Goal: Contribute content: Contribute content

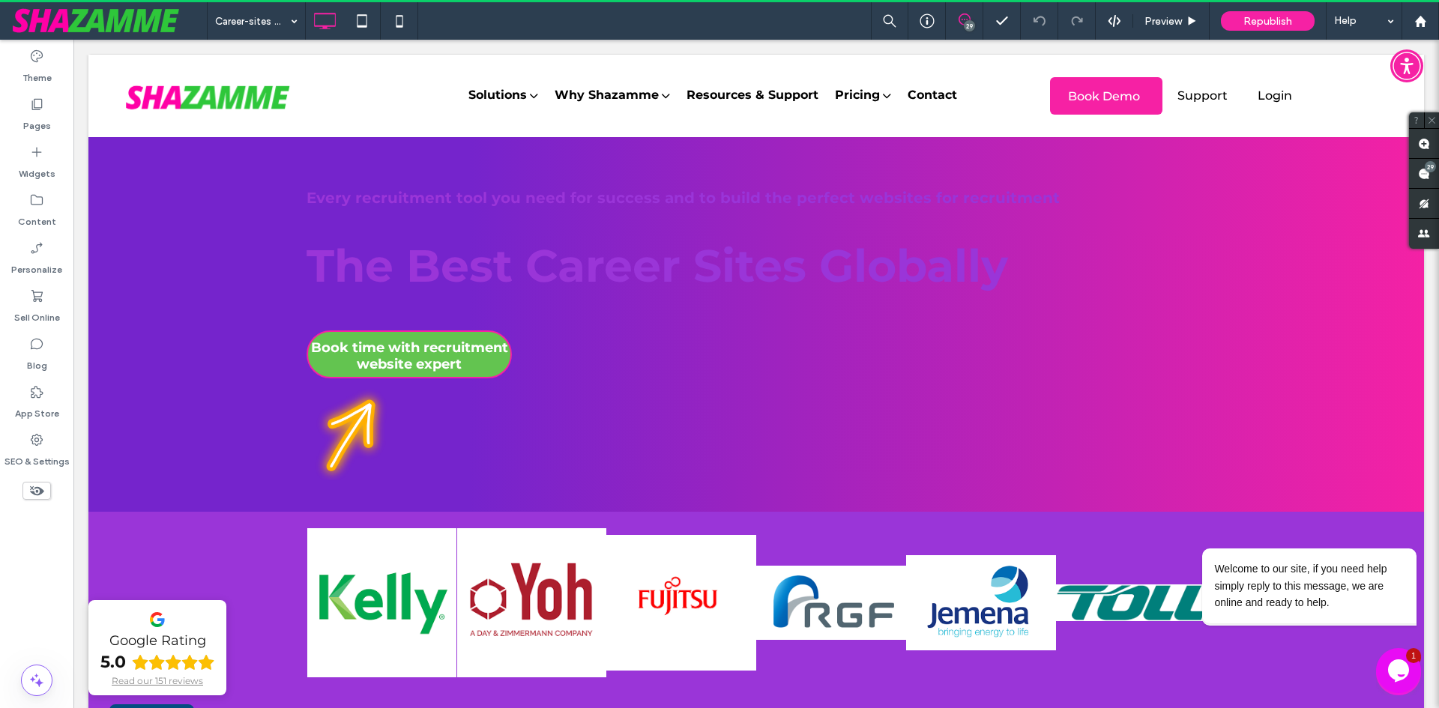
click at [1405, 678] on icon "Opens Chat This icon Opens the chat window." at bounding box center [1399, 671] width 24 height 24
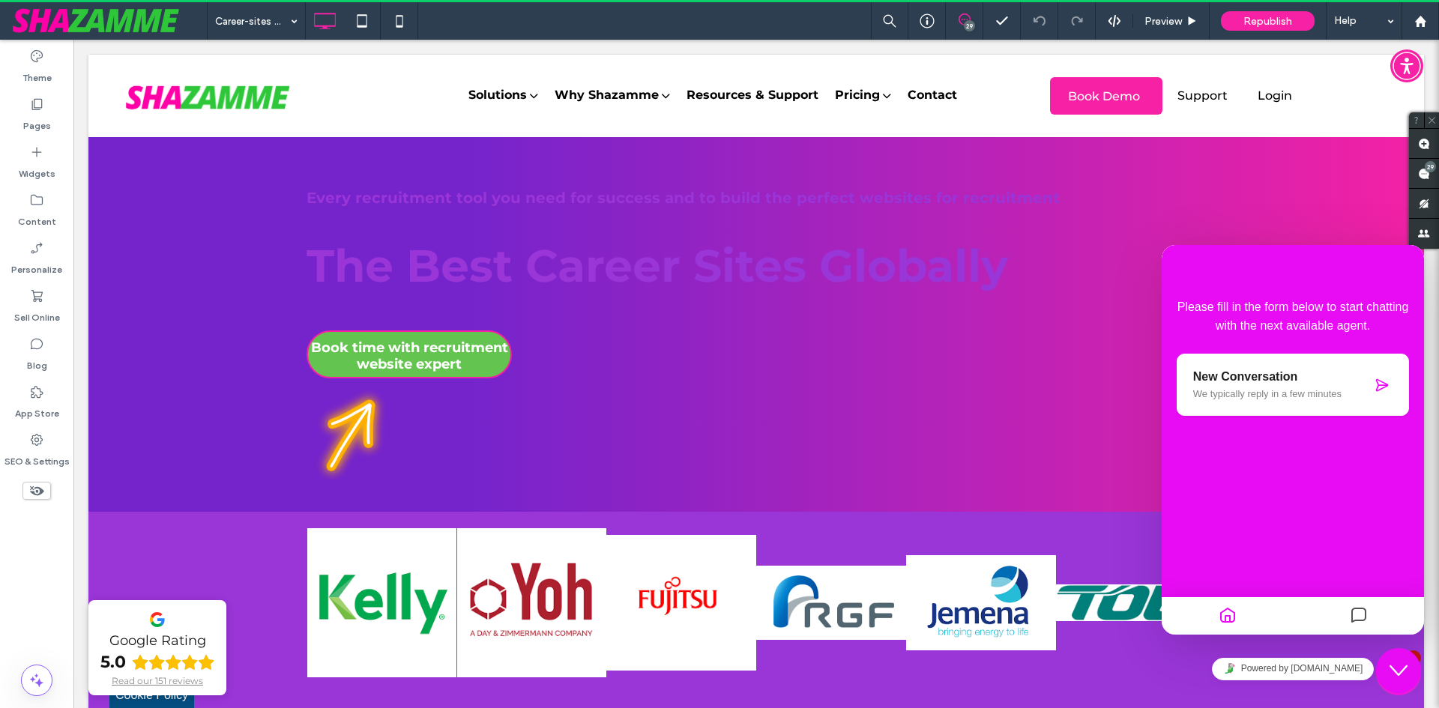
click at [1408, 666] on div "Close Chat This icon closes the chat window." at bounding box center [1398, 671] width 45 height 18
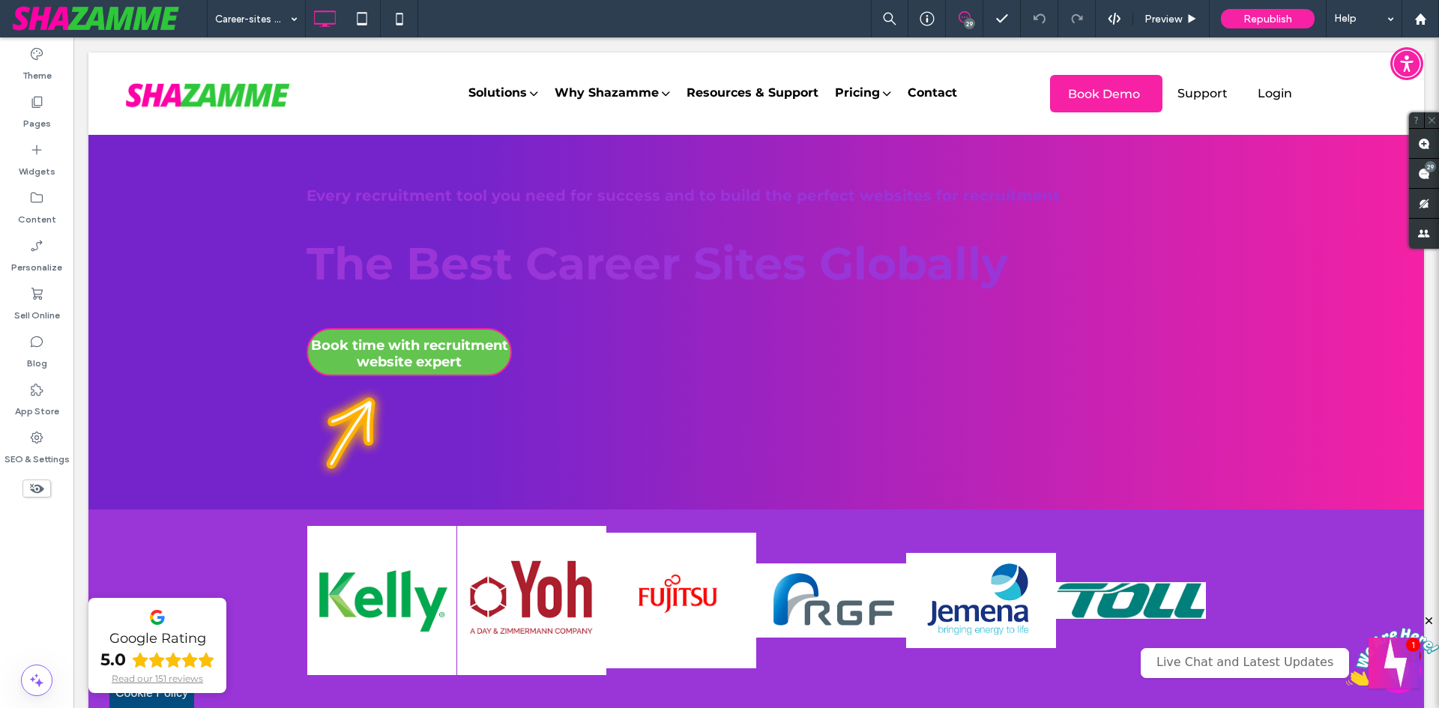
click at [1393, 666] on button "Welcome message" at bounding box center [1394, 663] width 51 height 51
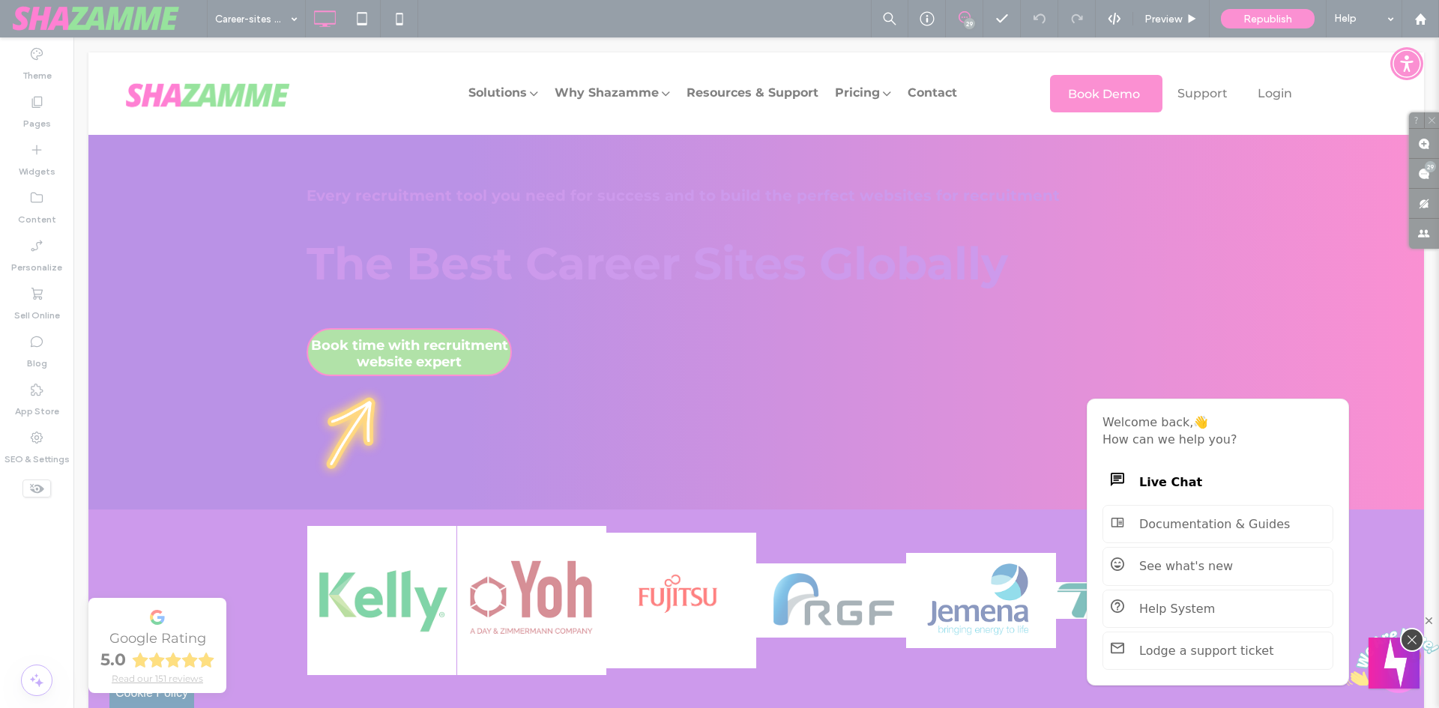
click at [1402, 665] on button "Welcome message" at bounding box center [1394, 663] width 51 height 51
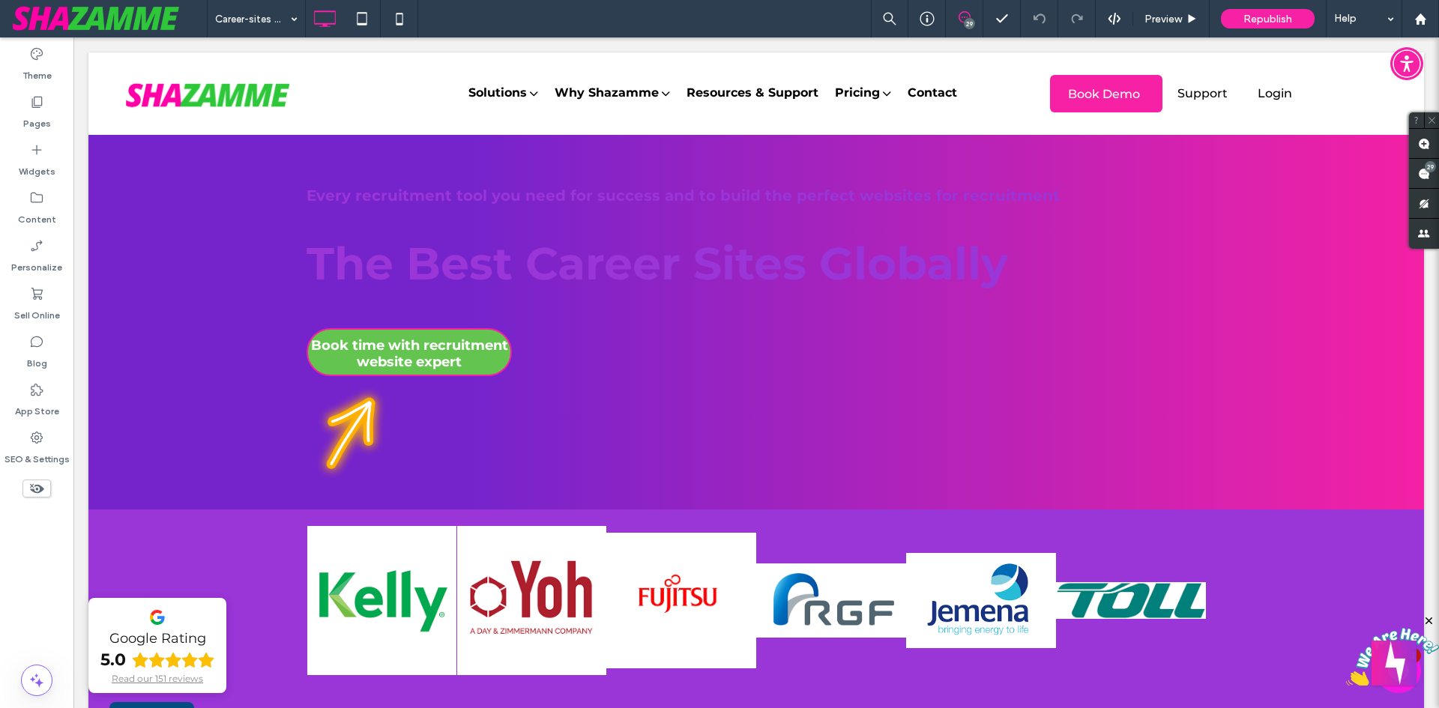
click at [1402, 691] on button "Opens Chat This icon Opens the chat window." at bounding box center [1398, 670] width 45 height 45
click at [1402, 691] on button "Close Chat This icon closes the chat window." at bounding box center [1398, 670] width 45 height 45
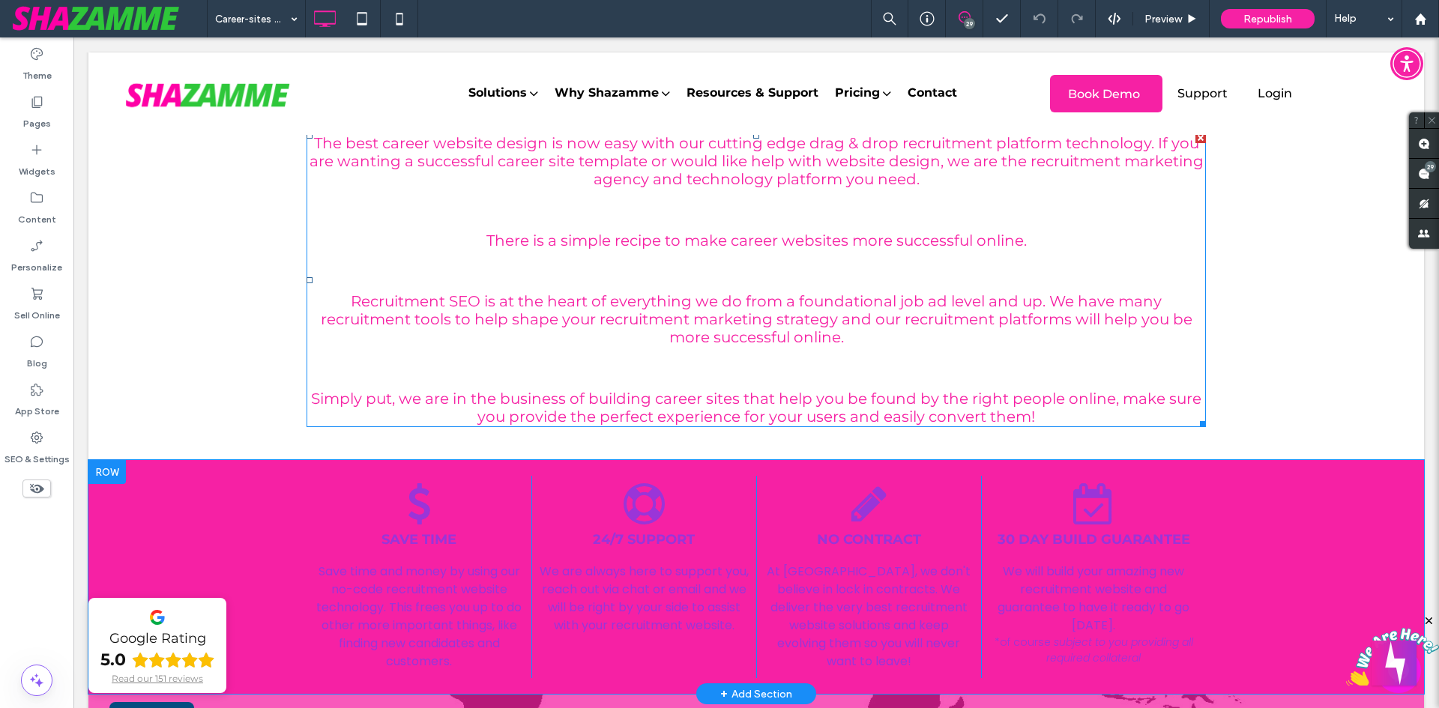
scroll to position [4797, 0]
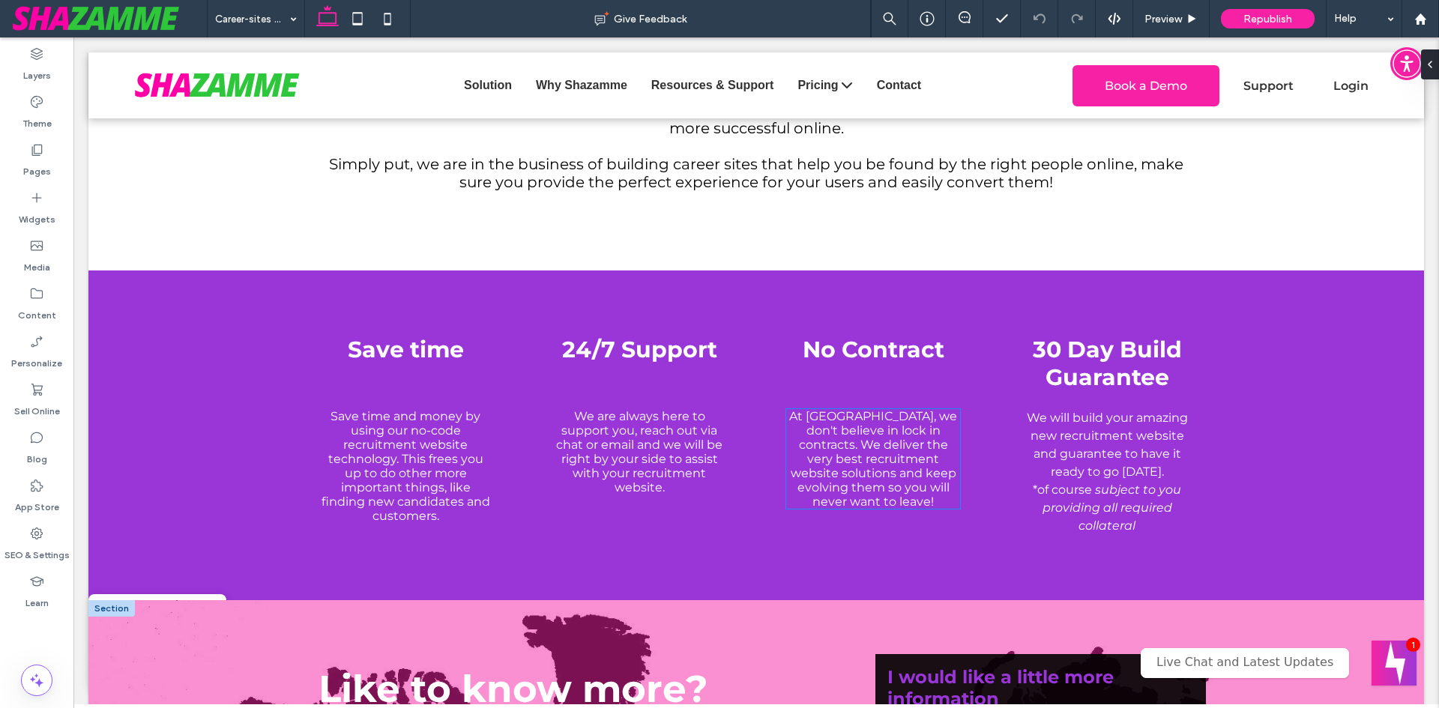
scroll to position [4797, 0]
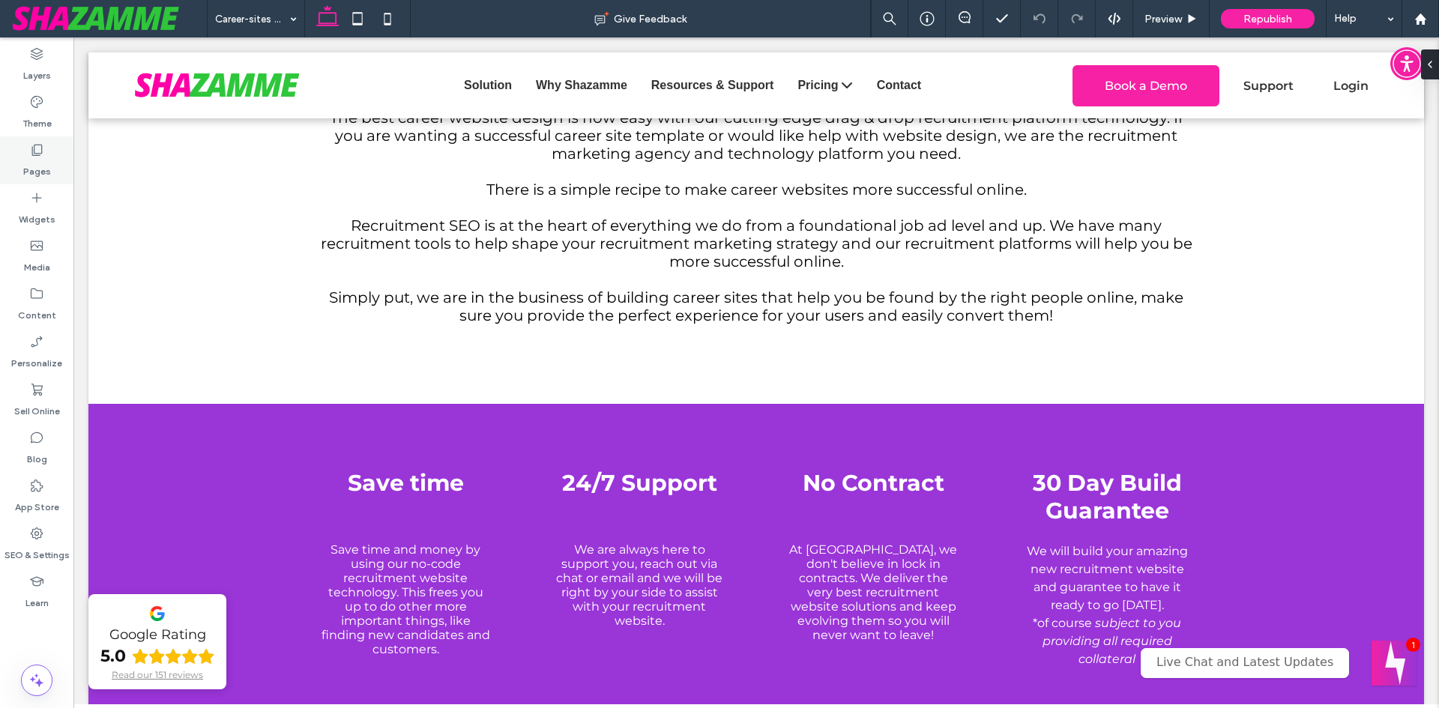
click at [49, 151] on div "Pages" at bounding box center [36, 160] width 73 height 48
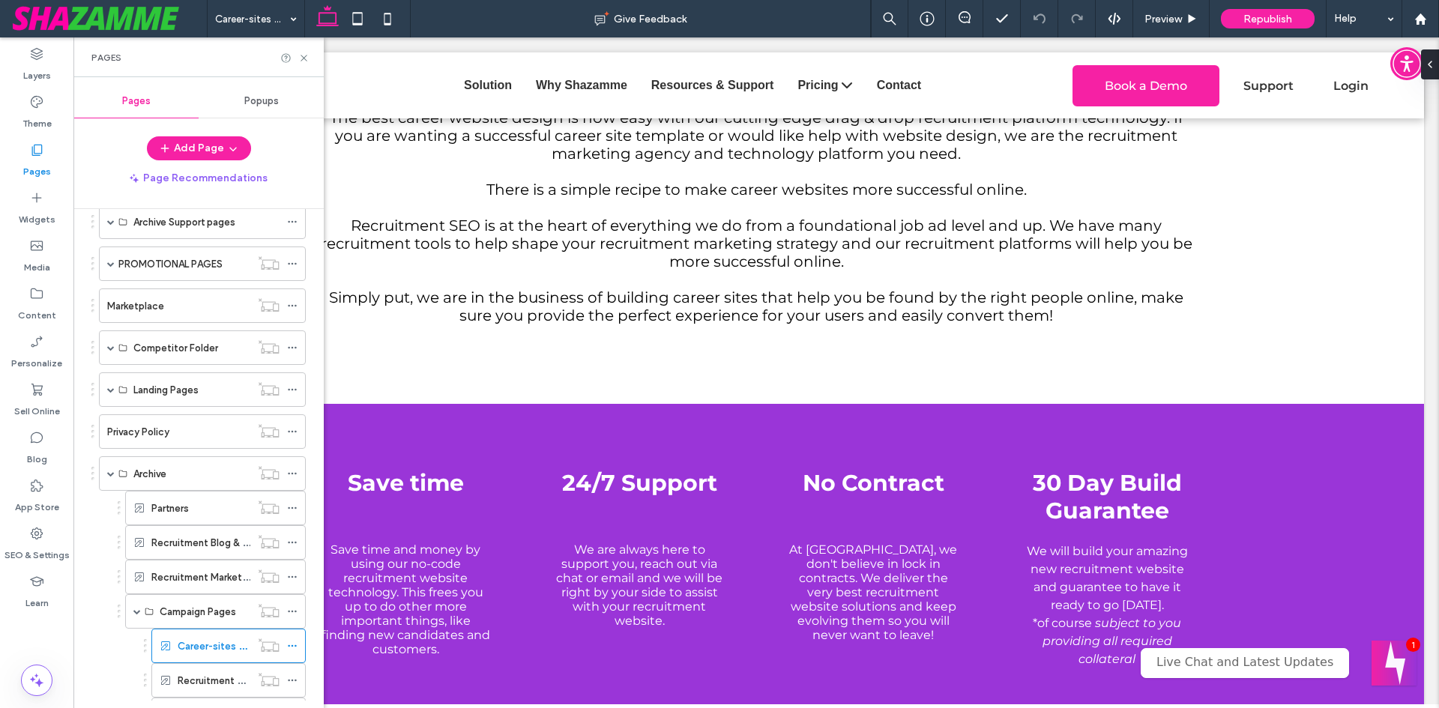
scroll to position [525, 0]
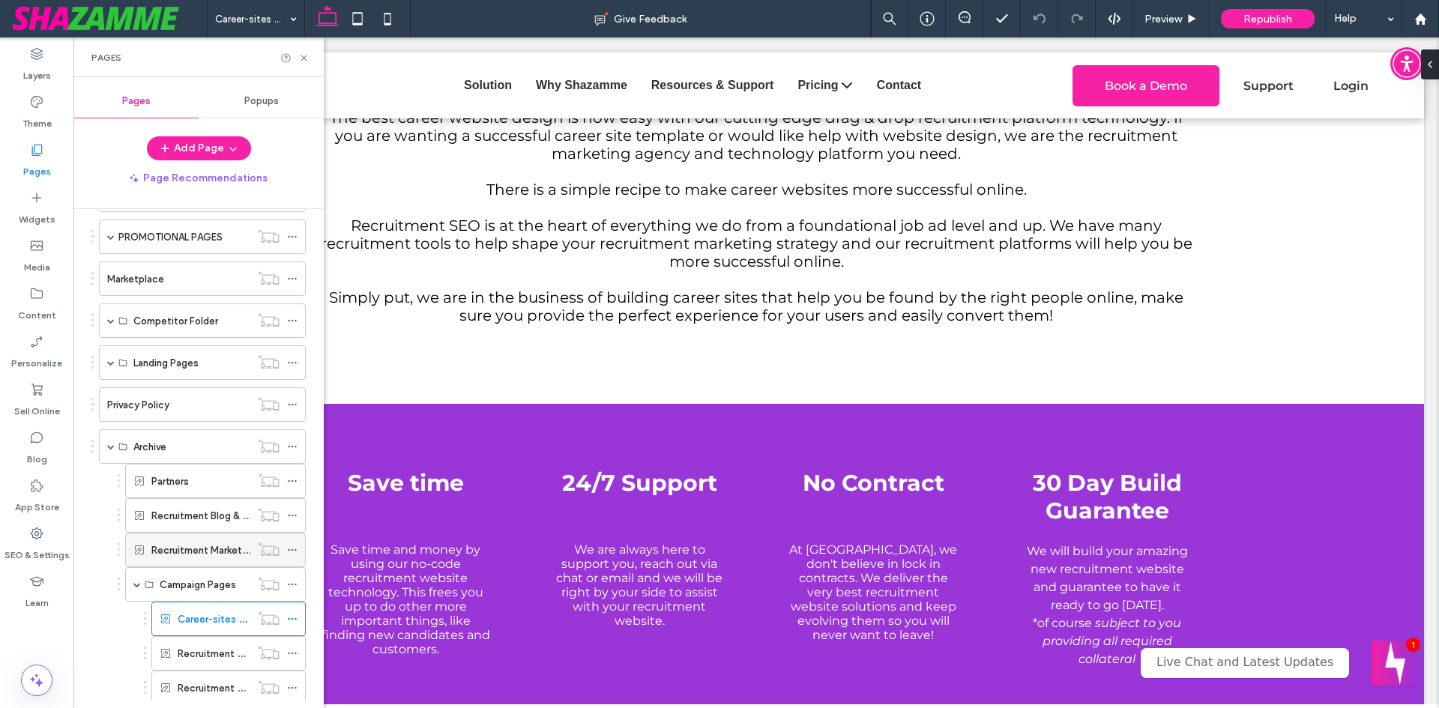
click at [157, 557] on label "Recruitment Marketing Factory" at bounding box center [222, 550] width 142 height 26
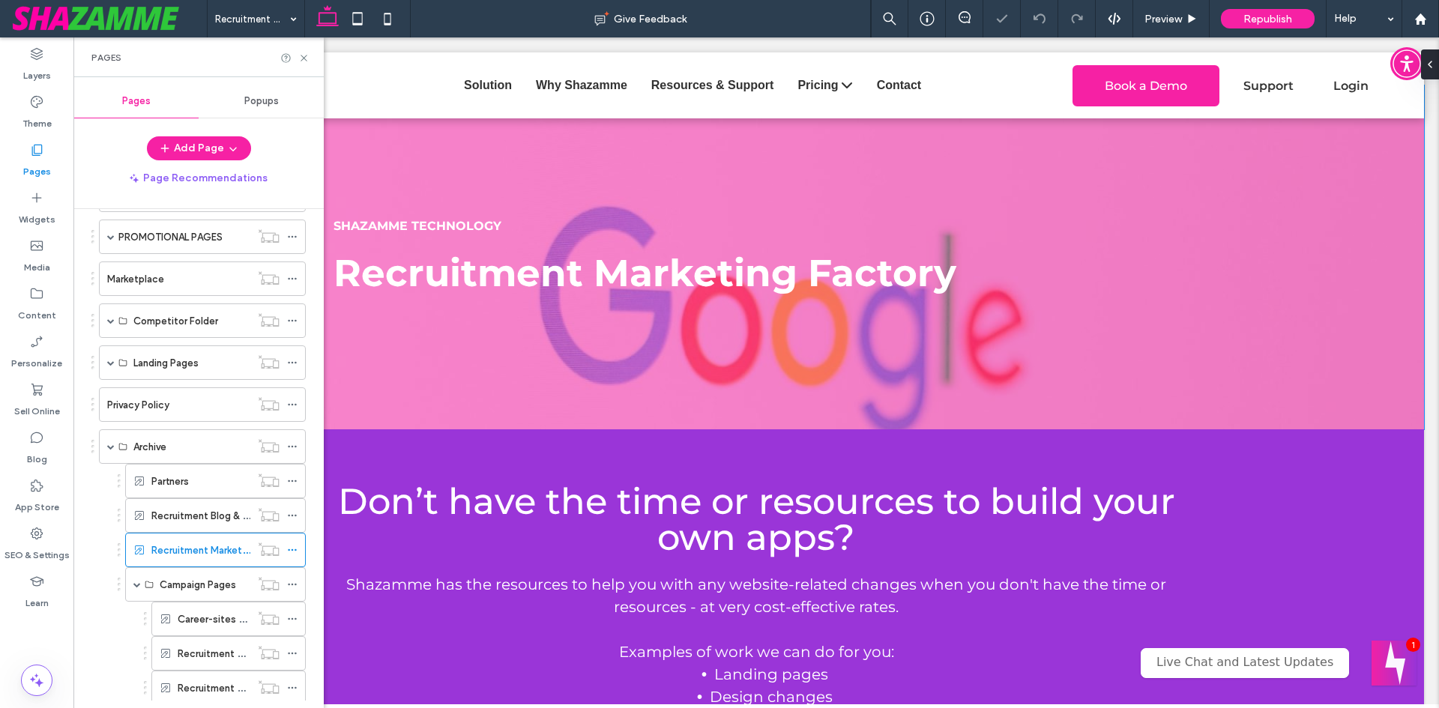
scroll to position [17, 0]
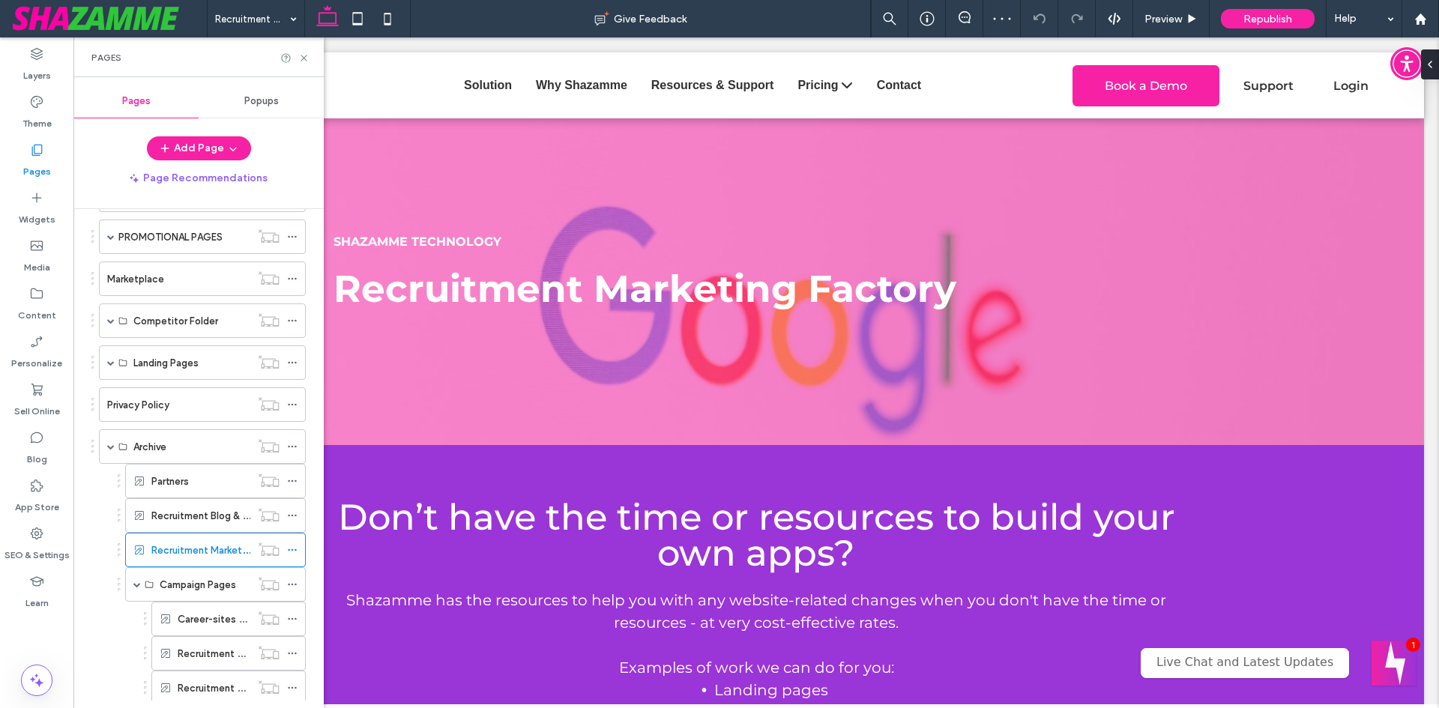
click at [193, 629] on div "Career-sites - Campaign b" at bounding box center [214, 619] width 73 height 33
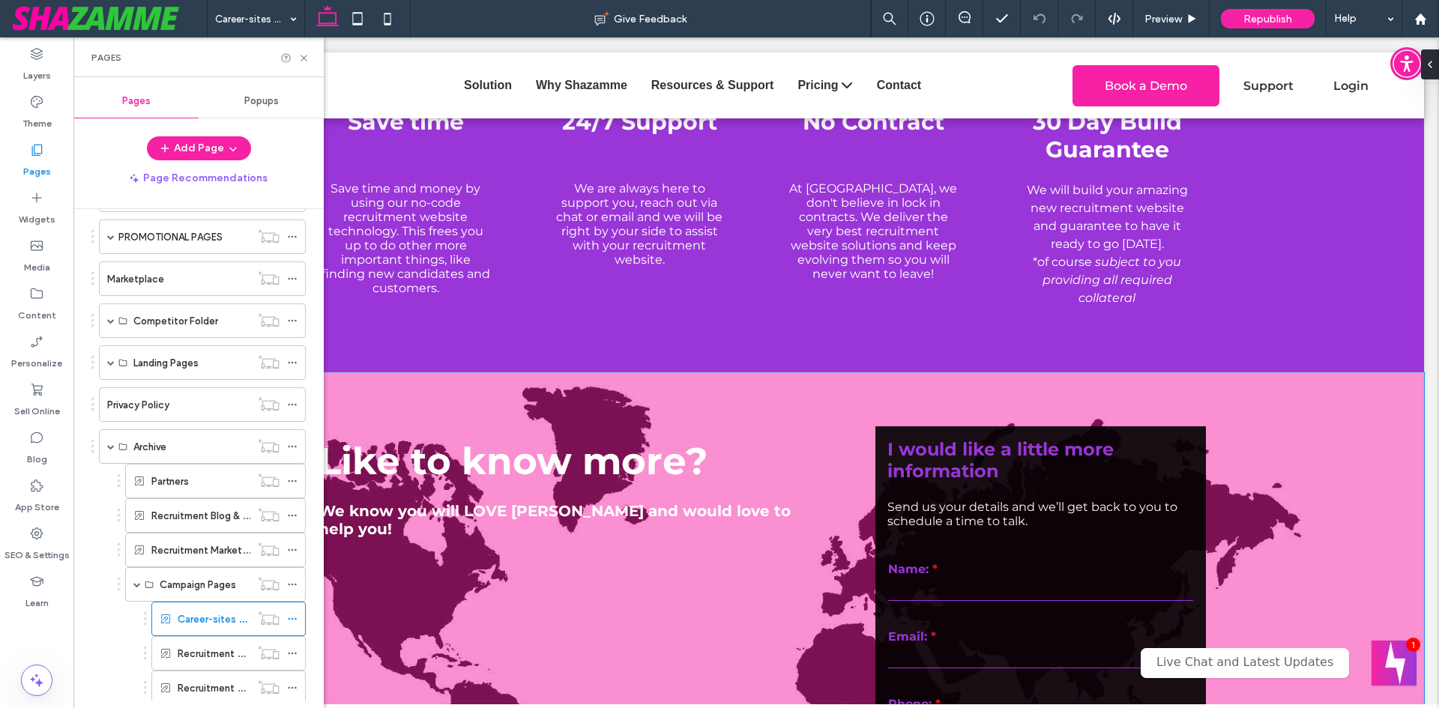
scroll to position [5022, 0]
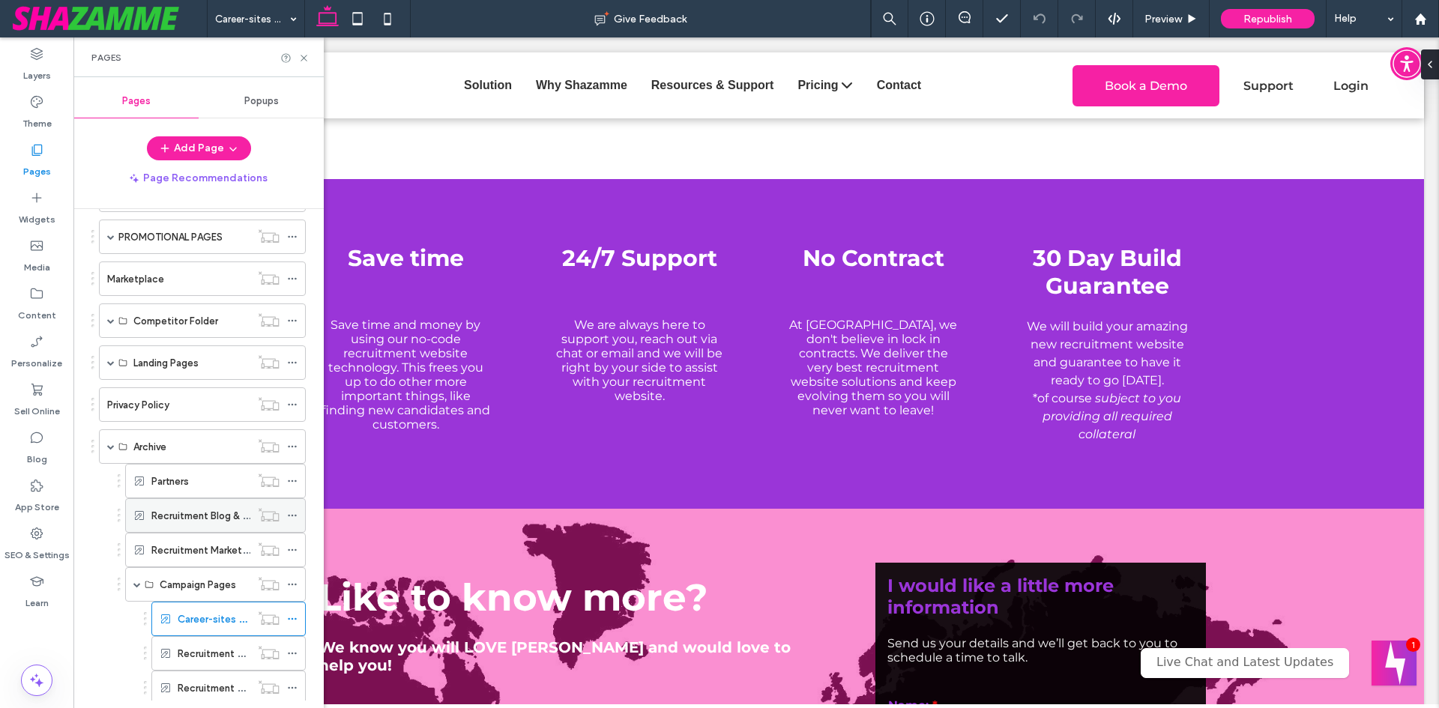
click at [148, 519] on div "Recruitment Blog & Content Writing" at bounding box center [215, 515] width 181 height 34
click at [191, 516] on label "Recruitment Blog & Content Writing" at bounding box center [232, 516] width 163 height 26
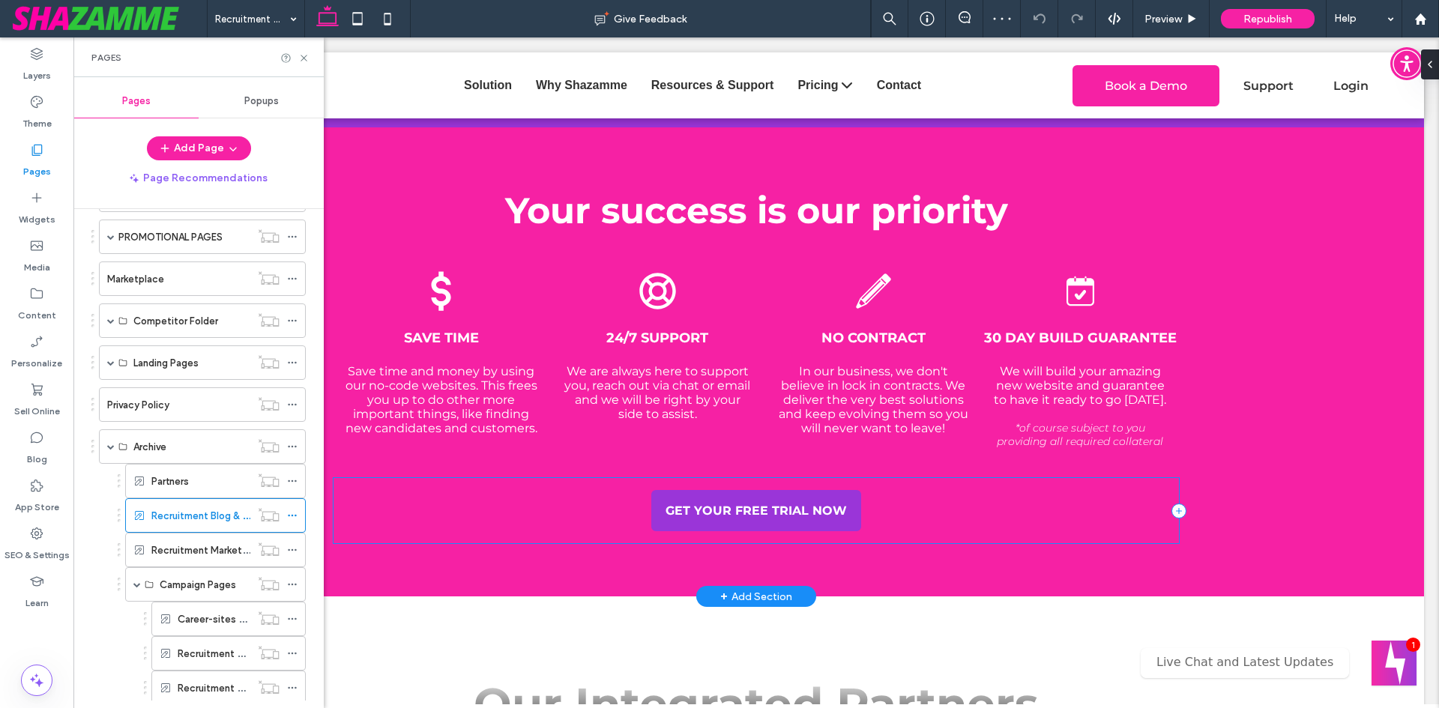
scroll to position [3523, 0]
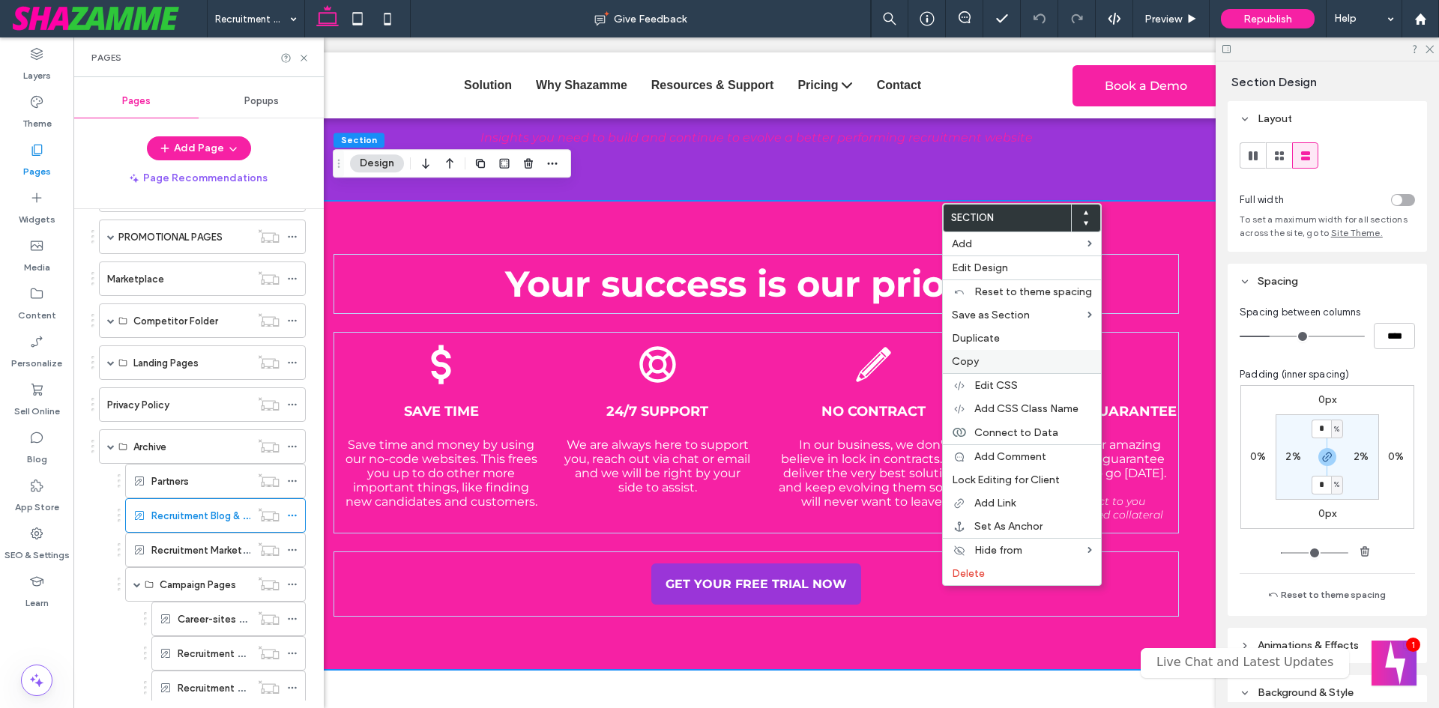
click at [962, 362] on span "Copy" at bounding box center [965, 361] width 27 height 13
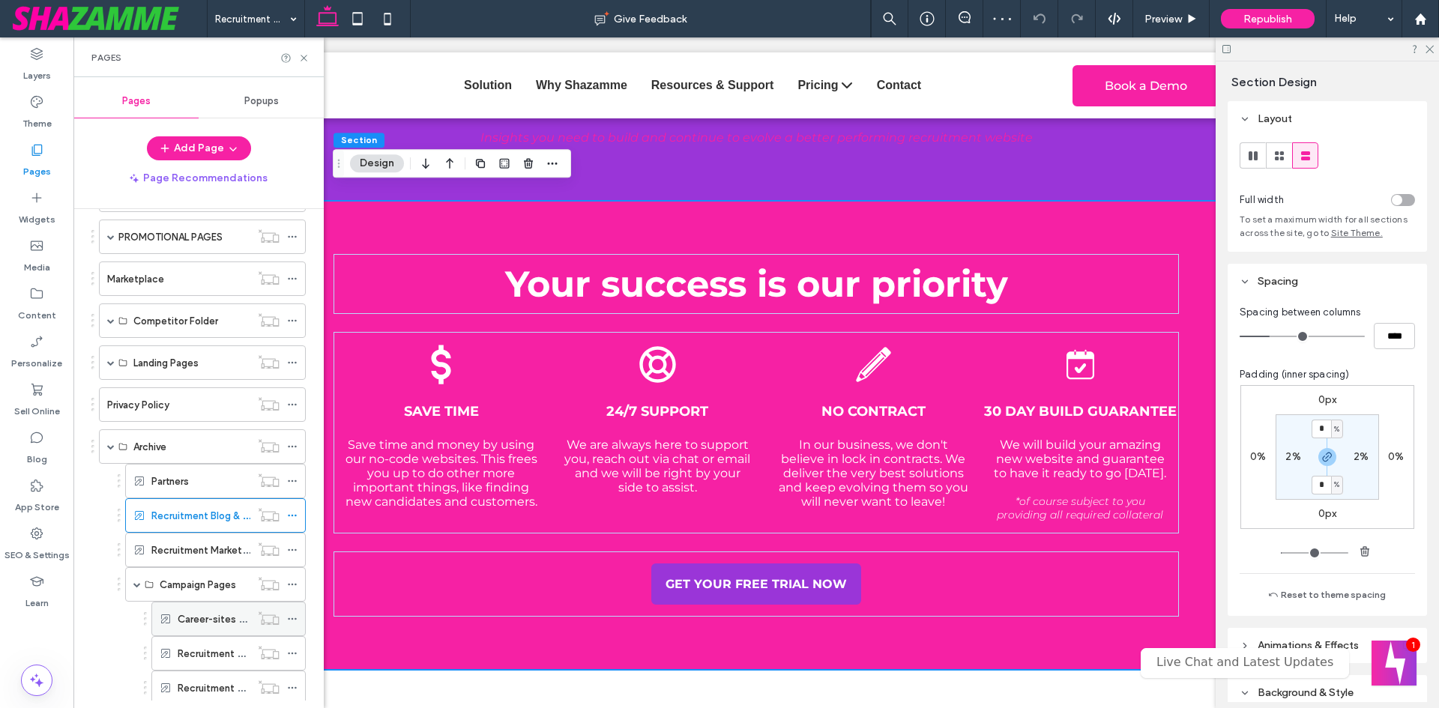
scroll to position [750, 0]
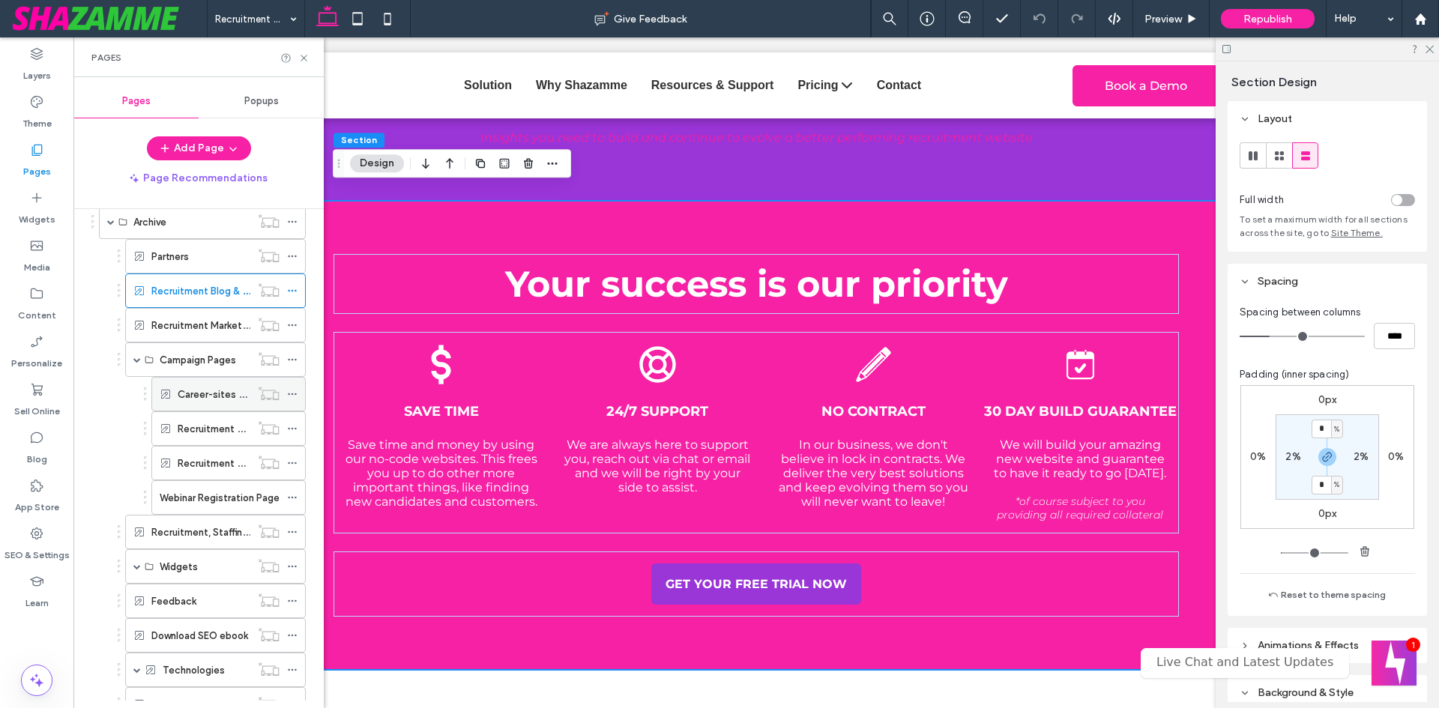
click at [208, 401] on label "Career-sites - Campaign b" at bounding box center [238, 394] width 121 height 26
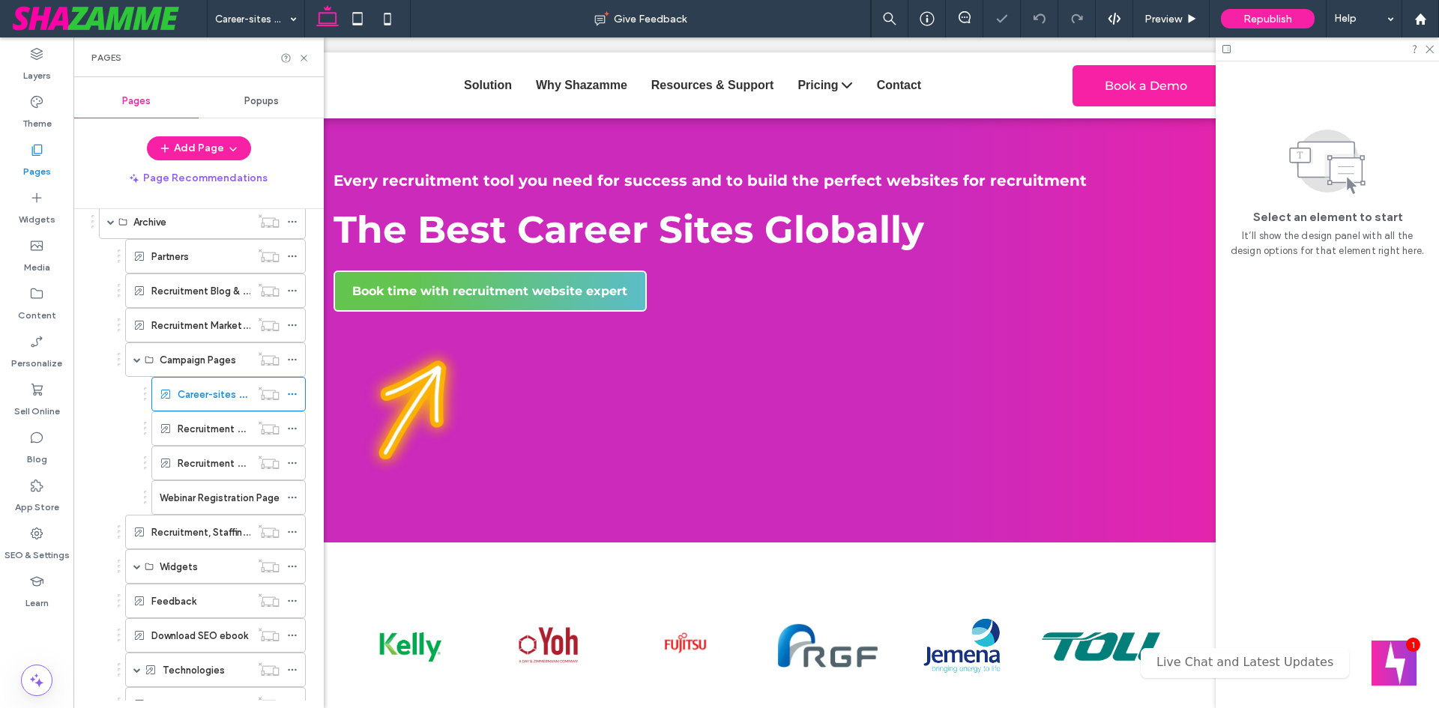
scroll to position [1724, 0]
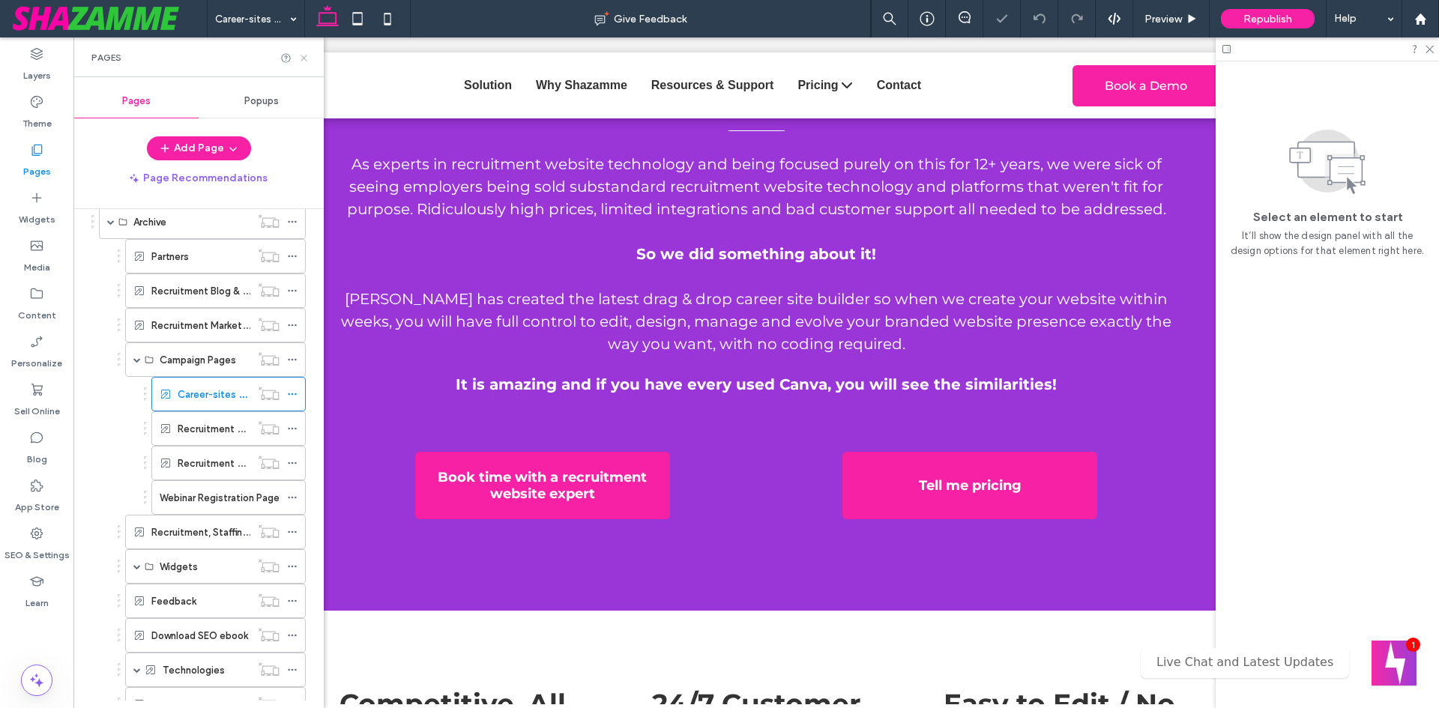
click at [302, 57] on icon at bounding box center [303, 57] width 11 height 11
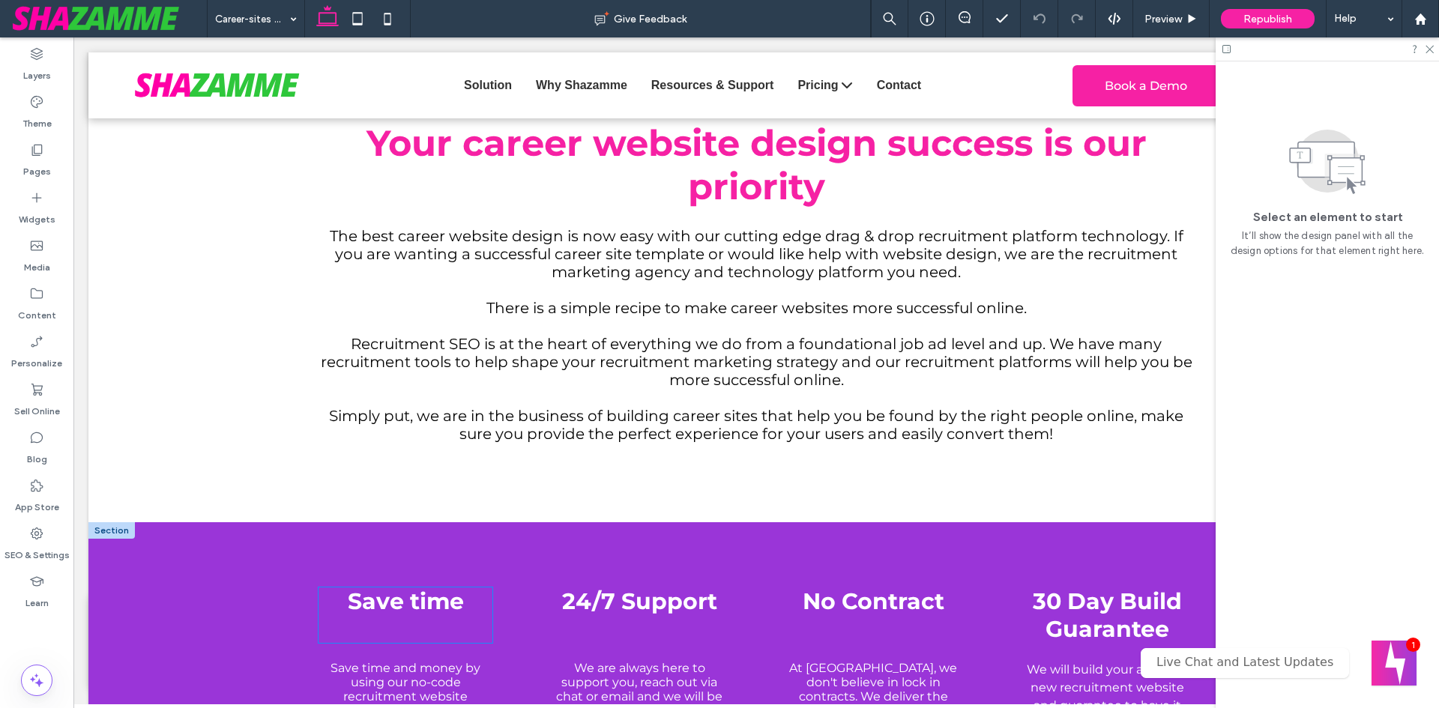
scroll to position [5022, 0]
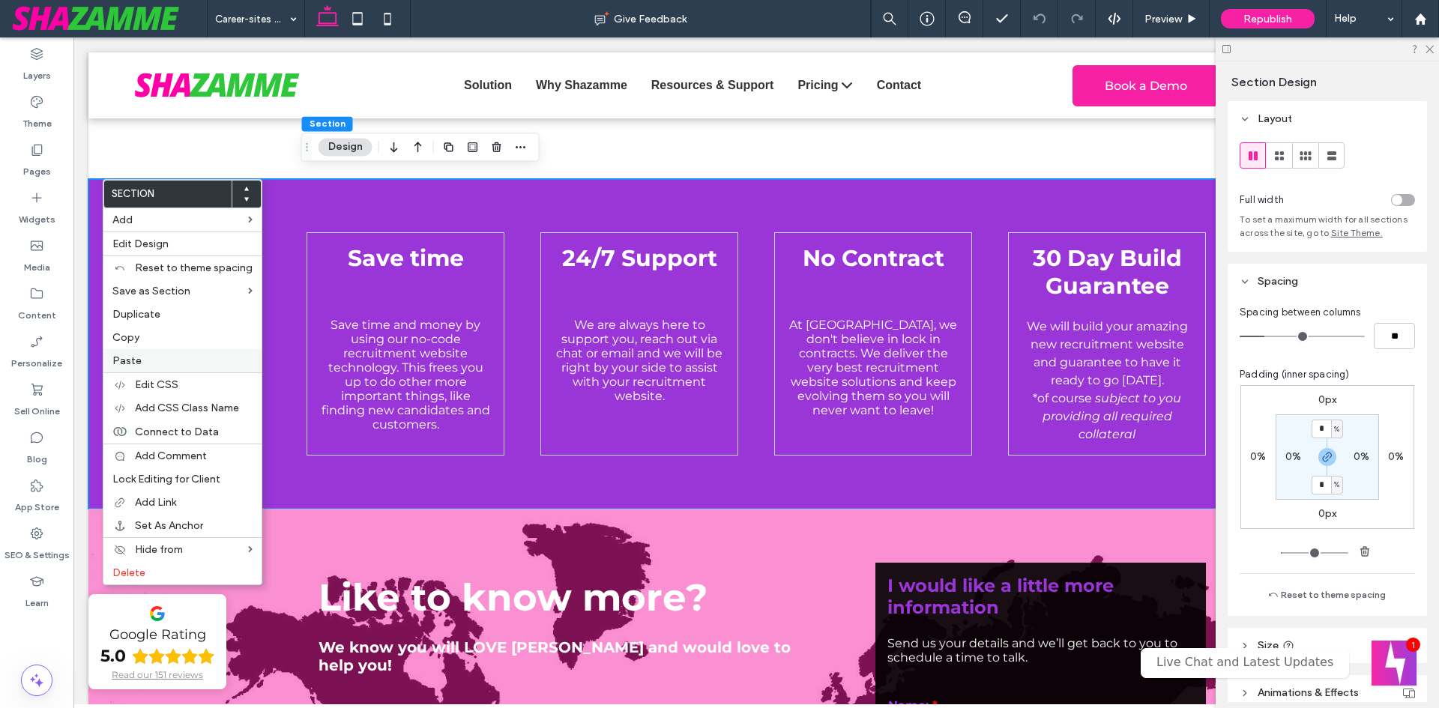
click at [136, 357] on span "Paste" at bounding box center [126, 361] width 29 height 13
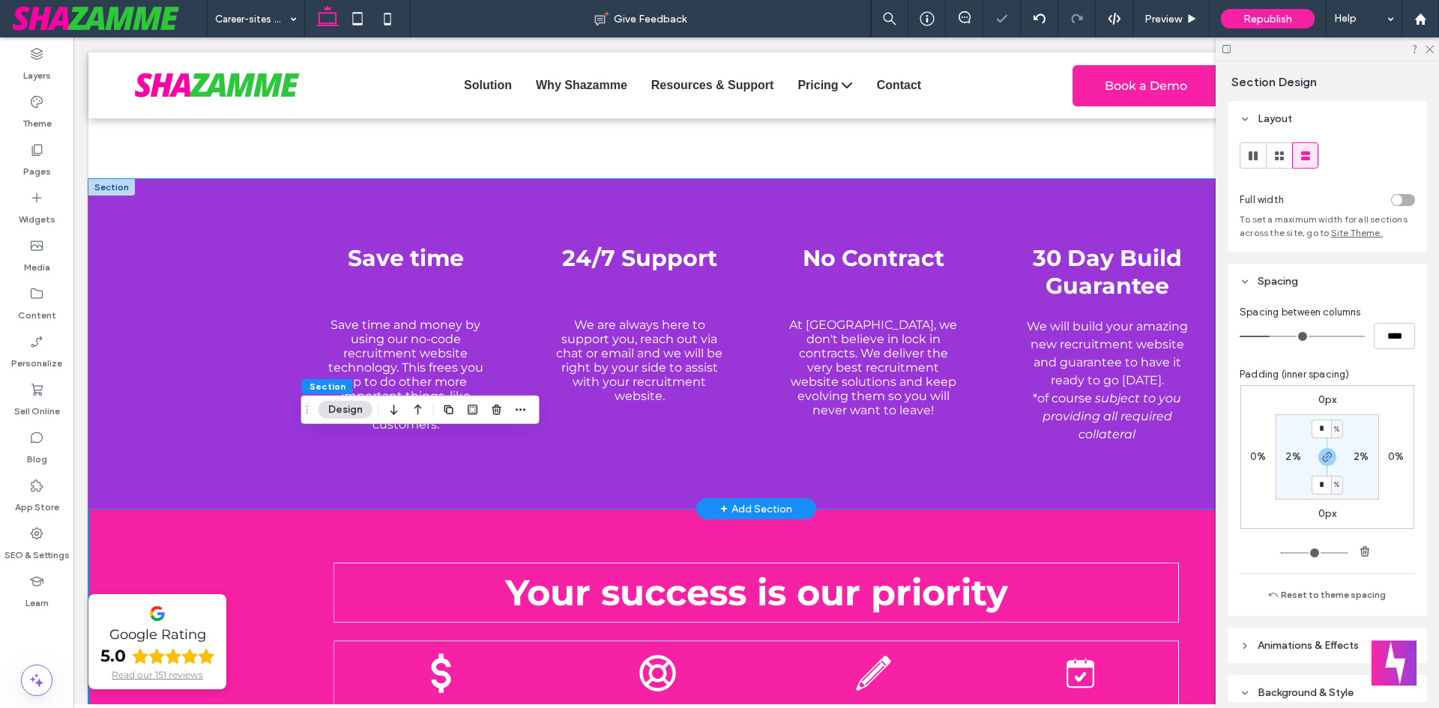
scroll to position [5247, 0]
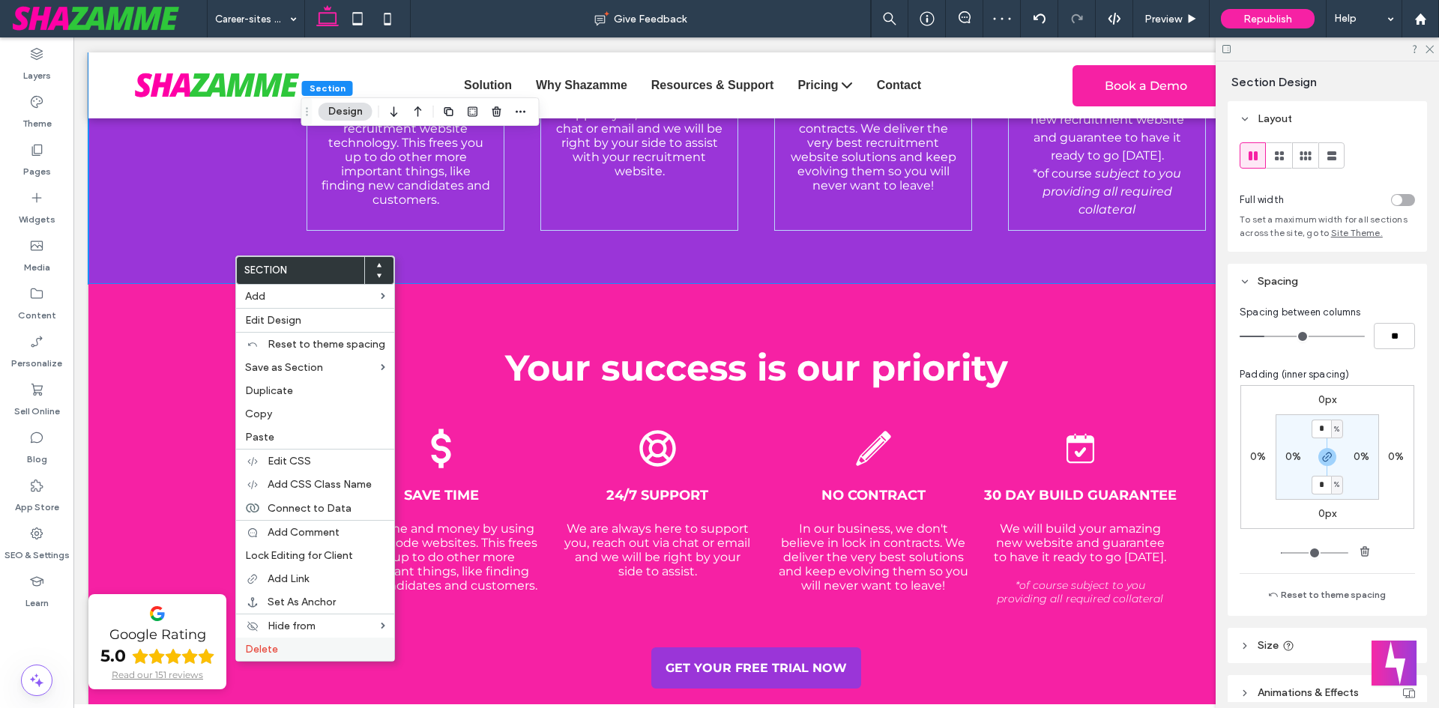
click at [307, 654] on label "Delete" at bounding box center [315, 649] width 140 height 13
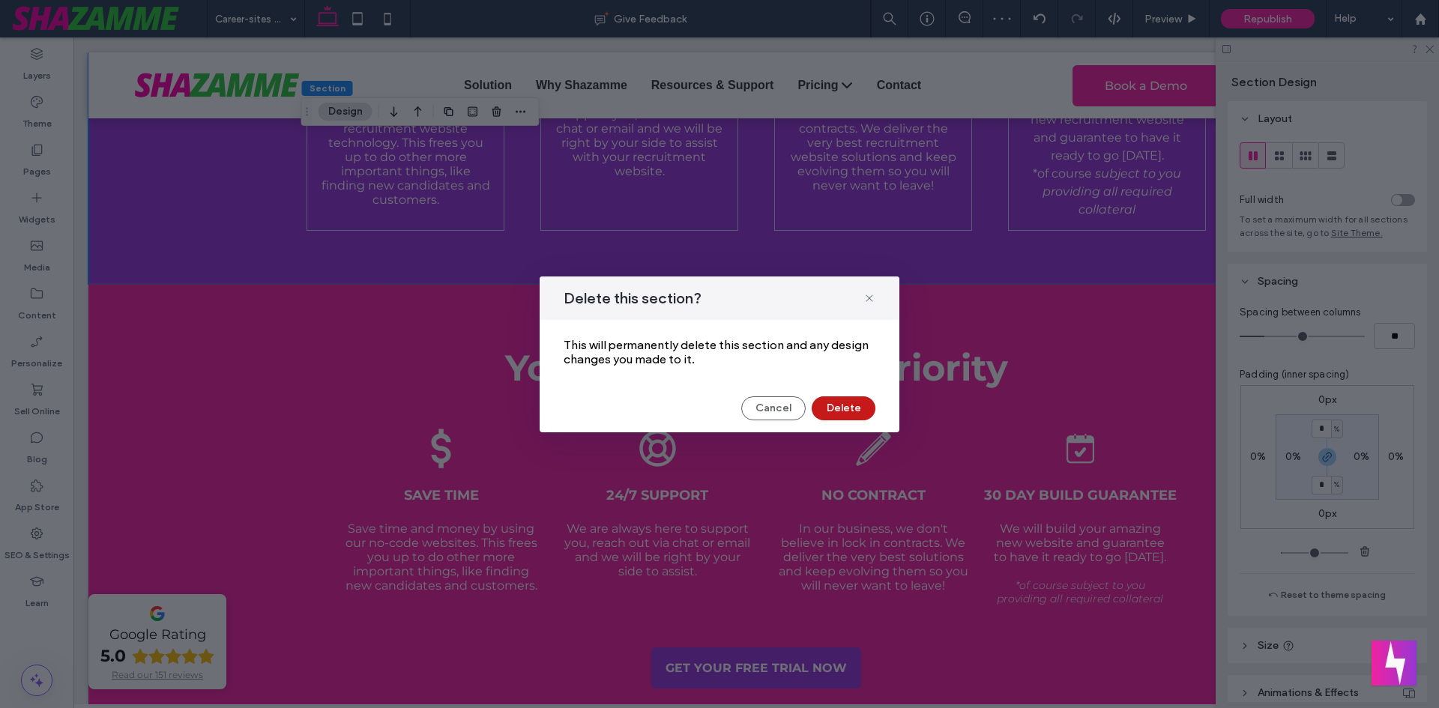
click at [836, 399] on button "Delete" at bounding box center [844, 408] width 64 height 24
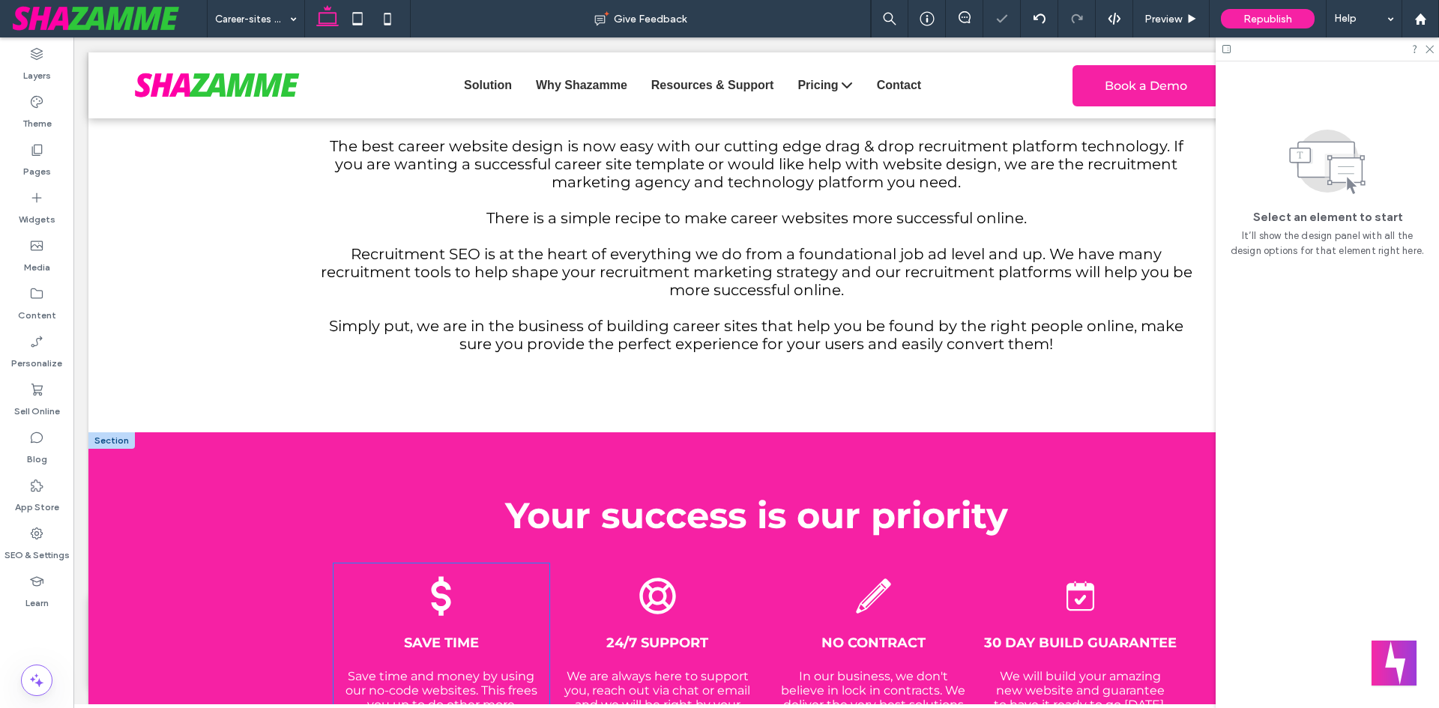
scroll to position [4768, 0]
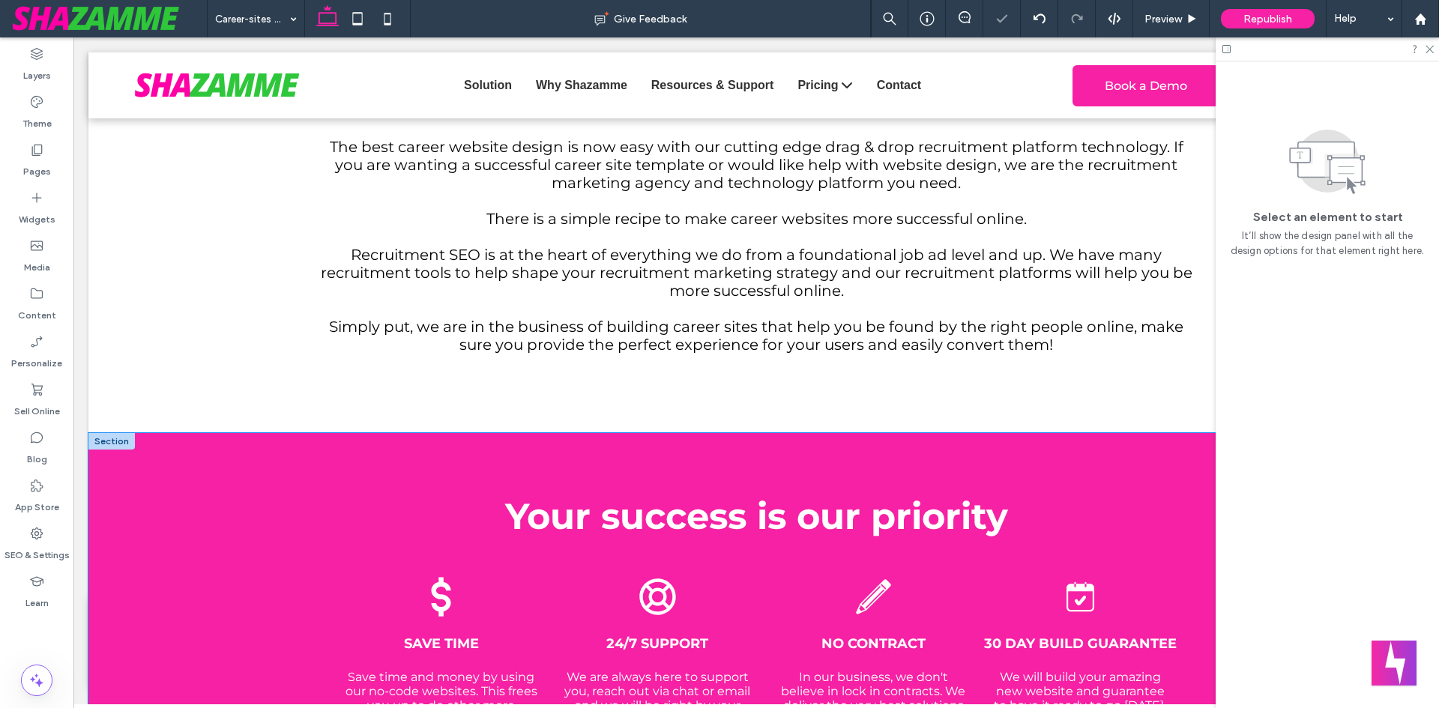
click at [203, 433] on div "Your success is our priority Save time Save time and money by using our no-code…" at bounding box center [756, 668] width 1336 height 470
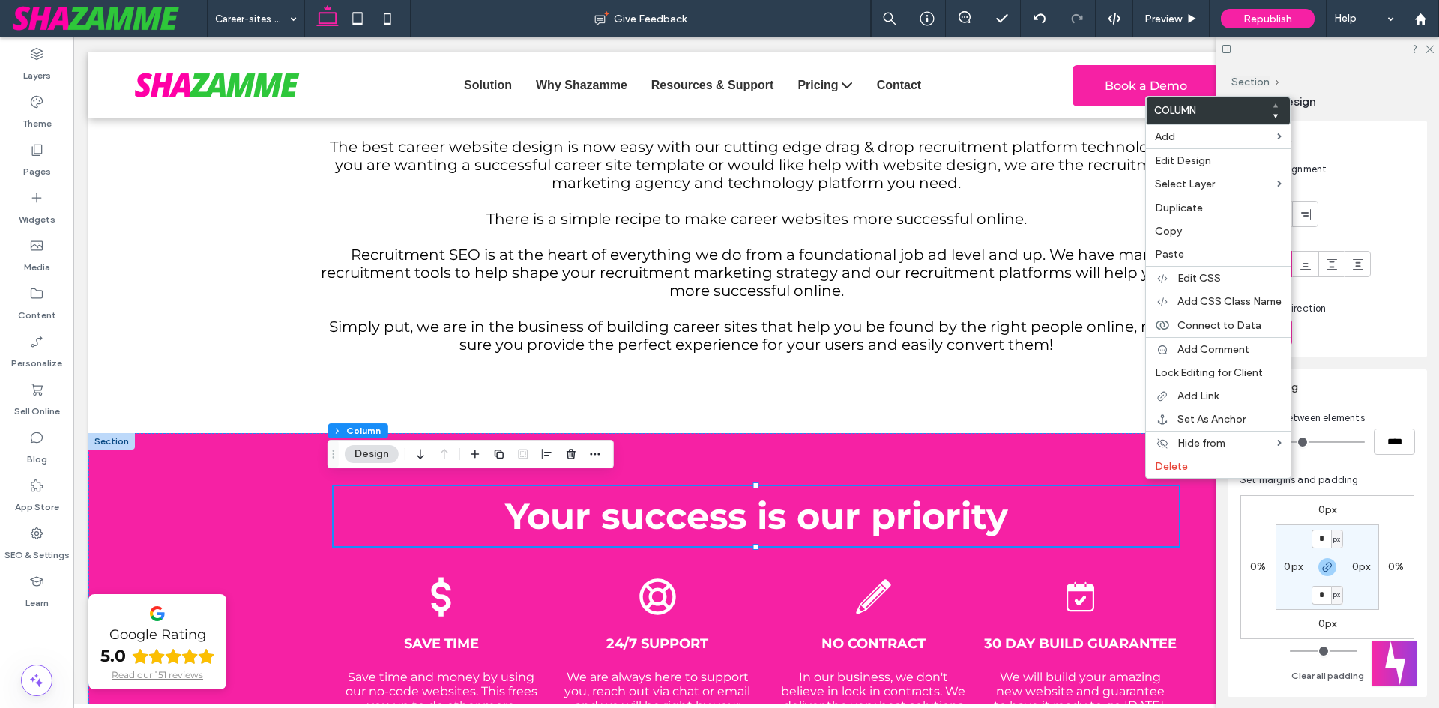
click at [1195, 468] on label "Delete" at bounding box center [1218, 466] width 127 height 13
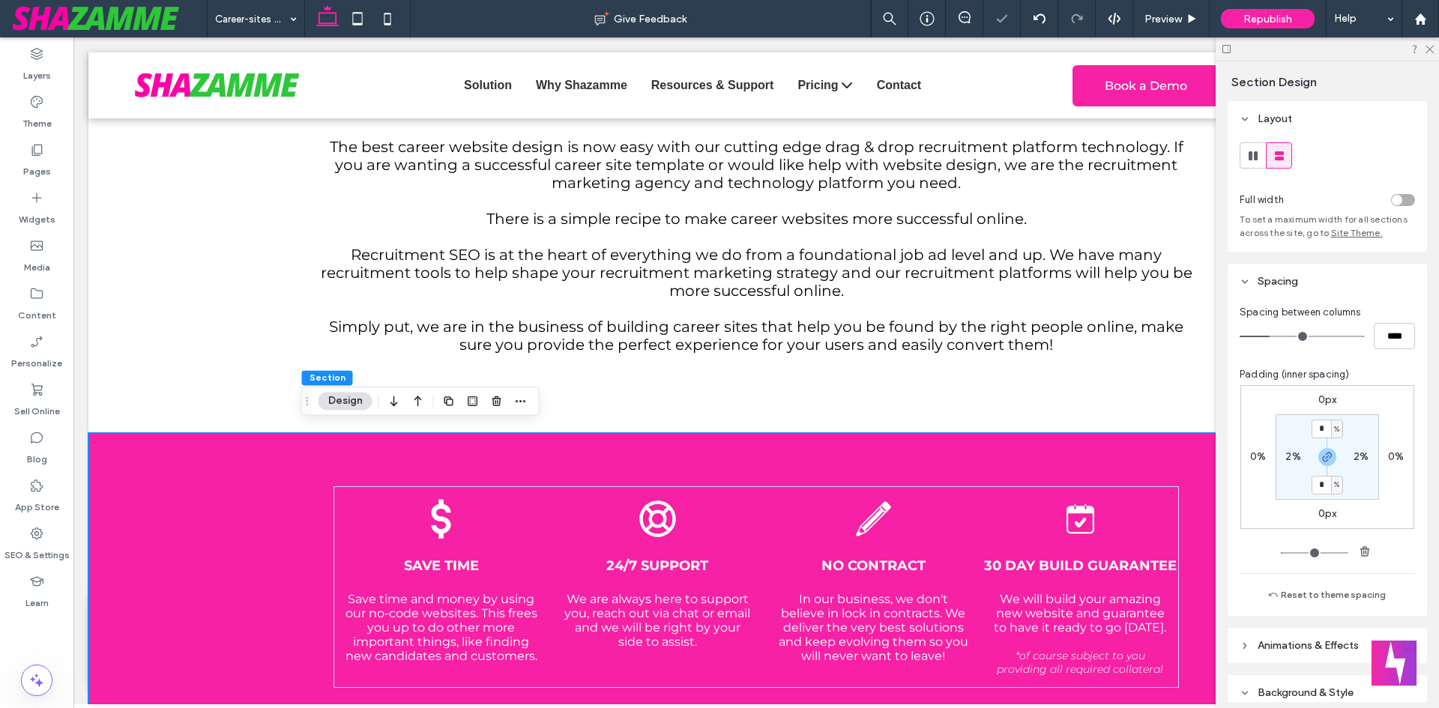
click at [436, 453] on div "Save time Save time and money by using our no-code websites. This frees you up …" at bounding box center [756, 629] width 899 height 392
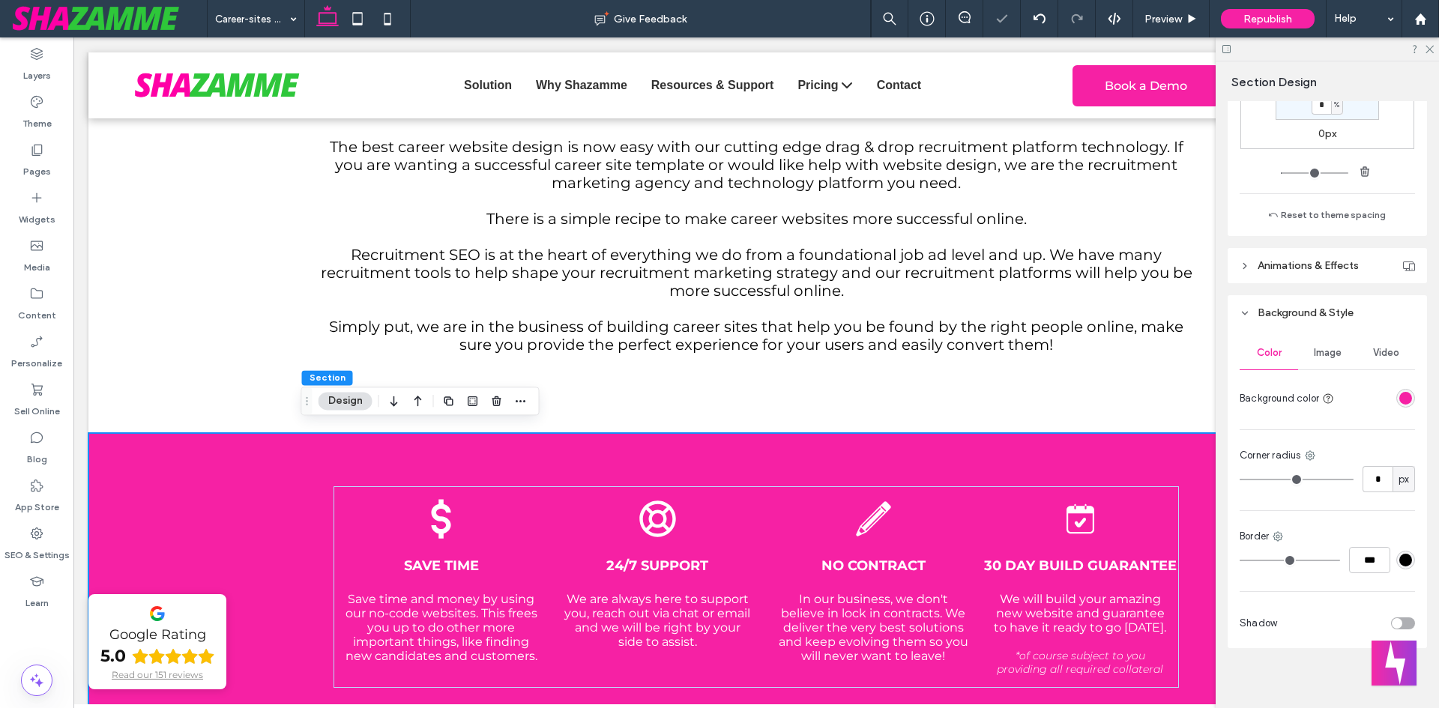
scroll to position [386, 0]
click at [1403, 396] on div "rgba(246, 33, 164, 1)" at bounding box center [1405, 392] width 13 height 13
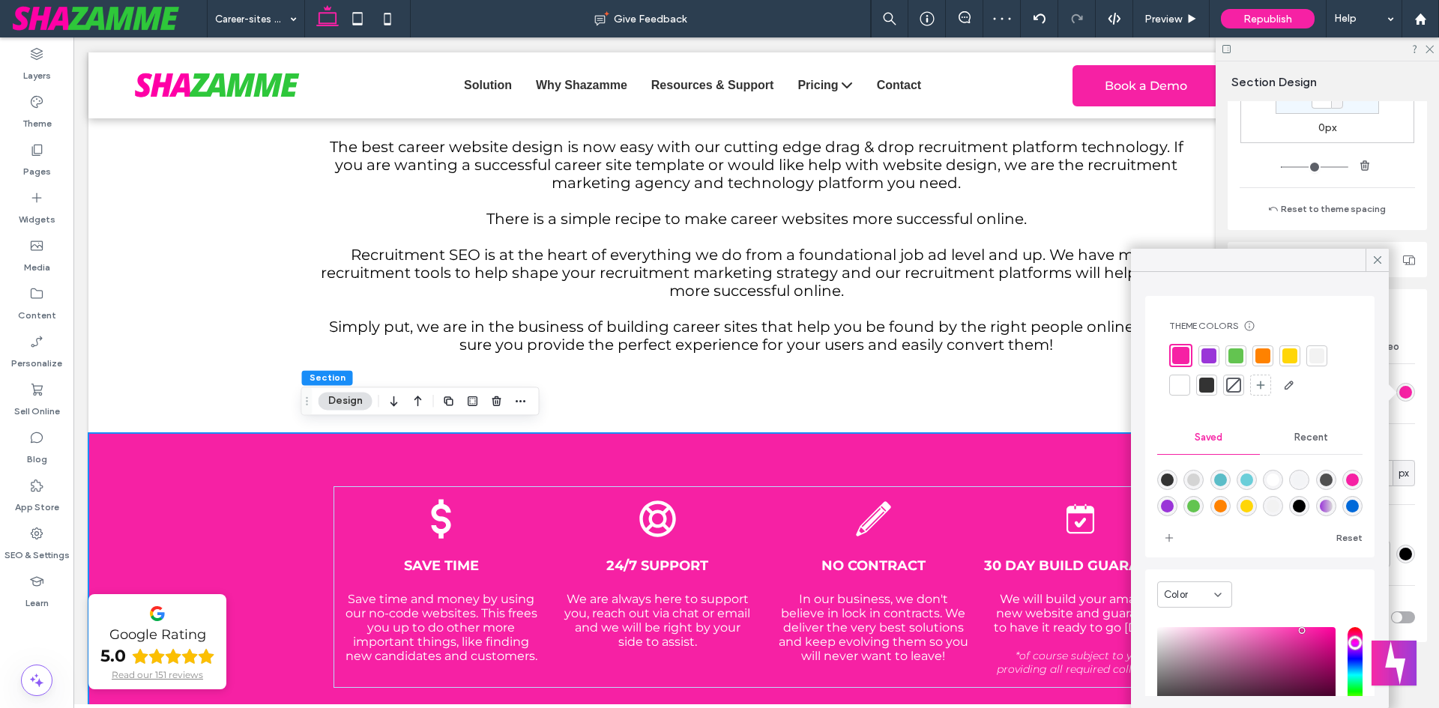
click at [1209, 357] on div at bounding box center [1208, 356] width 15 height 15
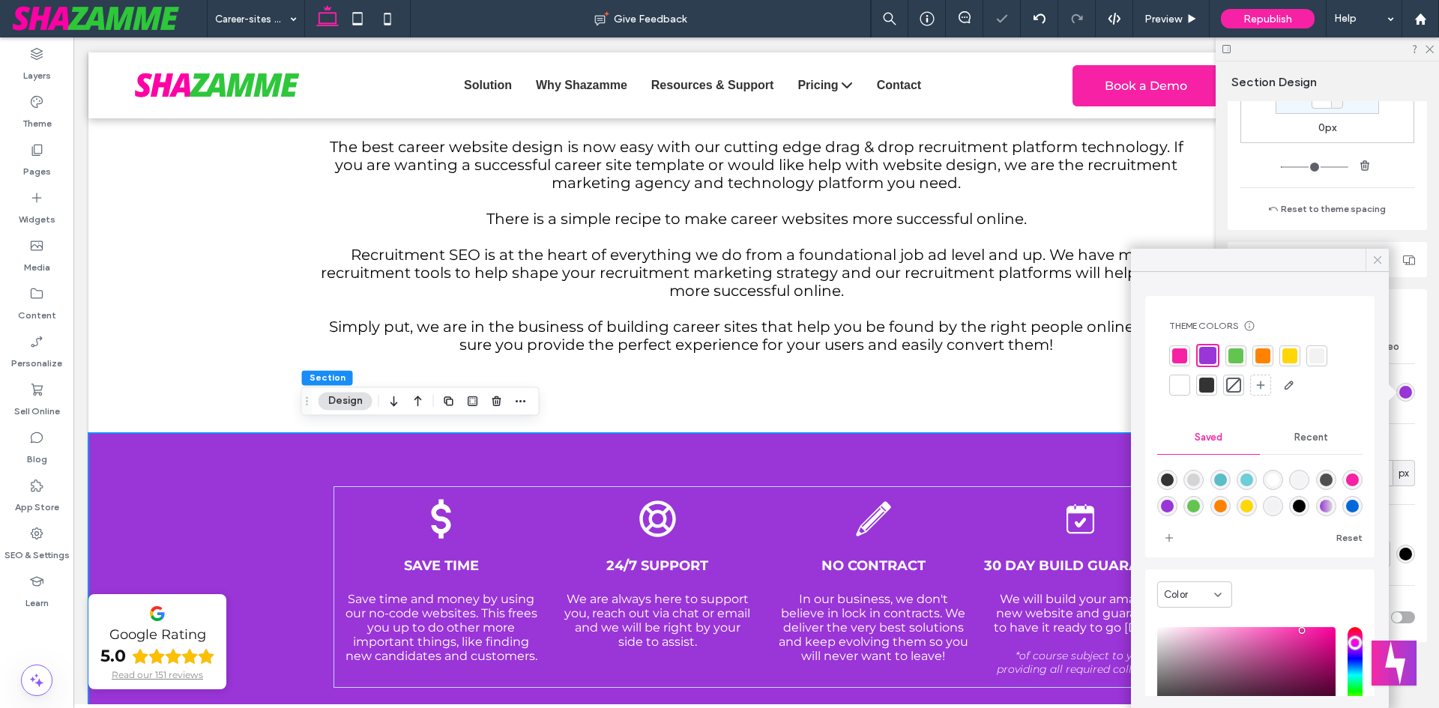
click at [1379, 262] on icon at bounding box center [1377, 259] width 13 height 13
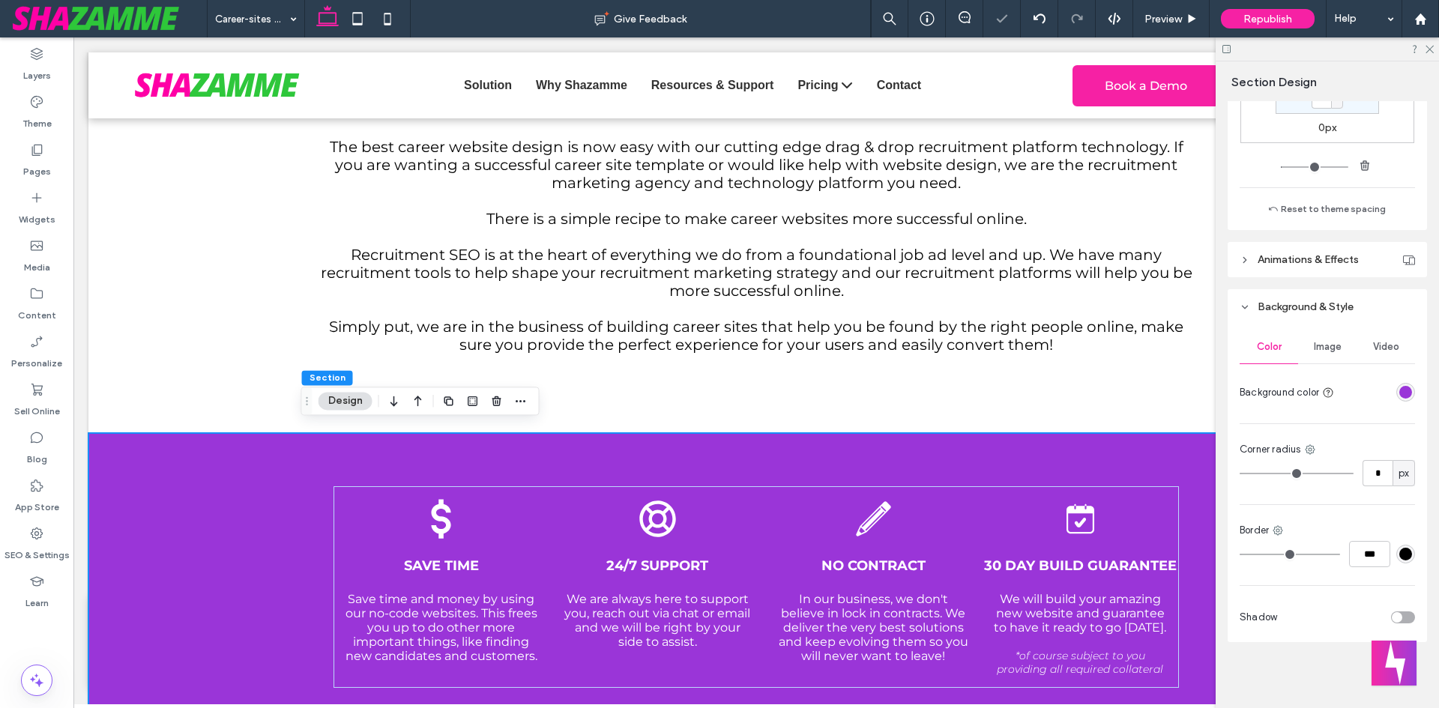
drag, startPoint x: 237, startPoint y: 494, endPoint x: 290, endPoint y: 544, distance: 73.2
click at [240, 493] on div "Save time Save time and money by using our no-code websites. This frees you up …" at bounding box center [756, 629] width 1336 height 392
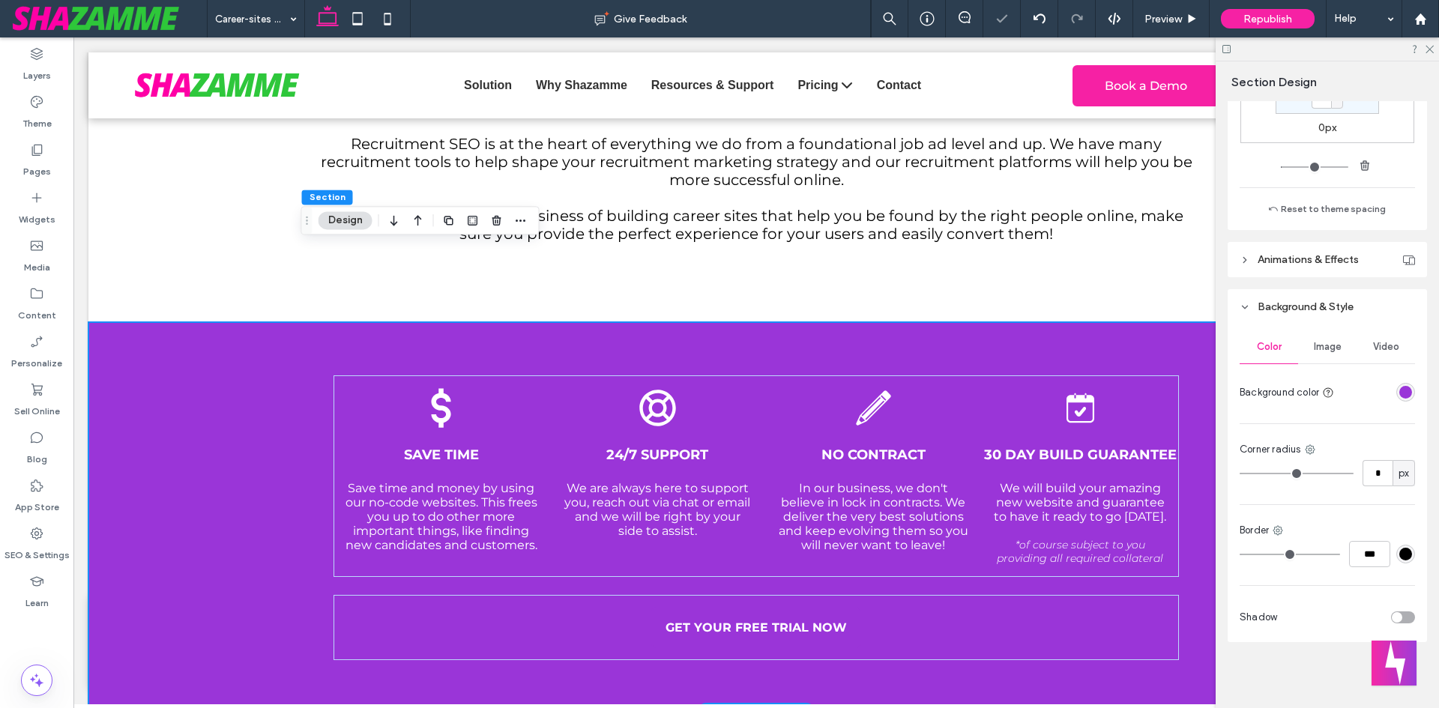
scroll to position [4992, 0]
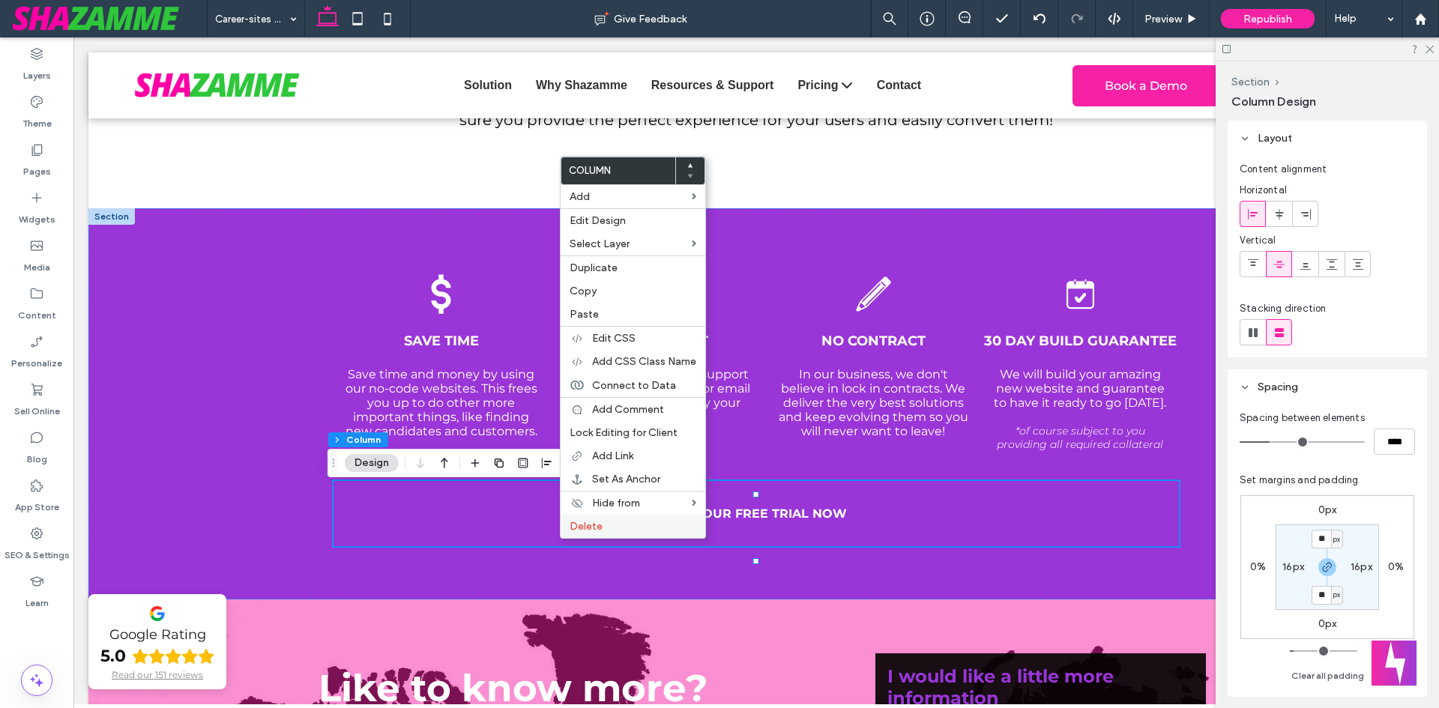
click at [627, 524] on label "Delete" at bounding box center [633, 526] width 127 height 13
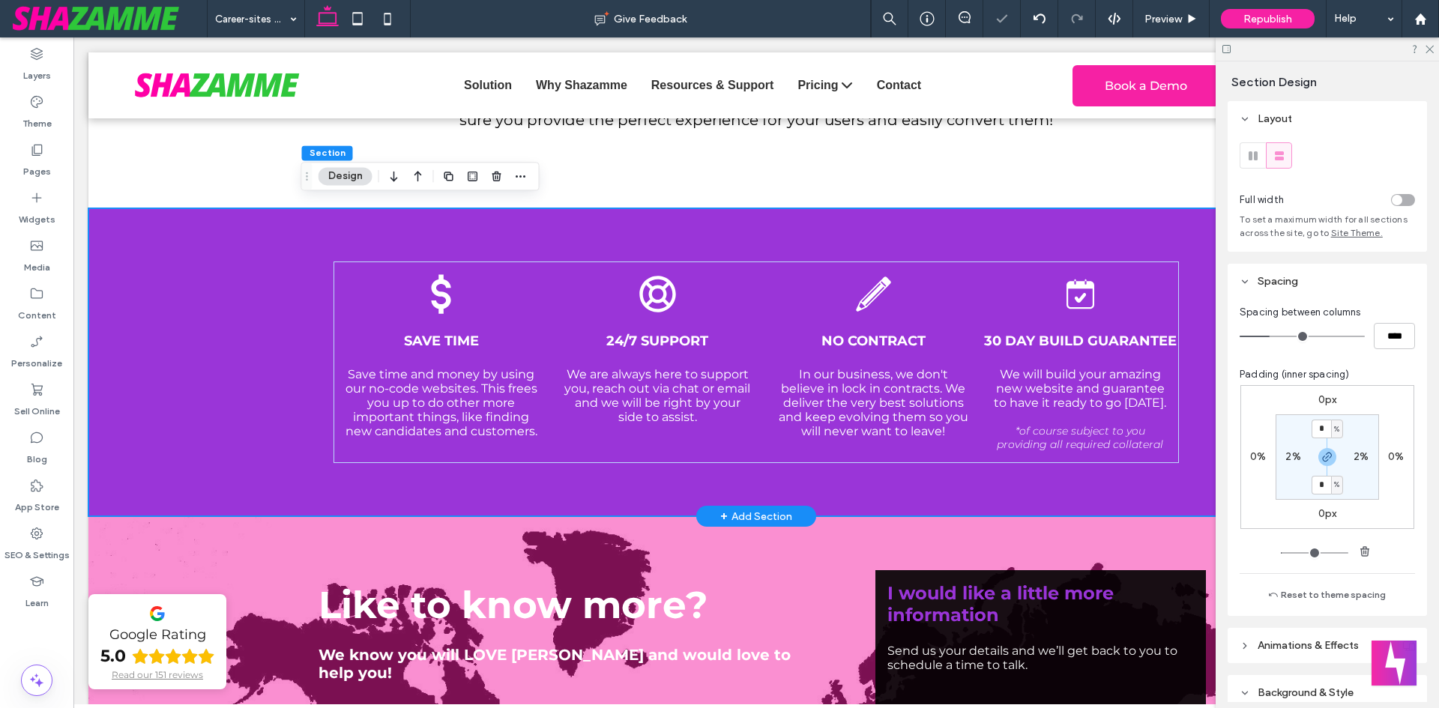
click at [150, 431] on div "Save time Save time and money by using our no-code websites. This frees you up …" at bounding box center [756, 362] width 1336 height 309
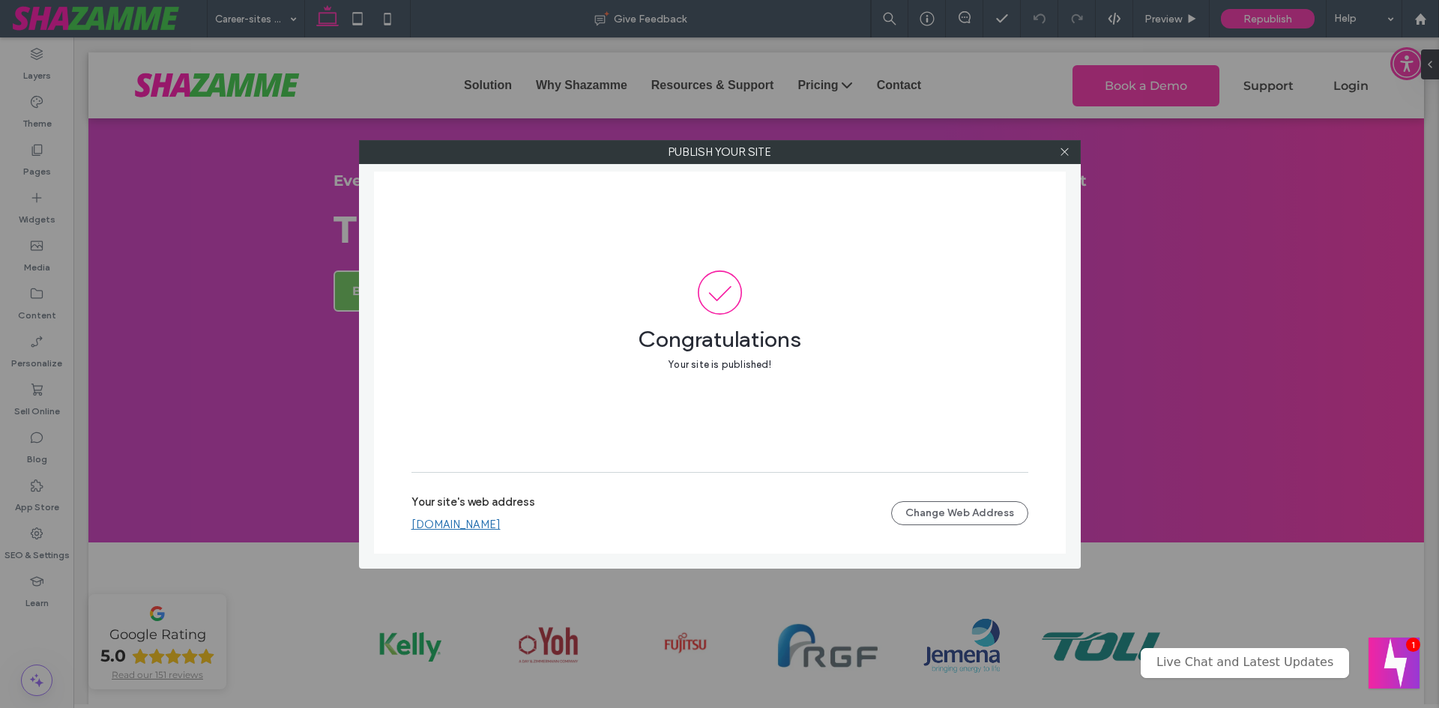
click at [1377, 686] on div "Publish your site Congratulations Your site is published! Your site's web addre…" at bounding box center [719, 354] width 1439 height 708
click at [1387, 675] on button "Welcome message" at bounding box center [1394, 663] width 51 height 51
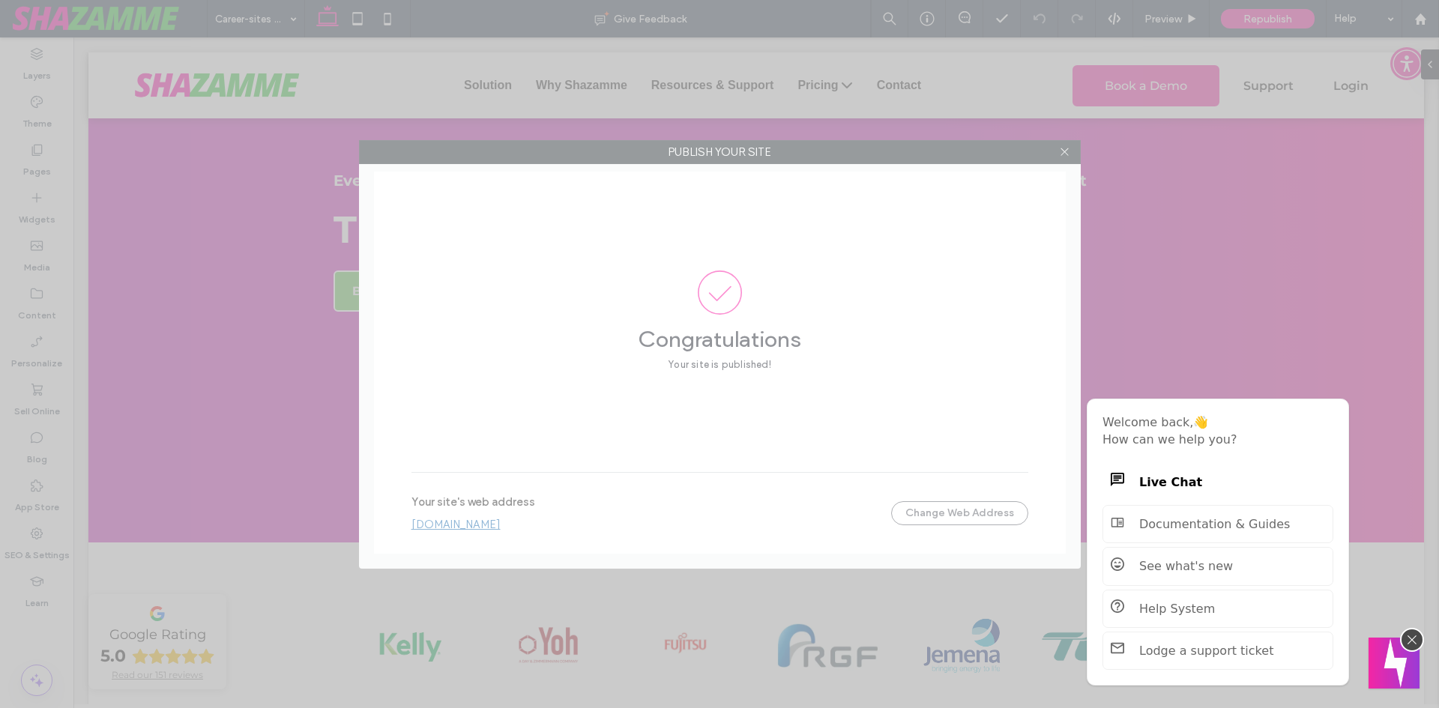
click at [1390, 672] on button "Welcome message" at bounding box center [1394, 663] width 51 height 51
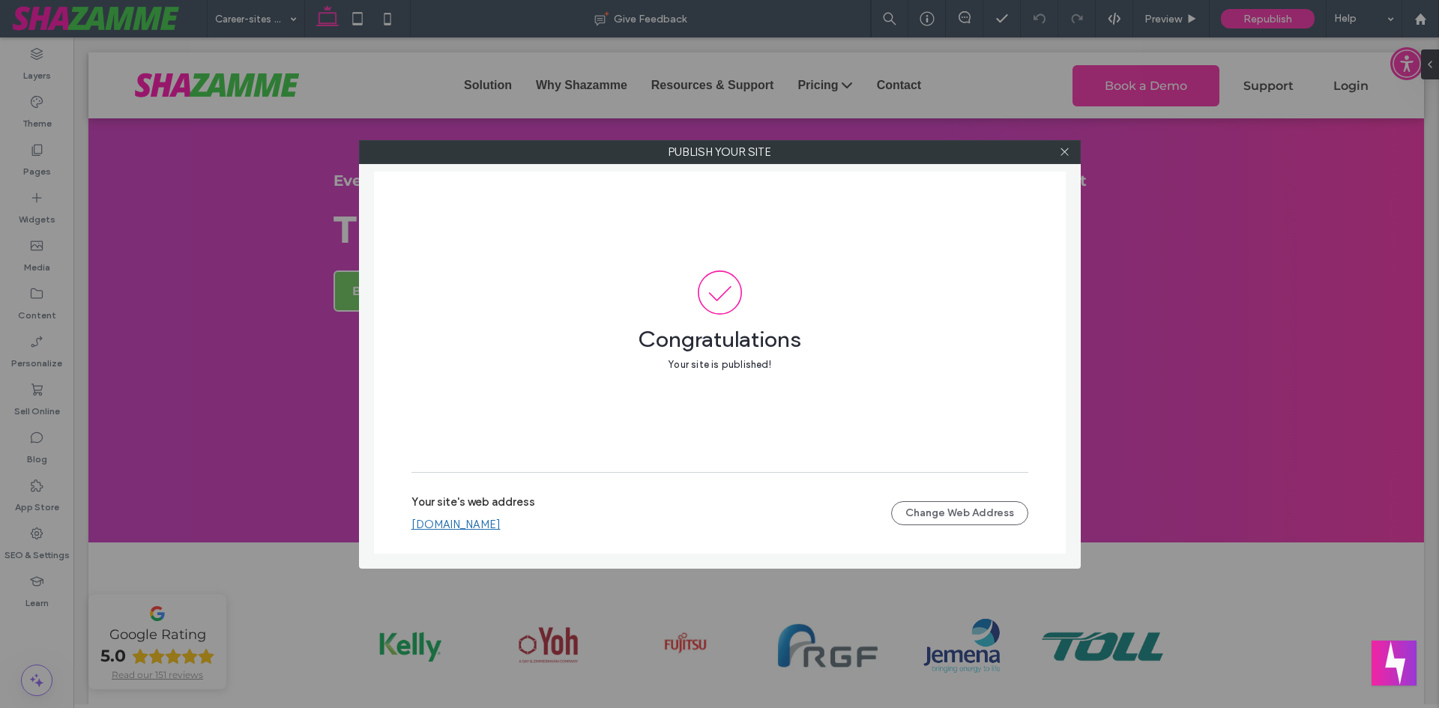
click at [1057, 149] on div at bounding box center [1065, 152] width 22 height 22
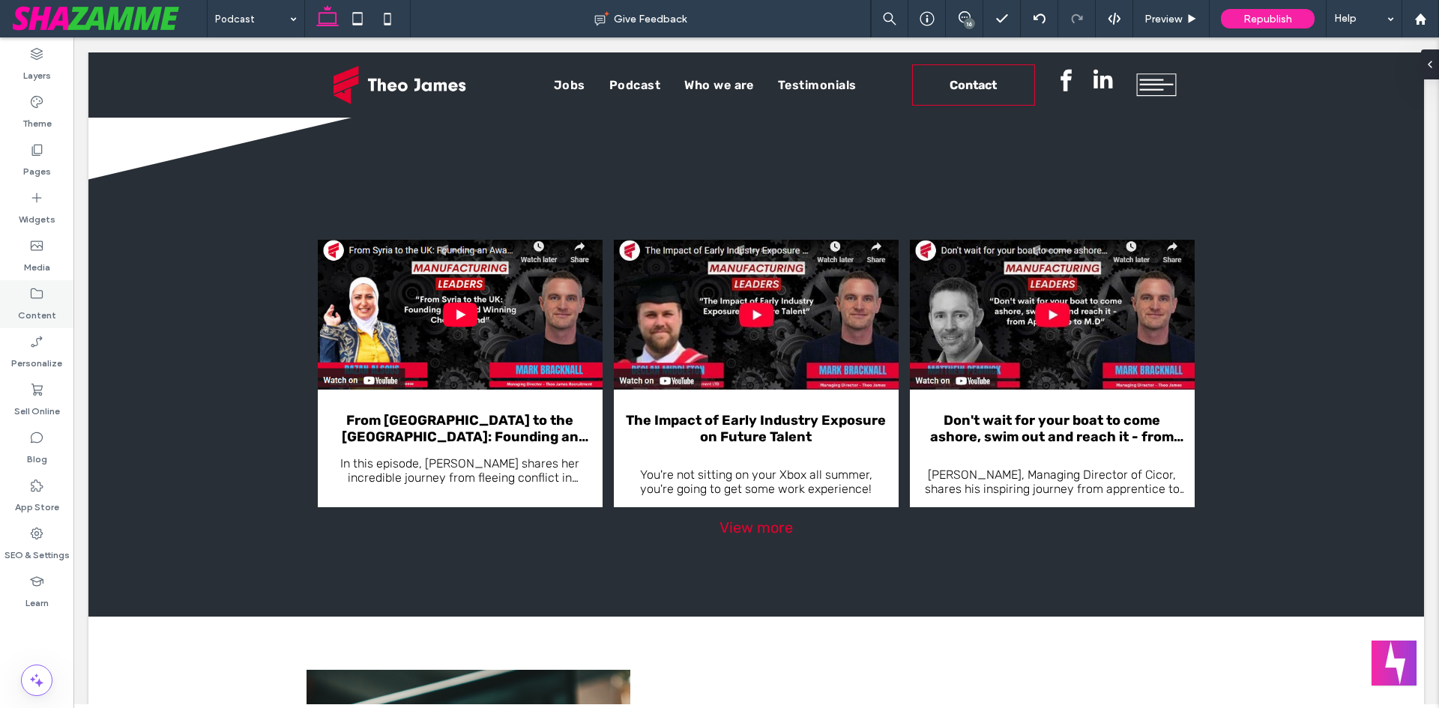
click at [50, 292] on div "Content" at bounding box center [36, 304] width 73 height 48
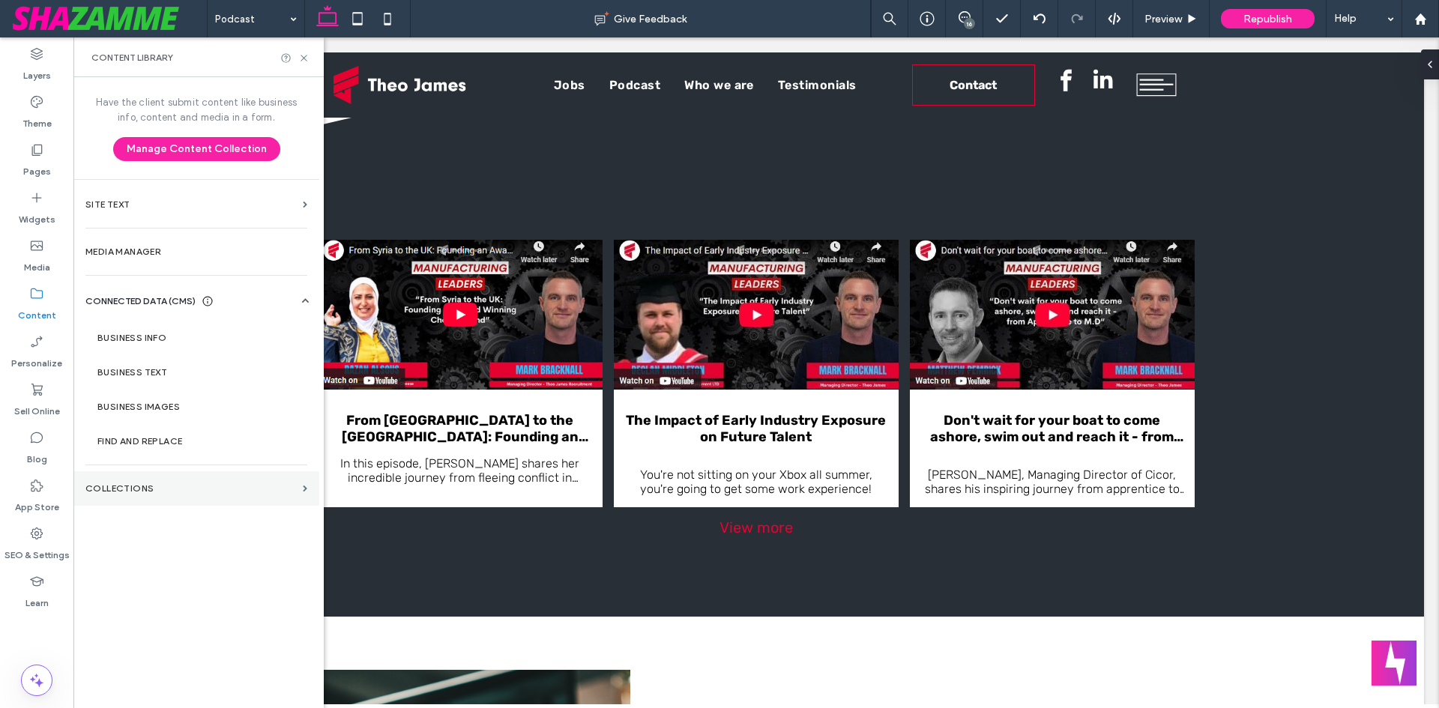
click at [166, 498] on section "Collections" at bounding box center [196, 488] width 246 height 34
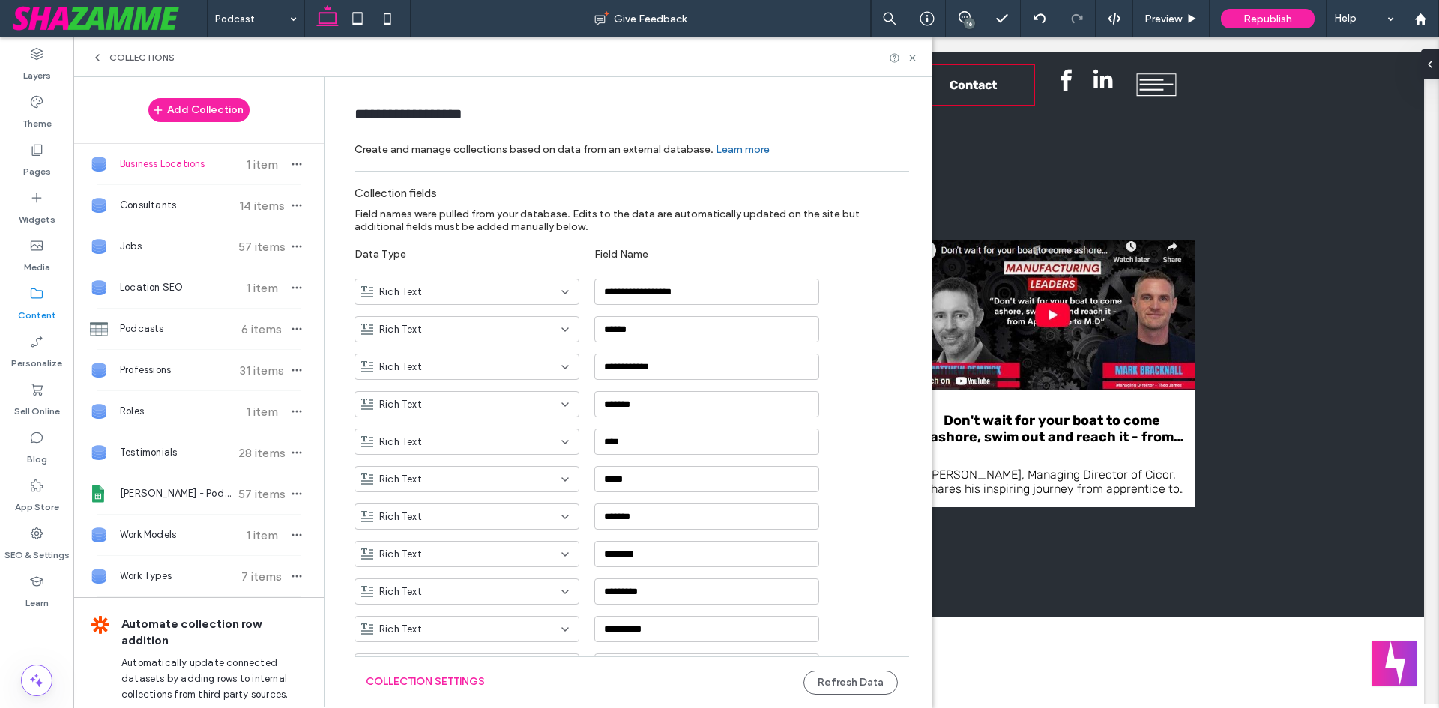
click at [93, 58] on icon at bounding box center [97, 58] width 12 height 12
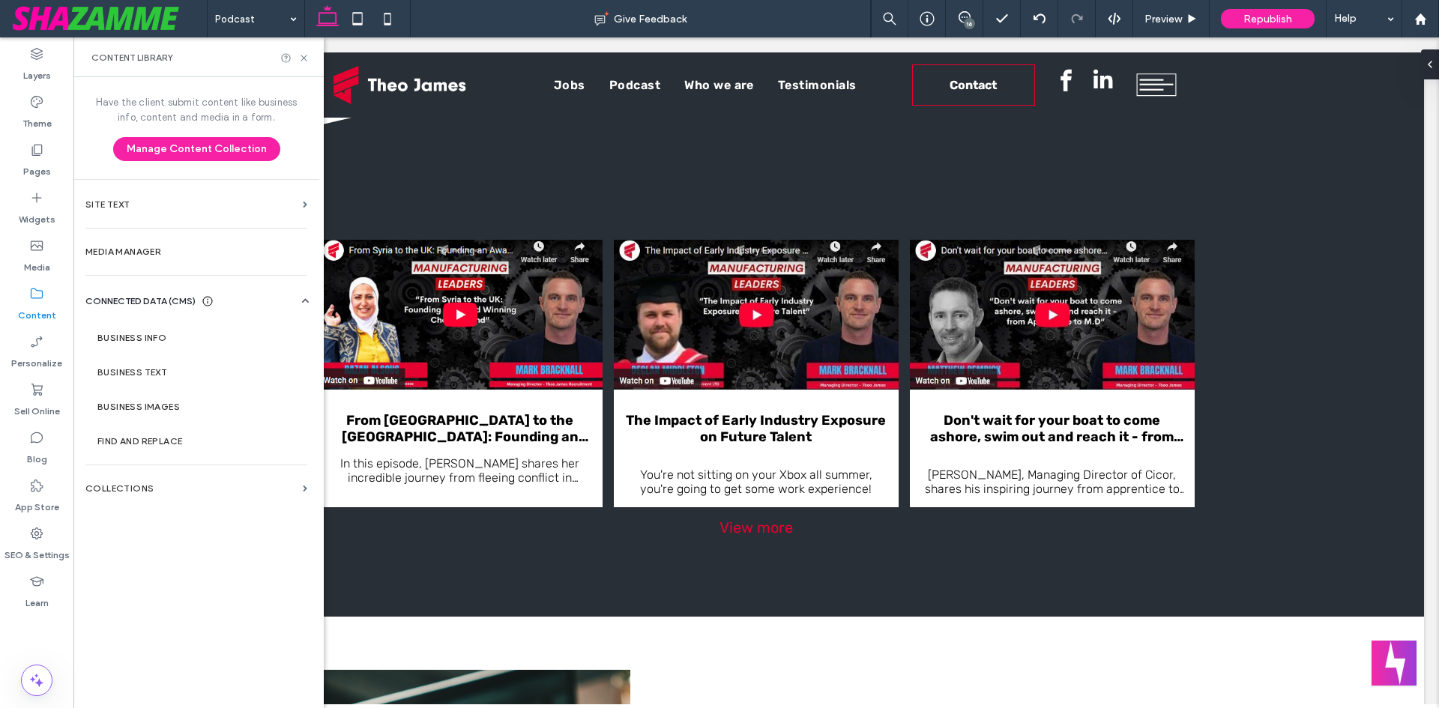
click at [217, 226] on div "Have the client submit content like business info, content and media in a form.…" at bounding box center [196, 391] width 246 height 628
click at [194, 246] on section "Media Manager" at bounding box center [196, 252] width 246 height 34
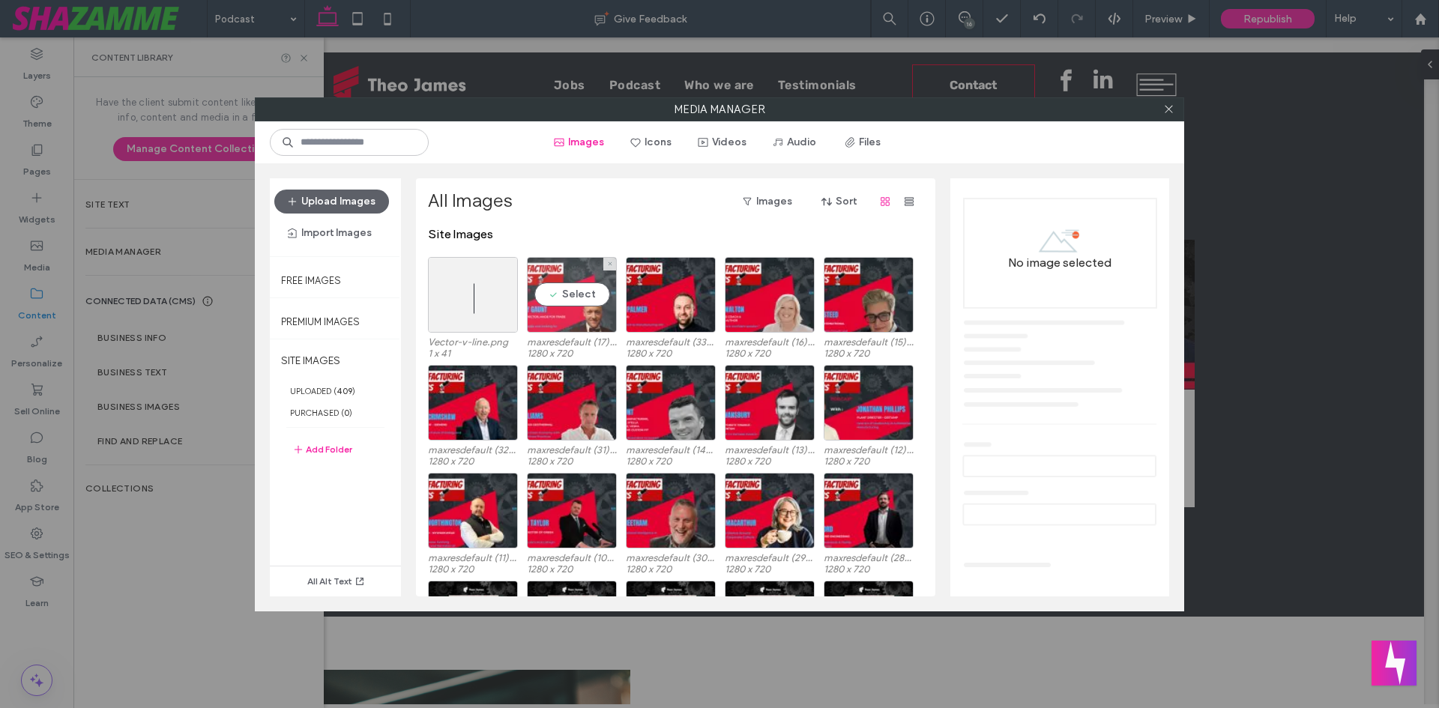
click at [574, 299] on div "Select" at bounding box center [572, 295] width 90 height 76
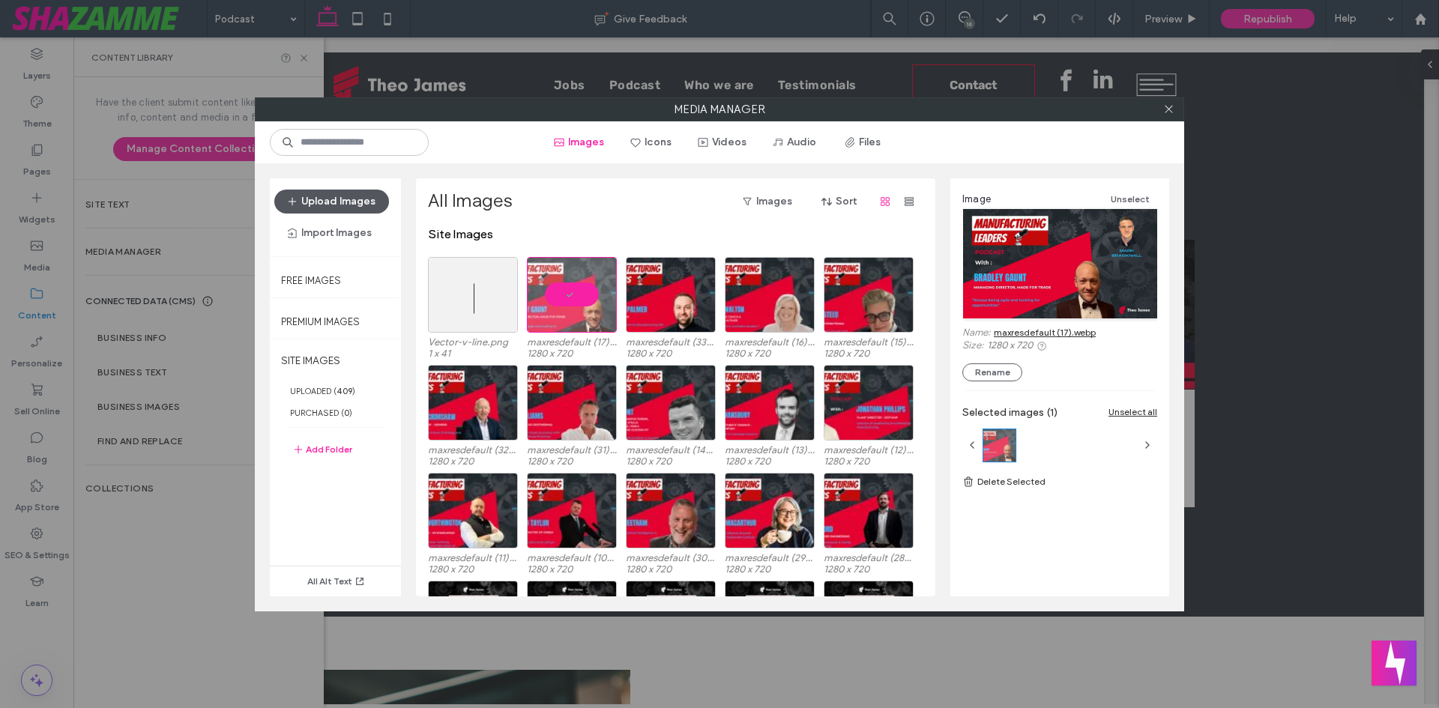
click at [336, 201] on button "Upload Images" at bounding box center [331, 202] width 115 height 24
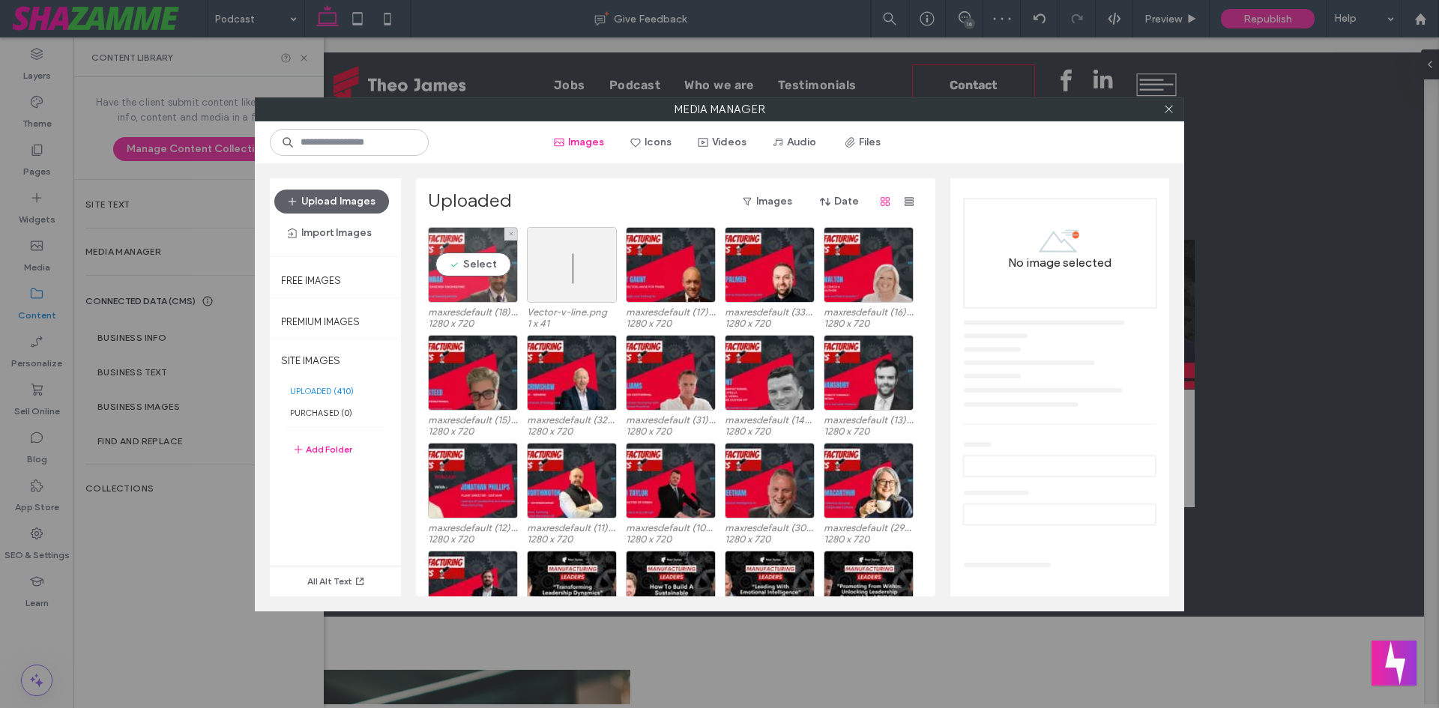
click at [449, 276] on div "Select" at bounding box center [473, 265] width 90 height 76
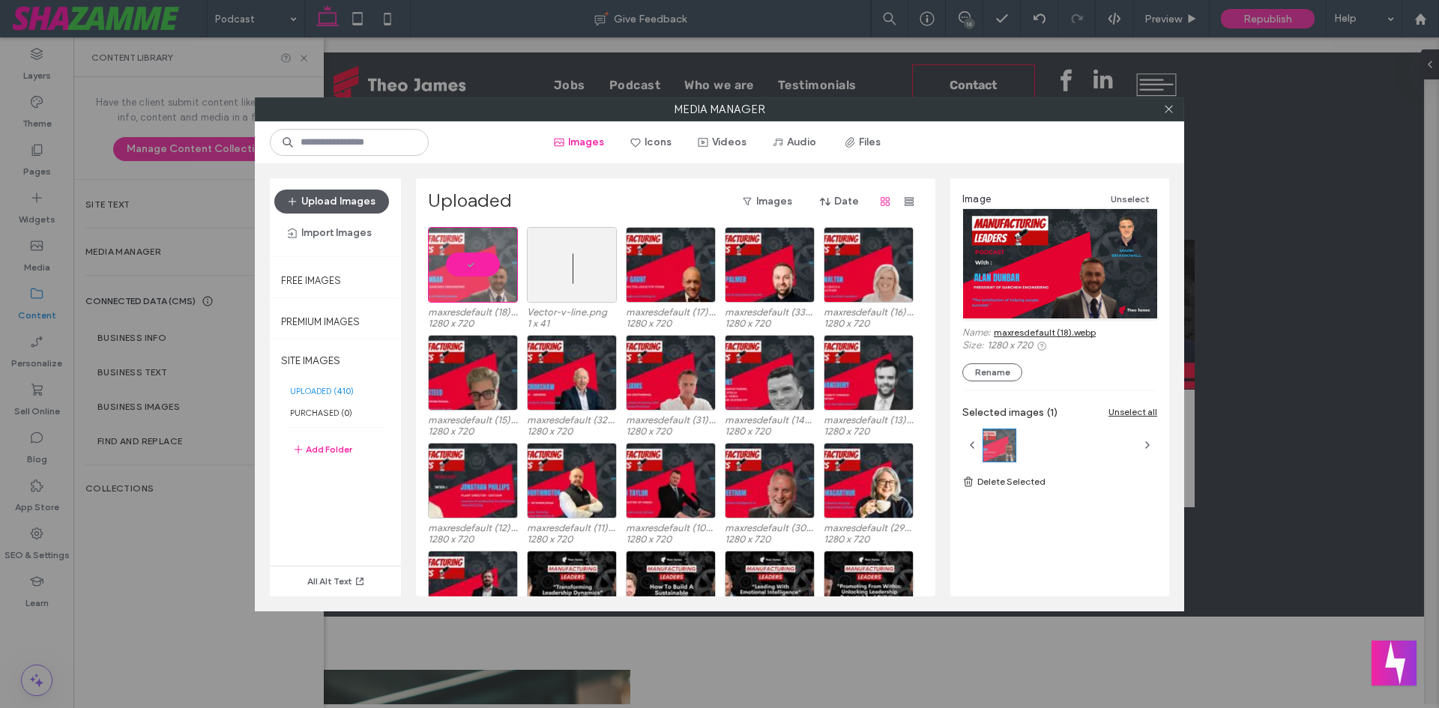
drag, startPoint x: 304, startPoint y: 190, endPoint x: 336, endPoint y: 199, distance: 33.5
click at [318, 196] on button "Upload Images" at bounding box center [331, 202] width 115 height 24
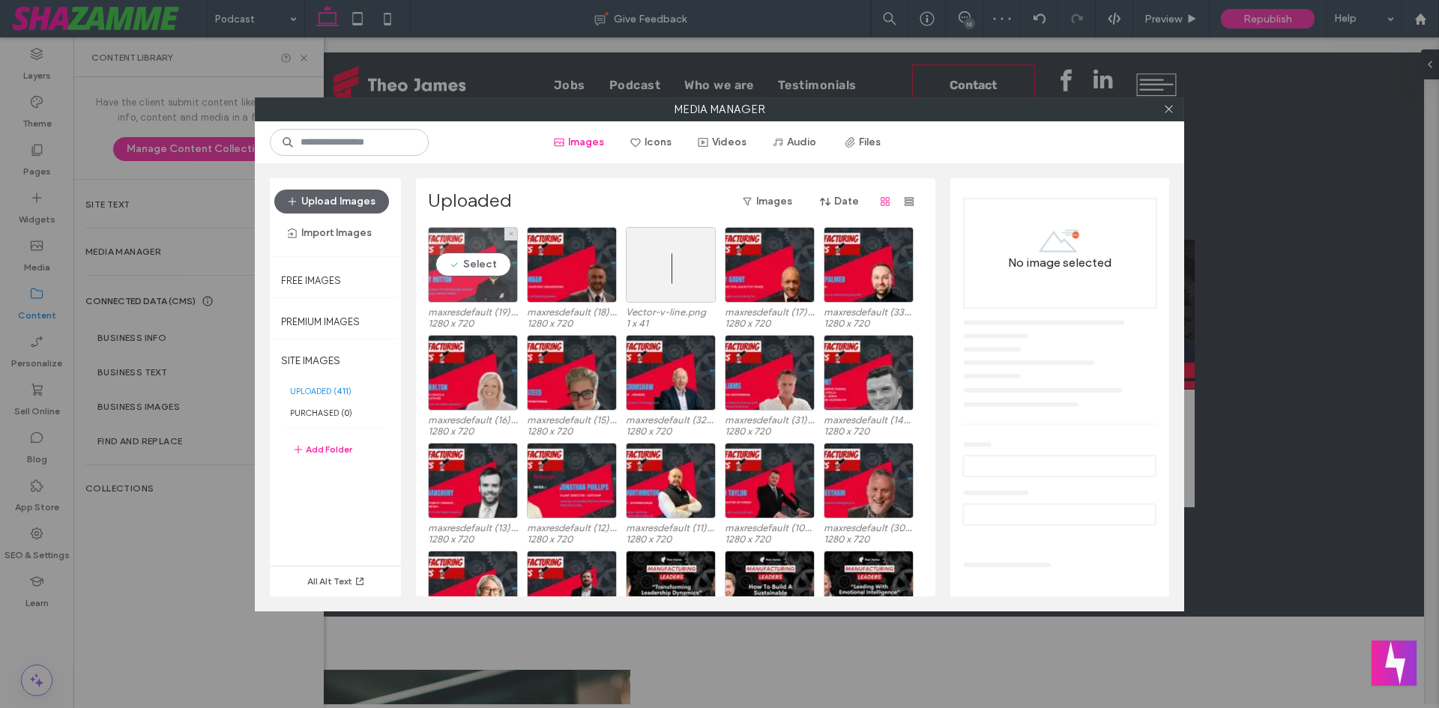
click at [489, 296] on div "Select" at bounding box center [473, 265] width 90 height 76
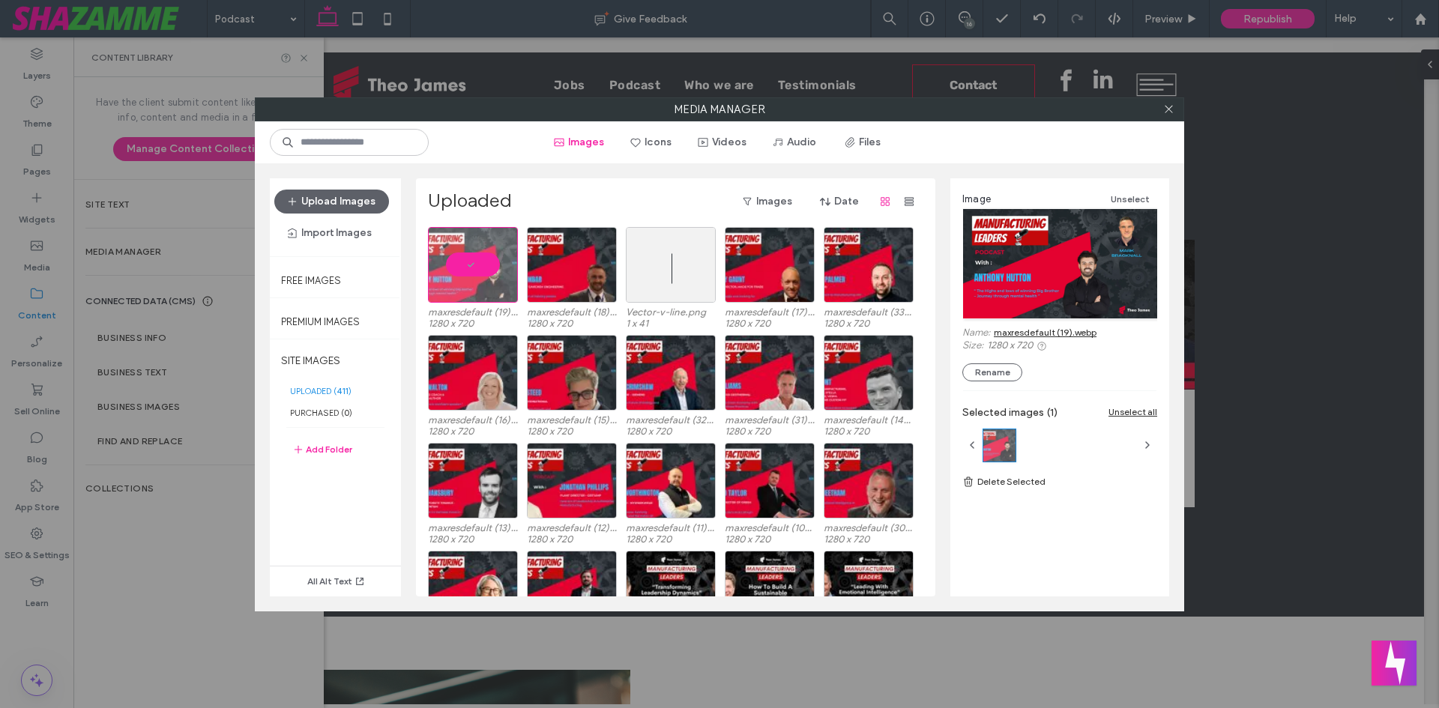
click at [322, 184] on div "Upload Images Import Images" at bounding box center [335, 217] width 131 height 78
drag, startPoint x: 327, startPoint y: 196, endPoint x: 343, endPoint y: 202, distance: 17.5
click at [328, 197] on button "Upload Images" at bounding box center [331, 202] width 115 height 24
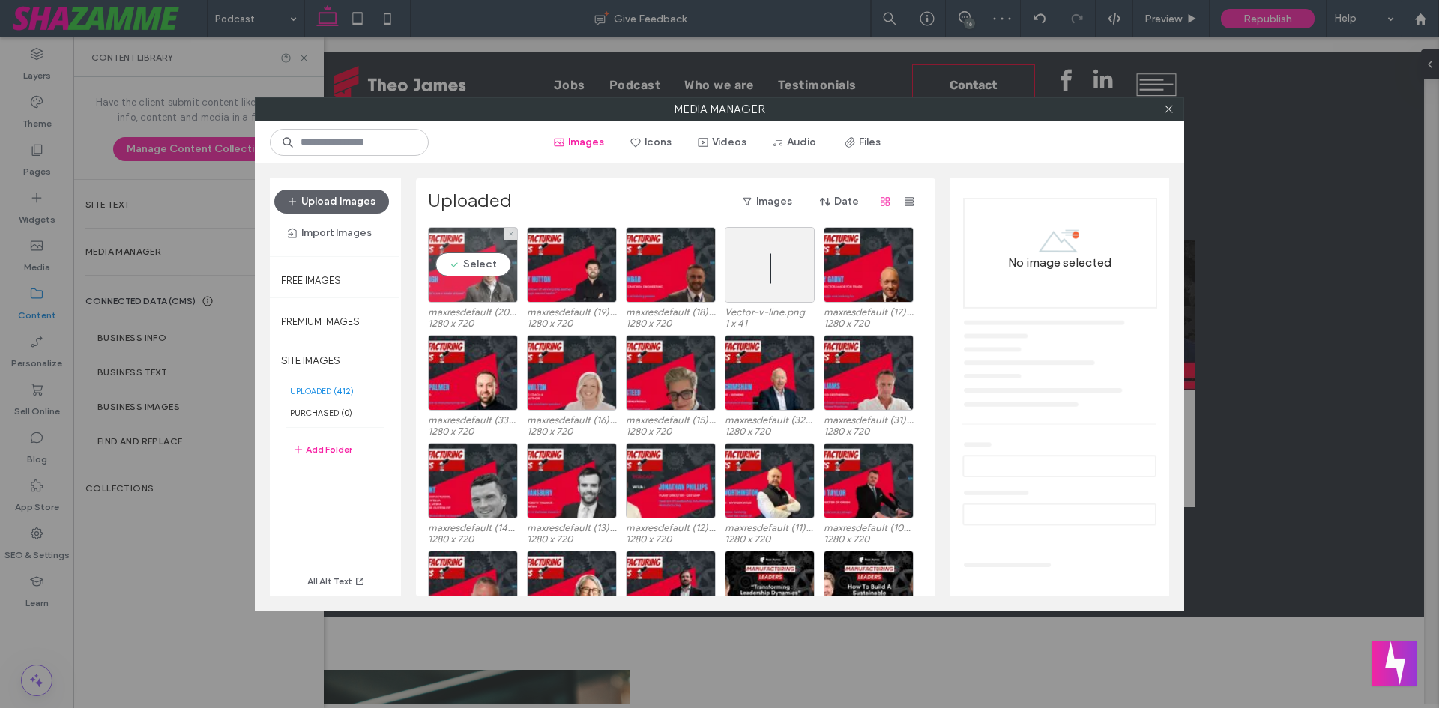
click at [492, 268] on div "Select" at bounding box center [473, 265] width 90 height 76
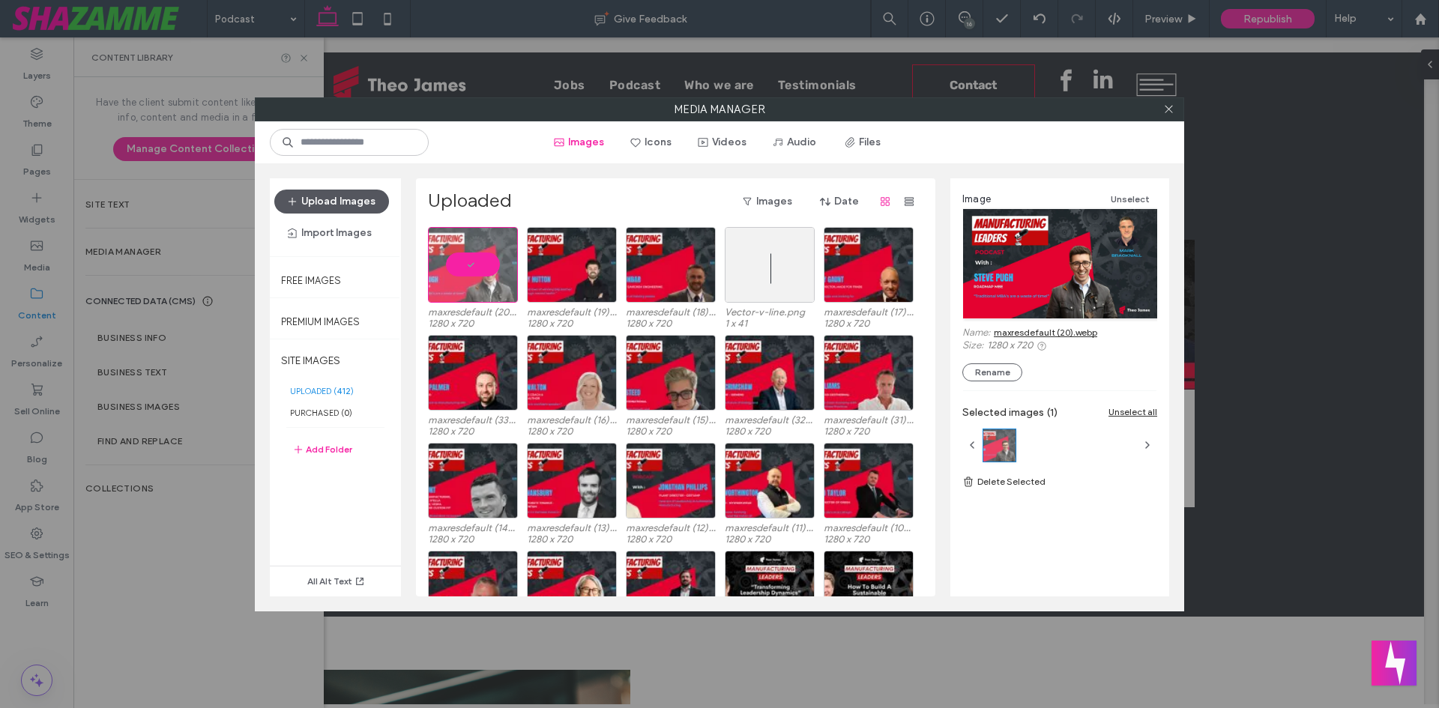
click at [315, 192] on button "Upload Images" at bounding box center [331, 202] width 115 height 24
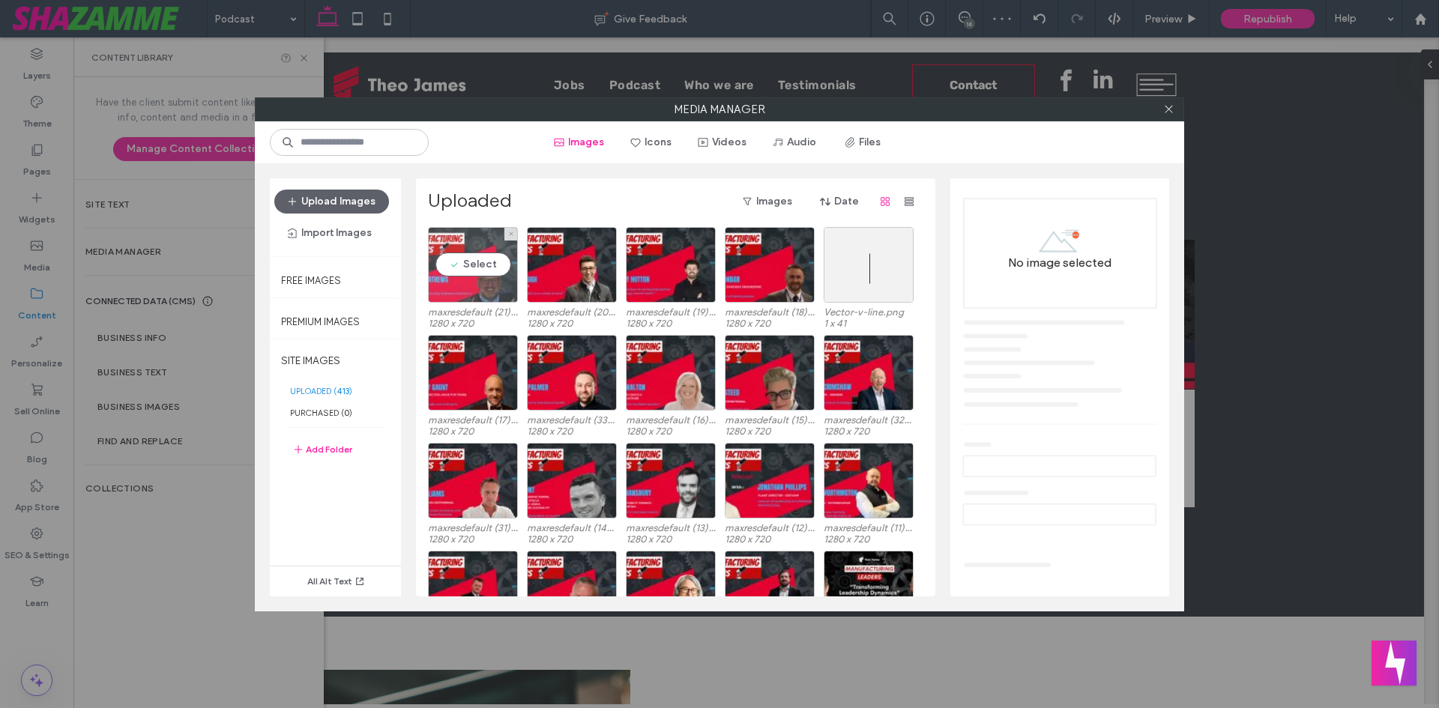
click at [457, 254] on div "Select" at bounding box center [473, 265] width 90 height 76
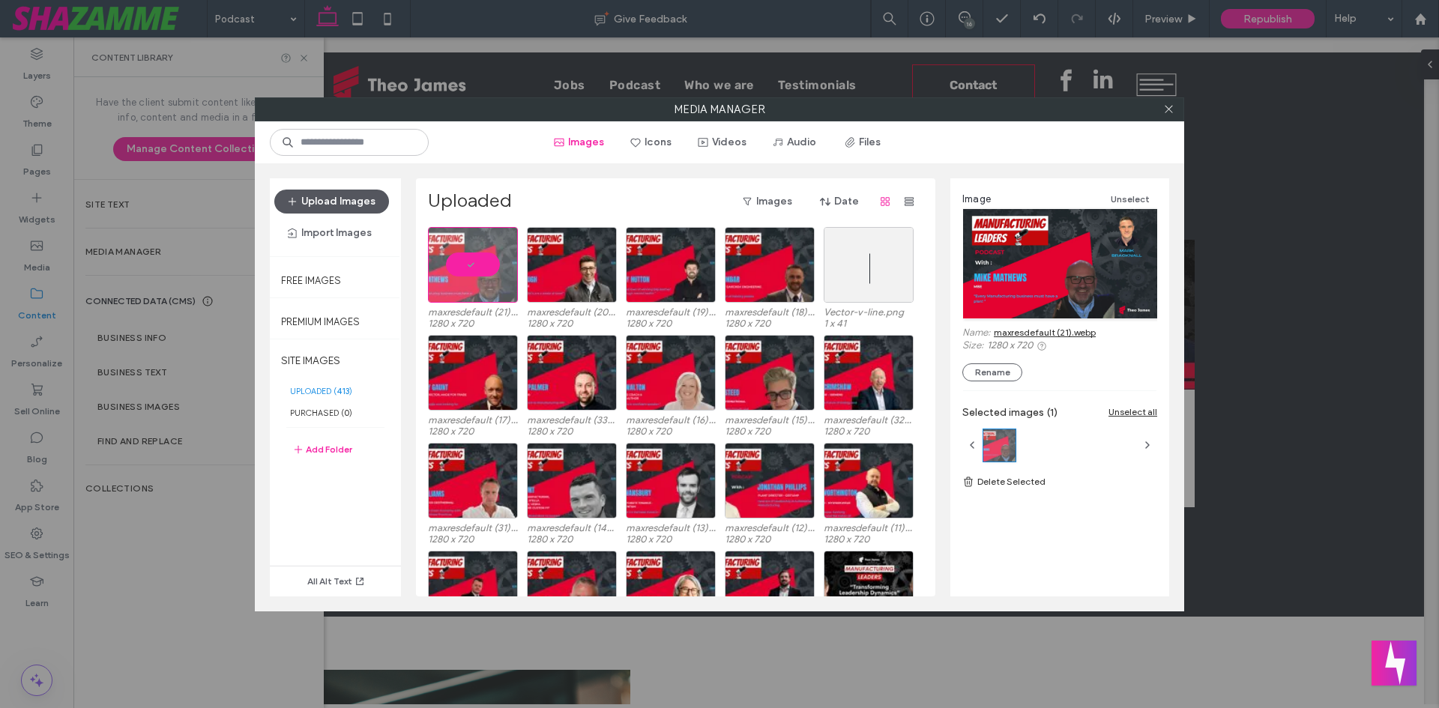
click at [335, 200] on button "Upload Images" at bounding box center [331, 202] width 115 height 24
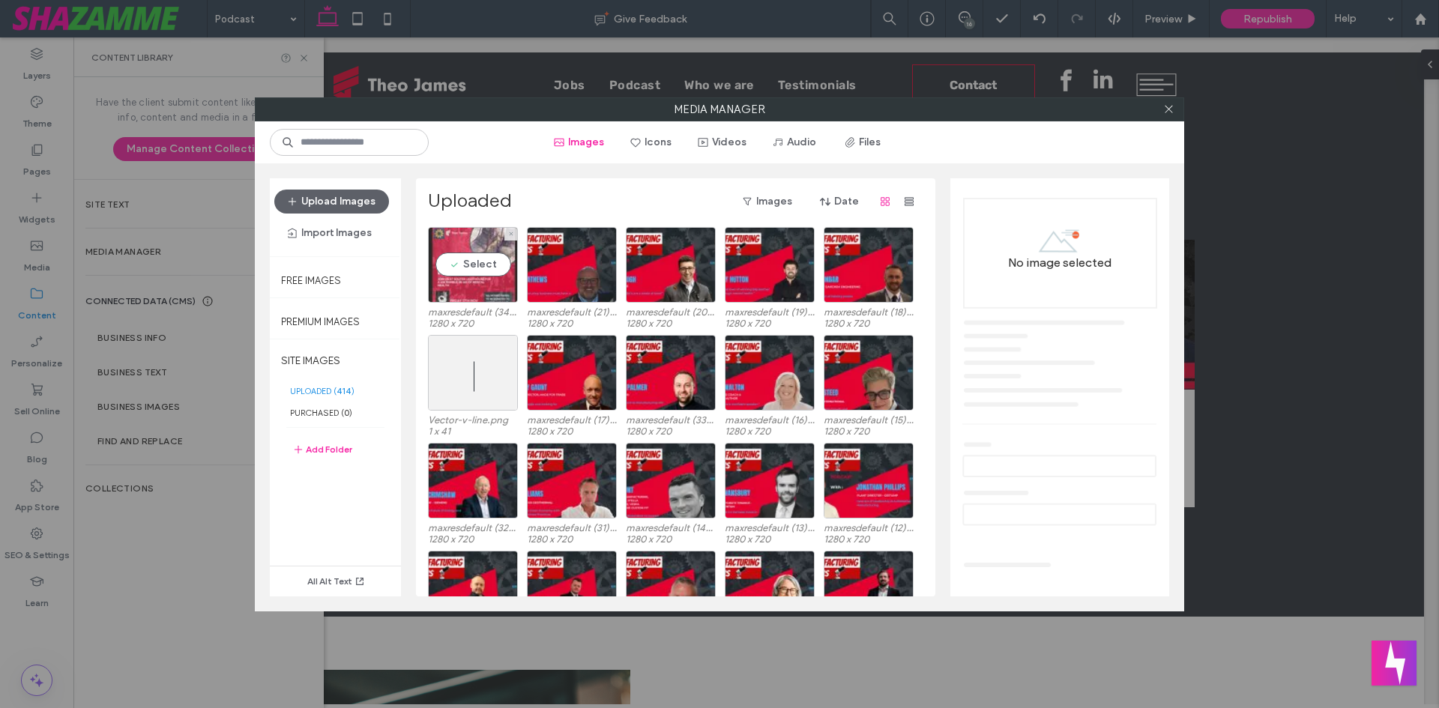
click at [474, 286] on div "Select" at bounding box center [473, 265] width 90 height 76
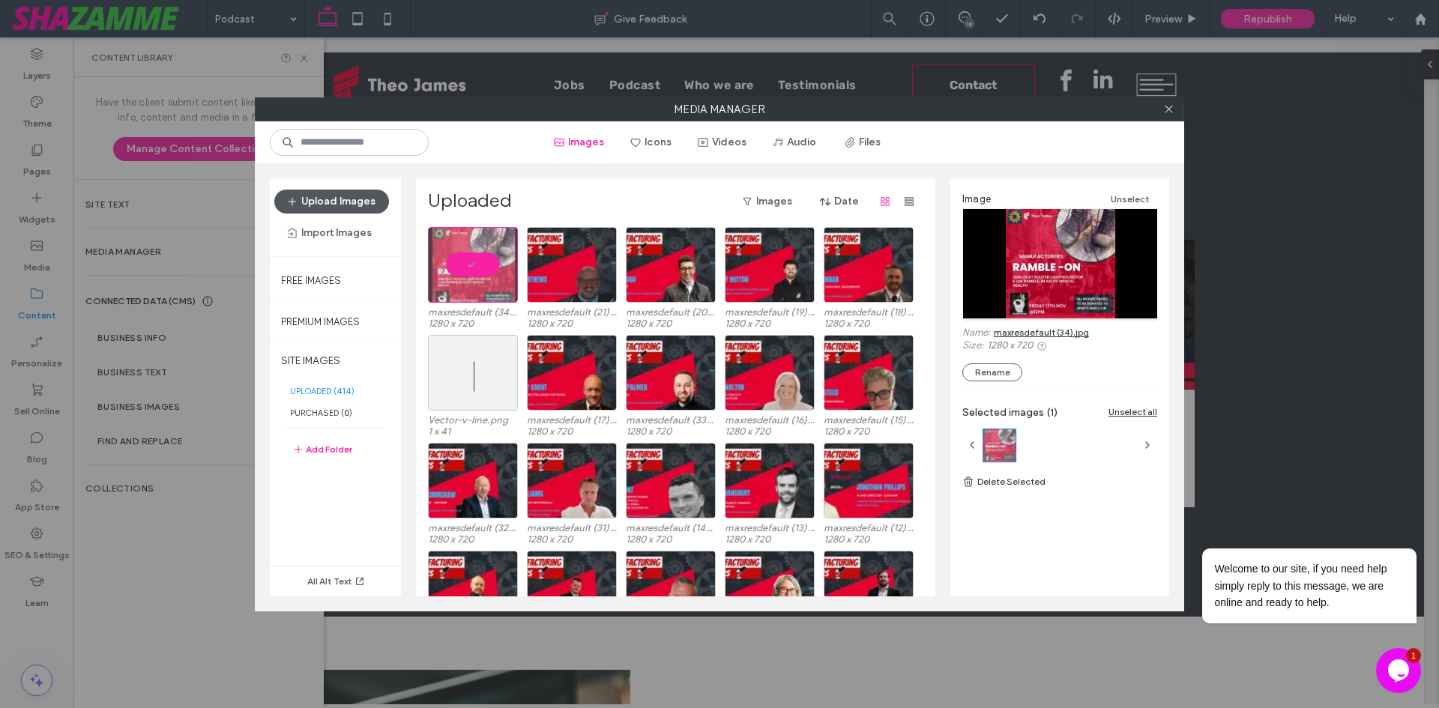
click at [358, 196] on button "Upload Images" at bounding box center [331, 202] width 115 height 24
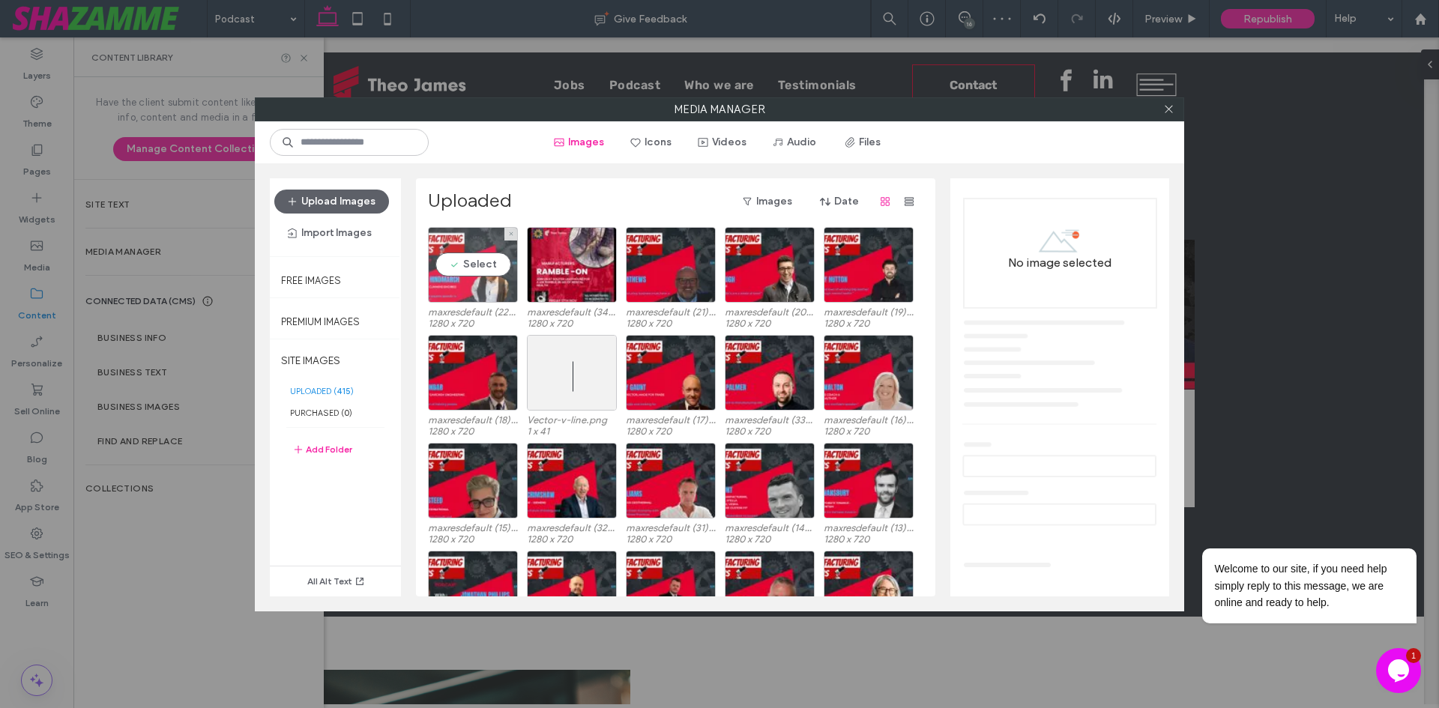
click at [482, 277] on div "Select" at bounding box center [473, 265] width 90 height 76
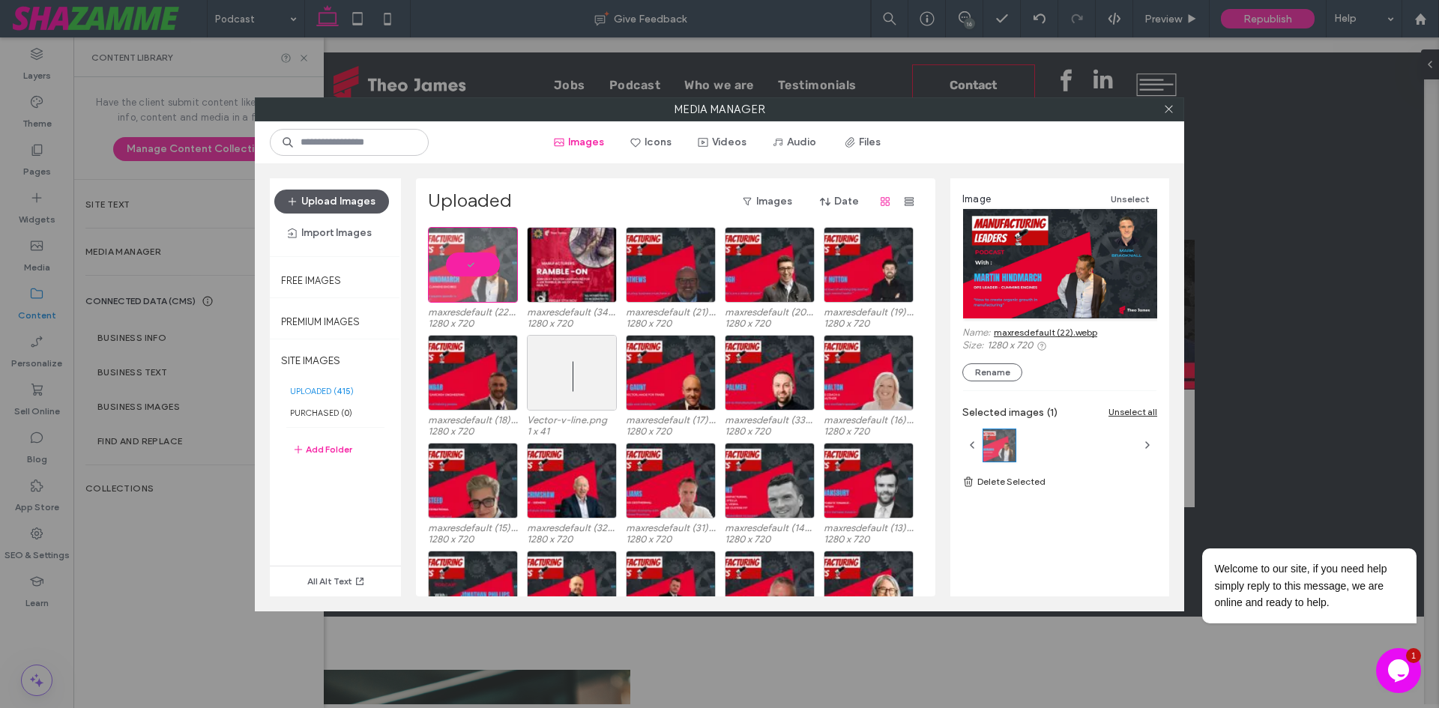
click at [358, 200] on button "Upload Images" at bounding box center [331, 202] width 115 height 24
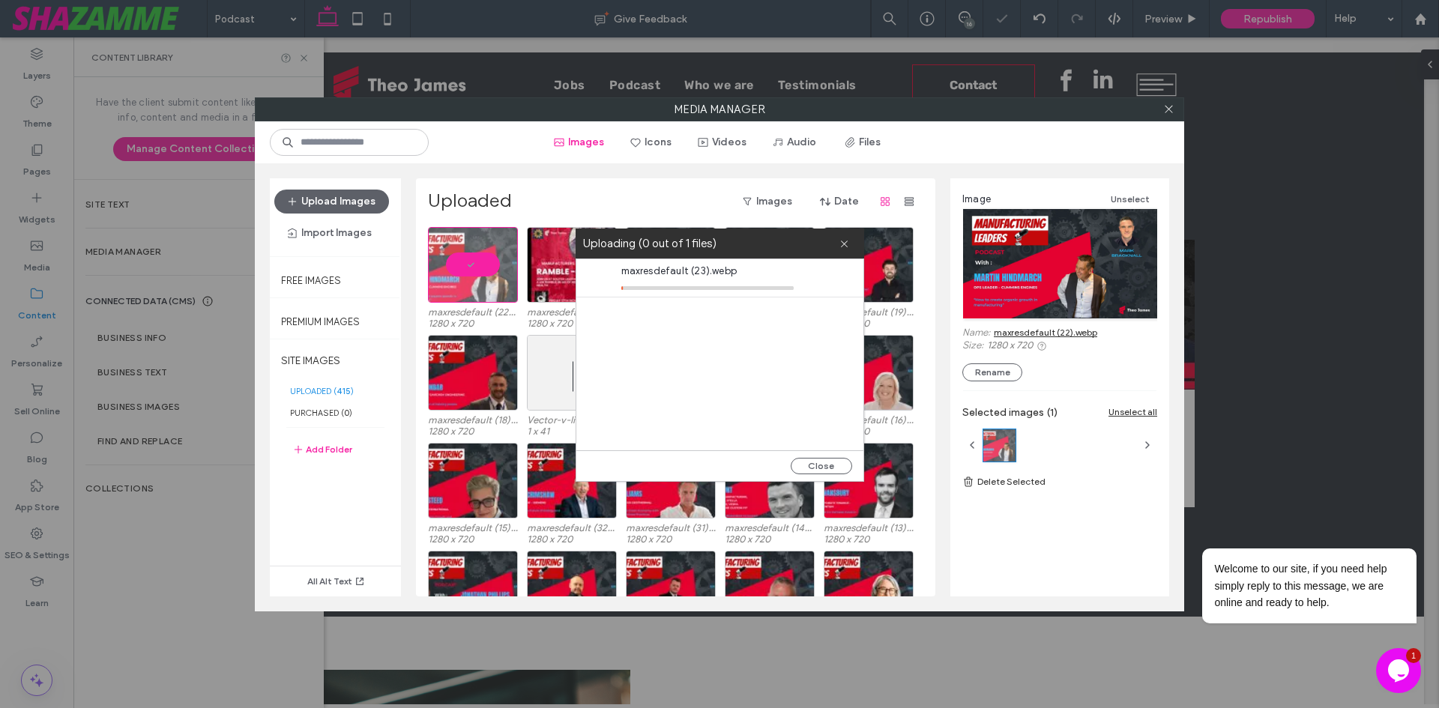
click at [1391, 663] on icon "$i18n('chat', 'chat_widget')" at bounding box center [1398, 671] width 21 height 22
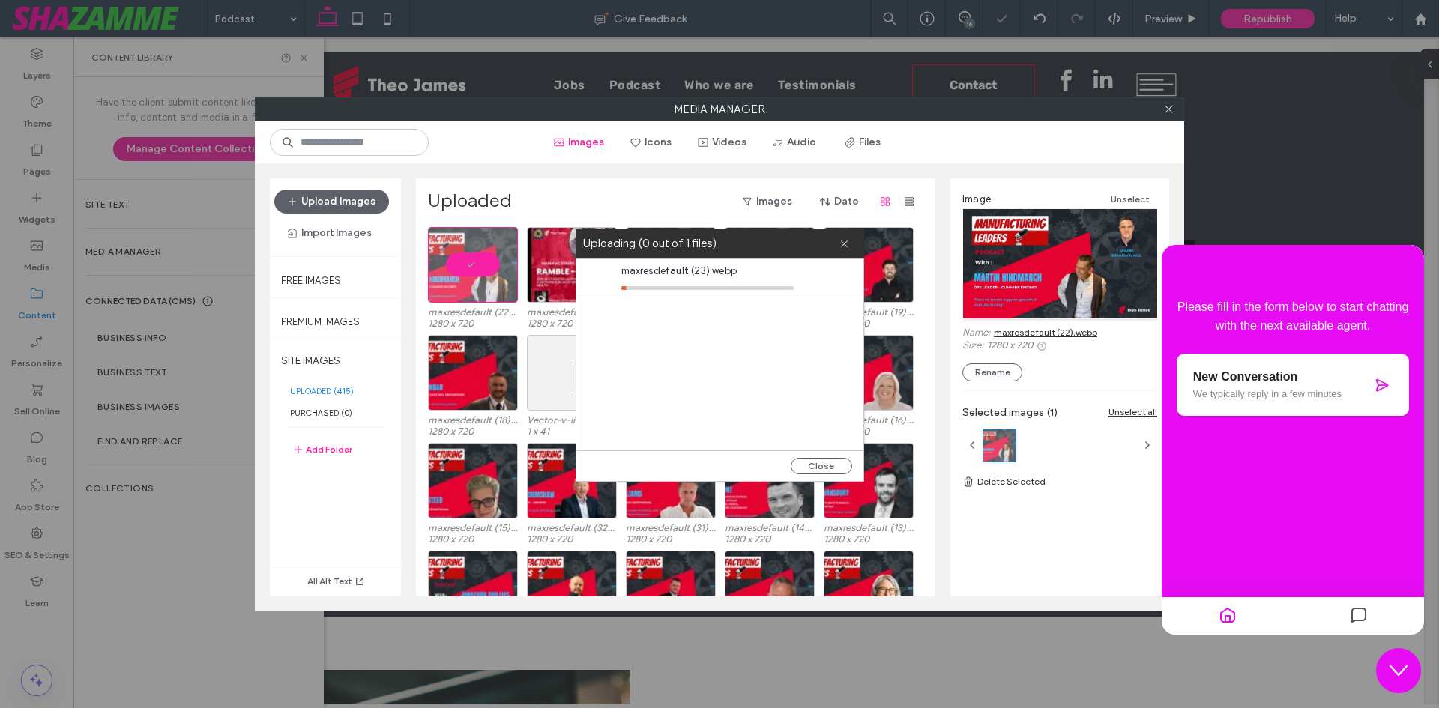
click at [1391, 663] on icon "Close Chat This icon closes the chat window." at bounding box center [1399, 671] width 18 height 18
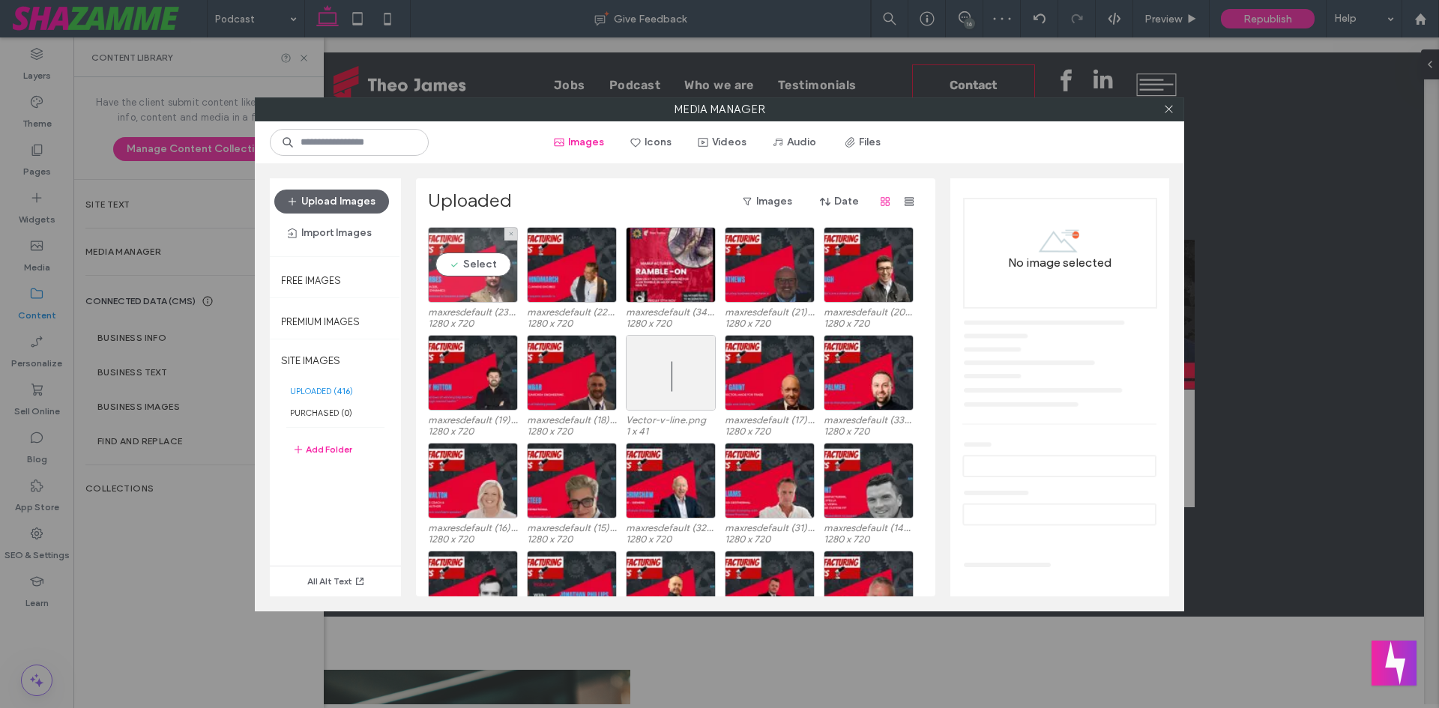
click at [479, 253] on div "Select" at bounding box center [473, 265] width 90 height 76
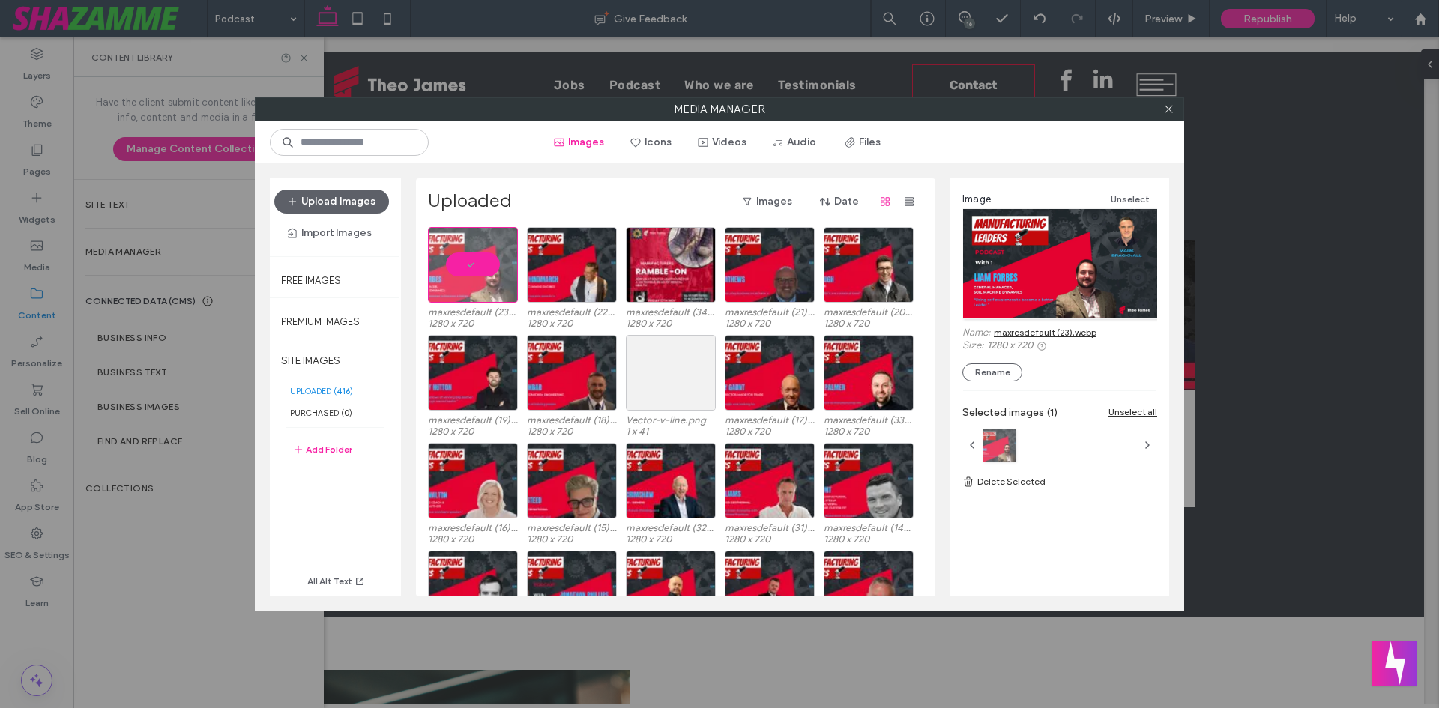
click at [311, 186] on div "Upload Images Import Images" at bounding box center [335, 217] width 131 height 78
click at [309, 197] on button "Upload Images" at bounding box center [331, 202] width 115 height 24
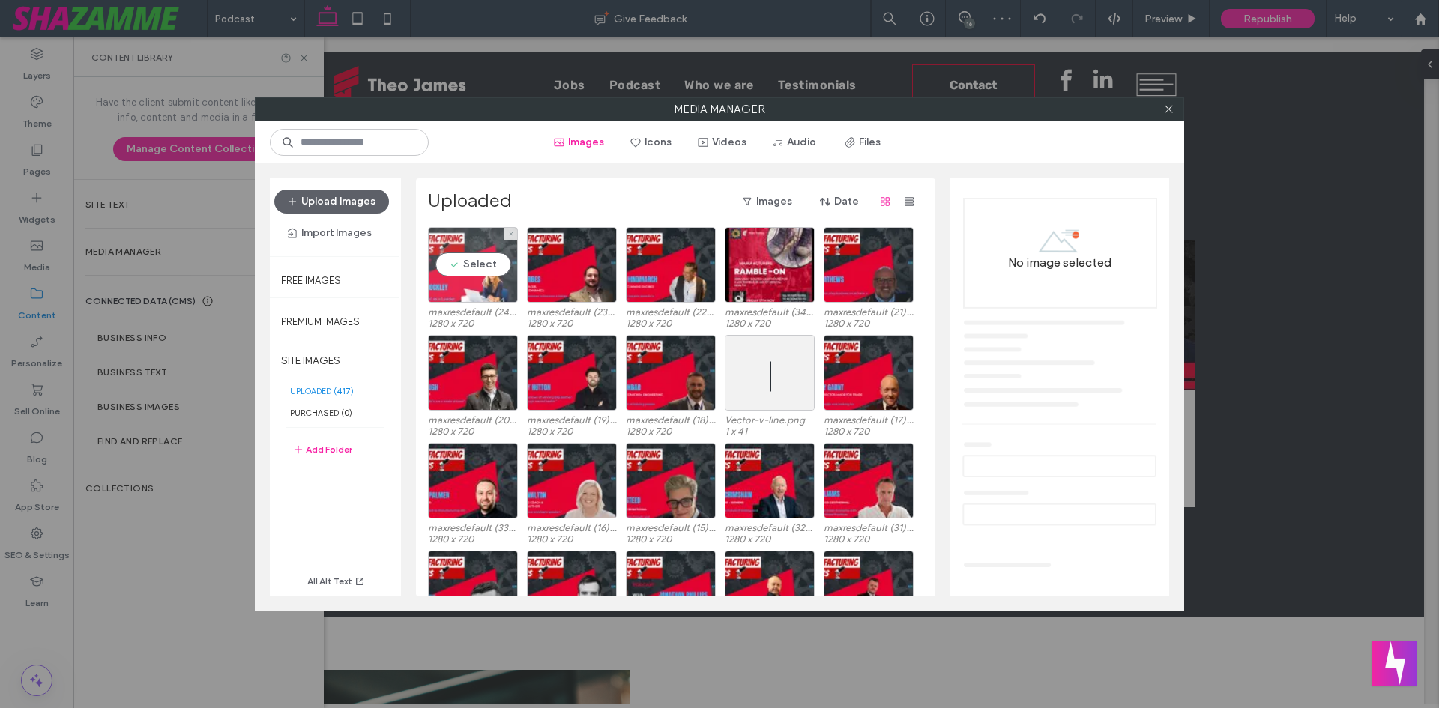
click at [491, 298] on div "Select" at bounding box center [473, 265] width 90 height 76
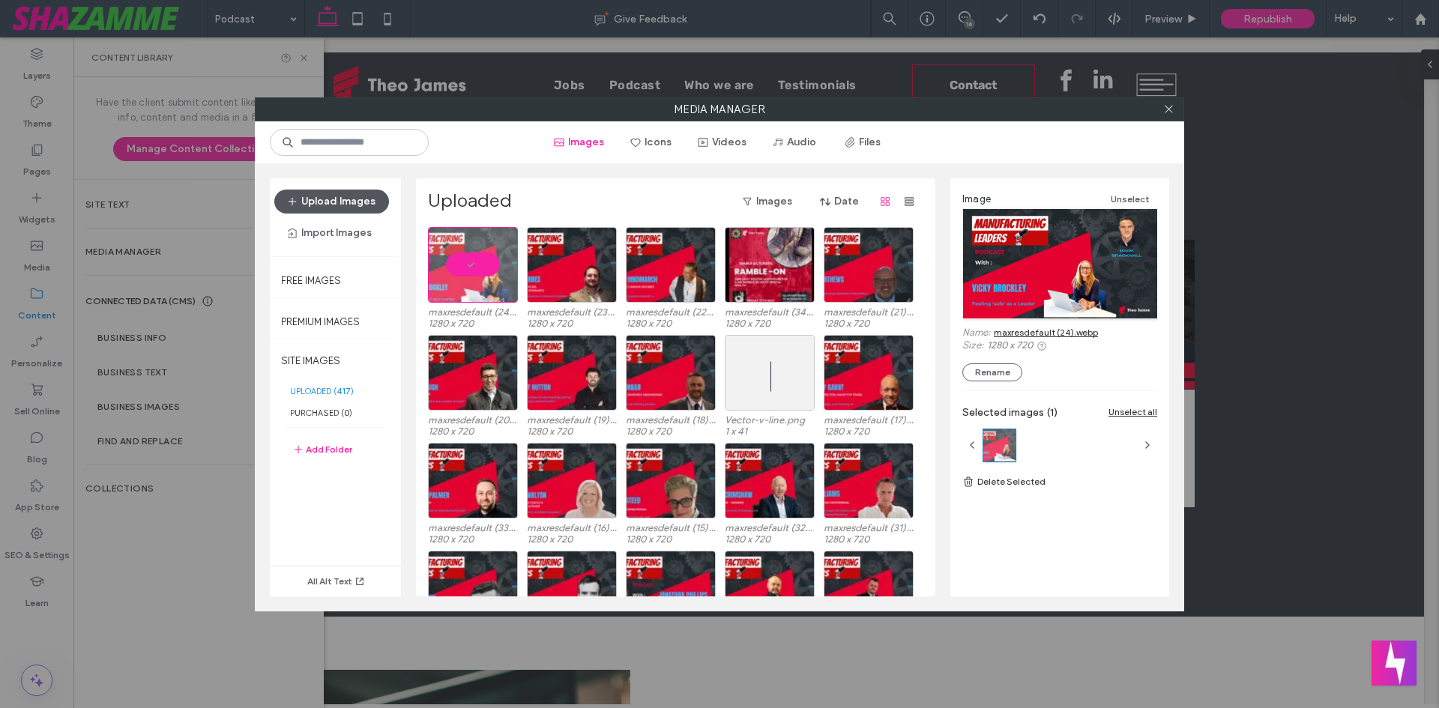
click at [338, 206] on button "Upload Images" at bounding box center [331, 202] width 115 height 24
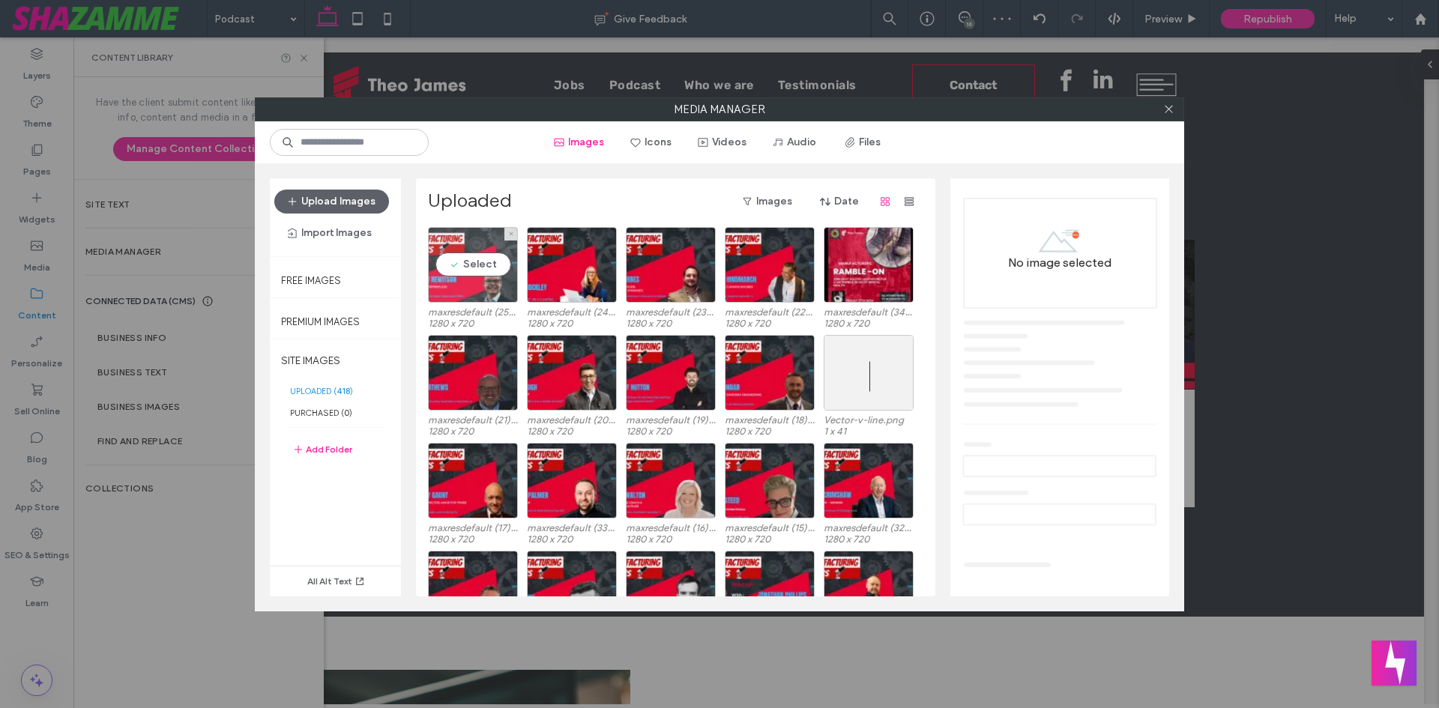
click at [482, 288] on div "Select" at bounding box center [473, 265] width 90 height 76
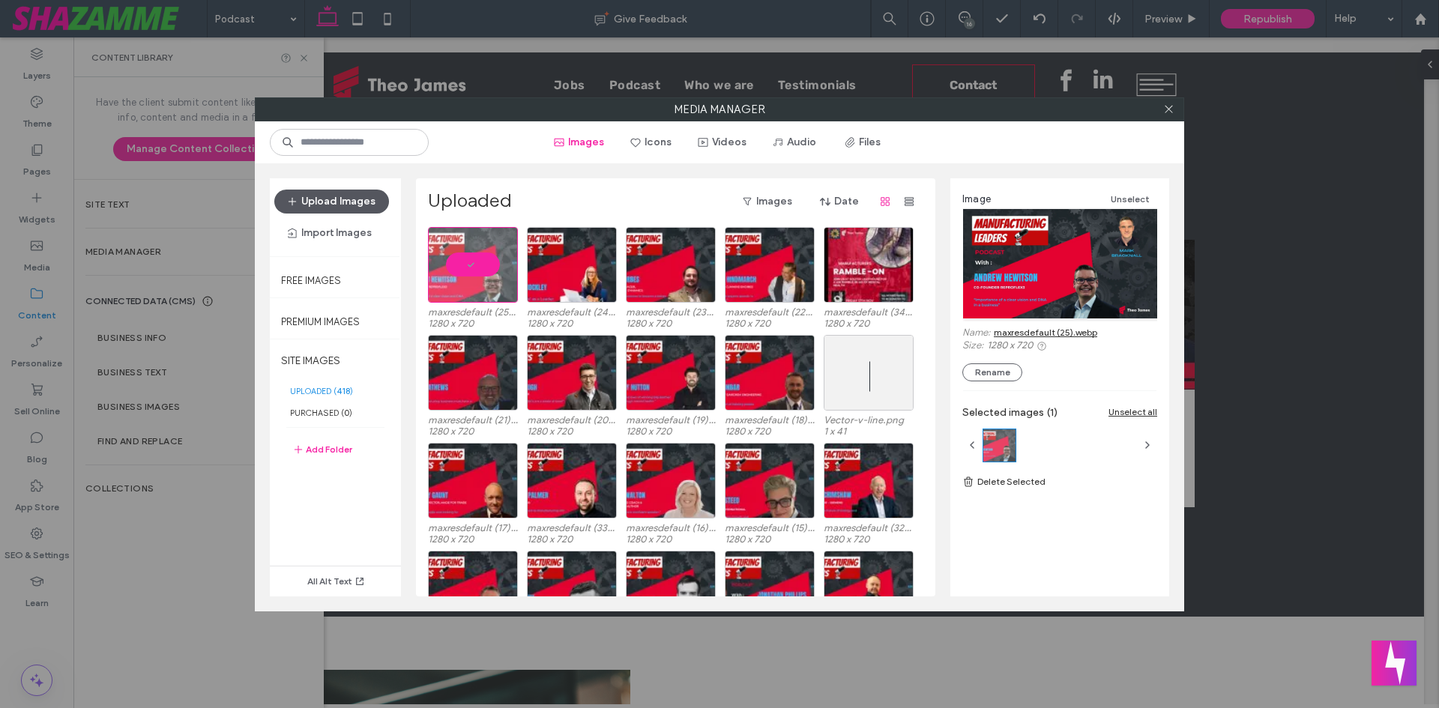
click at [335, 199] on button "Upload Images" at bounding box center [331, 202] width 115 height 24
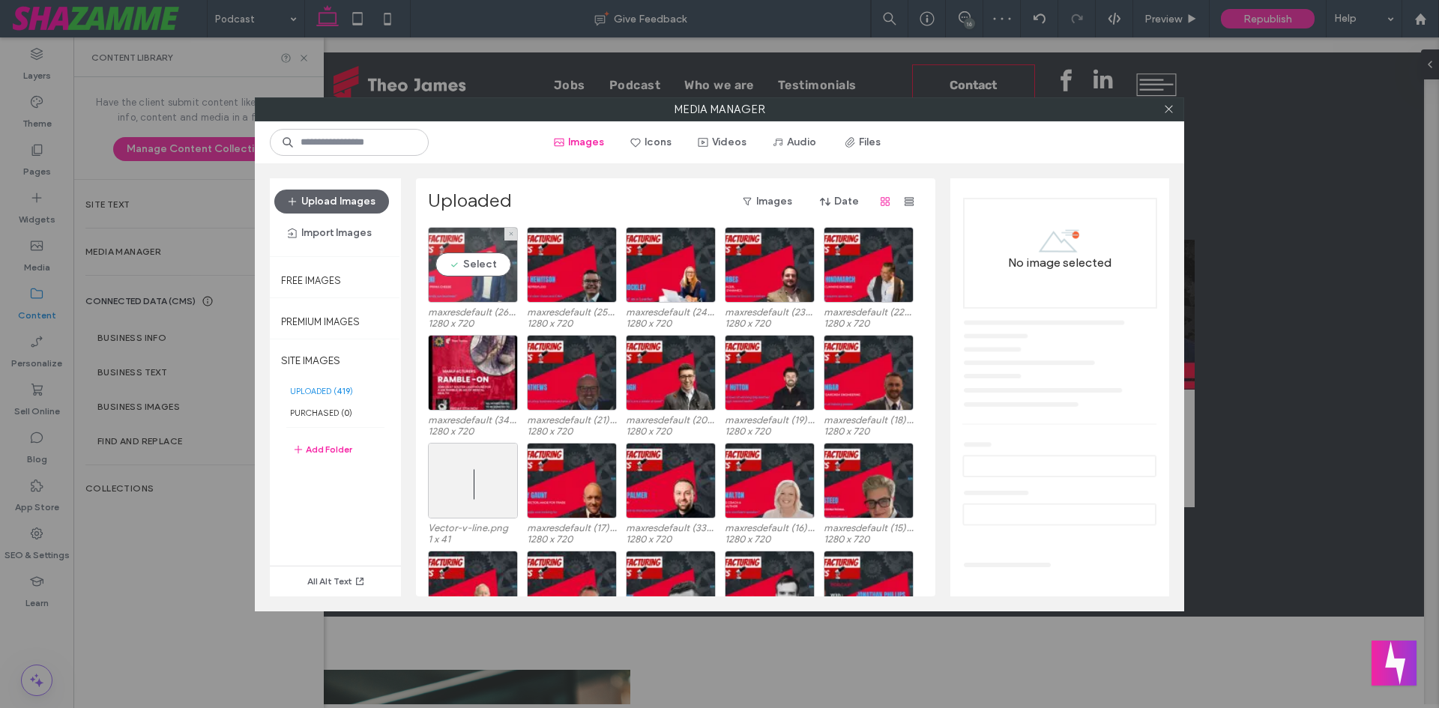
click at [474, 276] on div "Select" at bounding box center [473, 265] width 90 height 76
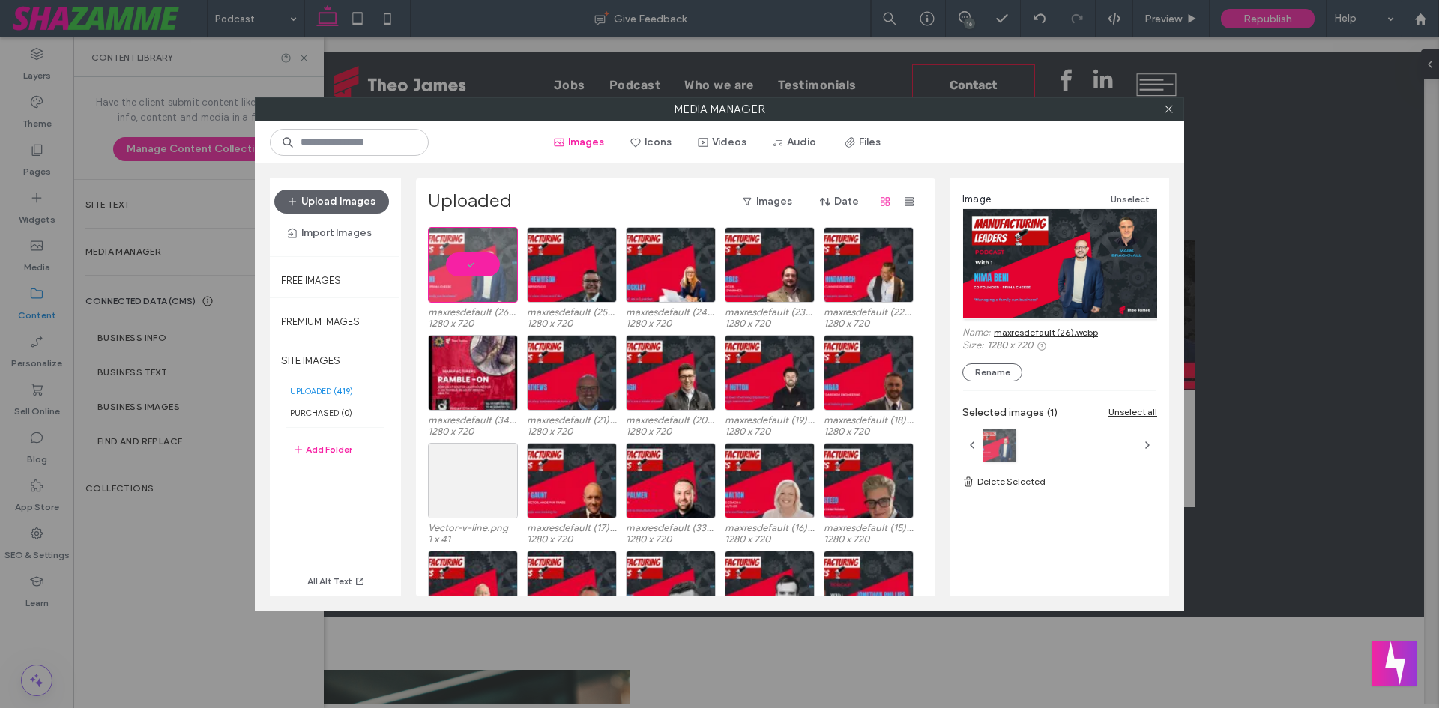
drag, startPoint x: 1065, startPoint y: 326, endPoint x: 1007, endPoint y: 335, distance: 59.1
click at [343, 208] on button "Upload Images" at bounding box center [331, 202] width 115 height 24
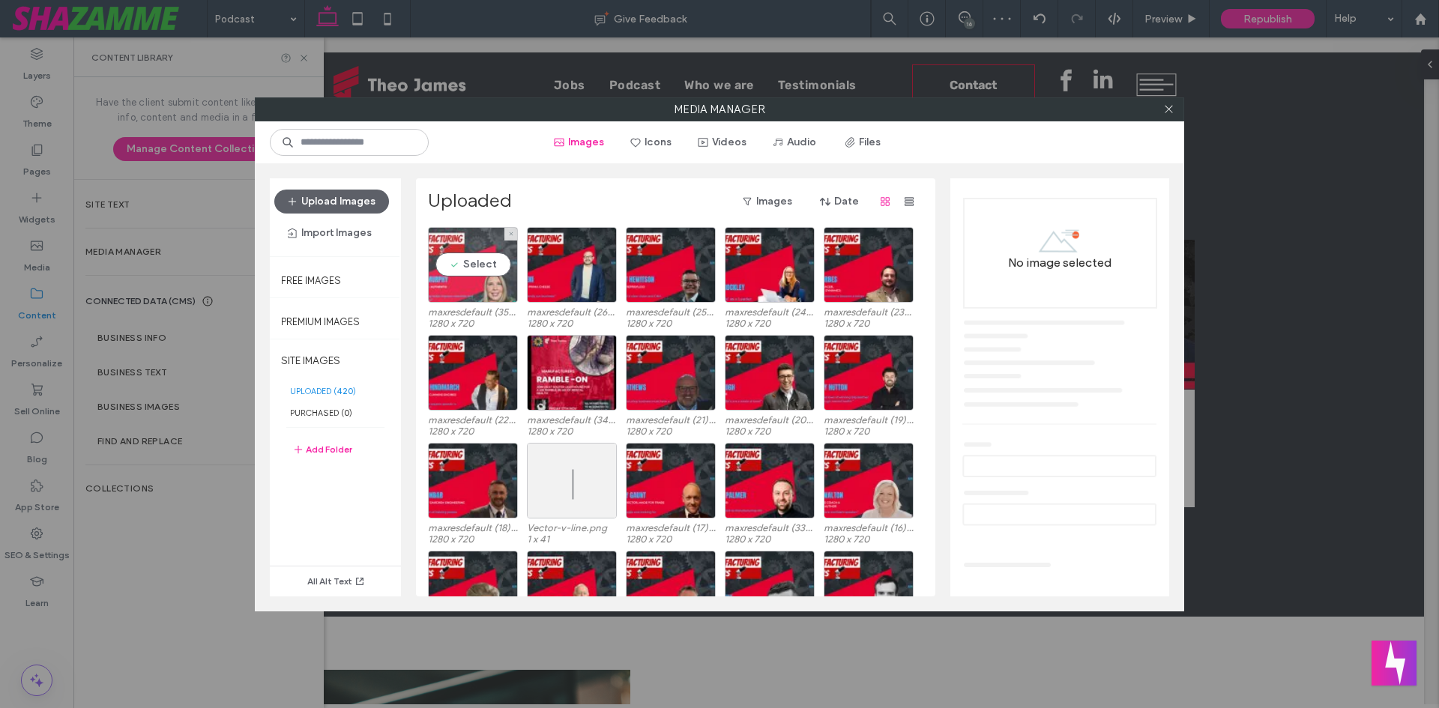
click at [458, 259] on div "Select" at bounding box center [473, 265] width 90 height 76
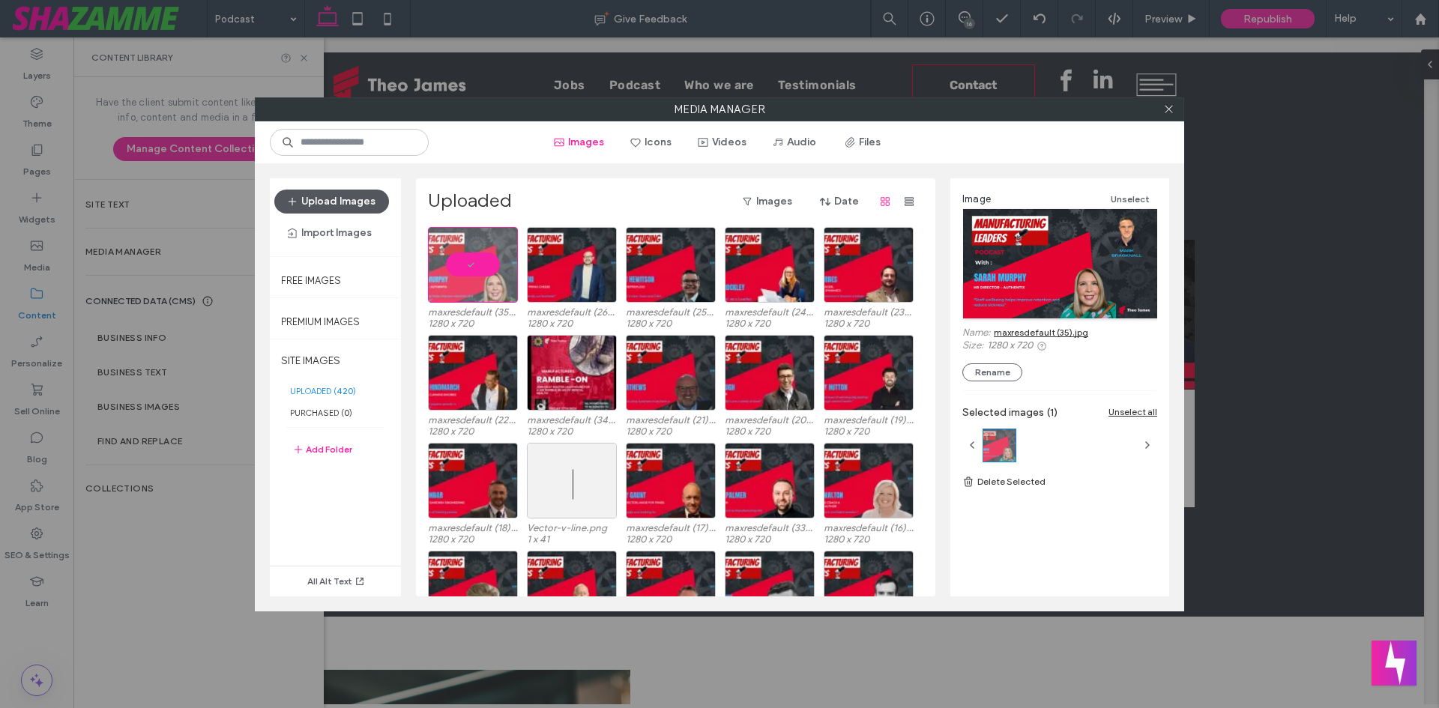
click at [360, 199] on button "Upload Images" at bounding box center [331, 202] width 115 height 24
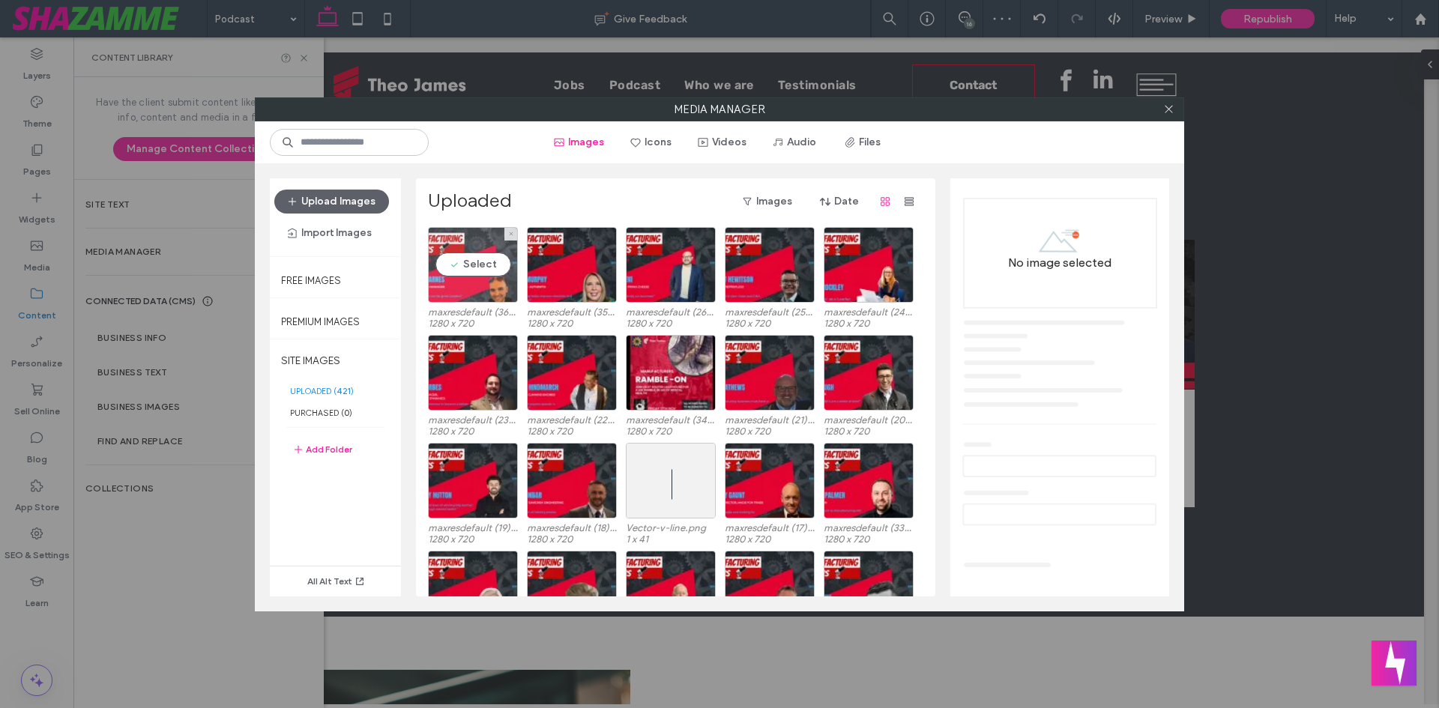
click at [463, 263] on div "Select" at bounding box center [473, 265] width 90 height 76
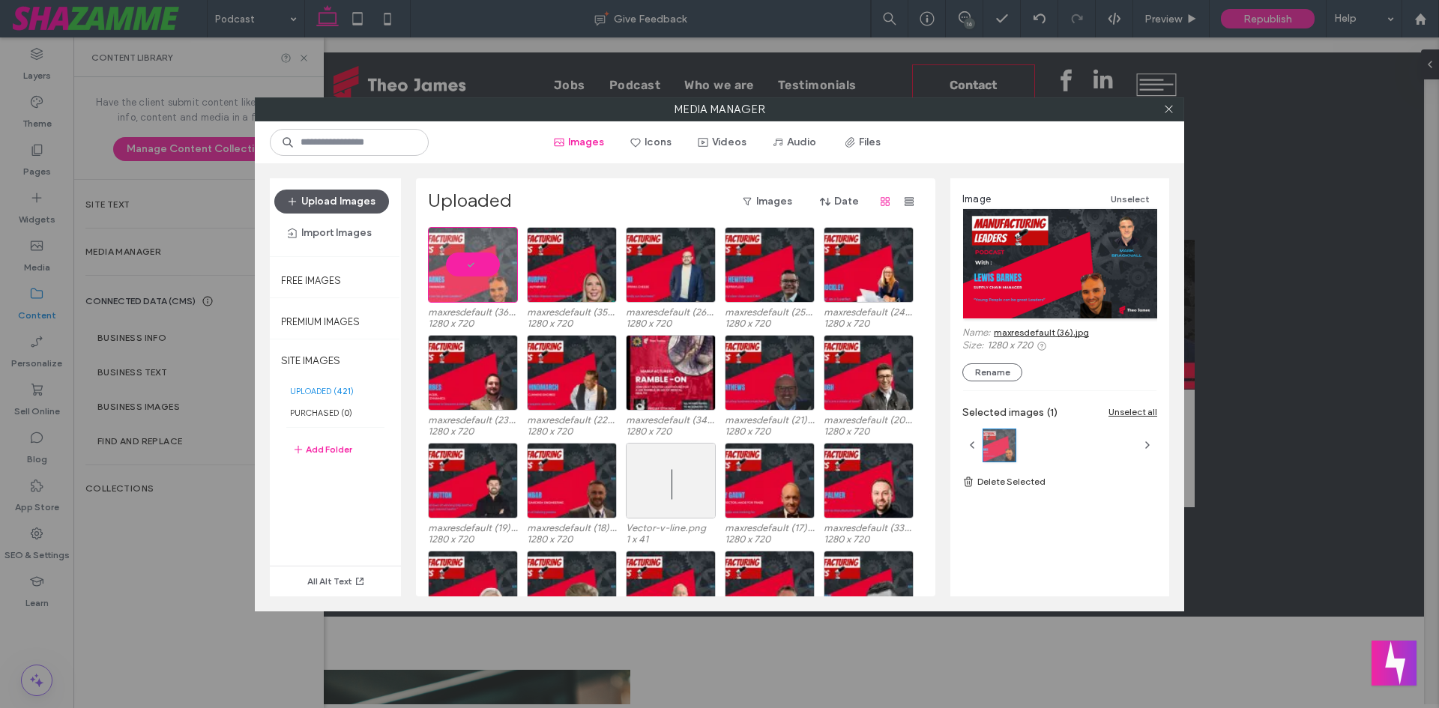
click at [298, 199] on icon "button" at bounding box center [292, 202] width 12 height 12
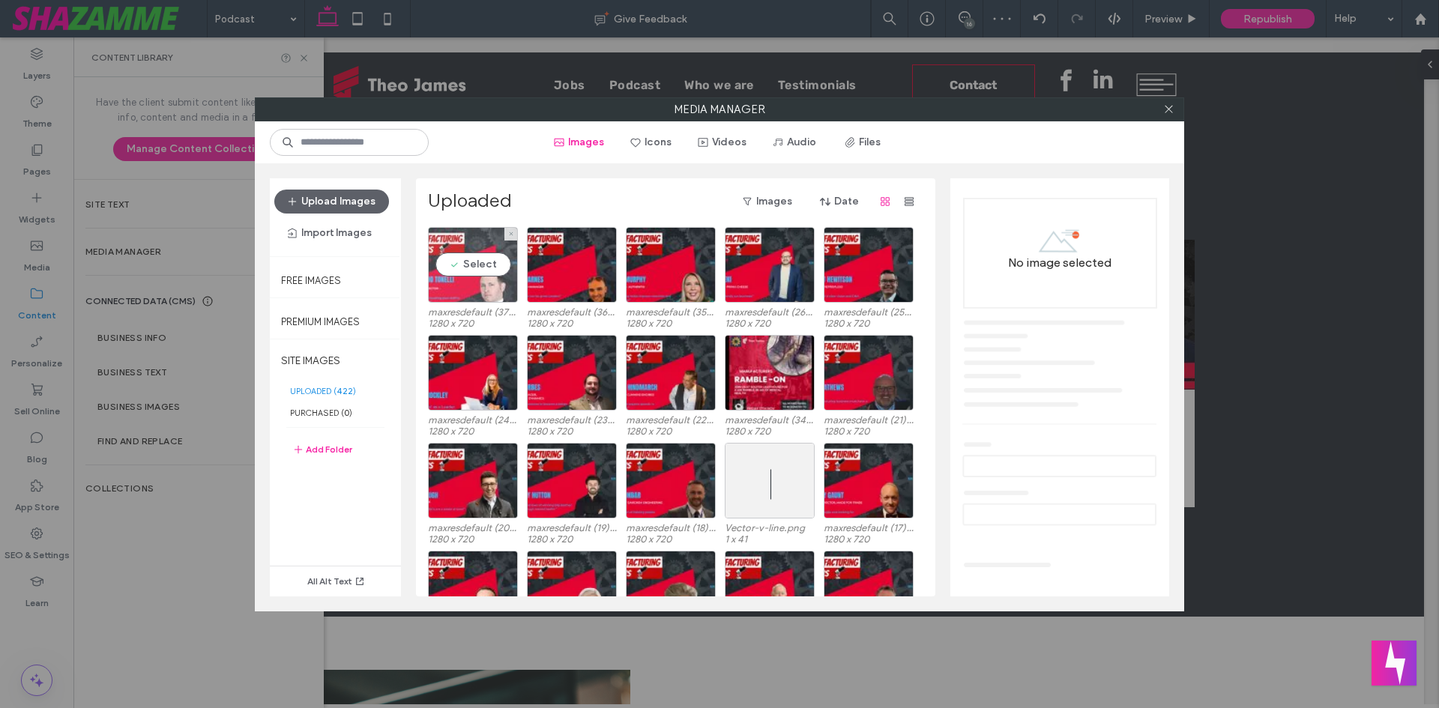
click at [480, 278] on div "Select" at bounding box center [473, 265] width 90 height 76
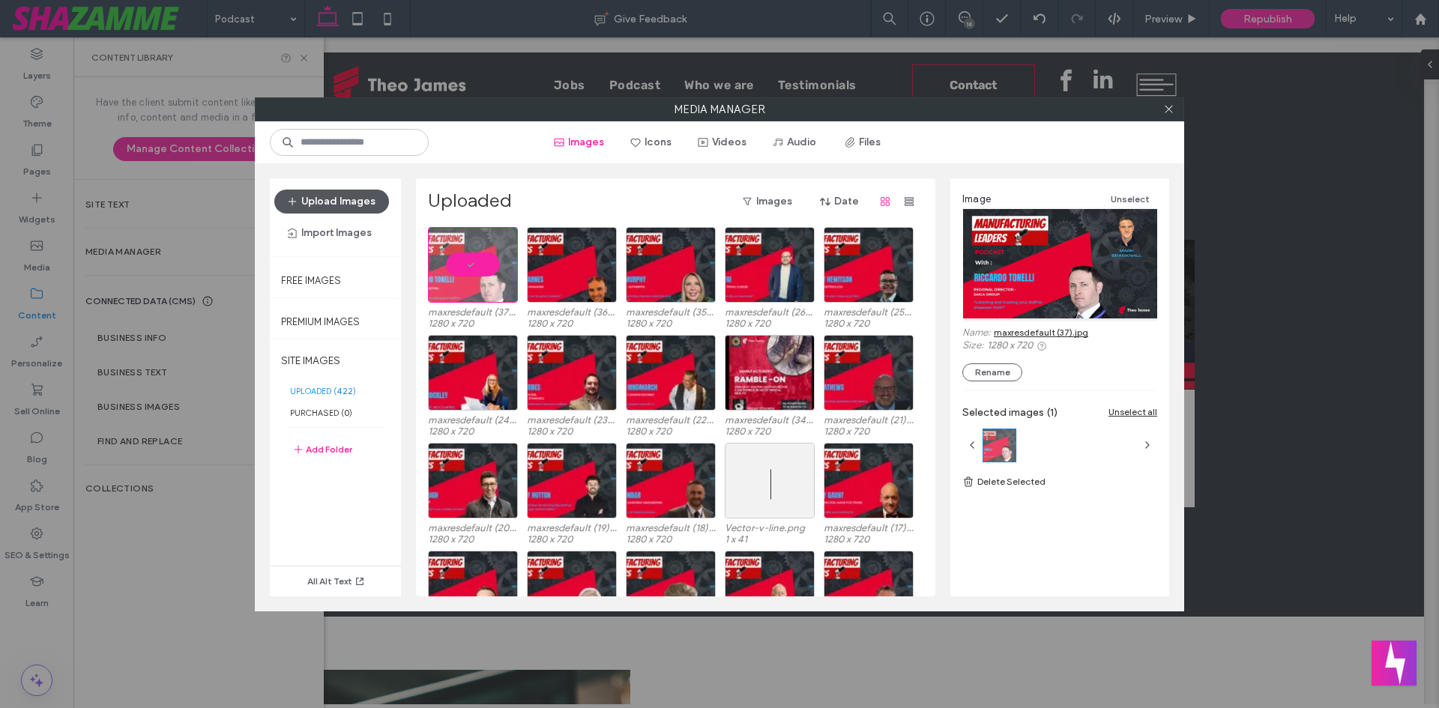
click at [346, 198] on button "Upload Images" at bounding box center [331, 202] width 115 height 24
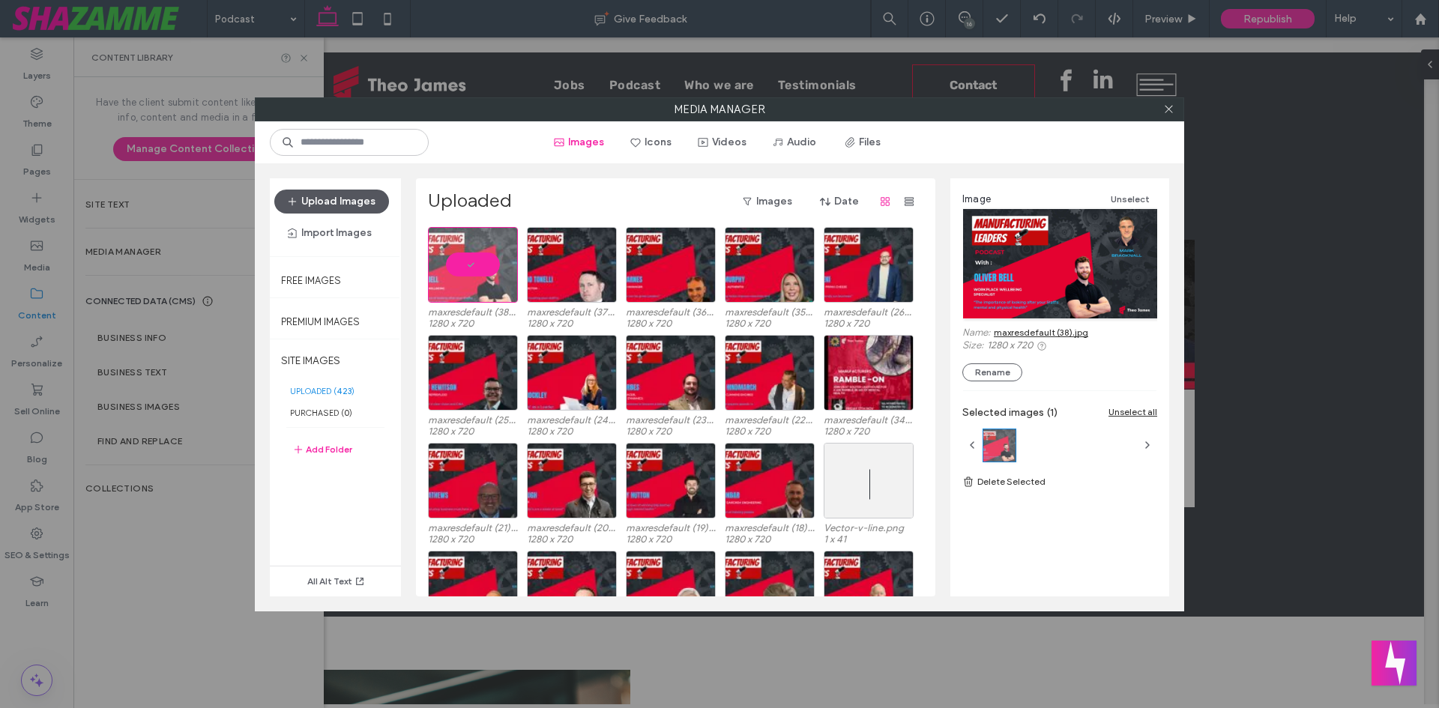
click at [346, 192] on button "Upload Images" at bounding box center [331, 202] width 115 height 24
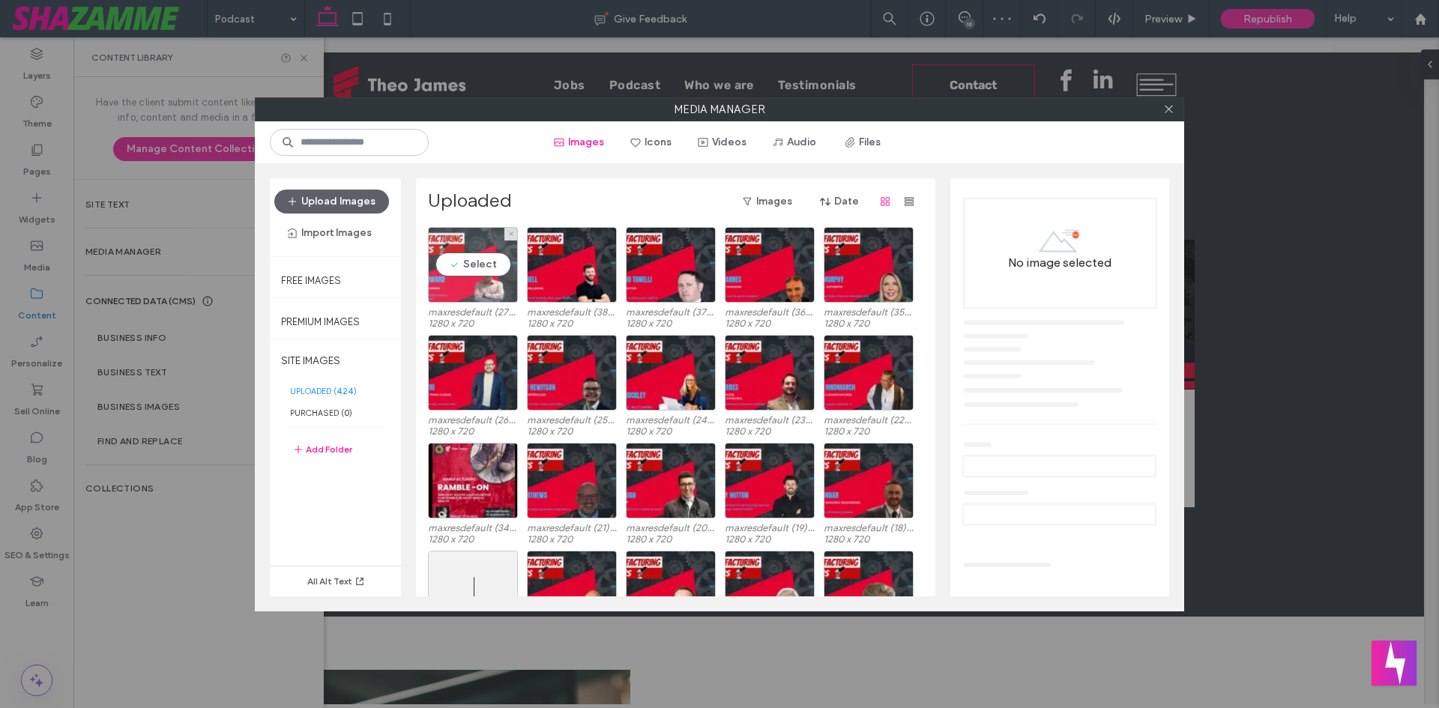
click at [479, 259] on div "Select" at bounding box center [473, 265] width 90 height 76
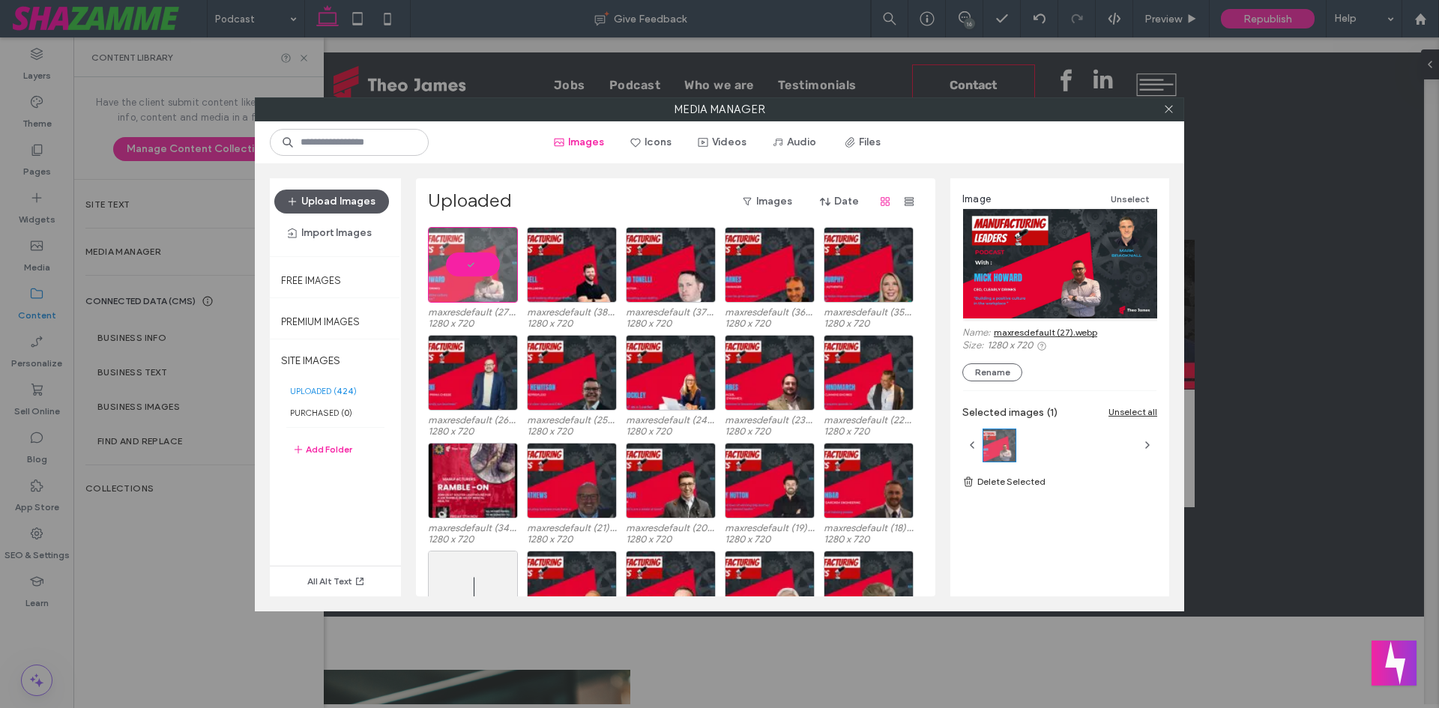
click at [340, 209] on button "Upload Images" at bounding box center [331, 202] width 115 height 24
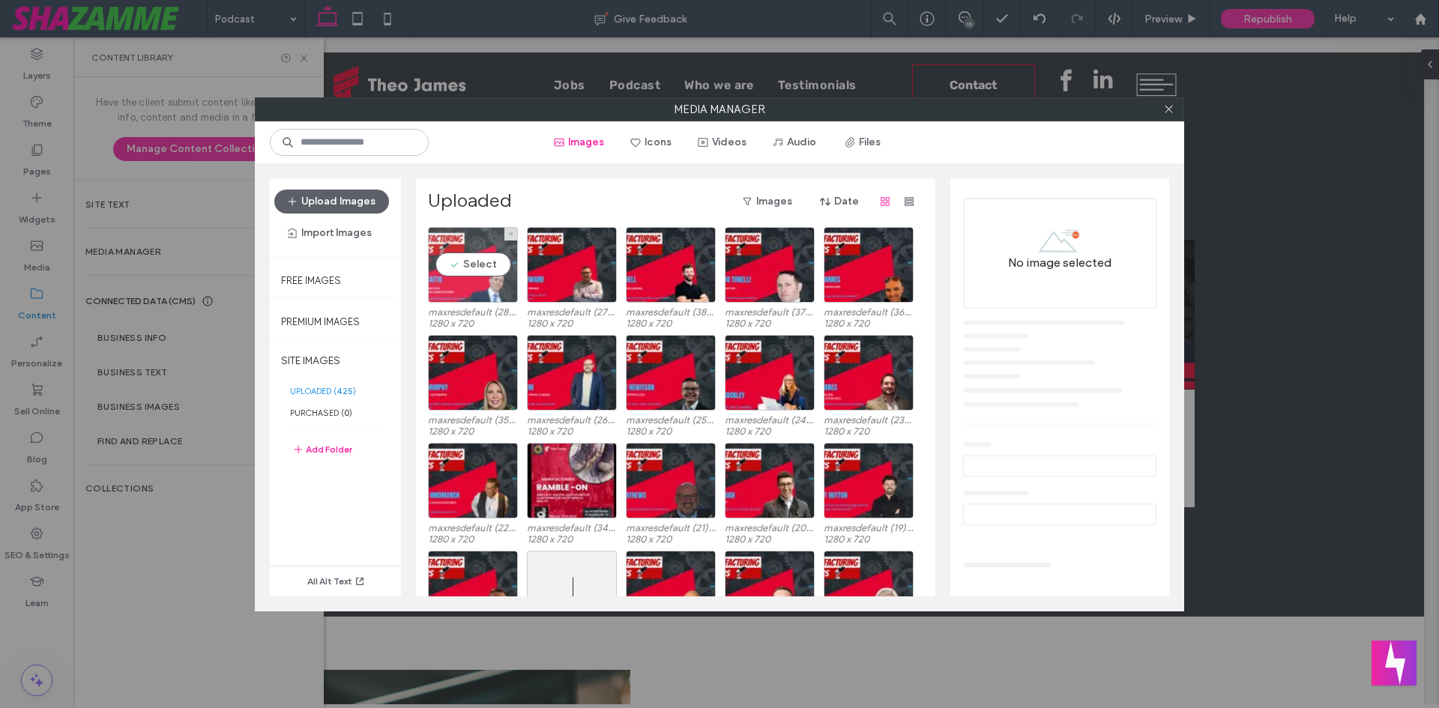
click at [507, 249] on div "Select" at bounding box center [473, 265] width 90 height 76
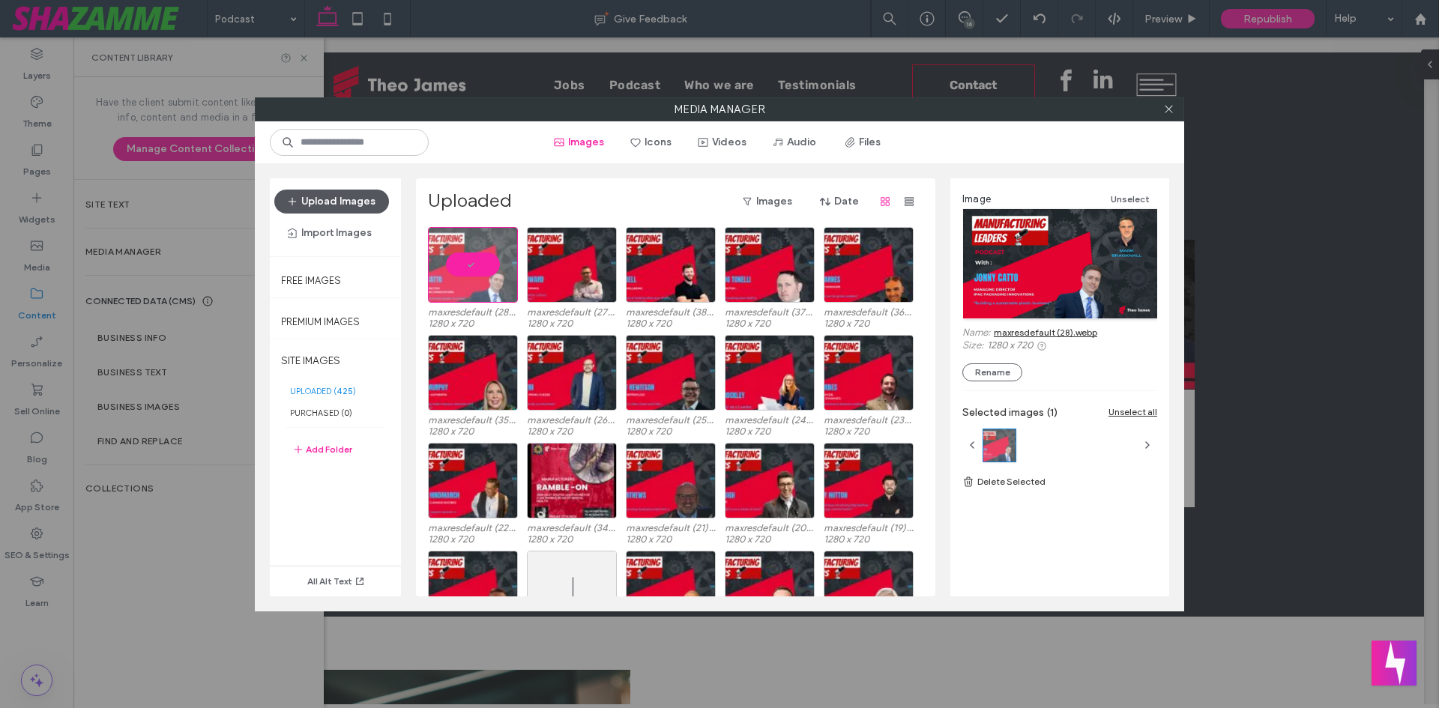
click at [349, 211] on button "Upload Images" at bounding box center [331, 202] width 115 height 24
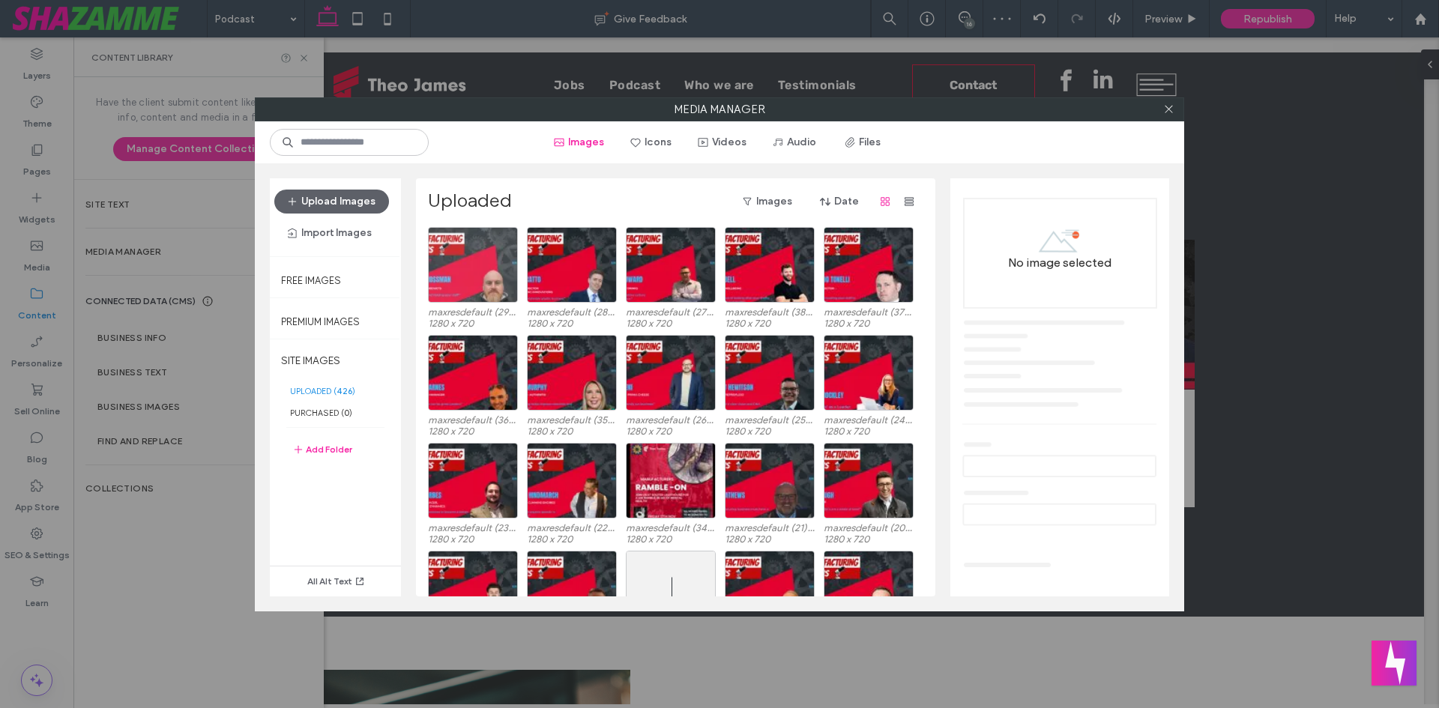
click at [453, 293] on div at bounding box center [473, 265] width 90 height 76
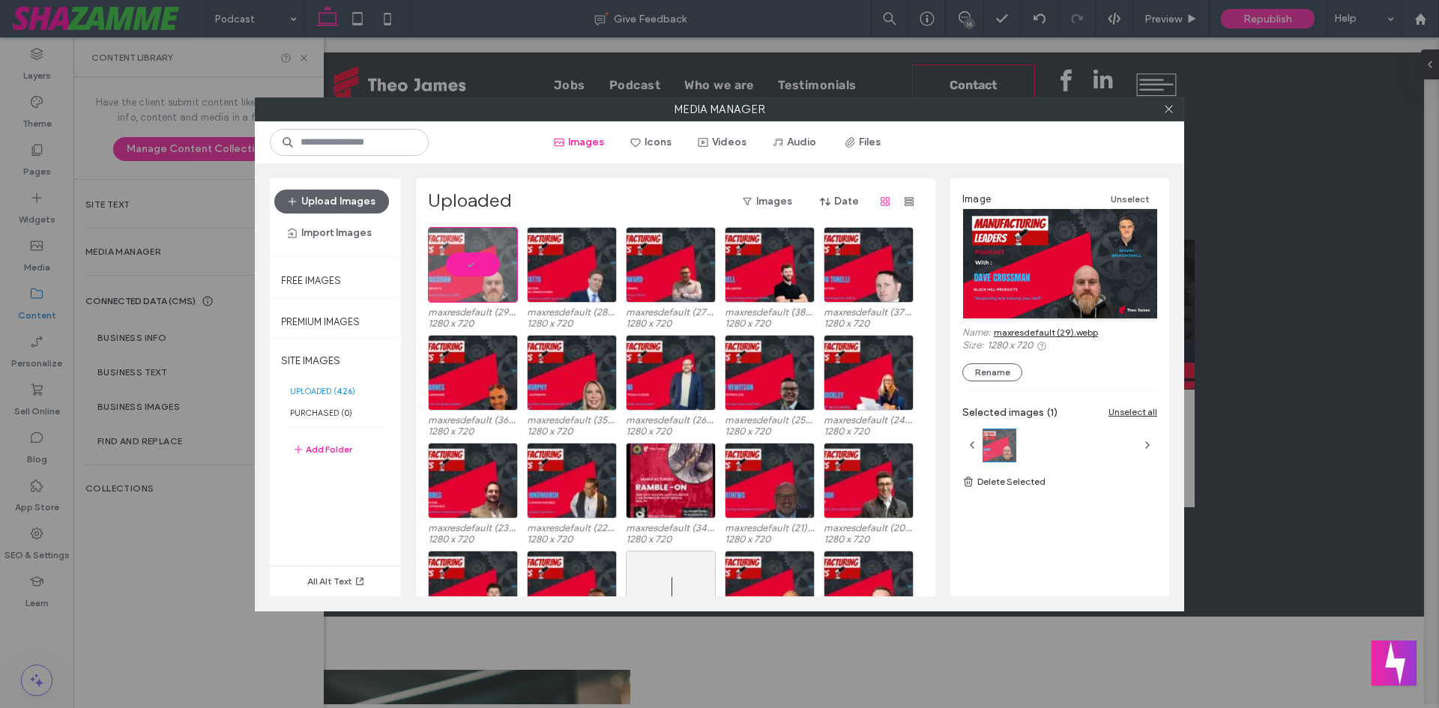
drag, startPoint x: 1025, startPoint y: 325, endPoint x: 1000, endPoint y: 334, distance: 27.0
click at [342, 208] on button "Upload Images" at bounding box center [331, 202] width 115 height 24
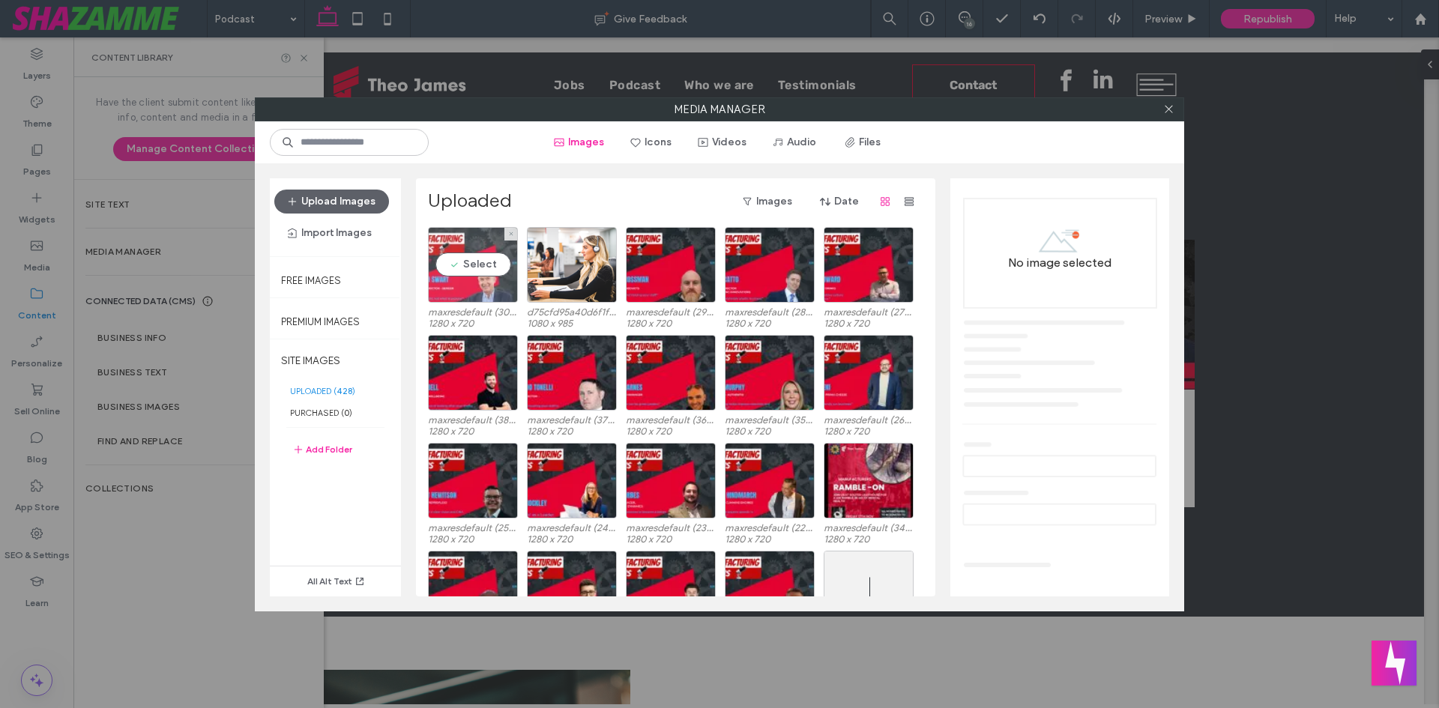
click at [501, 285] on div "Select" at bounding box center [473, 265] width 90 height 76
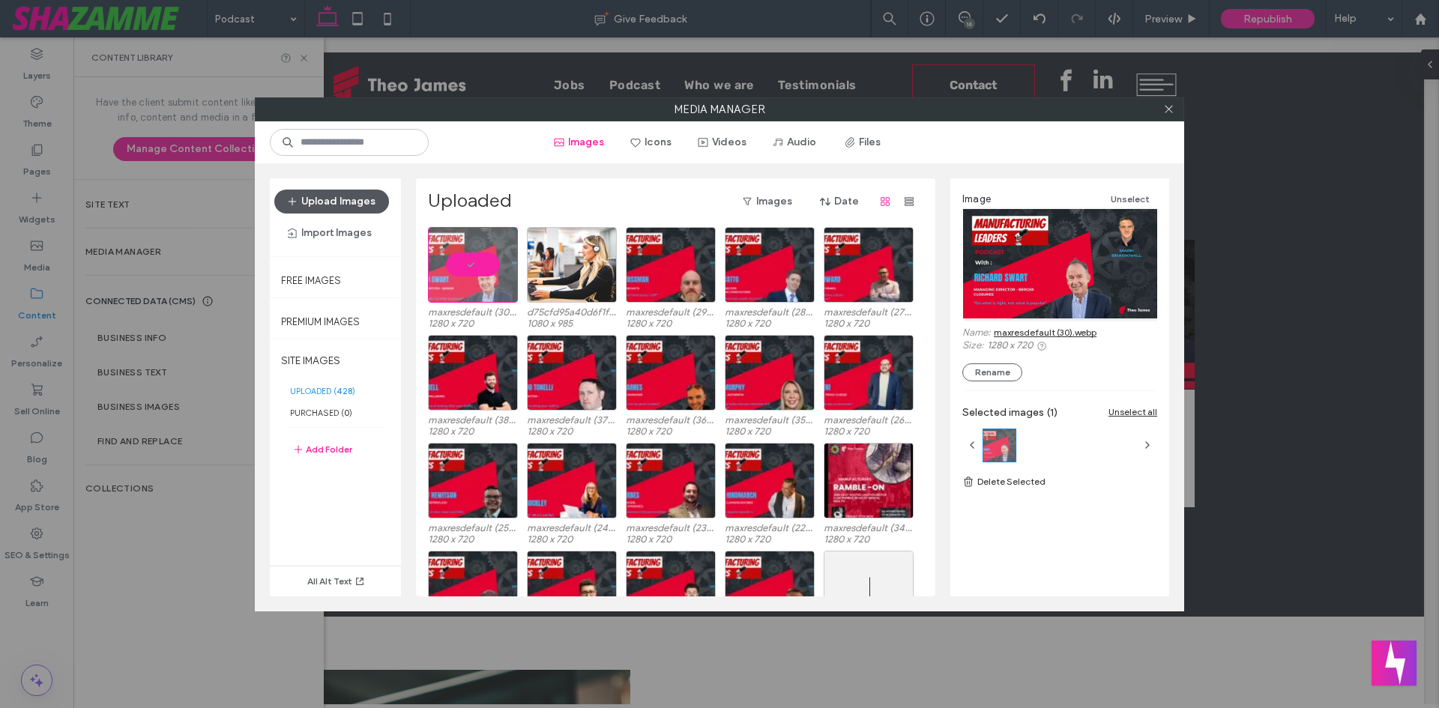
click at [349, 200] on button "Upload Images" at bounding box center [331, 202] width 115 height 24
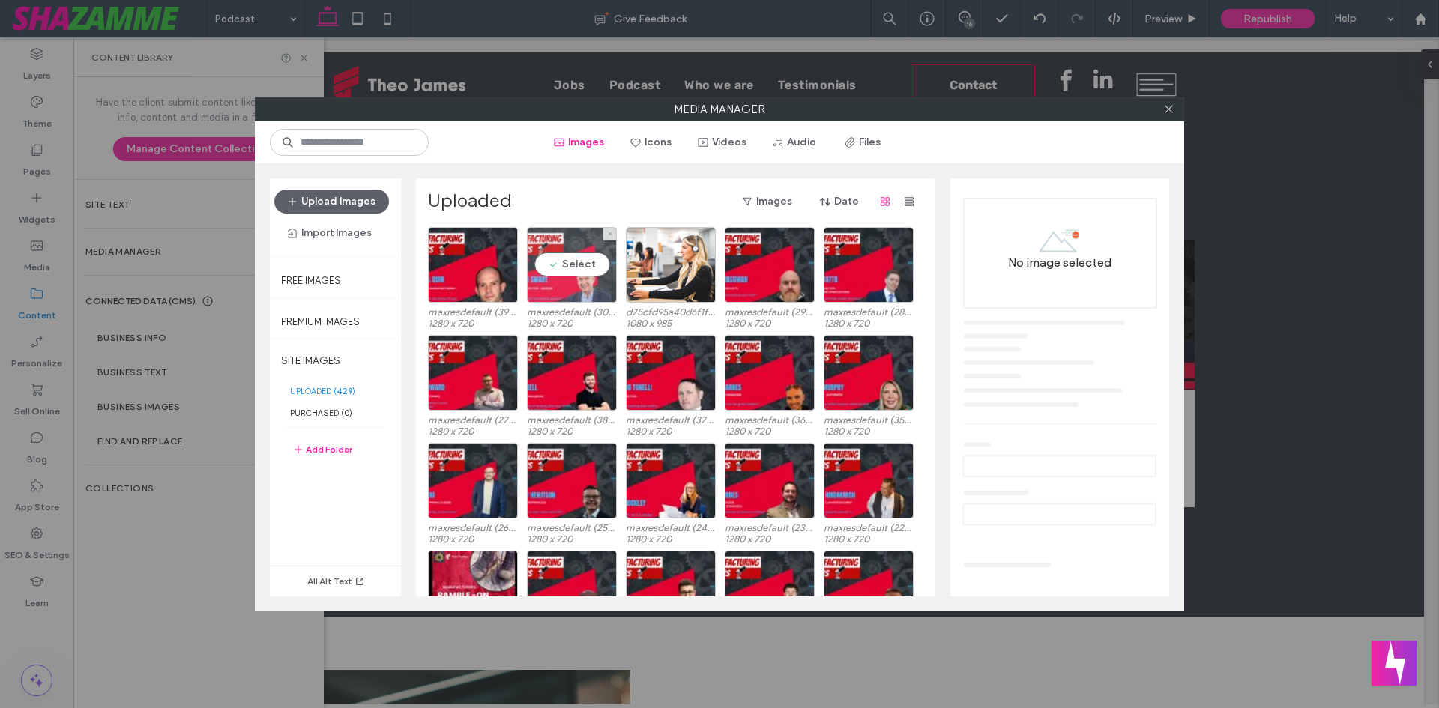
click at [480, 264] on div at bounding box center [473, 265] width 90 height 76
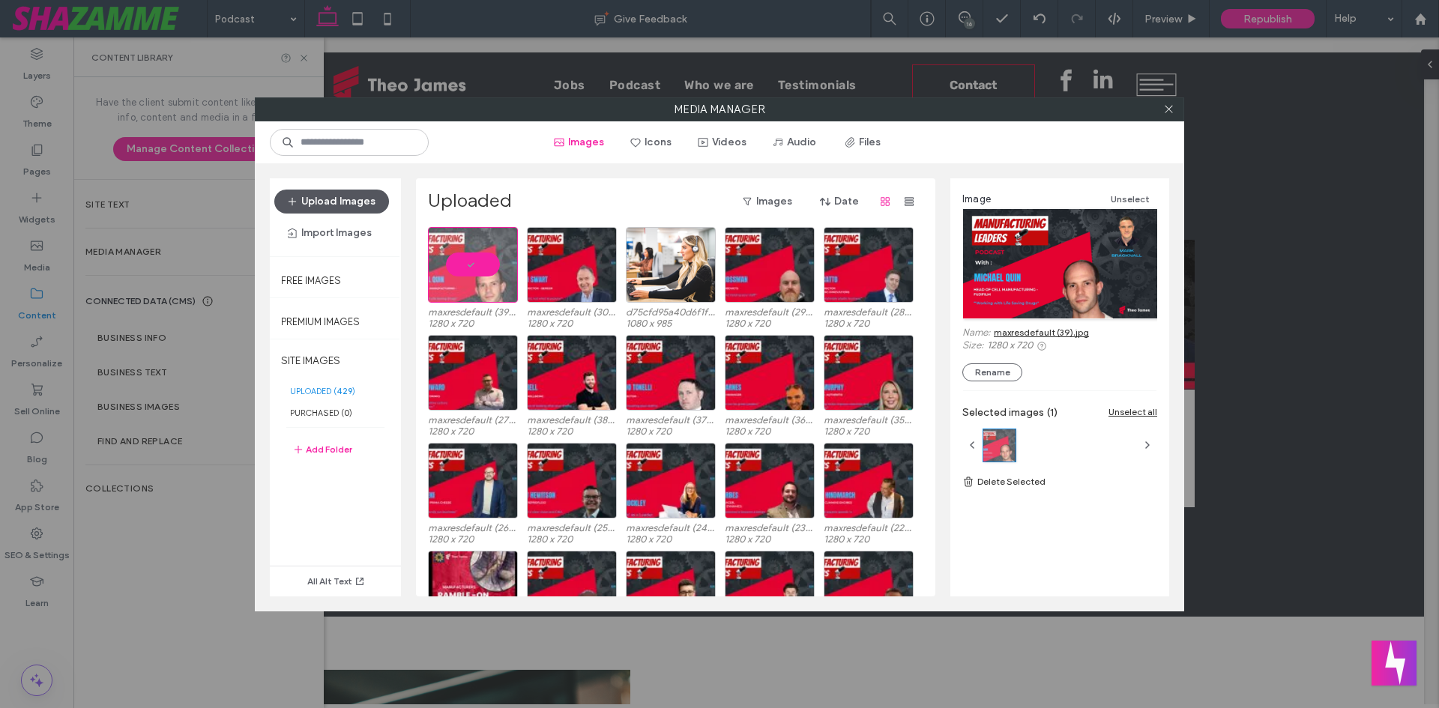
drag, startPoint x: 294, startPoint y: 194, endPoint x: 346, endPoint y: 218, distance: 57.0
click at [311, 203] on button "Upload Images" at bounding box center [331, 202] width 115 height 24
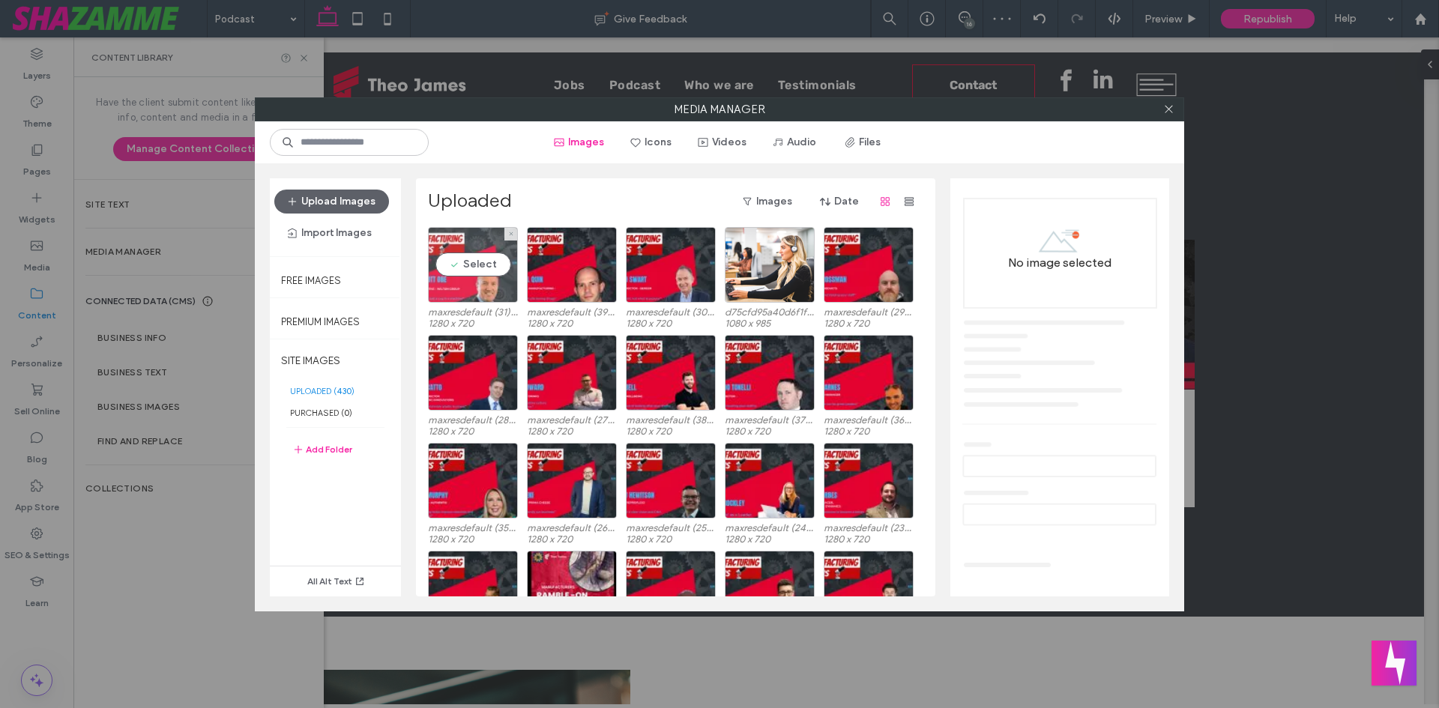
click at [474, 272] on div "Select" at bounding box center [473, 265] width 90 height 76
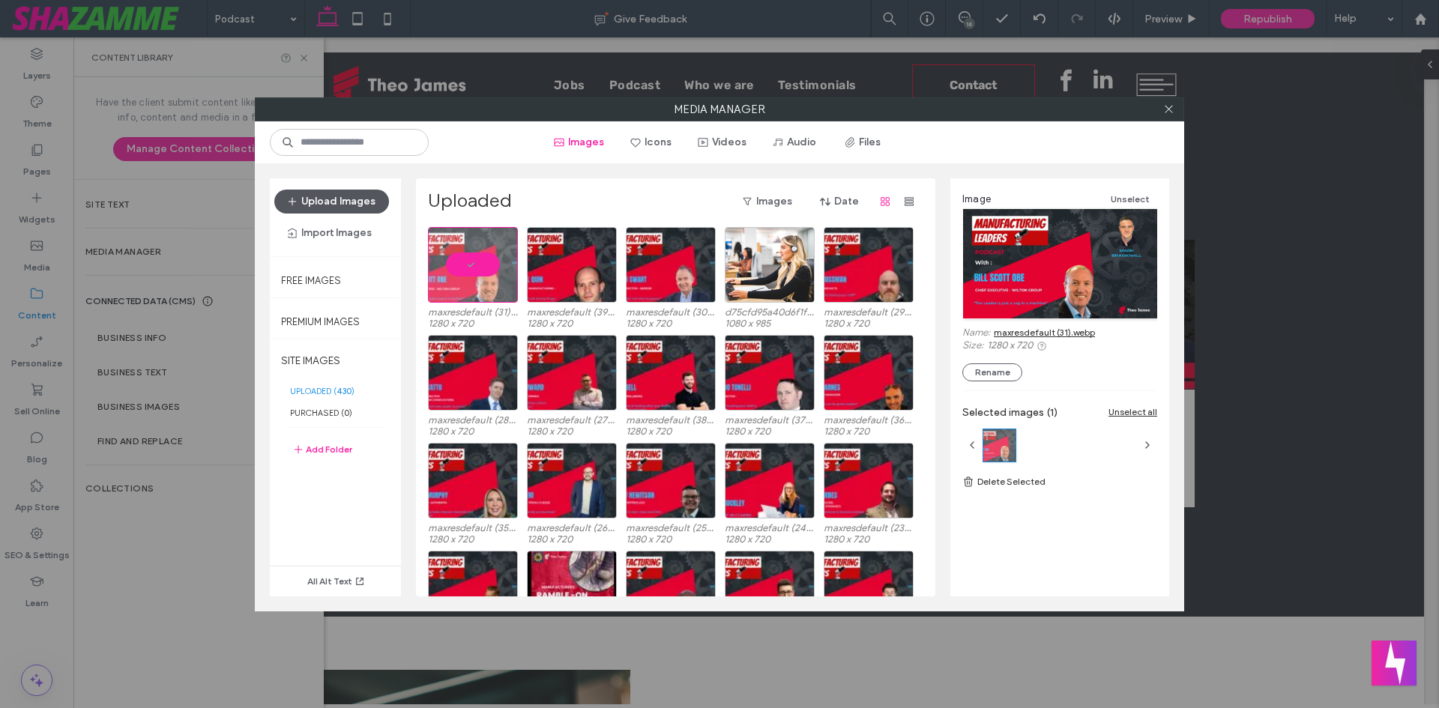
click at [338, 198] on button "Upload Images" at bounding box center [331, 202] width 115 height 24
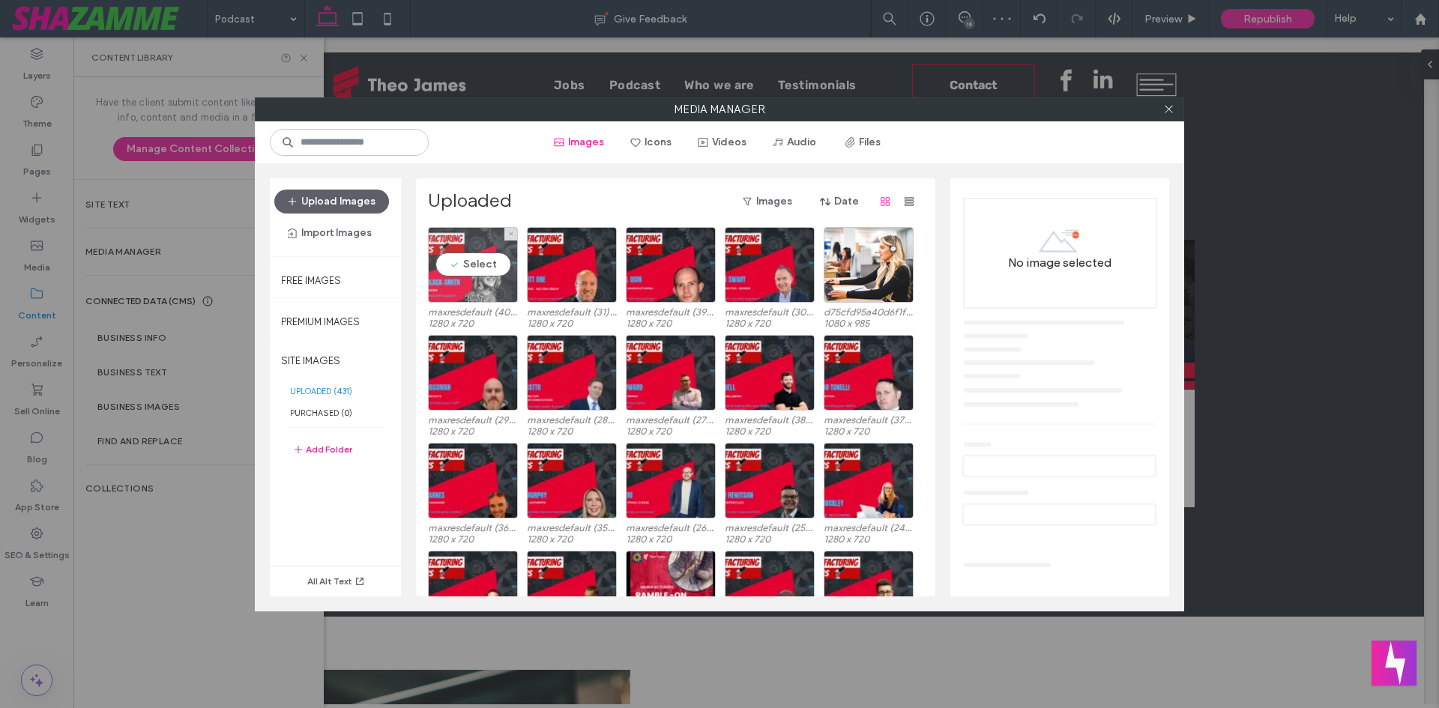
click at [471, 269] on div "Select" at bounding box center [473, 265] width 90 height 76
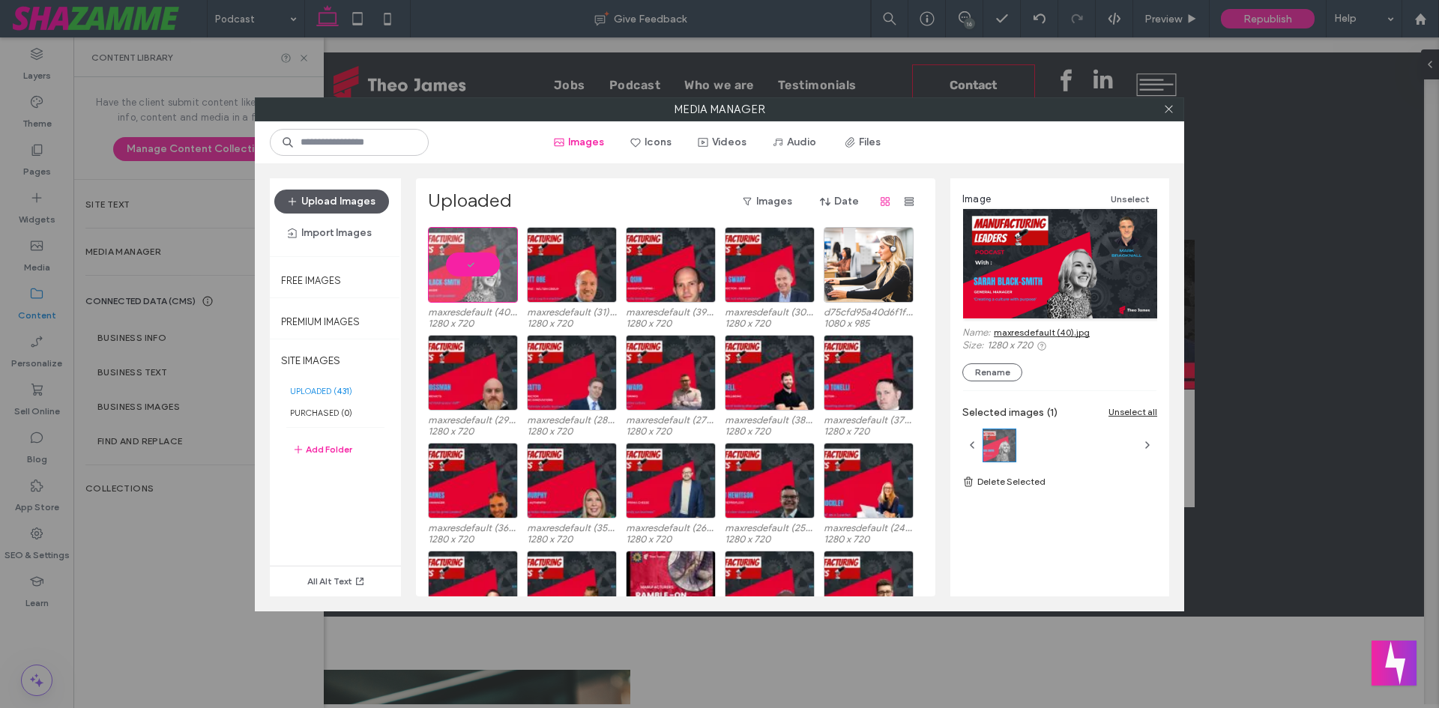
click at [327, 203] on button "Upload Images" at bounding box center [331, 202] width 115 height 24
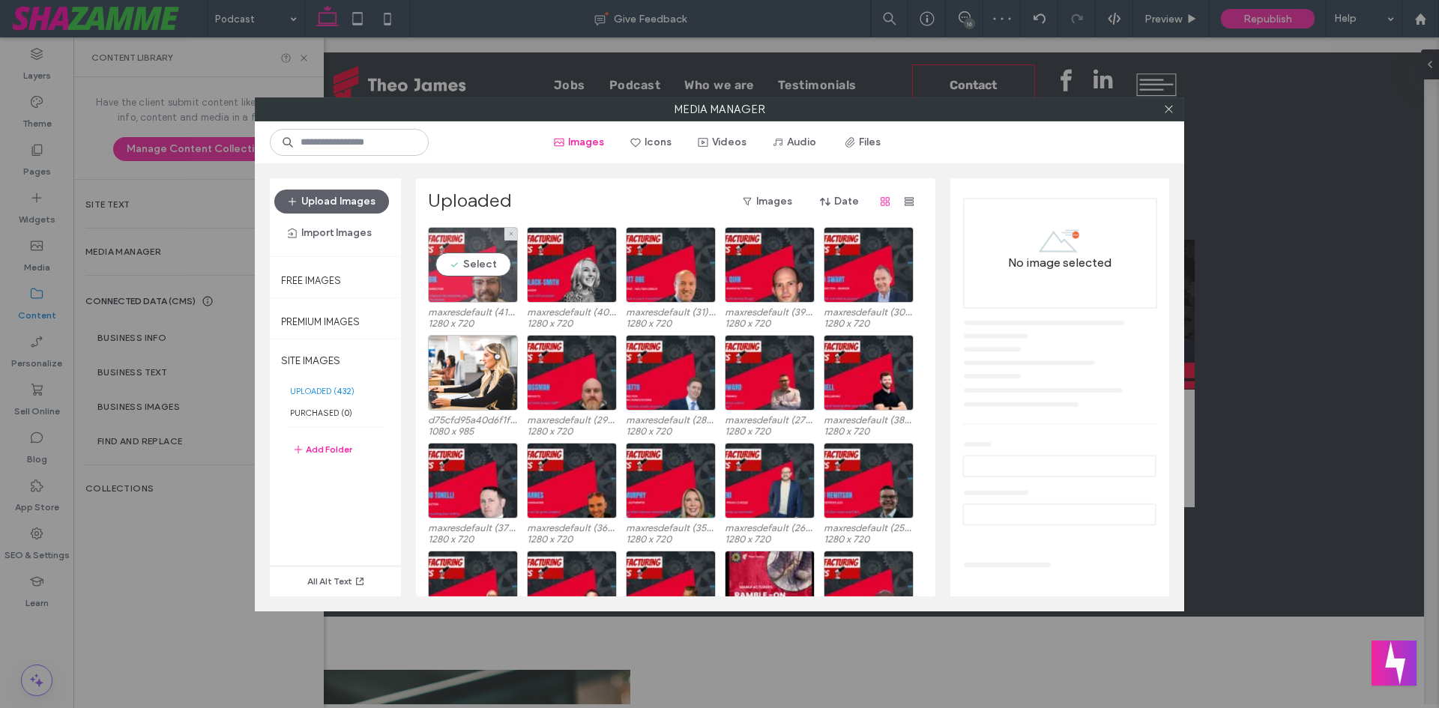
click at [484, 265] on div "Select" at bounding box center [473, 265] width 90 height 76
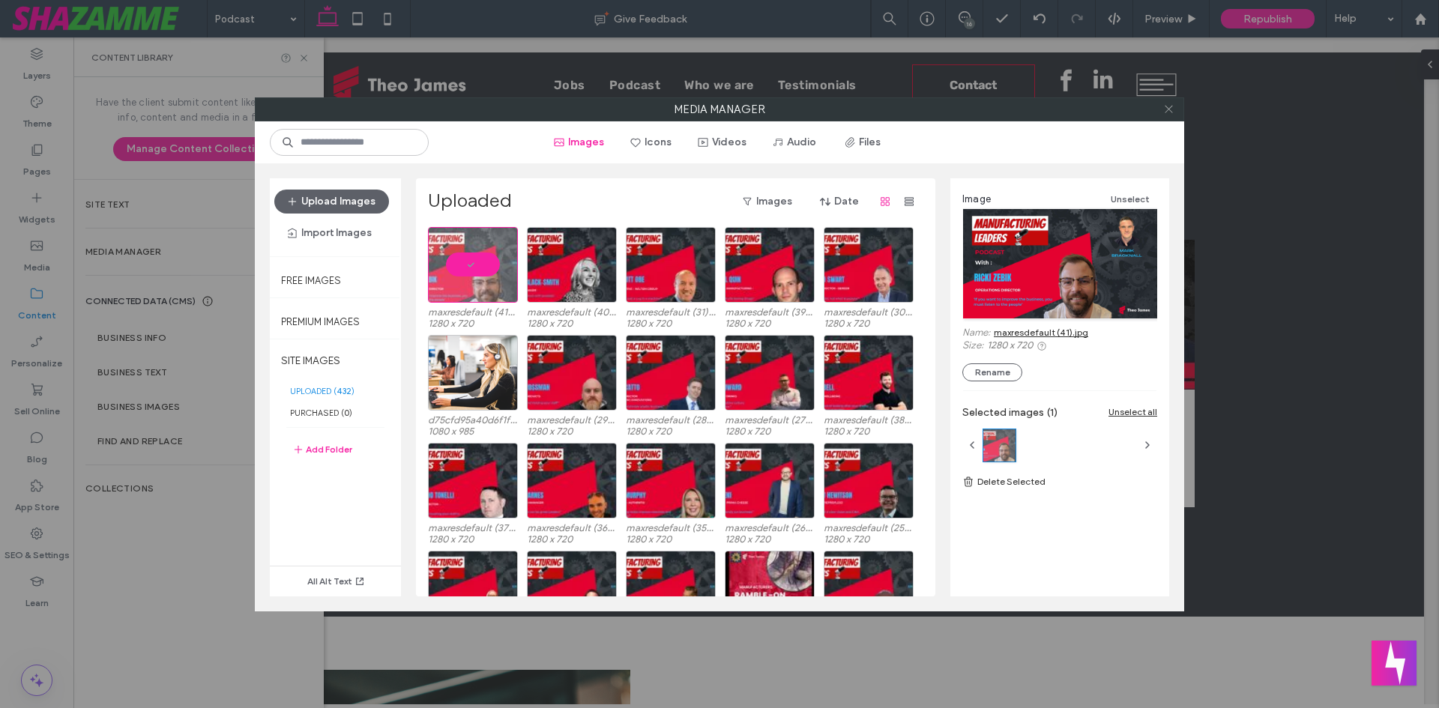
click at [1165, 114] on icon at bounding box center [1168, 108] width 11 height 11
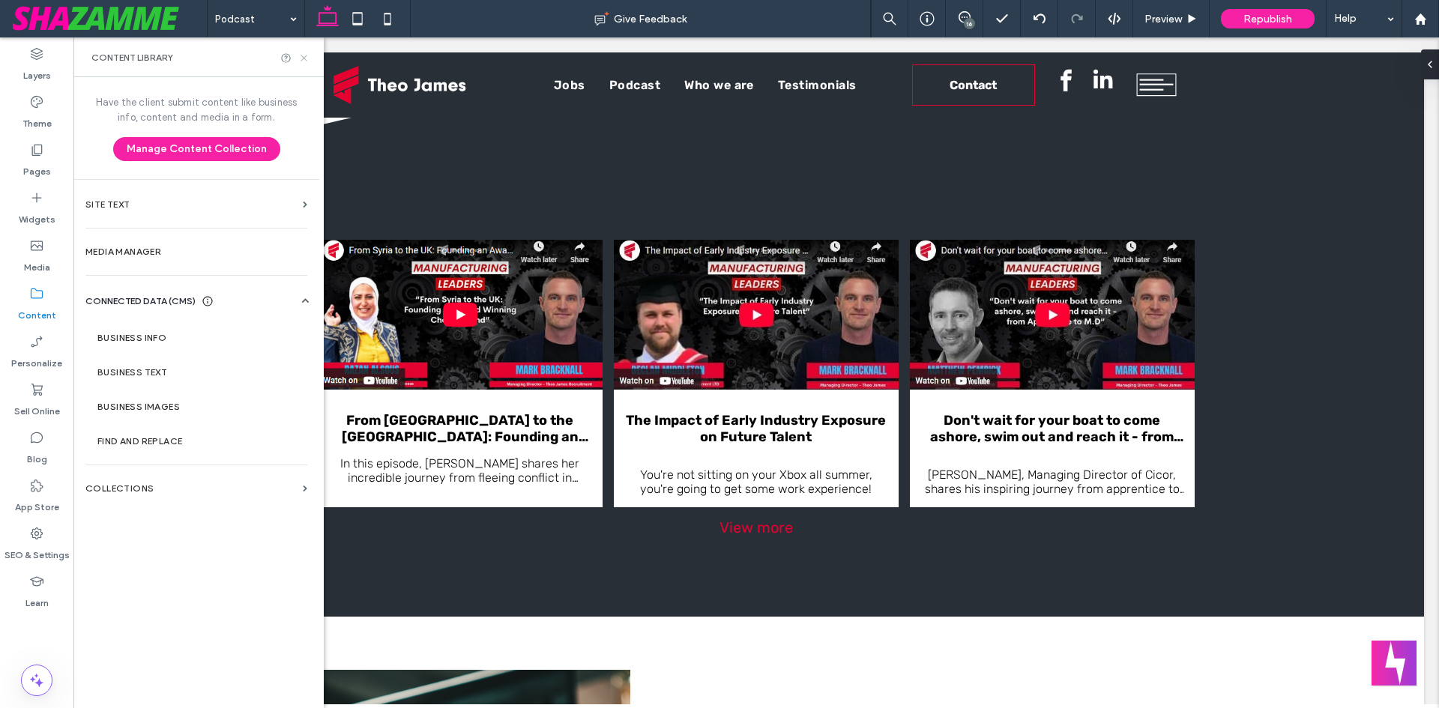
click at [304, 55] on icon at bounding box center [303, 57] width 11 height 11
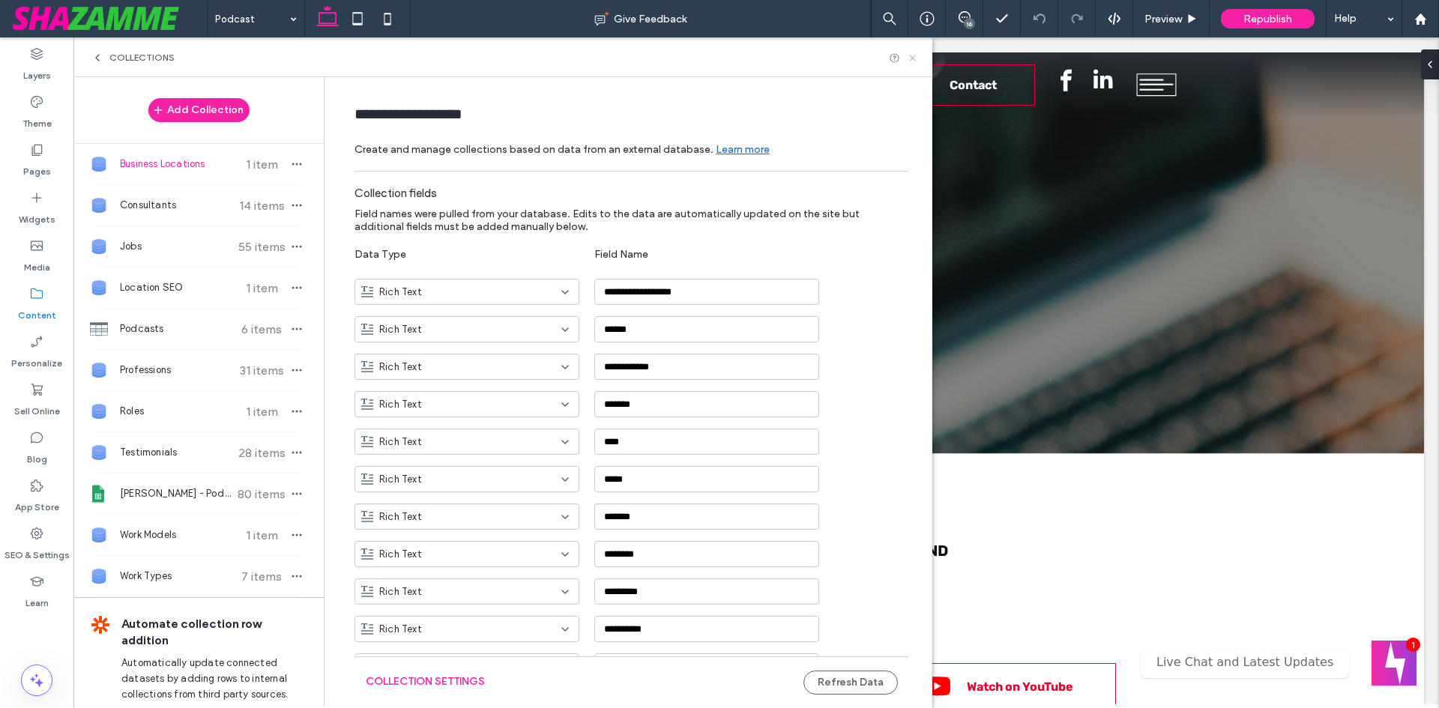
click at [911, 58] on icon at bounding box center [912, 57] width 11 height 11
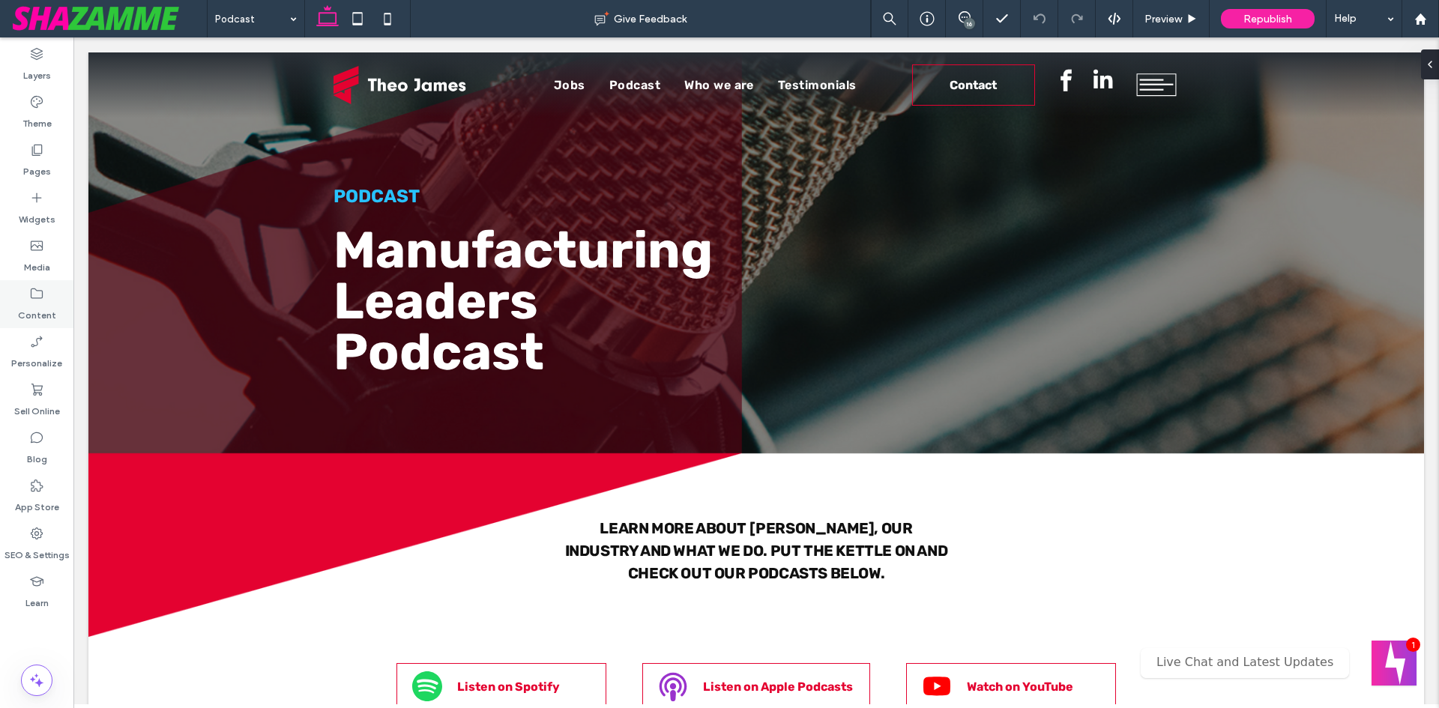
click at [34, 286] on div "Content" at bounding box center [36, 304] width 73 height 48
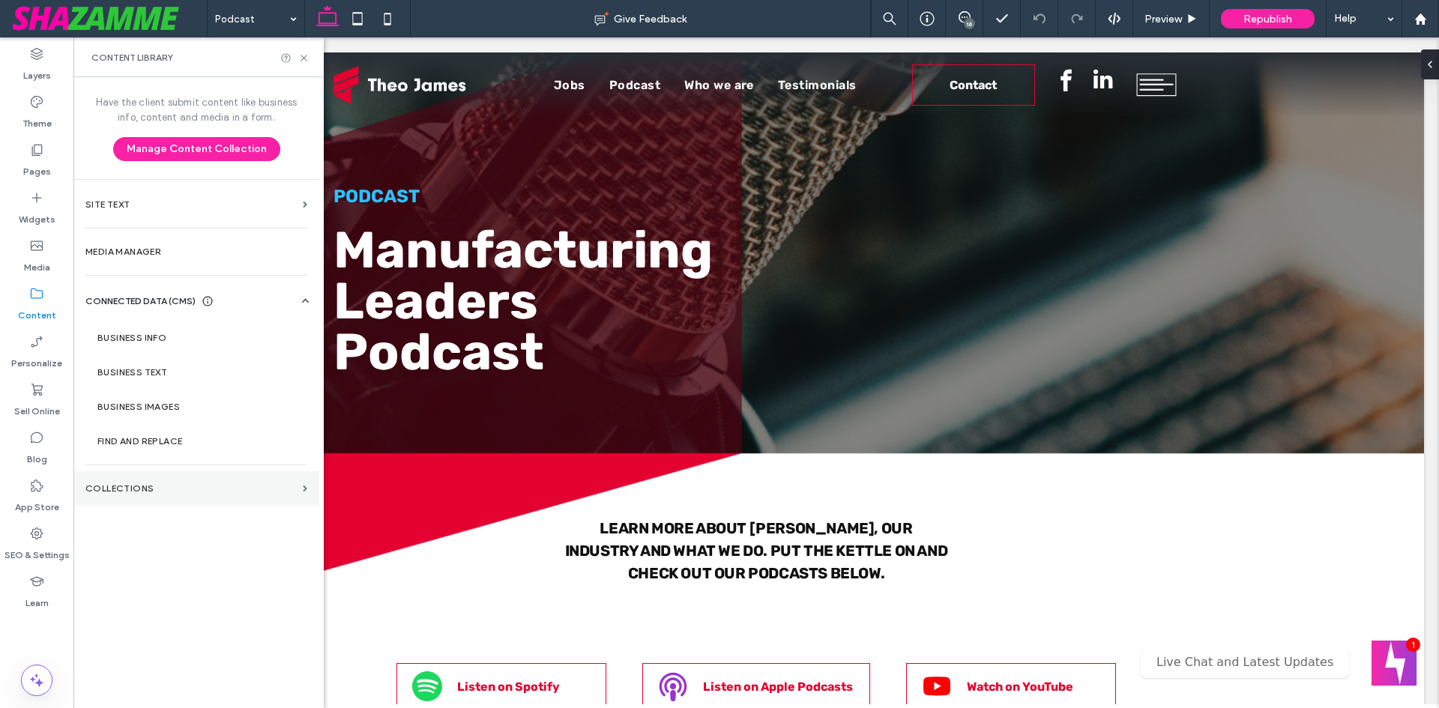
click at [144, 480] on section "Collections" at bounding box center [196, 488] width 246 height 34
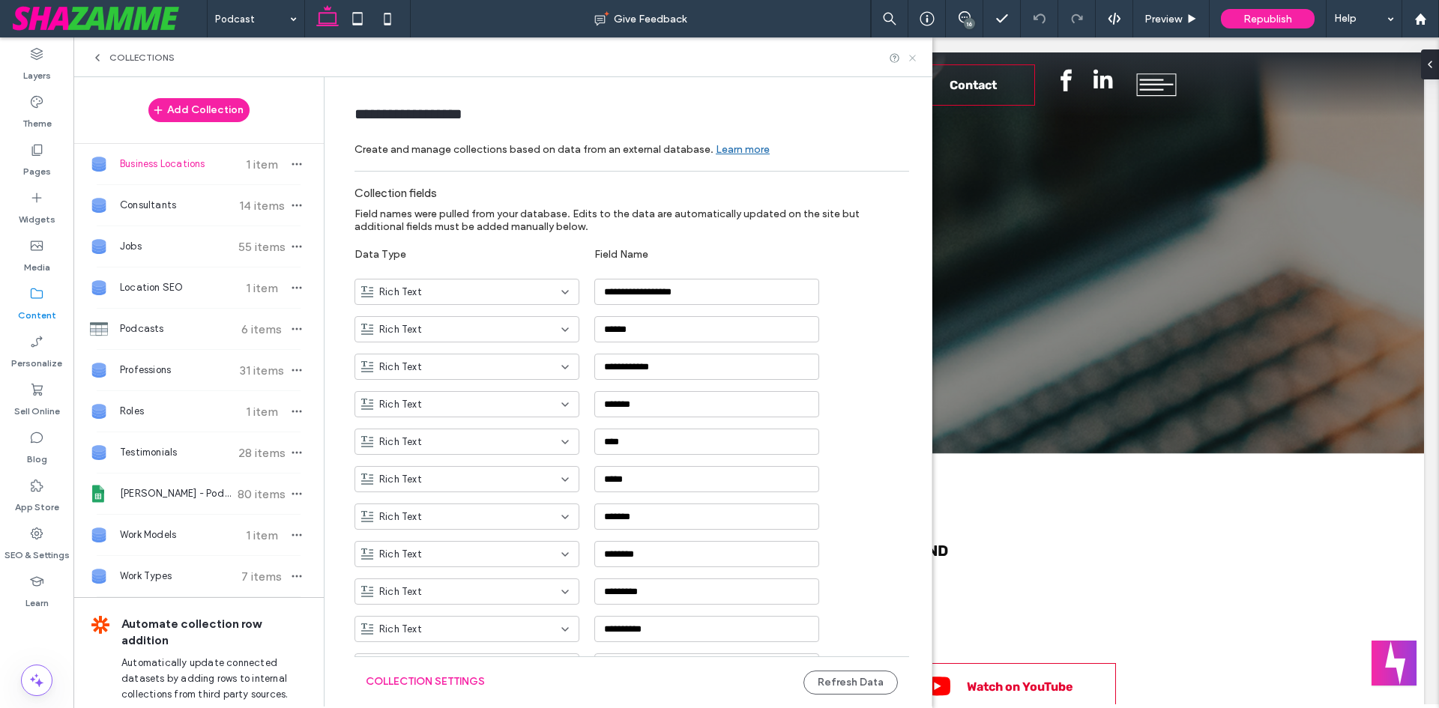
click at [911, 57] on use at bounding box center [912, 58] width 6 height 6
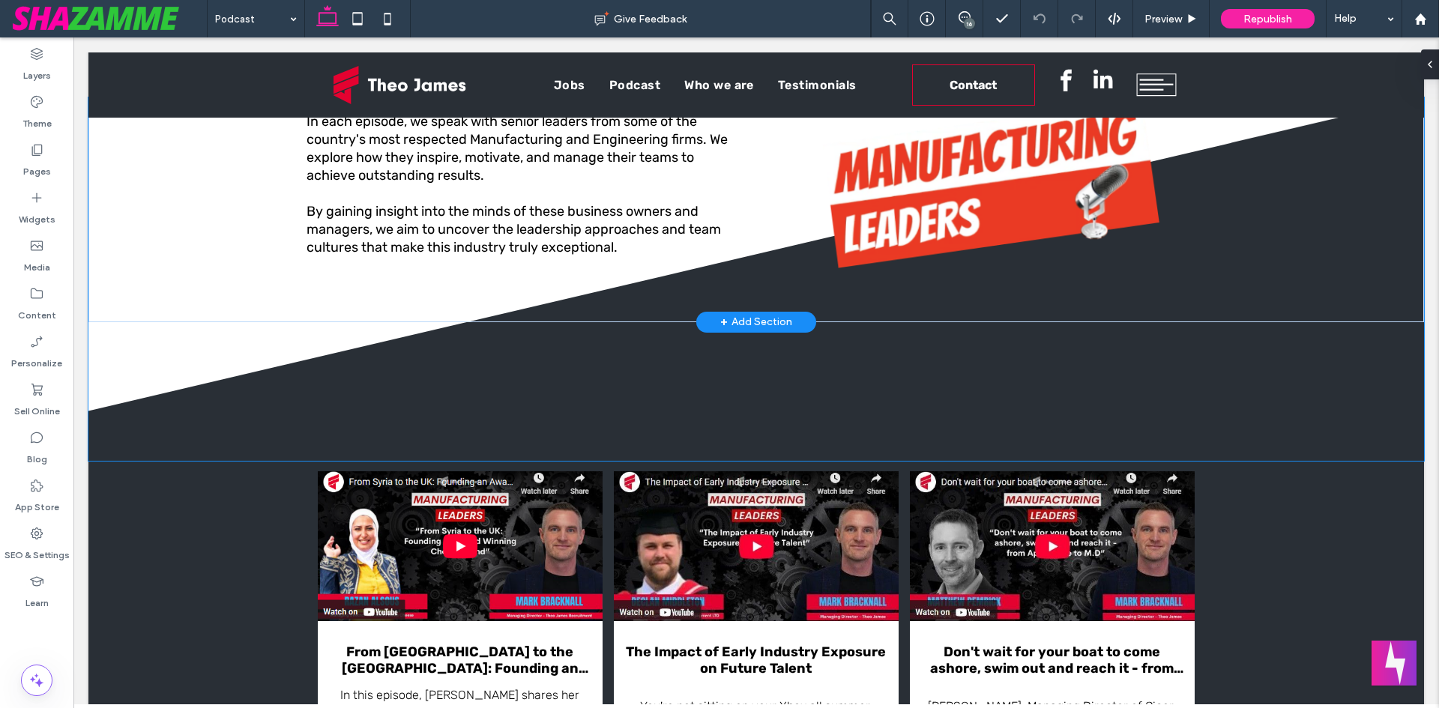
scroll to position [1049, 0]
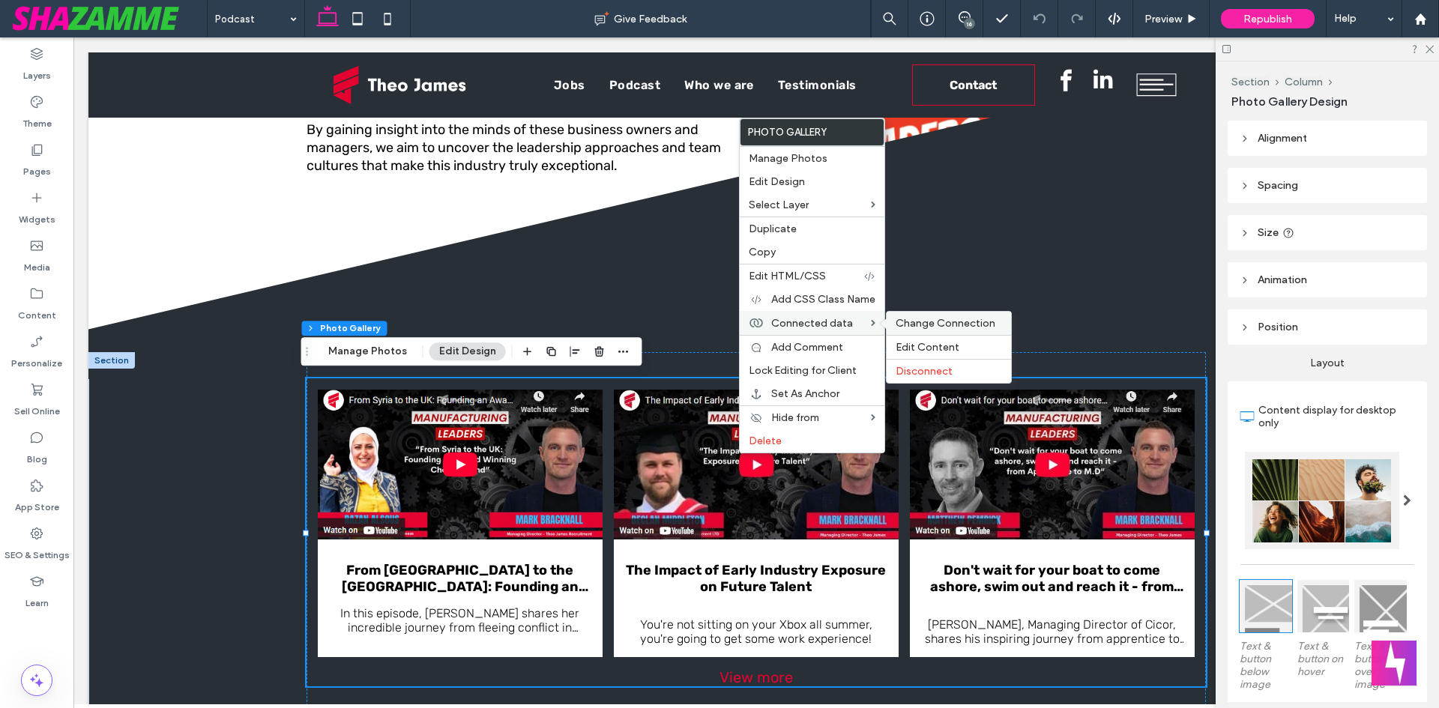
click at [934, 327] on span "Change Connection" at bounding box center [946, 323] width 100 height 13
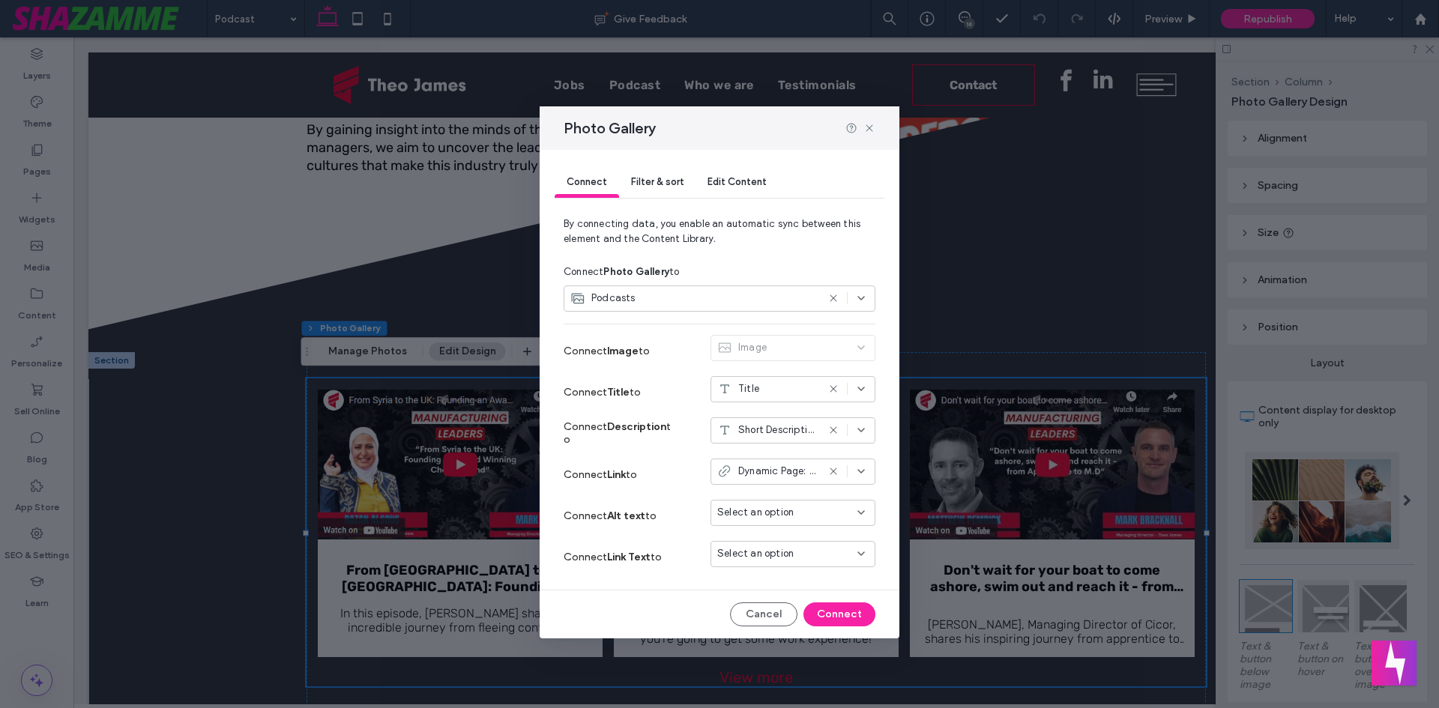
click at [853, 297] on div at bounding box center [847, 298] width 40 height 12
click at [821, 256] on span "By connecting data, you enable an automatic sync between this element and the C…" at bounding box center [720, 238] width 312 height 42
click at [860, 386] on icon at bounding box center [861, 389] width 12 height 12
click at [845, 347] on div "Image" at bounding box center [793, 351] width 165 height 32
click at [859, 298] on use at bounding box center [861, 298] width 6 height 3
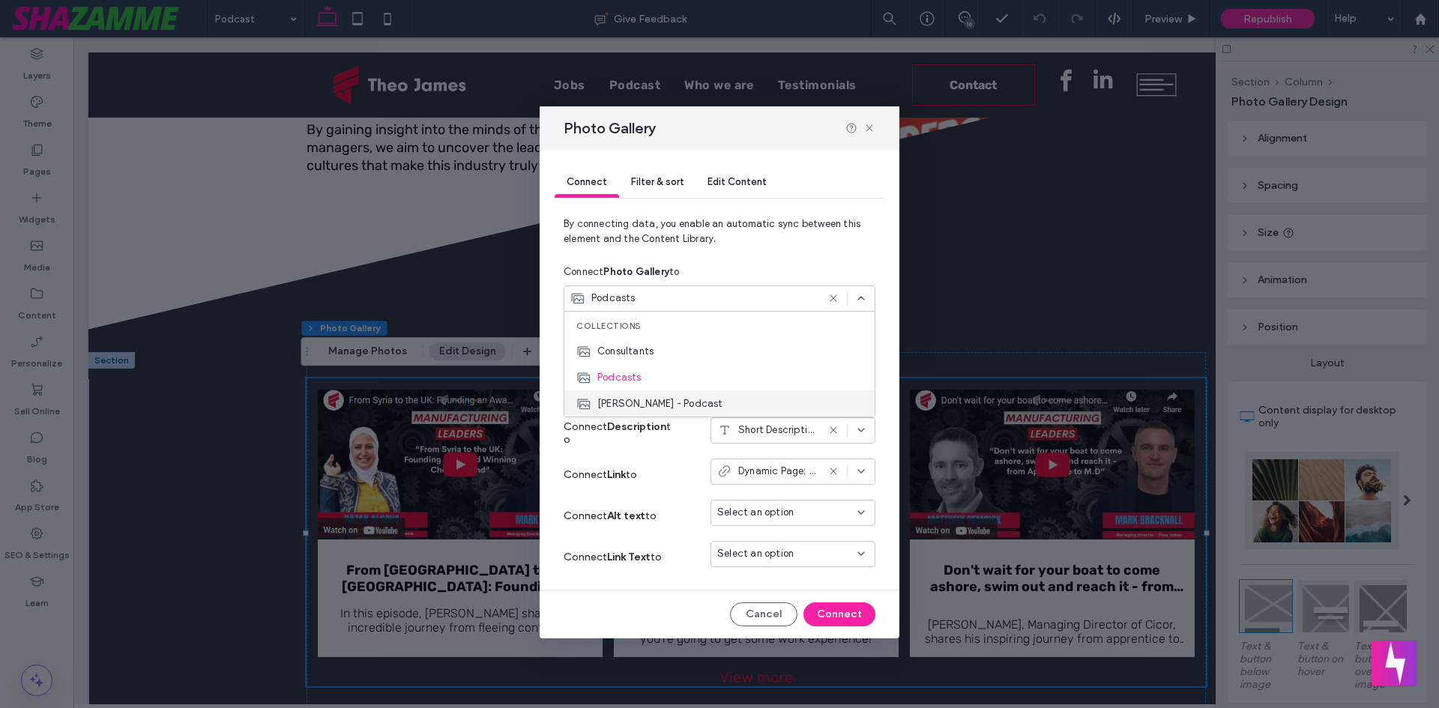
click at [672, 403] on span "Theo James - Podcast" at bounding box center [660, 403] width 126 height 15
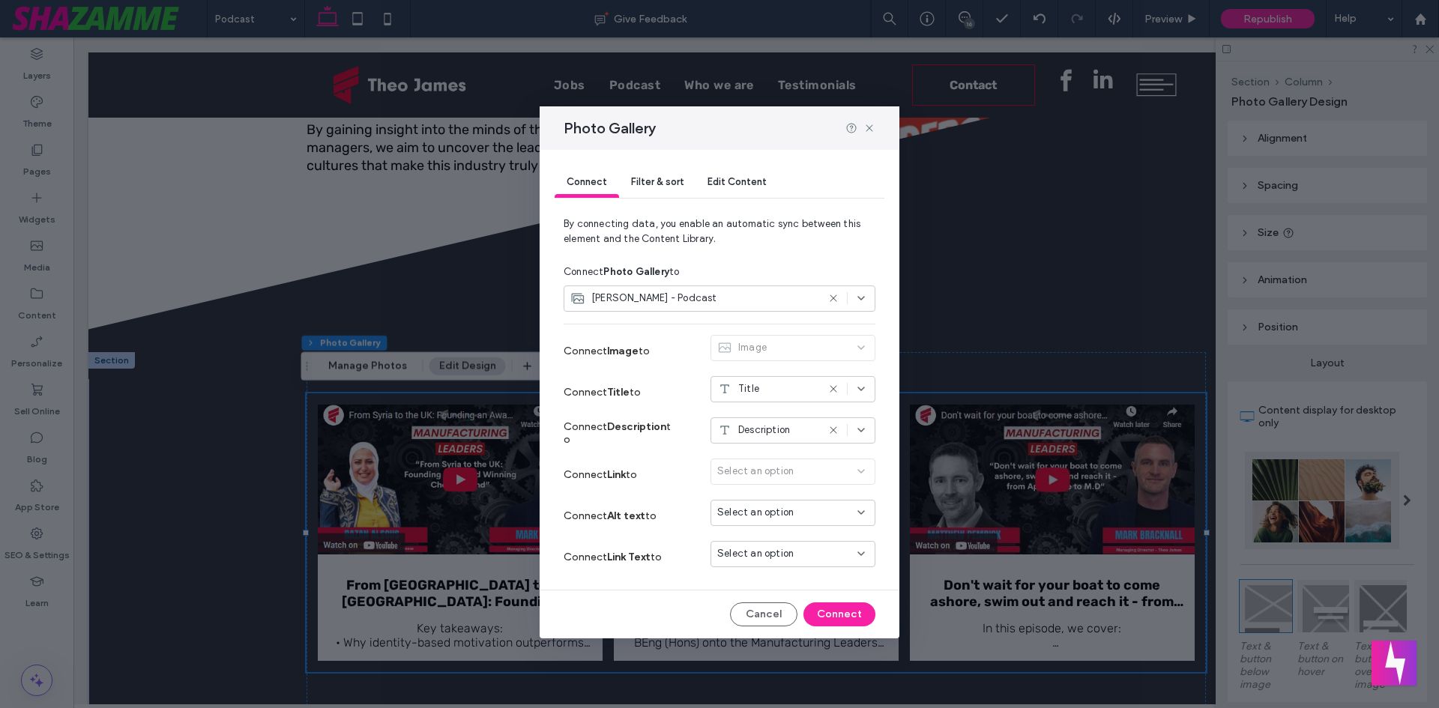
click at [863, 435] on icon at bounding box center [861, 430] width 12 height 12
click at [789, 460] on span "short_description" at bounding box center [784, 457] width 80 height 15
click at [836, 611] on button "Connect" at bounding box center [839, 615] width 72 height 24
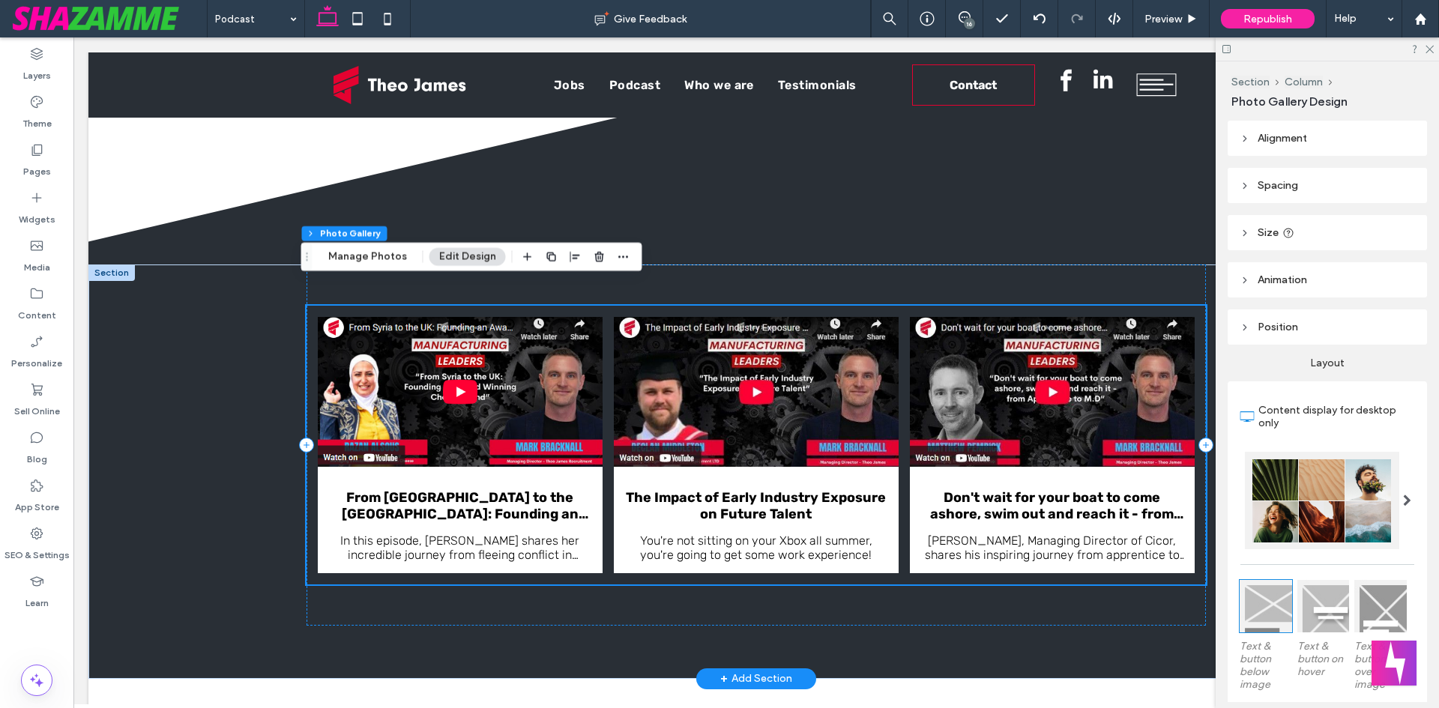
scroll to position [1199, 0]
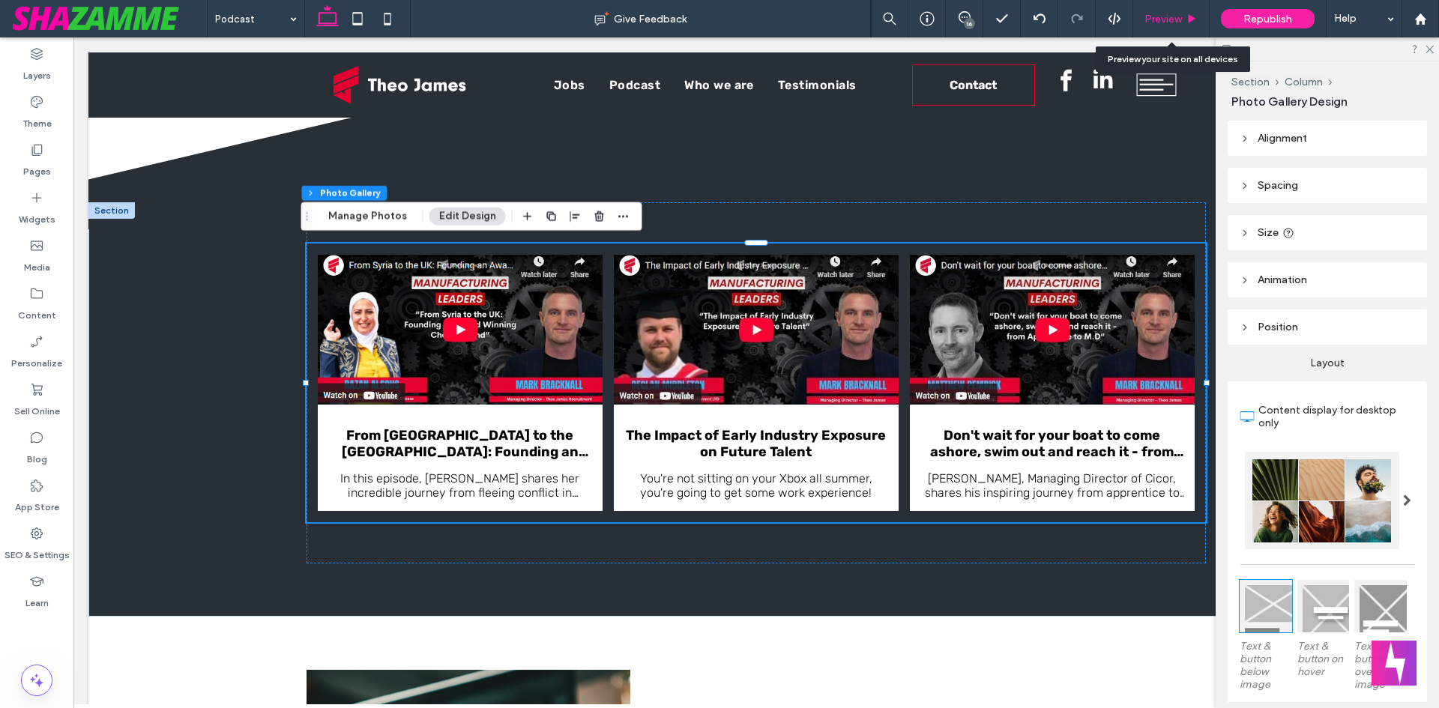
click at [1174, 23] on span "Preview" at bounding box center [1162, 19] width 37 height 13
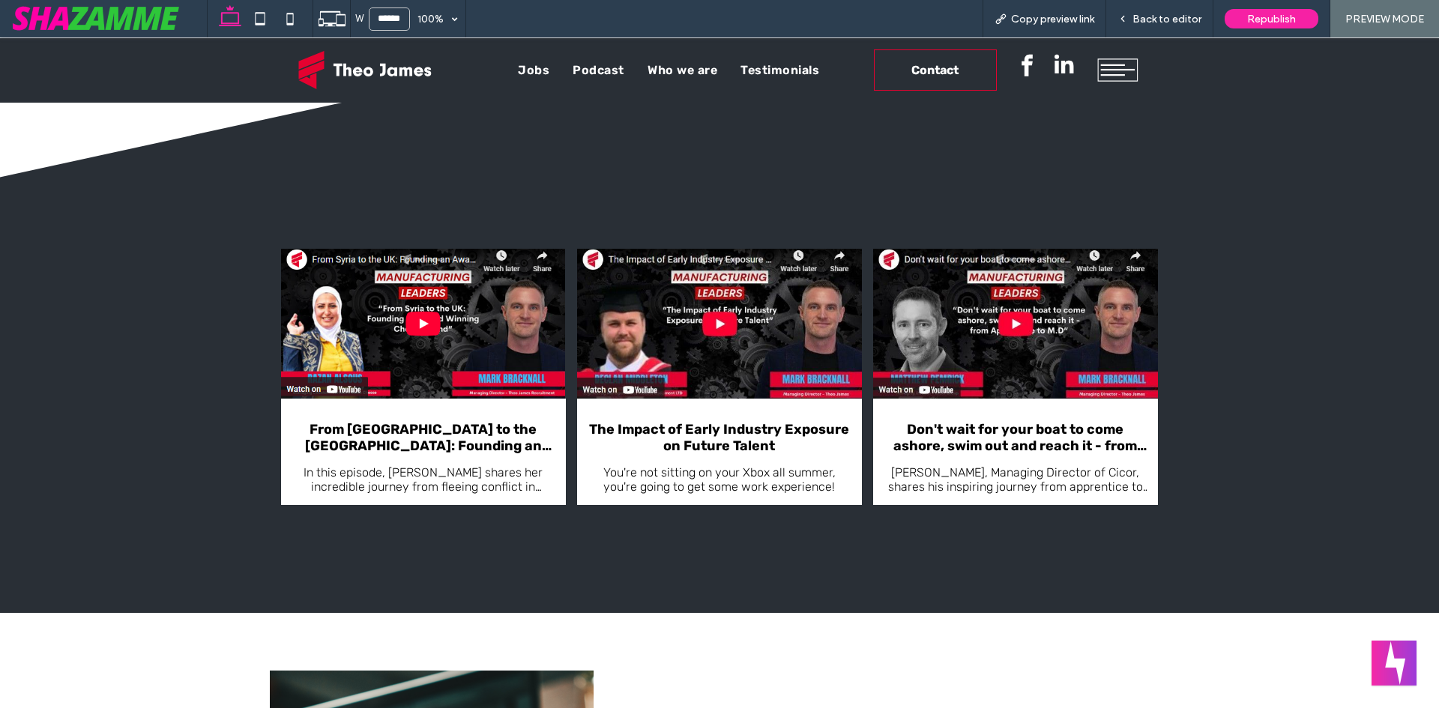
click at [1174, 23] on span "Back to editor" at bounding box center [1166, 19] width 69 height 13
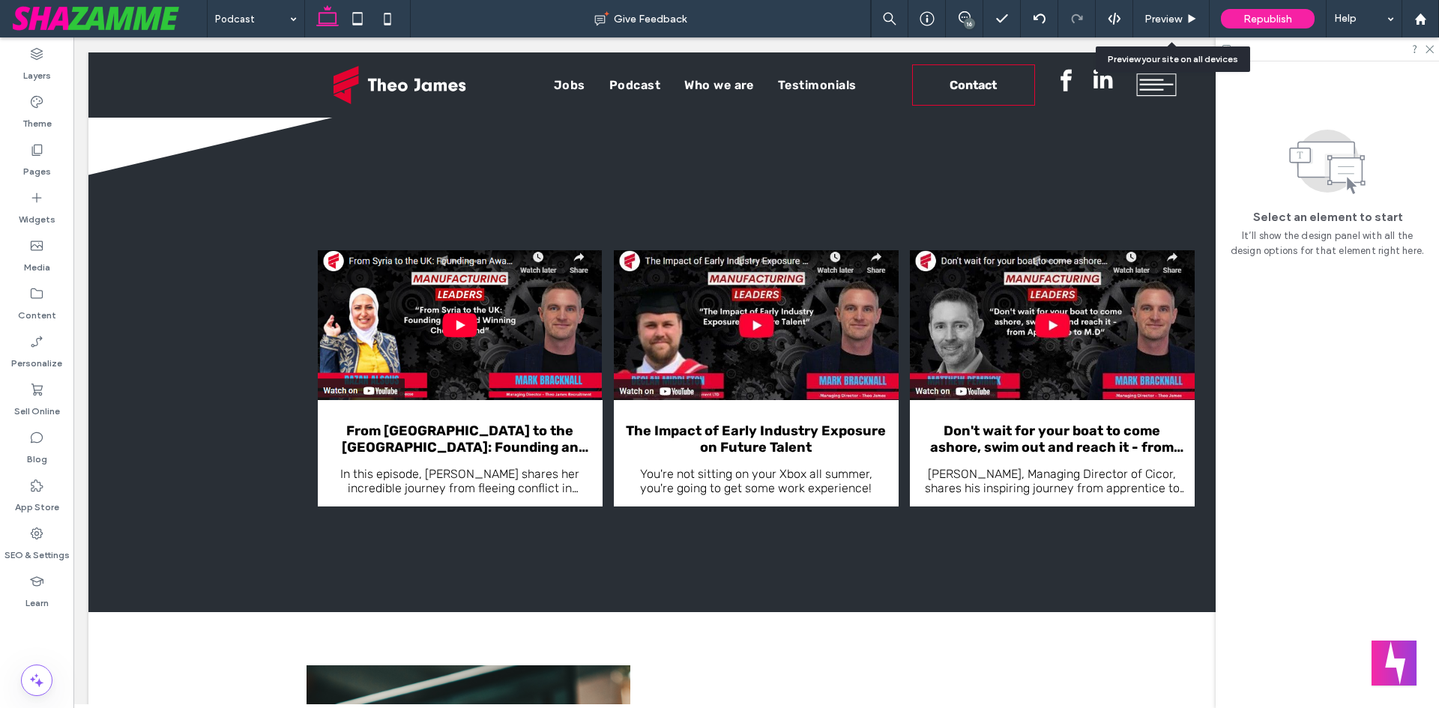
scroll to position [1199, 0]
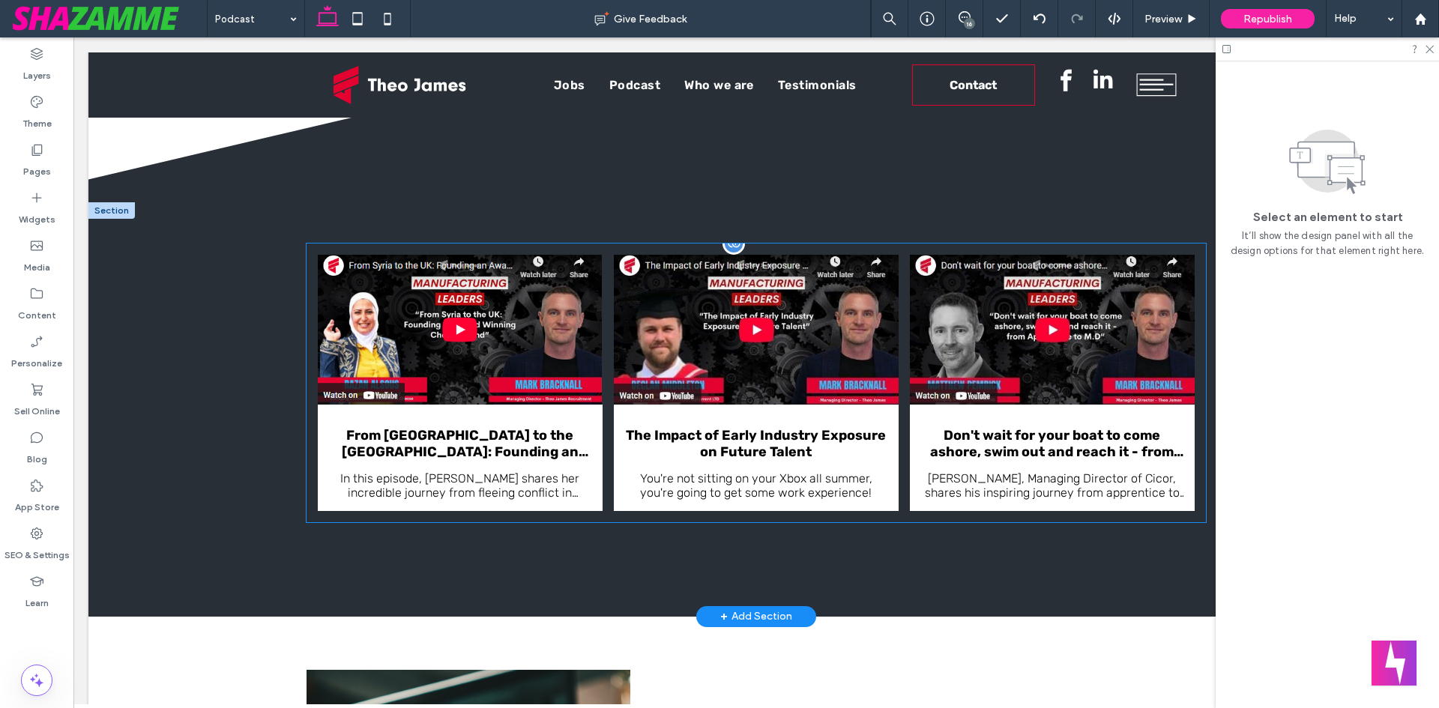
click at [744, 397] on link at bounding box center [756, 330] width 285 height 150
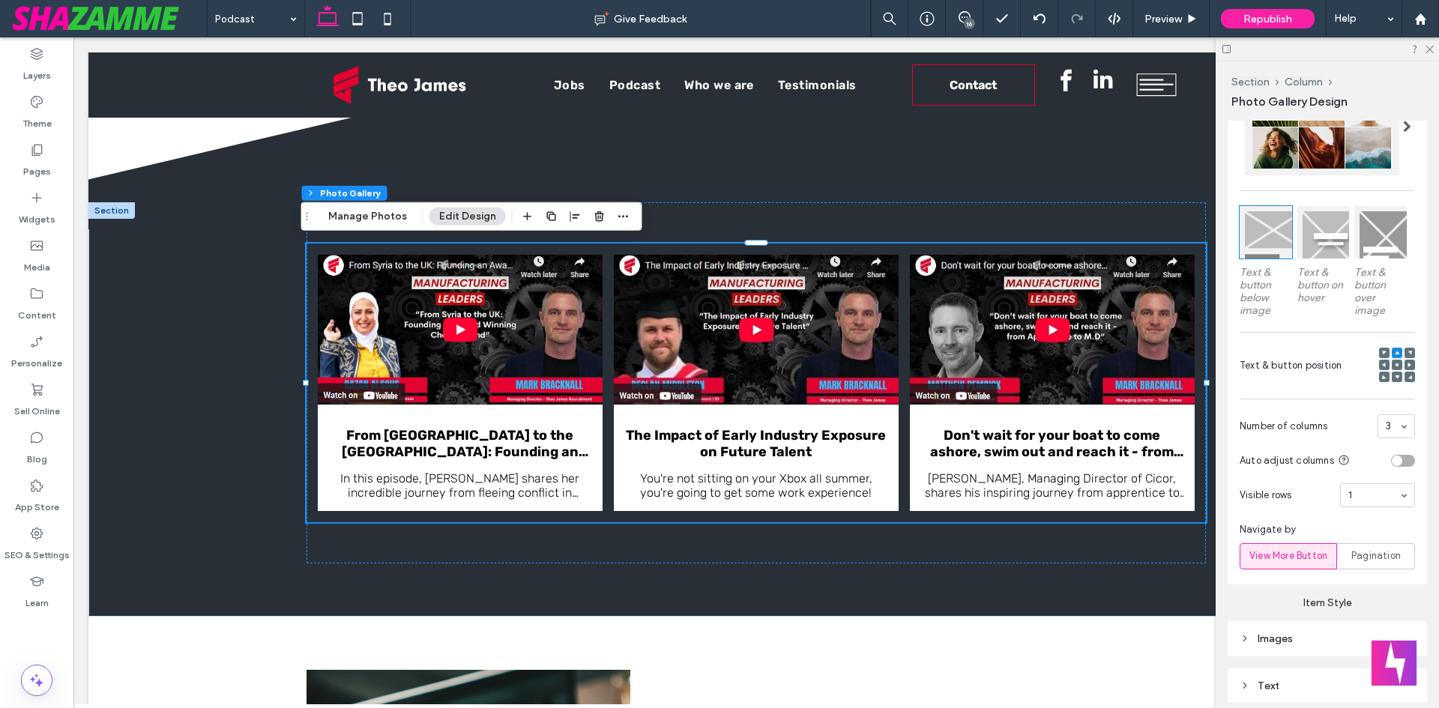
scroll to position [450, 0]
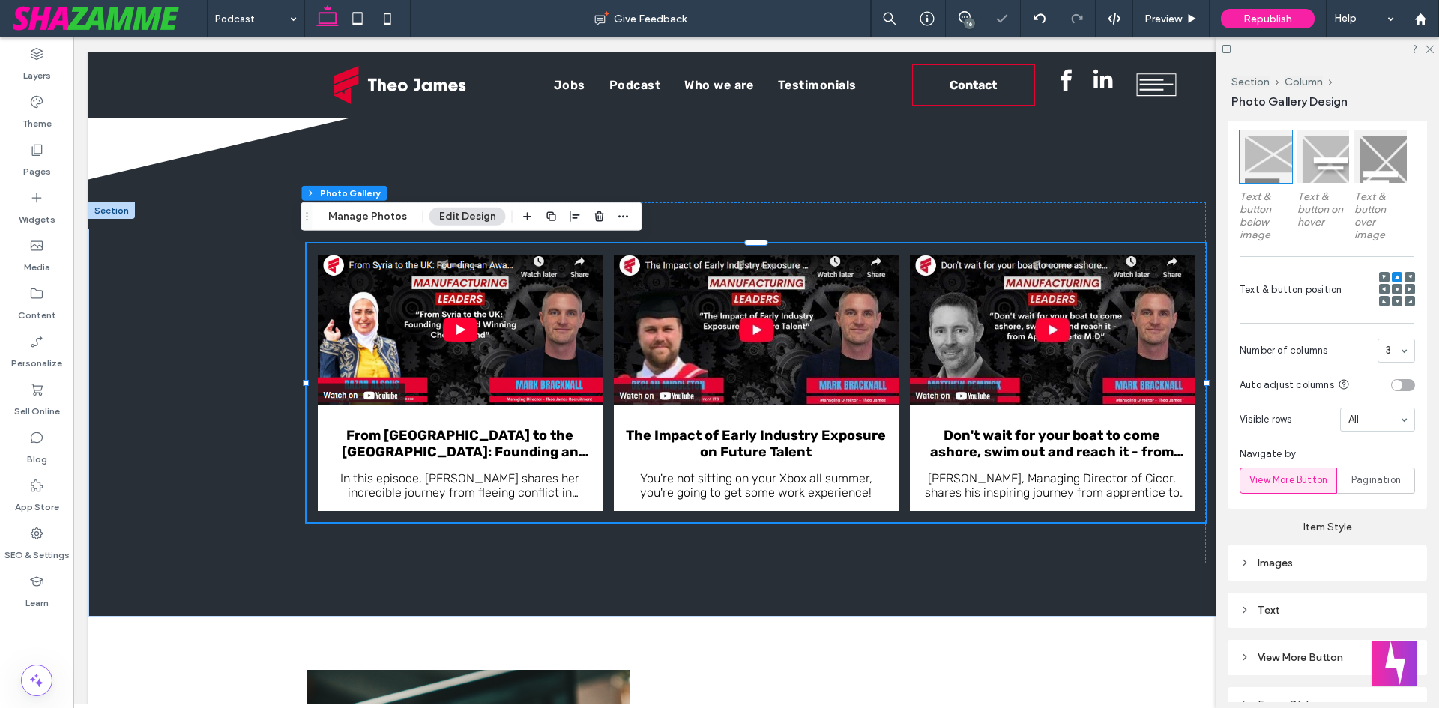
click at [1390, 451] on span "Navigate by" at bounding box center [1327, 454] width 175 height 15
click at [533, 545] on div "From Syria to the UK: Founding an Award-Winning Cheese Brand In this episode, R…" at bounding box center [756, 382] width 899 height 361
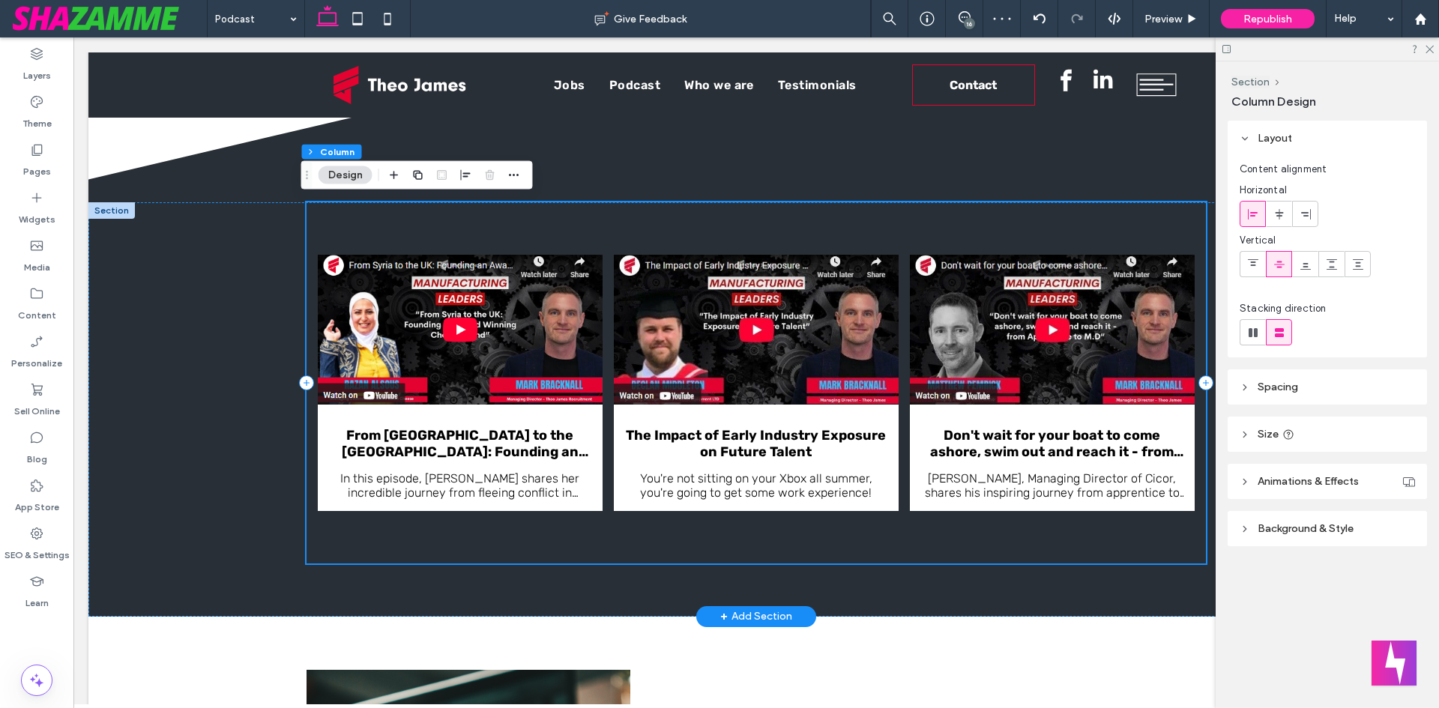
click at [803, 538] on div "From Syria to the UK: Founding an Award-Winning Cheese Brand In this episode, R…" at bounding box center [756, 382] width 899 height 361
click at [743, 541] on div "From Syria to the UK: Founding an Award-Winning Cheese Brand In this episode, R…" at bounding box center [756, 382] width 899 height 361
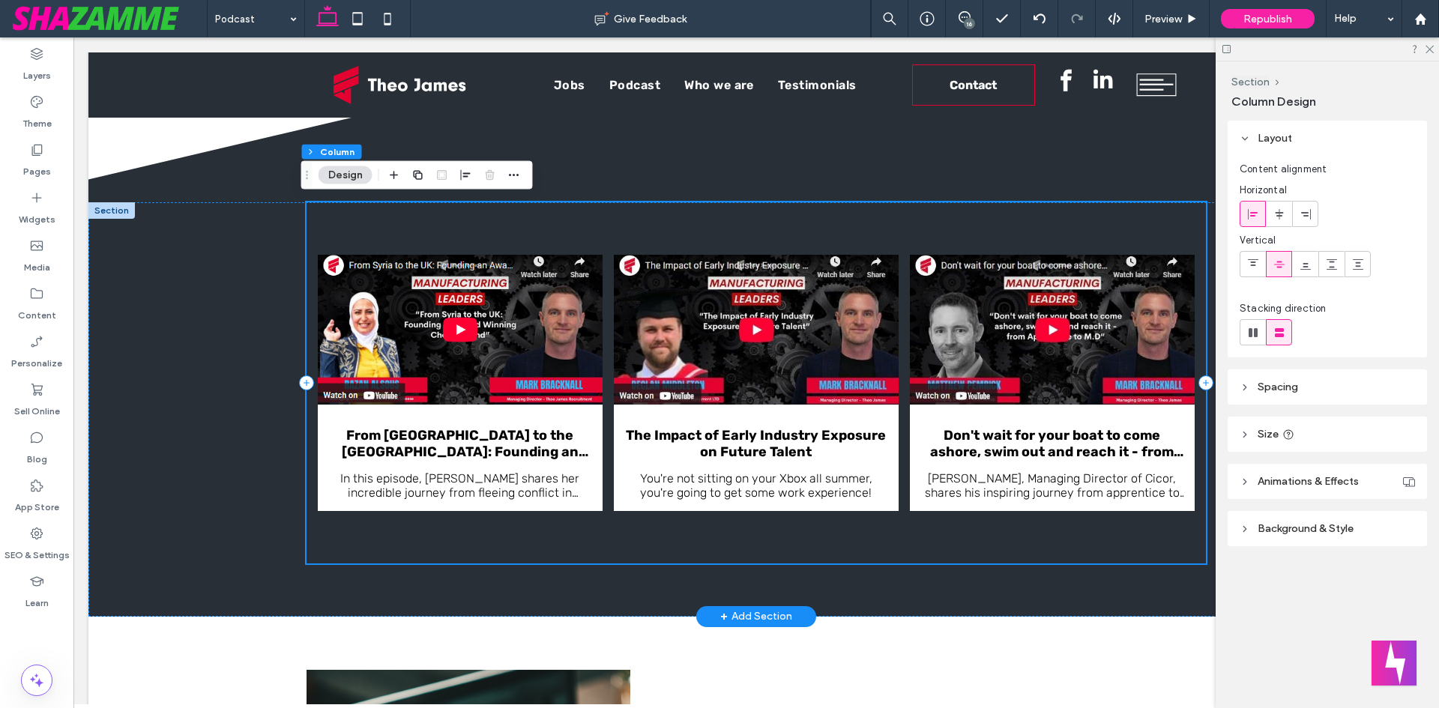
click at [1175, 534] on div "From Syria to the UK: Founding an Award-Winning Cheese Brand In this episode, R…" at bounding box center [756, 382] width 899 height 361
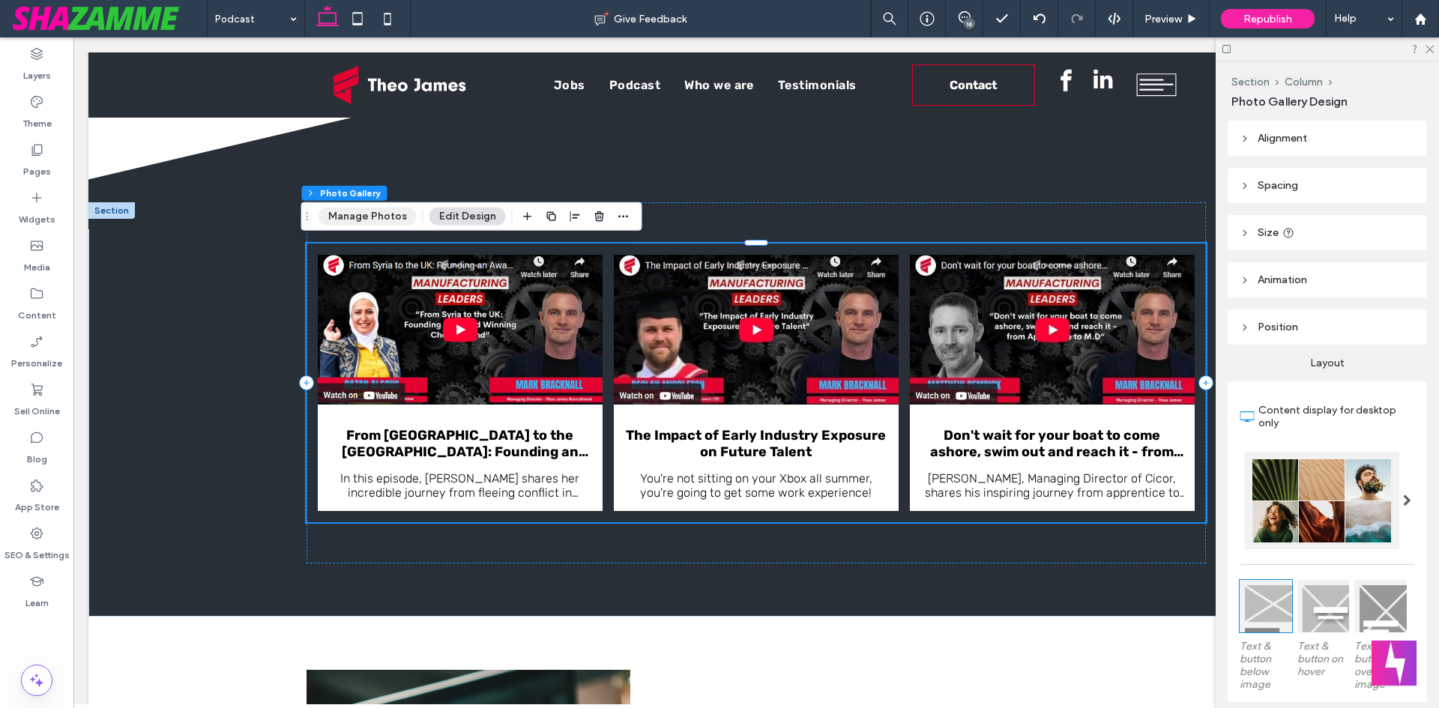
click at [371, 210] on button "Manage Photos" at bounding box center [368, 217] width 98 height 18
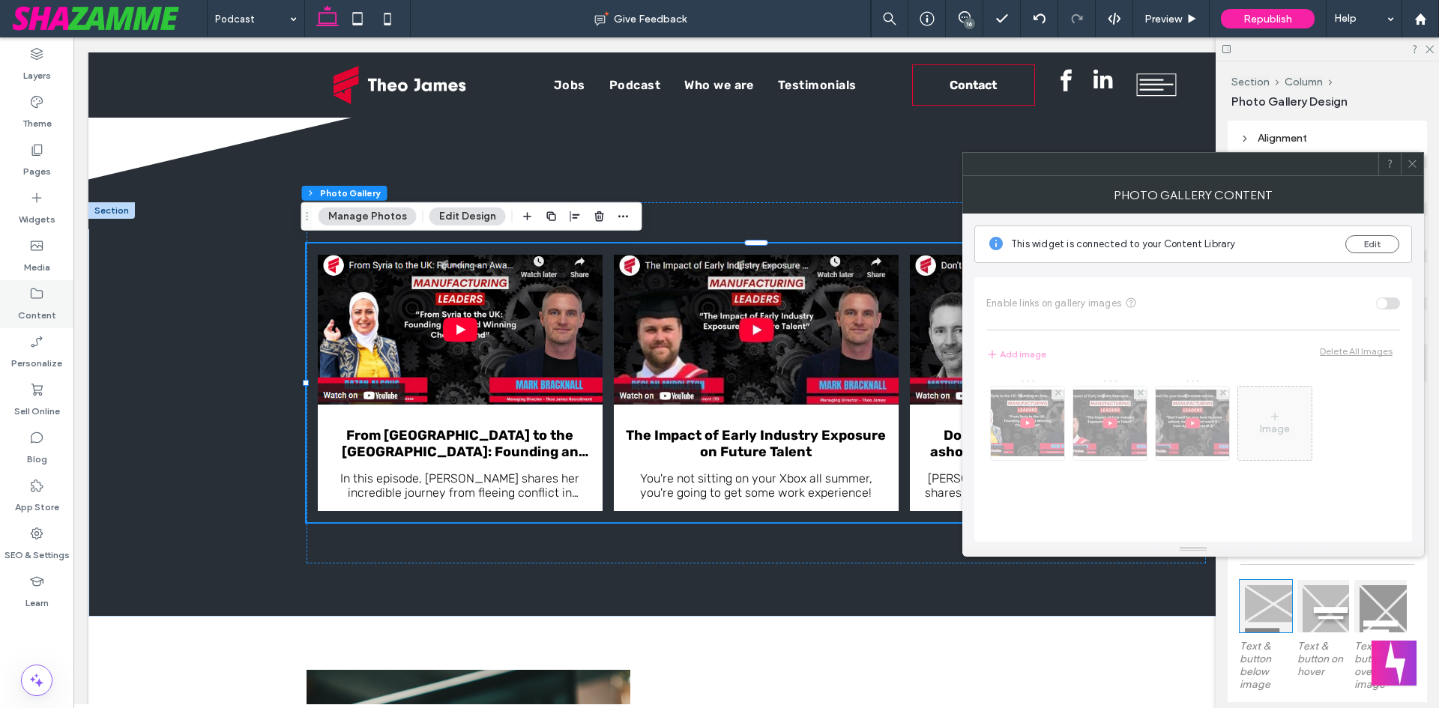
click at [35, 288] on icon at bounding box center [36, 293] width 15 height 15
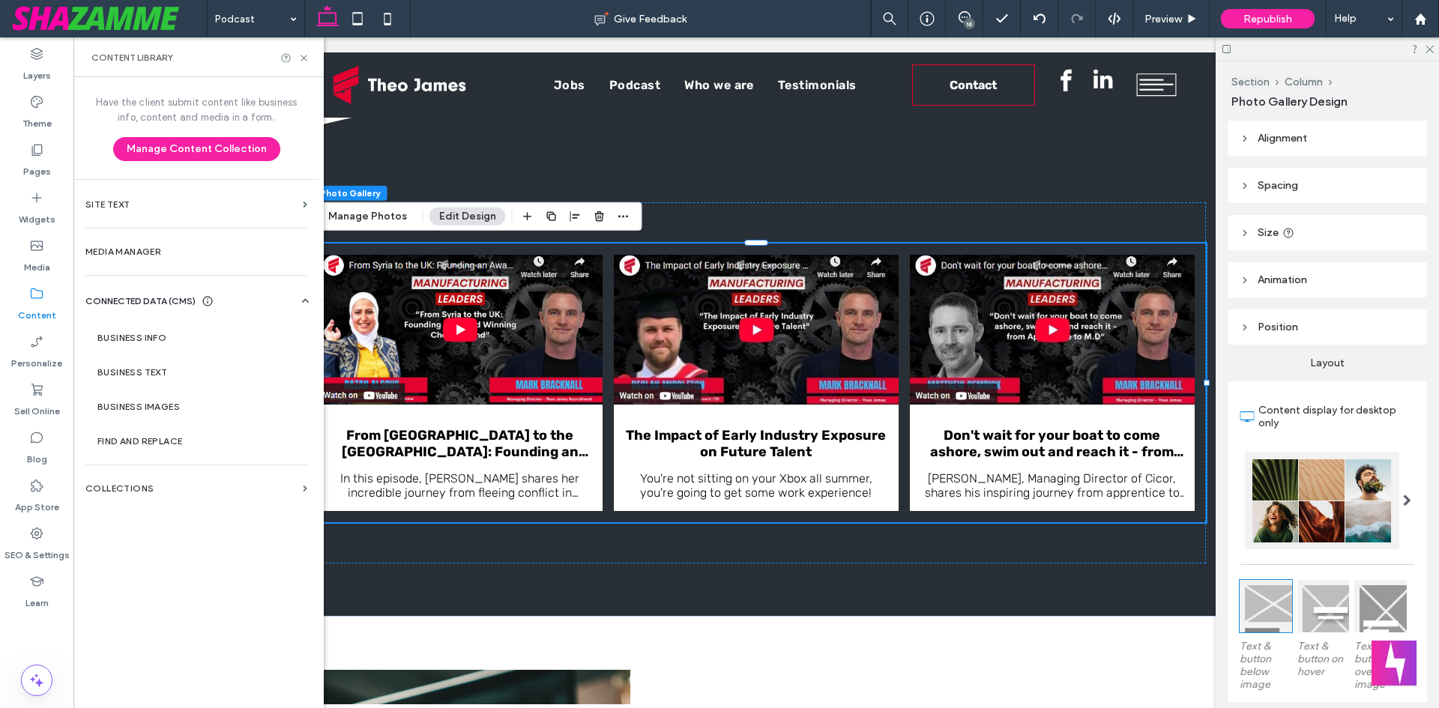
click at [223, 463] on div "Have the client submit content like business info, content and media in a form.…" at bounding box center [196, 391] width 246 height 628
click at [219, 494] on section "Collections" at bounding box center [196, 488] width 246 height 34
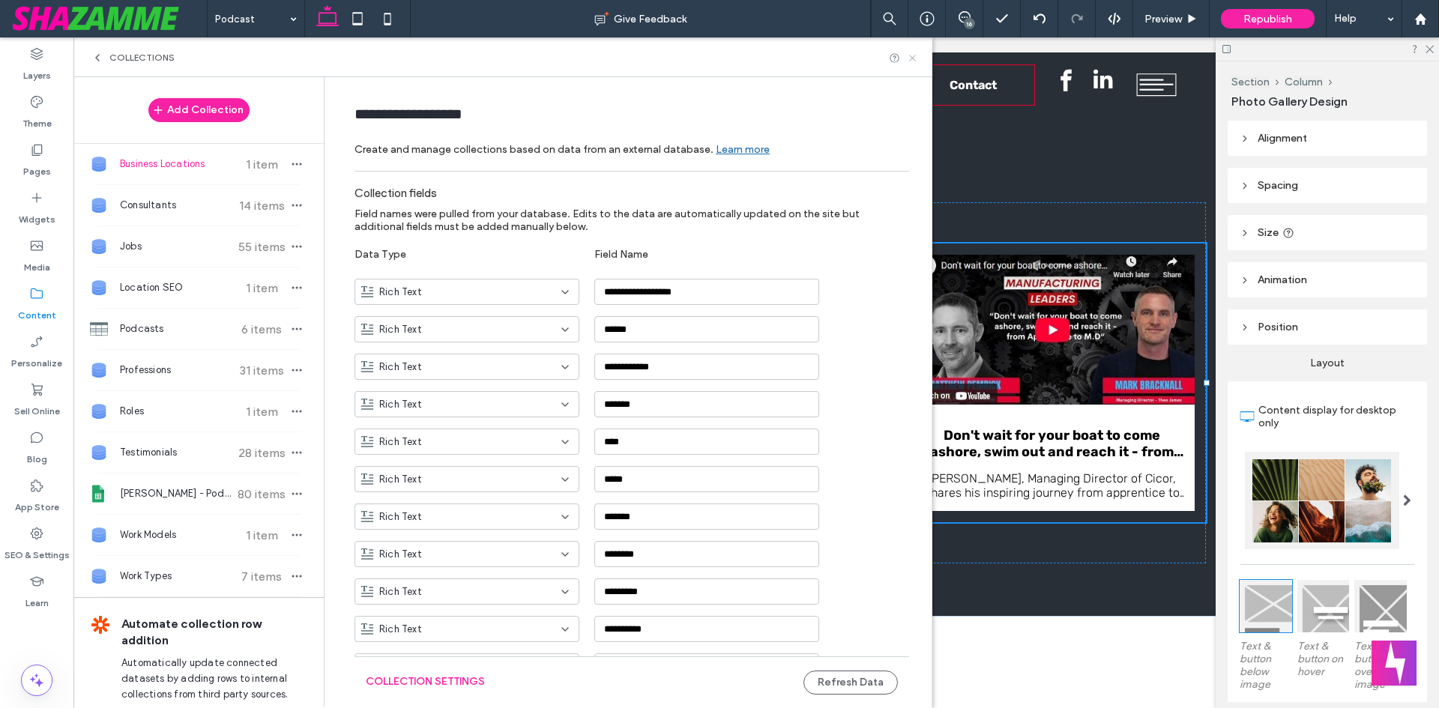
drag, startPoint x: 913, startPoint y: 52, endPoint x: 820, endPoint y: 223, distance: 193.9
click at [913, 52] on icon at bounding box center [912, 57] width 11 height 11
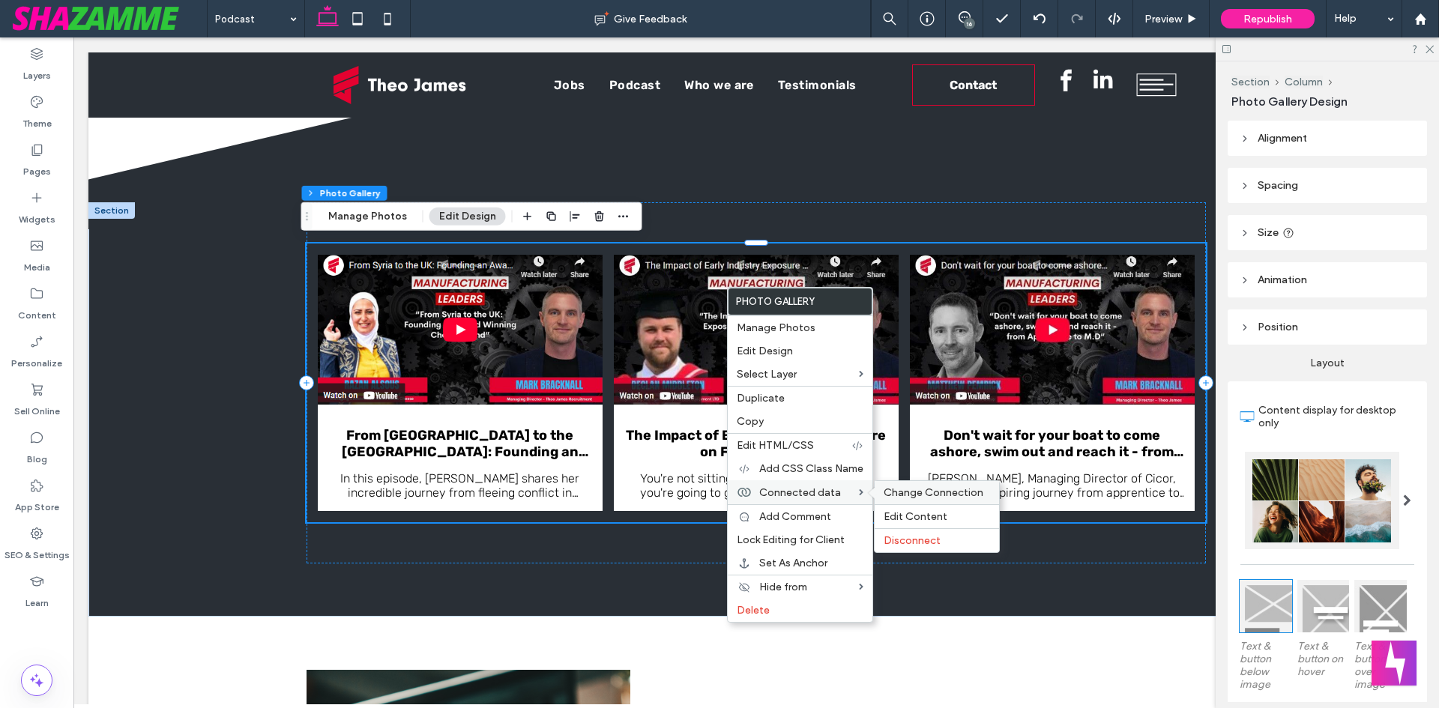
click at [944, 494] on span "Change Connection" at bounding box center [934, 492] width 100 height 13
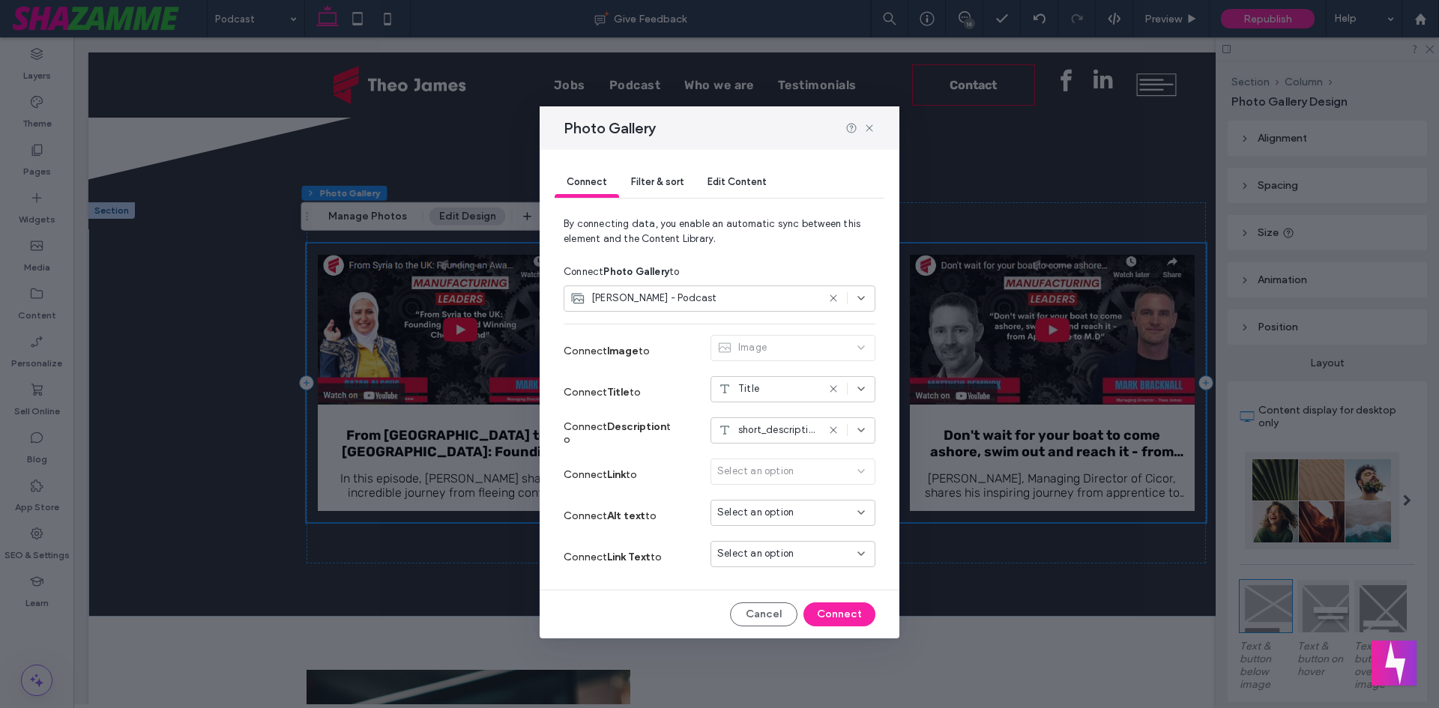
click at [859, 306] on div "Theo James - Podcast" at bounding box center [720, 299] width 312 height 26
click at [636, 402] on span "Theo James - Podcast" at bounding box center [660, 403] width 126 height 15
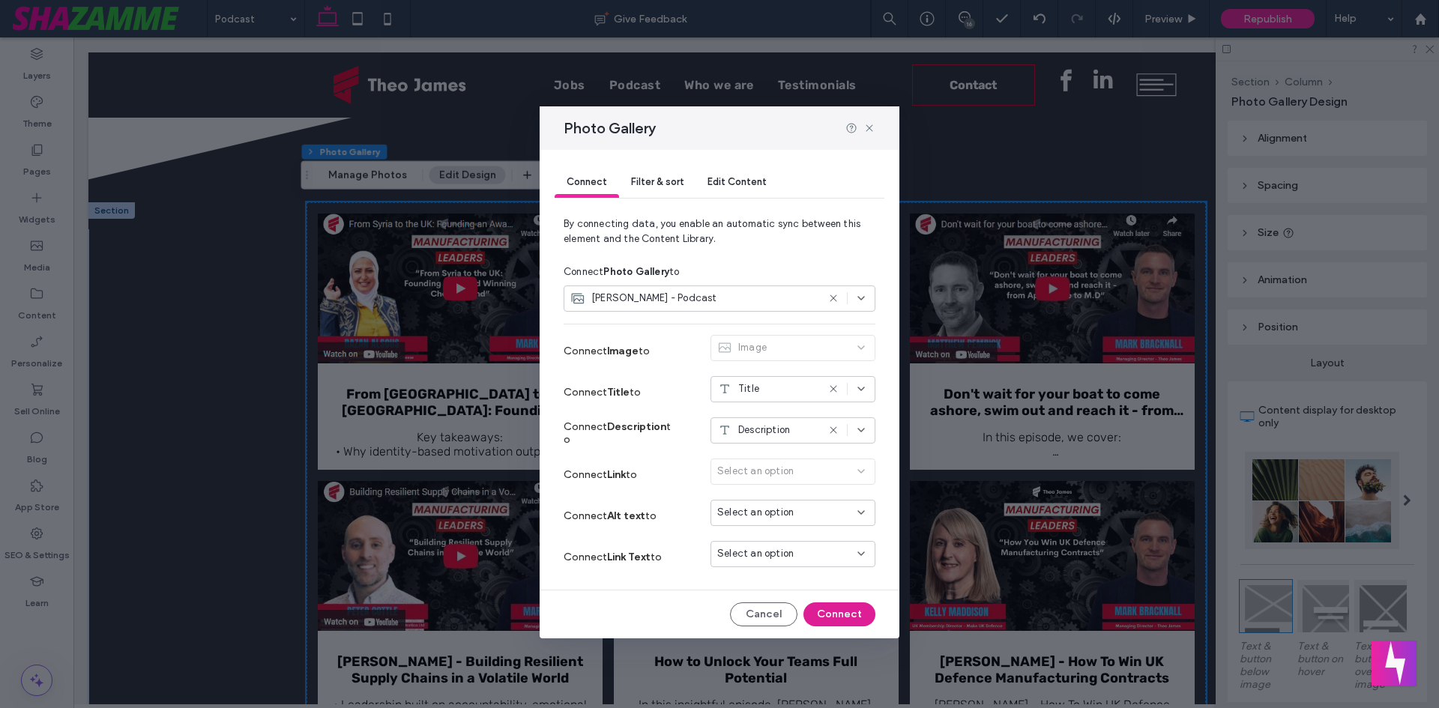
drag, startPoint x: 836, startPoint y: 609, endPoint x: 763, endPoint y: 573, distance: 81.8
click at [836, 609] on button "Connect" at bounding box center [839, 615] width 72 height 24
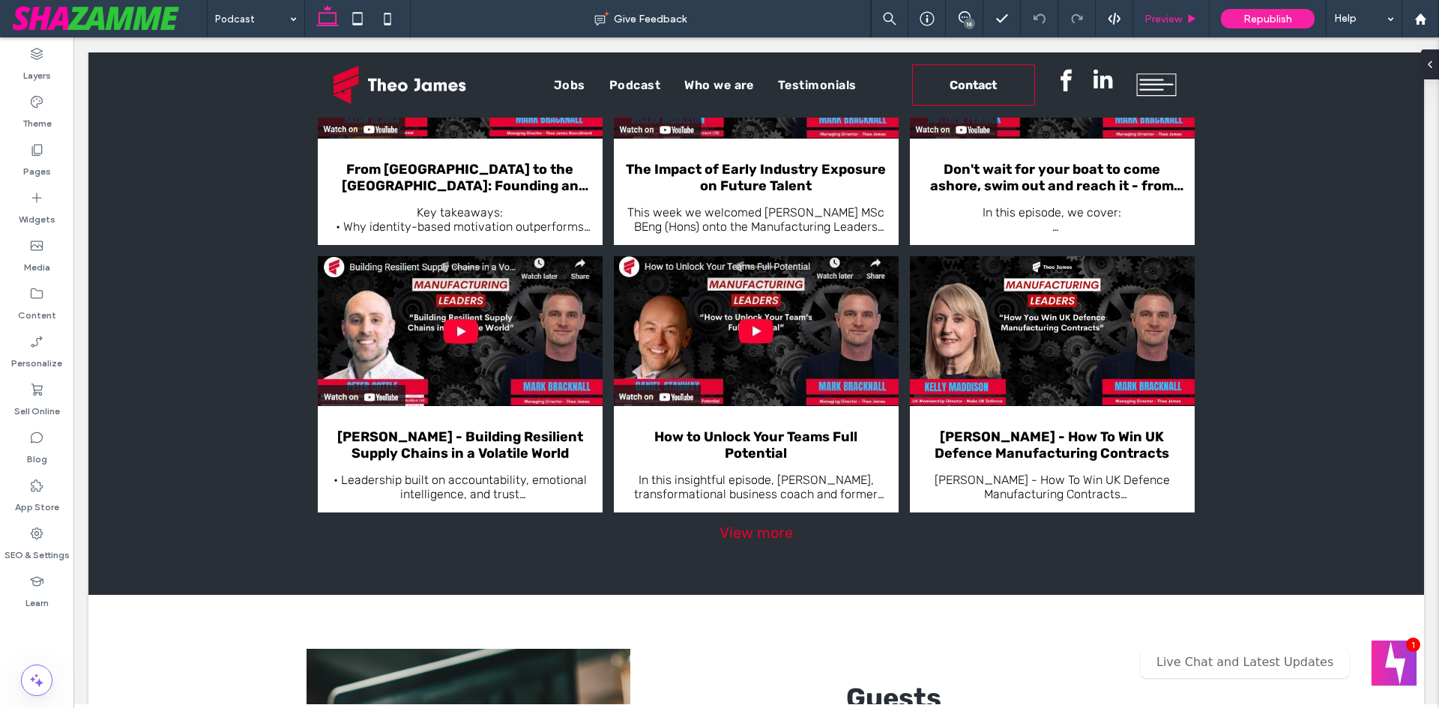
click at [1187, 8] on div "Preview" at bounding box center [1171, 18] width 76 height 37
drag, startPoint x: 1186, startPoint y: 16, endPoint x: 1108, endPoint y: 29, distance: 79.8
click at [1186, 16] on icon at bounding box center [1191, 18] width 11 height 11
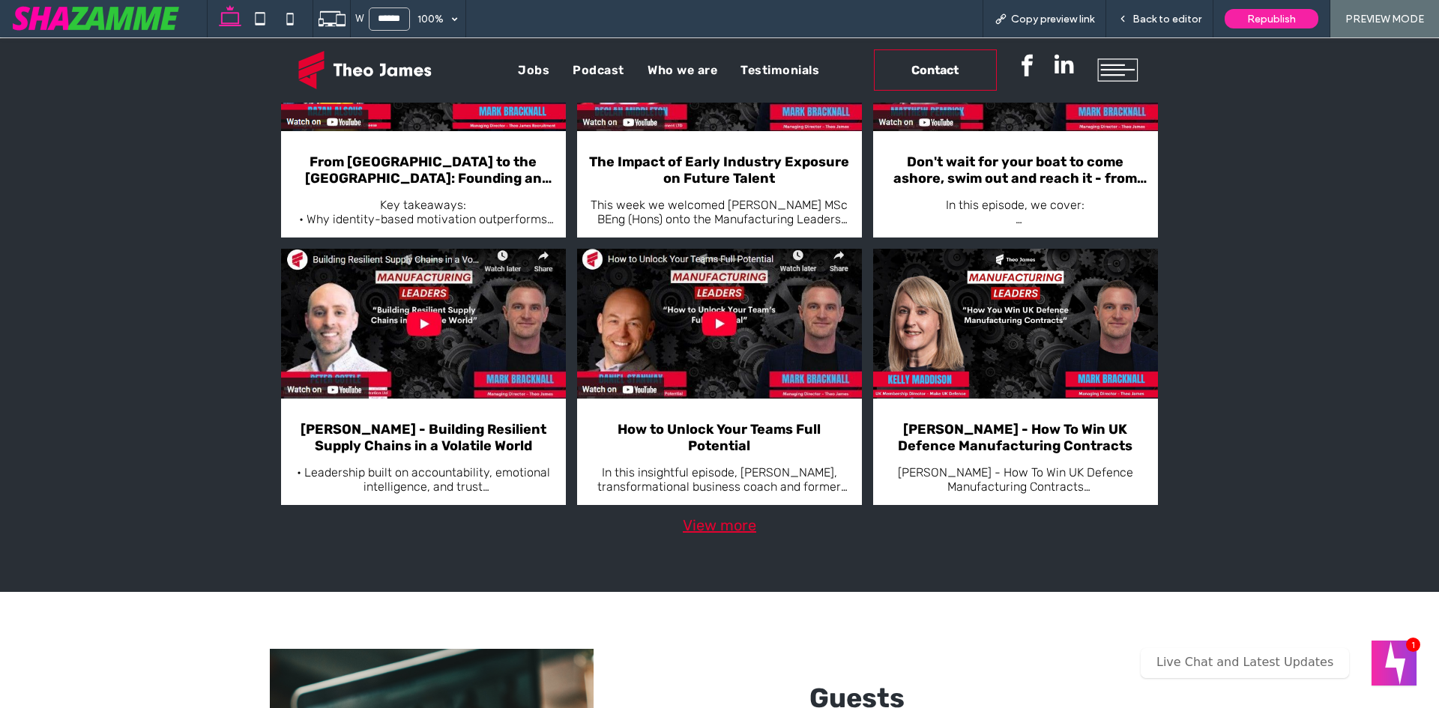
click at [709, 525] on div "View more" at bounding box center [719, 525] width 899 height 18
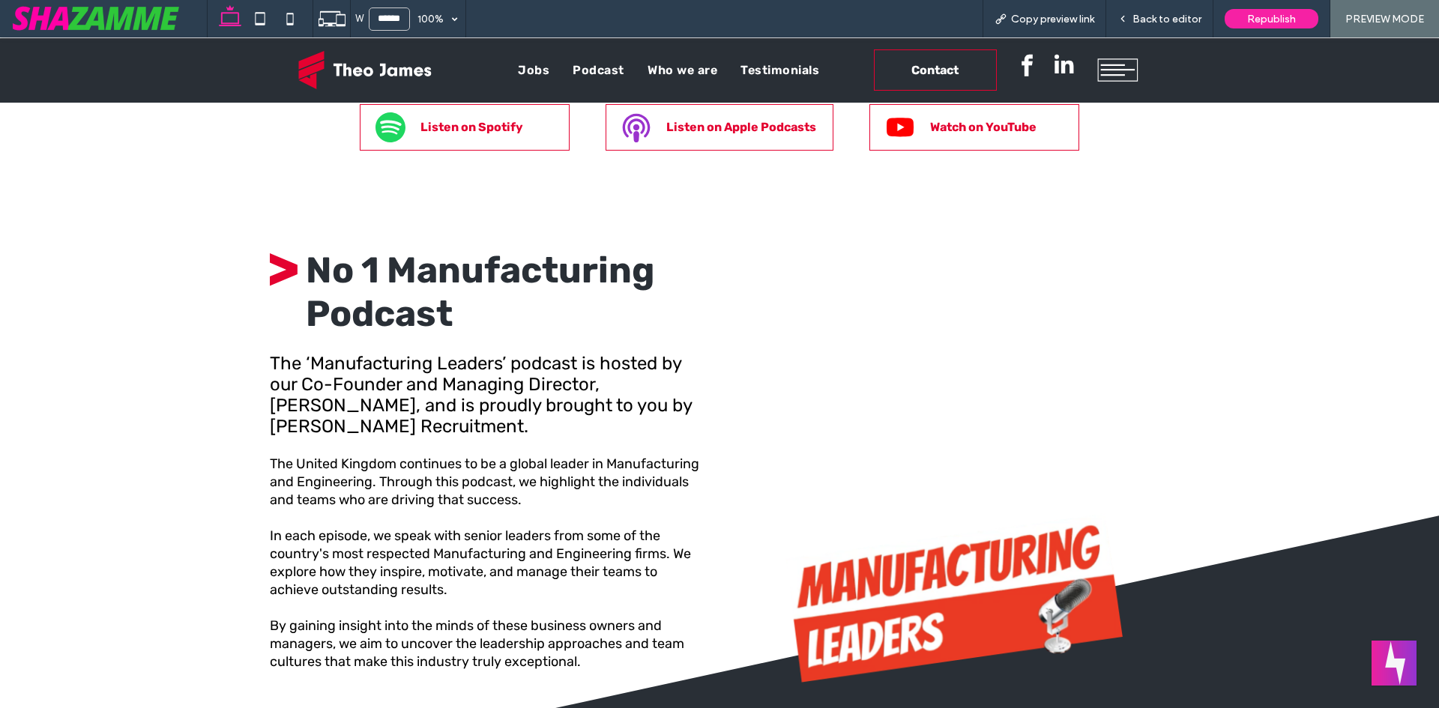
scroll to position [335, 0]
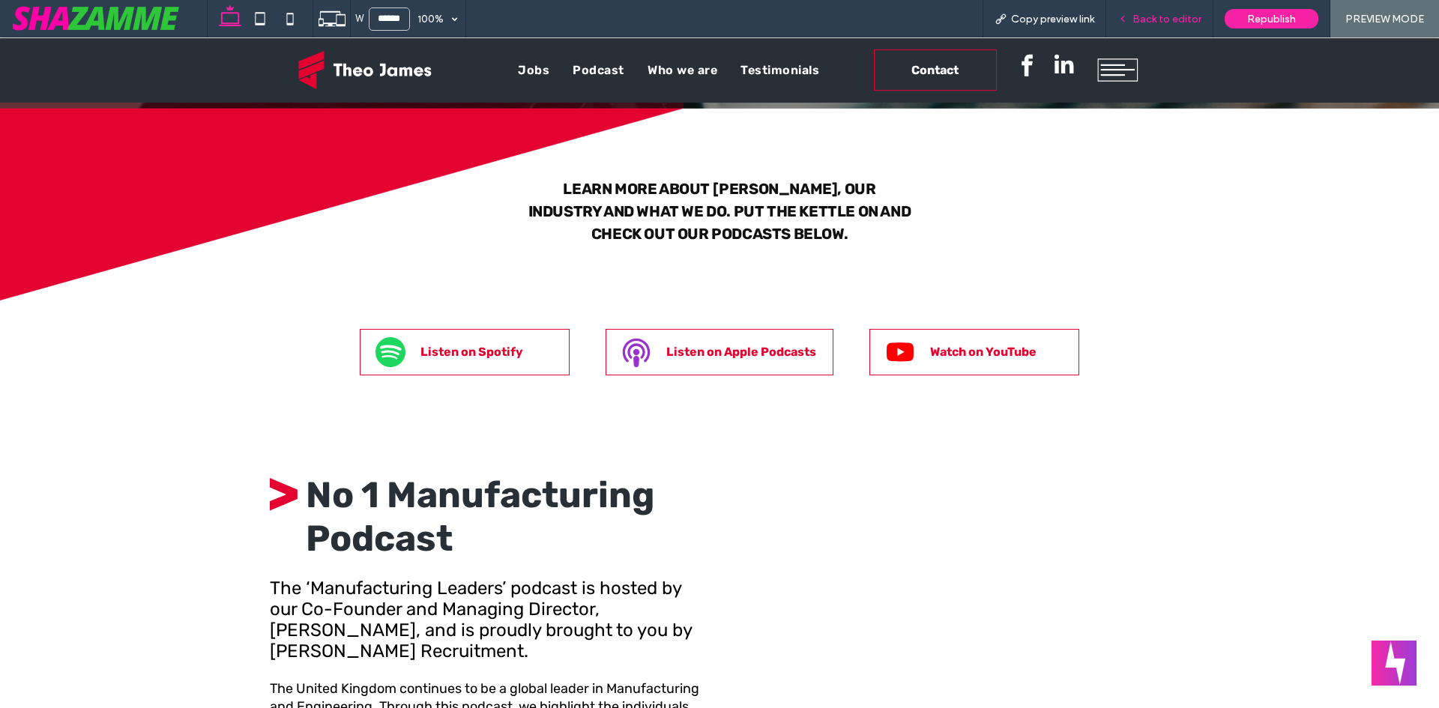
click at [1146, 18] on span "Back to editor" at bounding box center [1166, 19] width 69 height 13
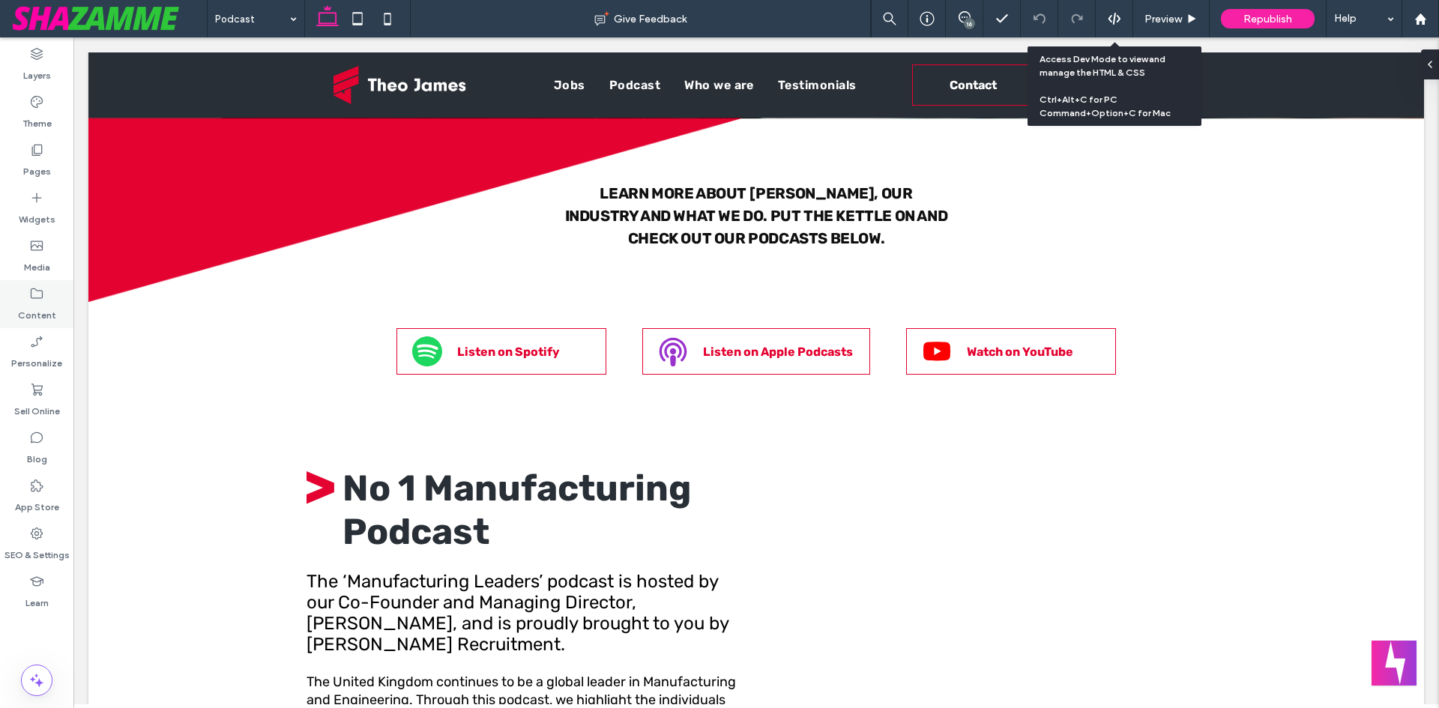
click at [25, 285] on div "Content" at bounding box center [36, 304] width 73 height 48
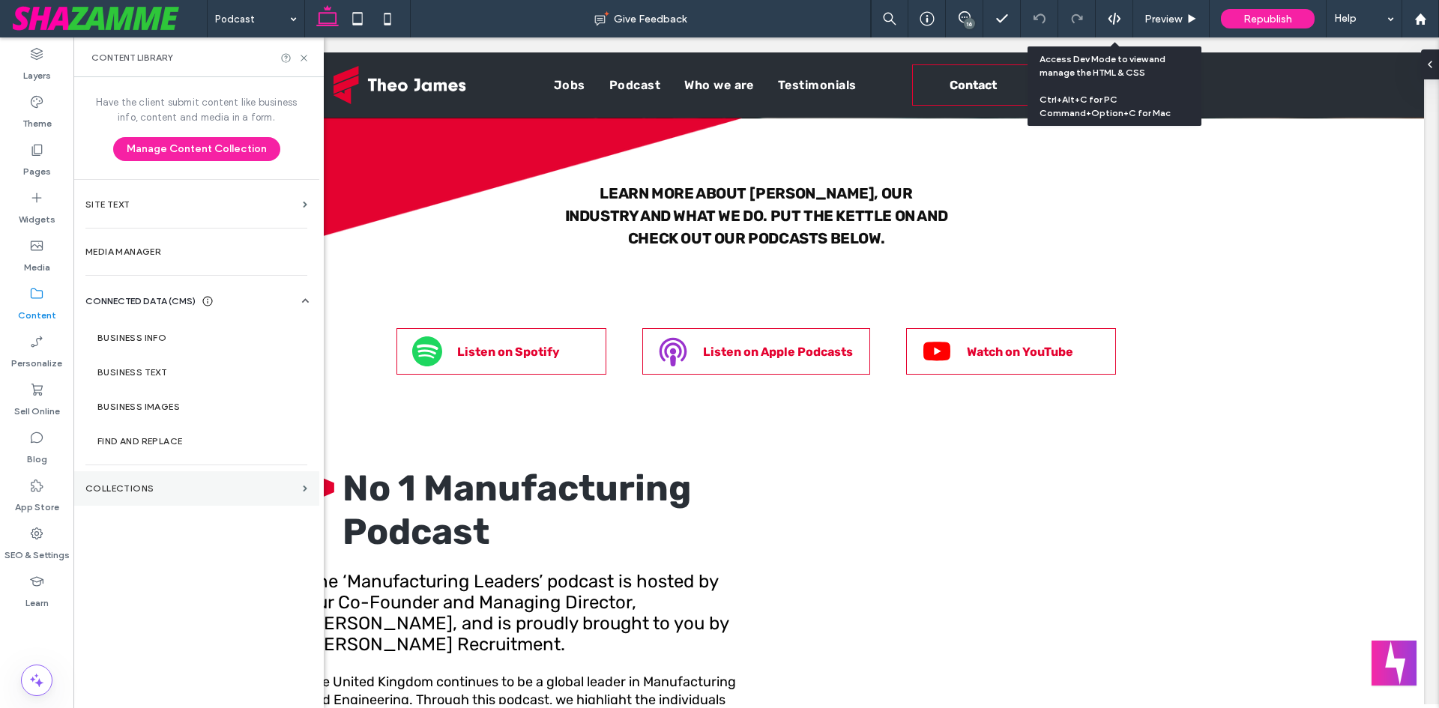
click at [204, 503] on section "Collections" at bounding box center [196, 488] width 246 height 34
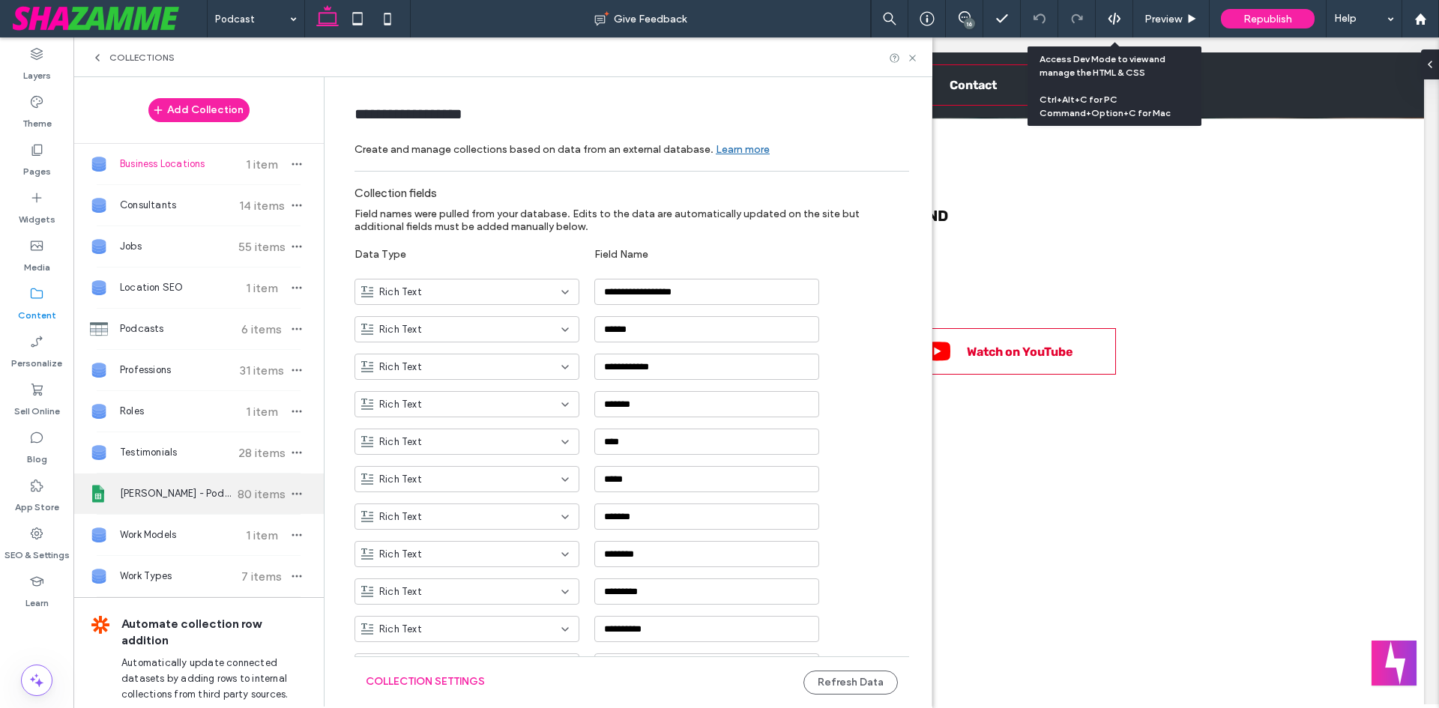
click at [199, 489] on span "[PERSON_NAME] - Podcast" at bounding box center [176, 493] width 112 height 15
type input "**********"
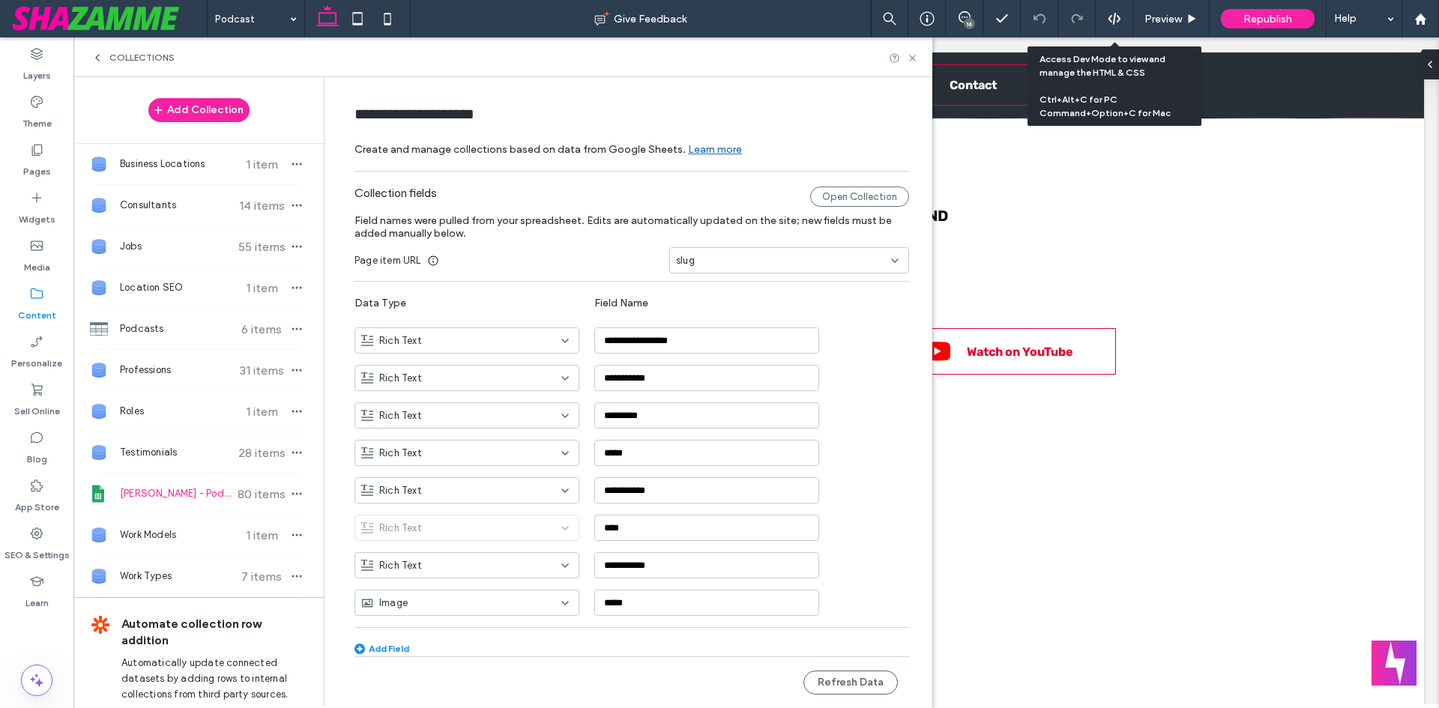
click at [98, 57] on icon at bounding box center [97, 58] width 12 height 12
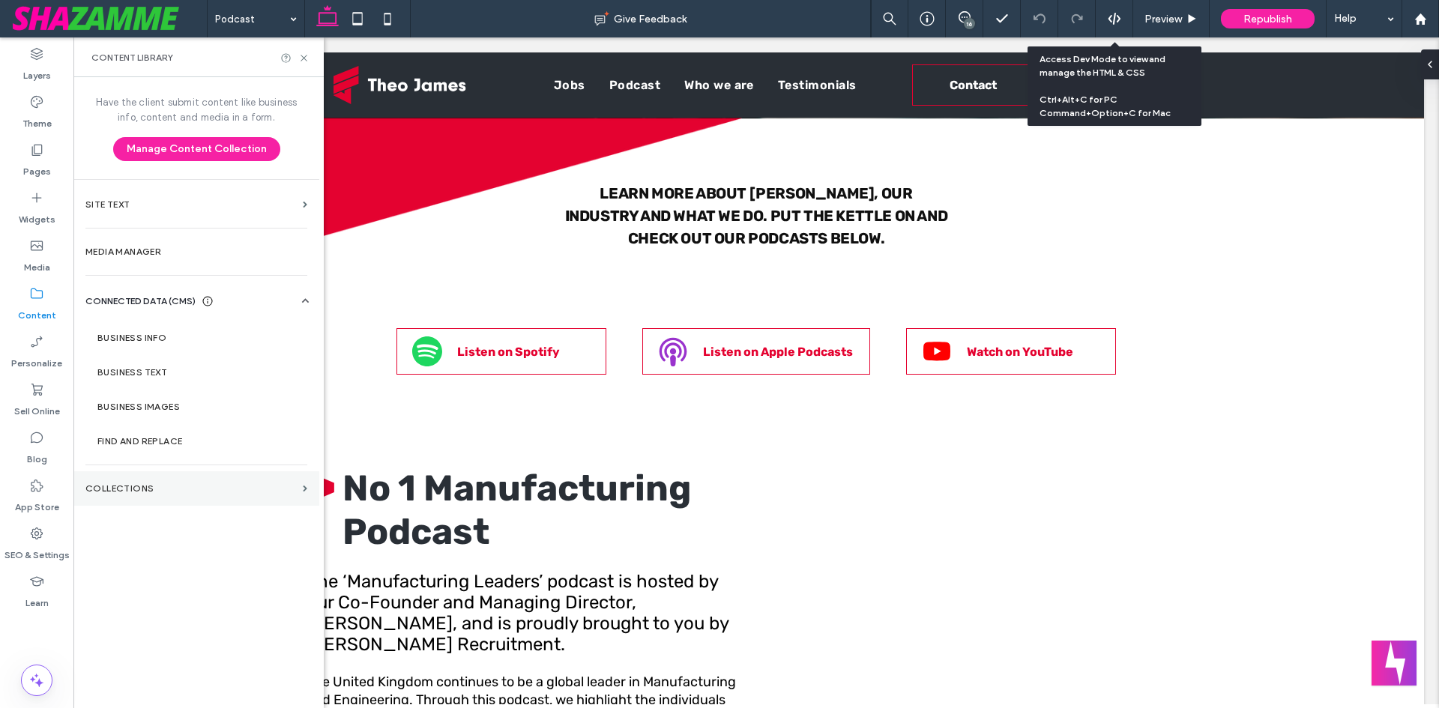
click at [157, 482] on section "Collections" at bounding box center [196, 488] width 246 height 34
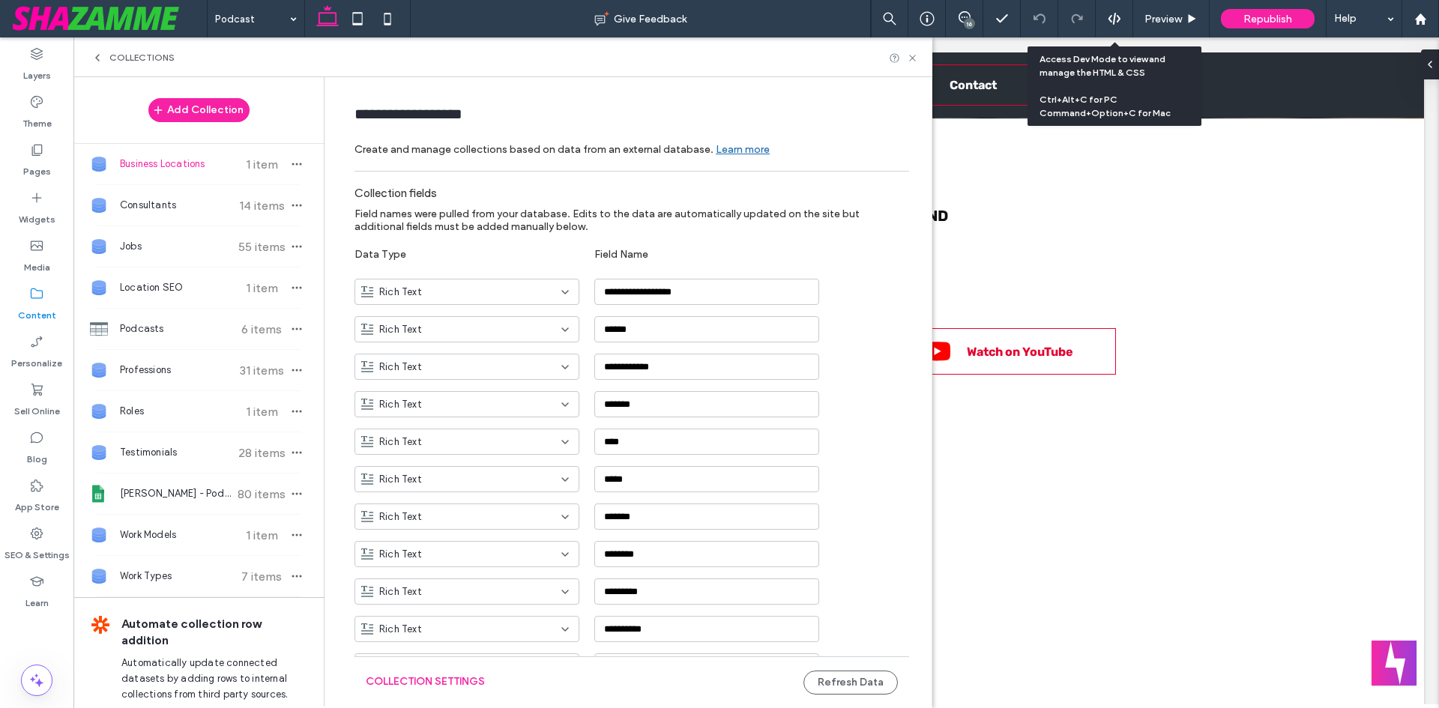
click at [99, 55] on use at bounding box center [97, 58] width 3 height 6
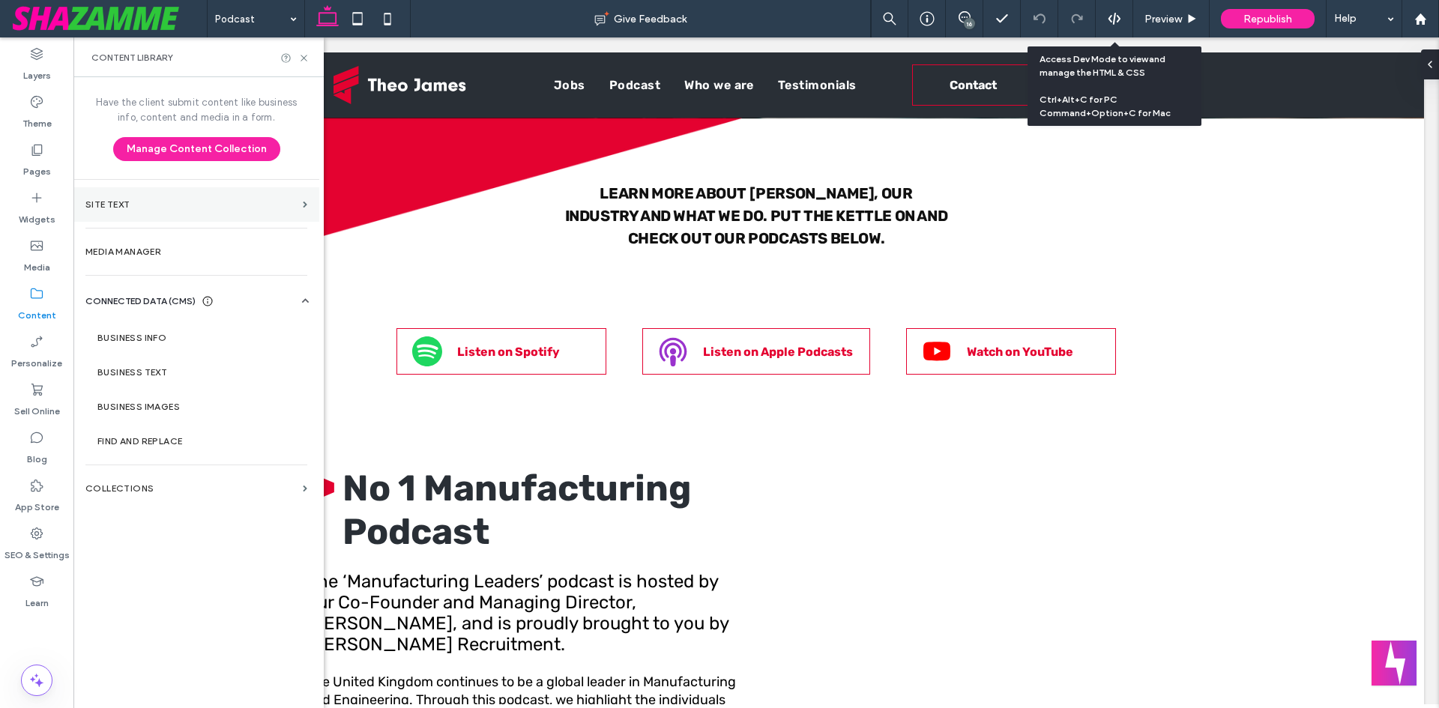
click at [109, 204] on label "Site Text" at bounding box center [190, 204] width 211 height 10
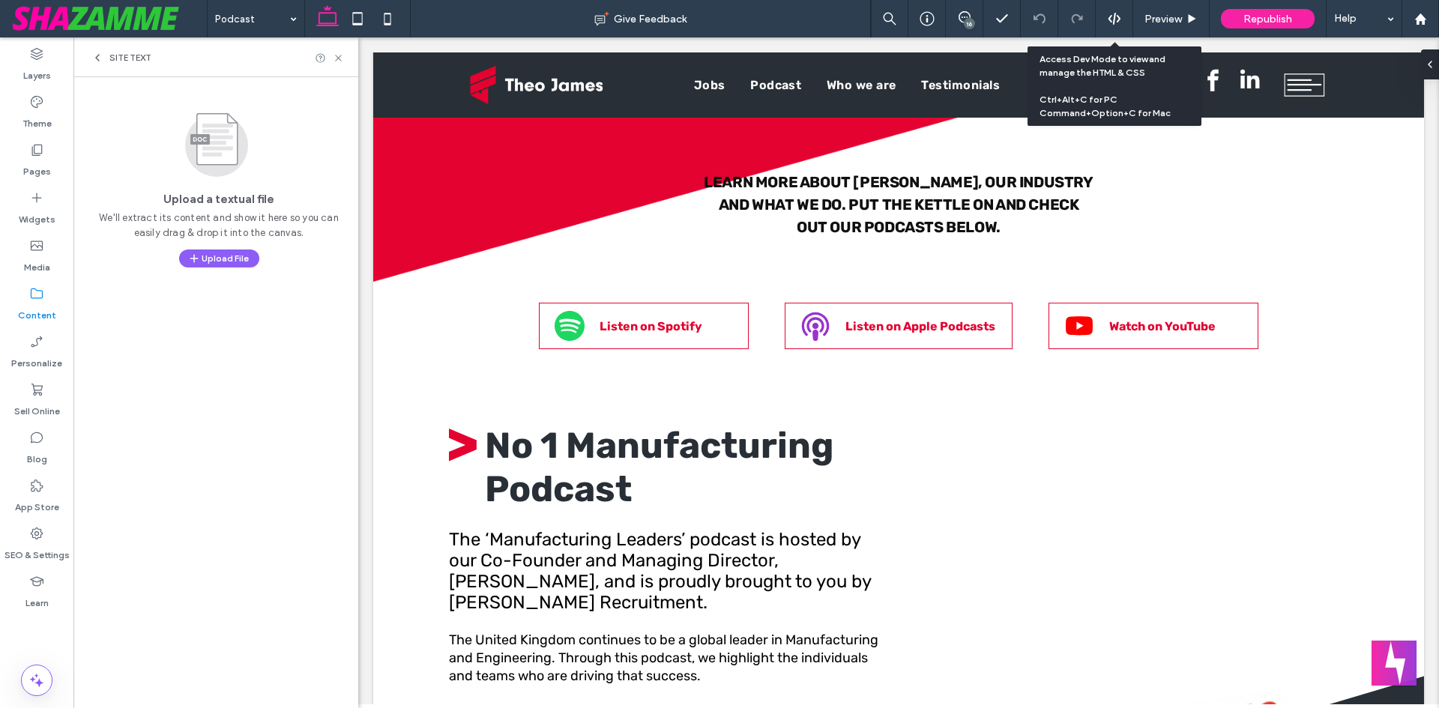
scroll to position [316, 0]
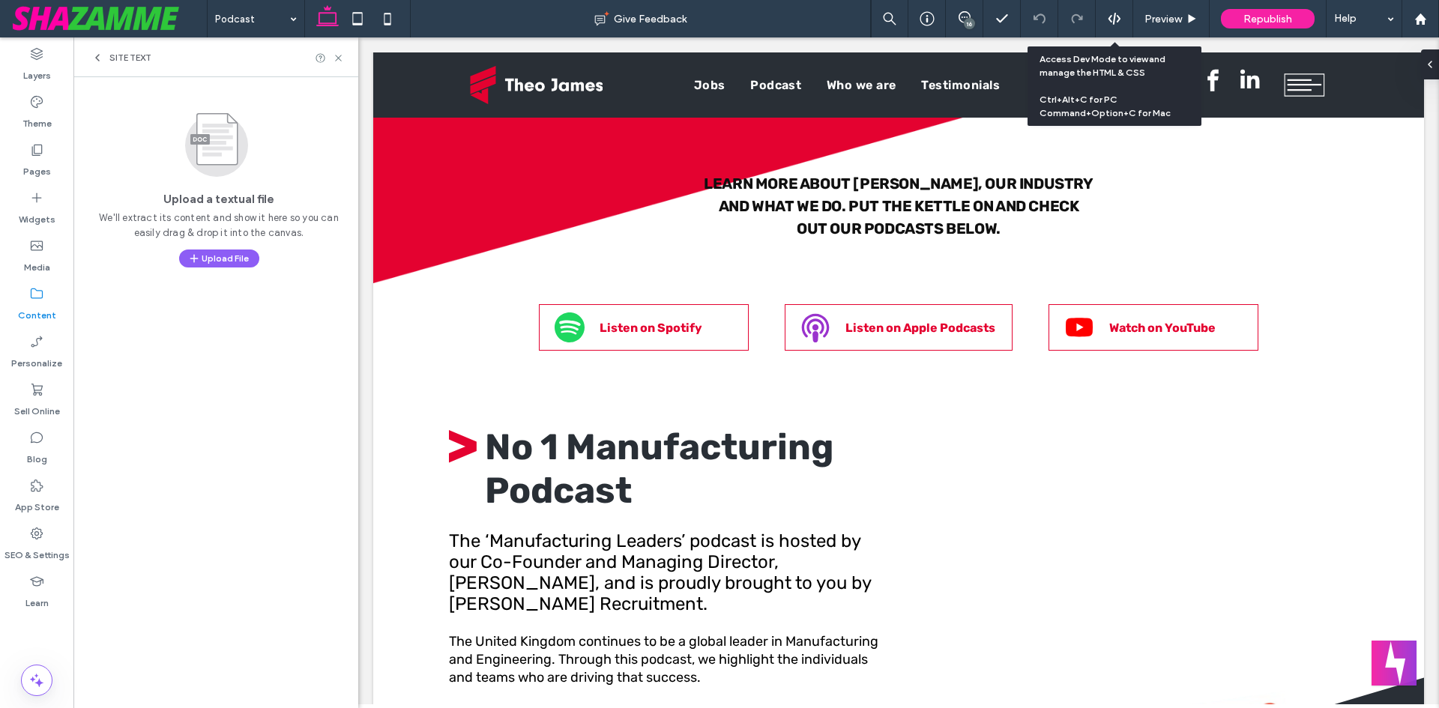
click at [100, 57] on icon at bounding box center [97, 58] width 12 height 12
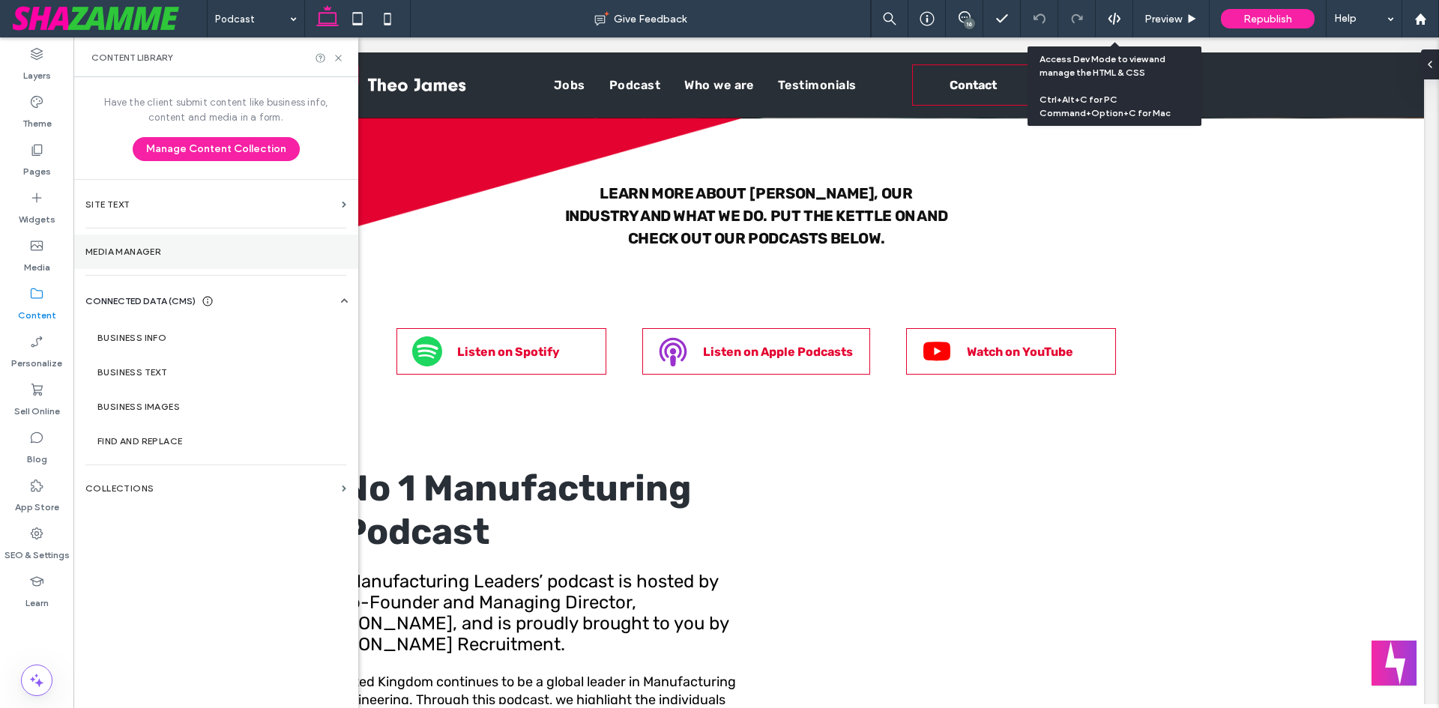
click at [203, 252] on label "Media Manager" at bounding box center [215, 252] width 261 height 10
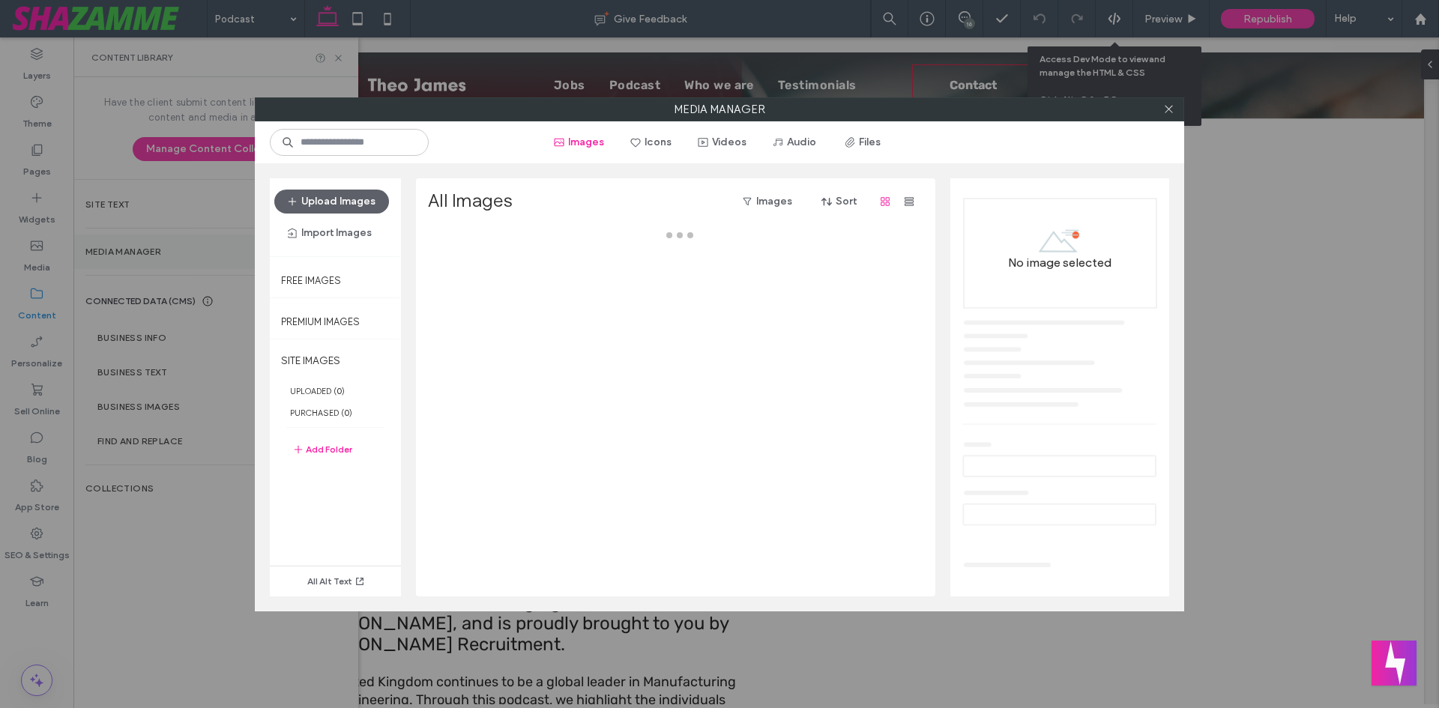
scroll to position [345, 0]
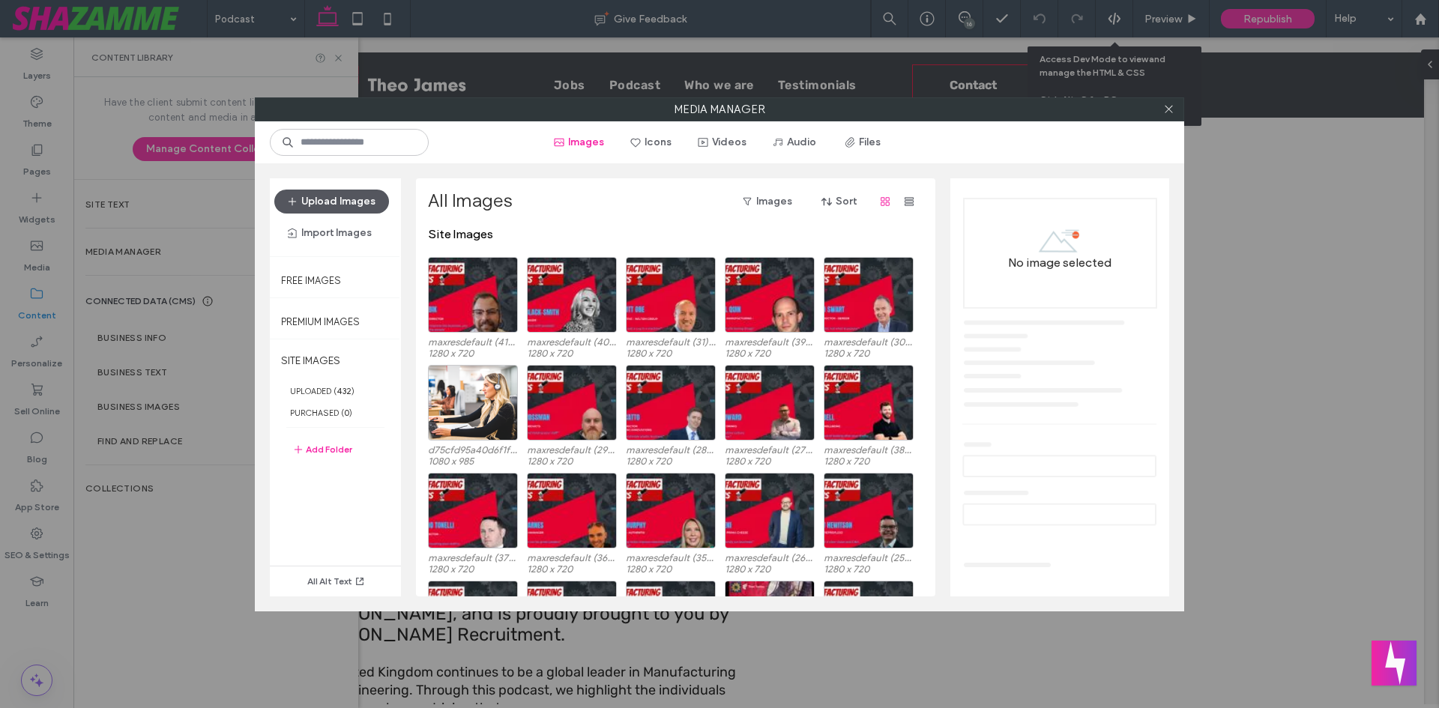
click at [349, 197] on button "Upload Images" at bounding box center [331, 202] width 115 height 24
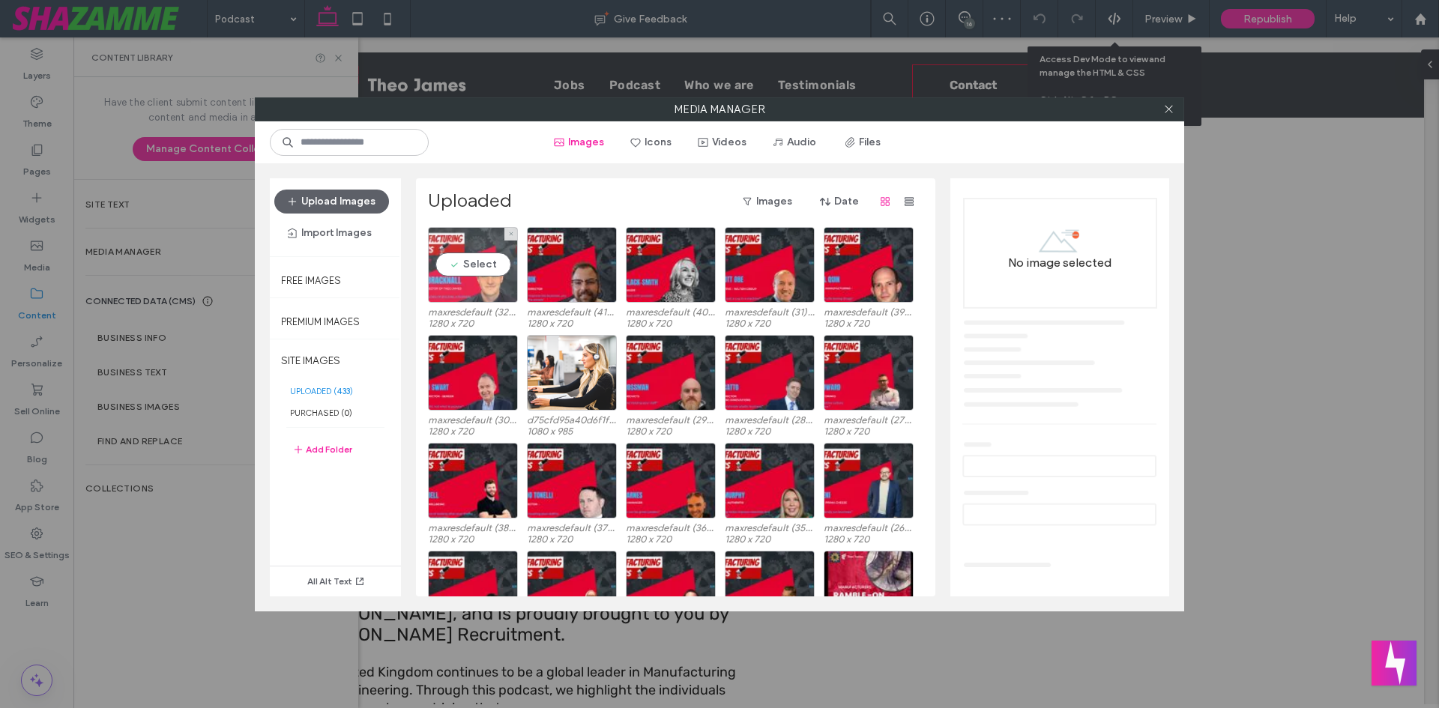
click at [436, 233] on div "Select" at bounding box center [473, 265] width 90 height 76
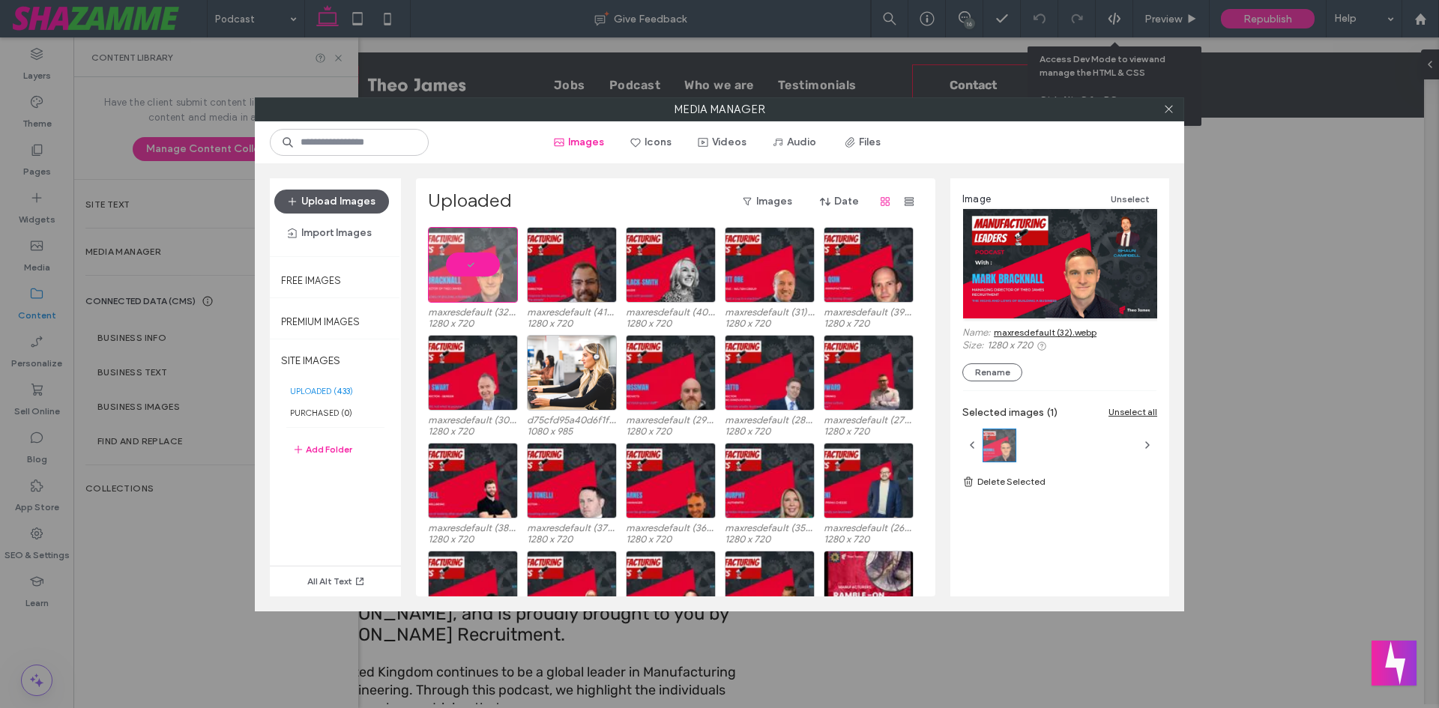
click at [325, 196] on button "Upload Images" at bounding box center [331, 202] width 115 height 24
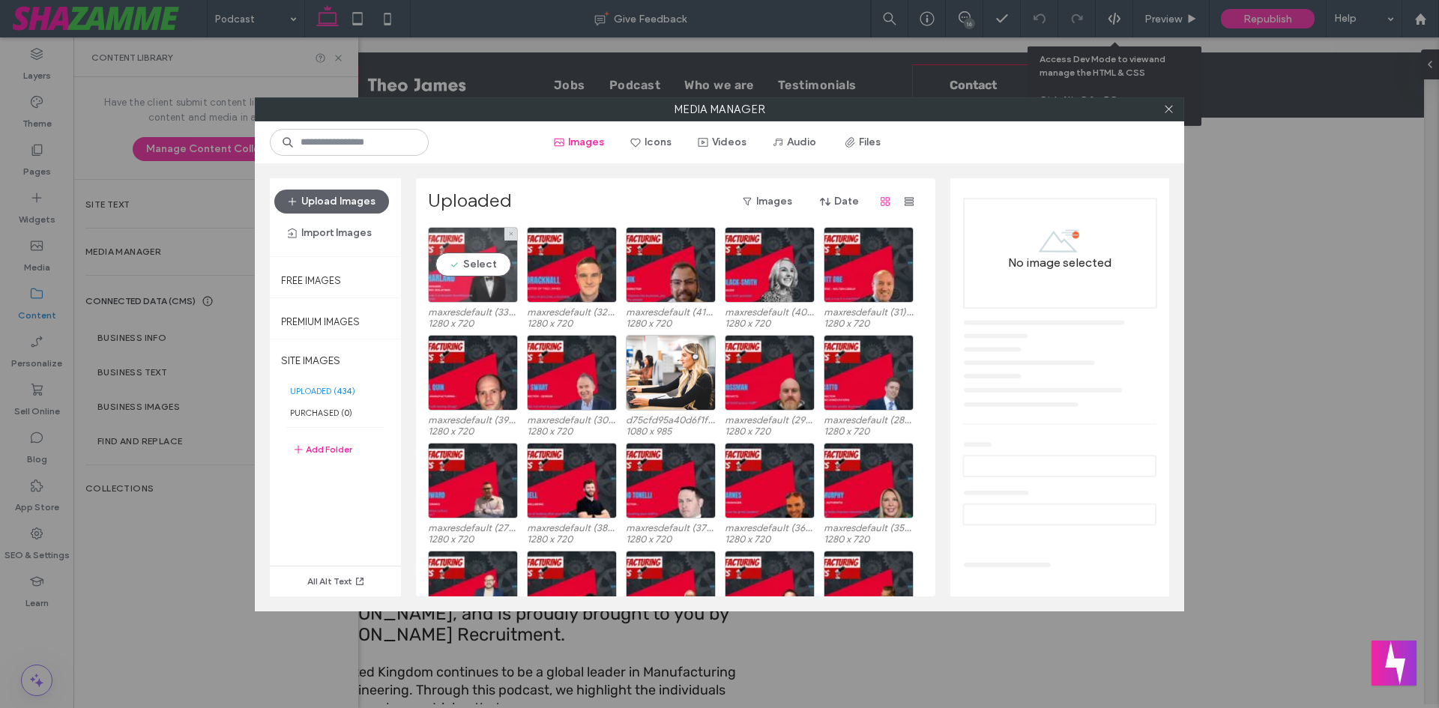
click at [460, 262] on div "Select" at bounding box center [473, 265] width 90 height 76
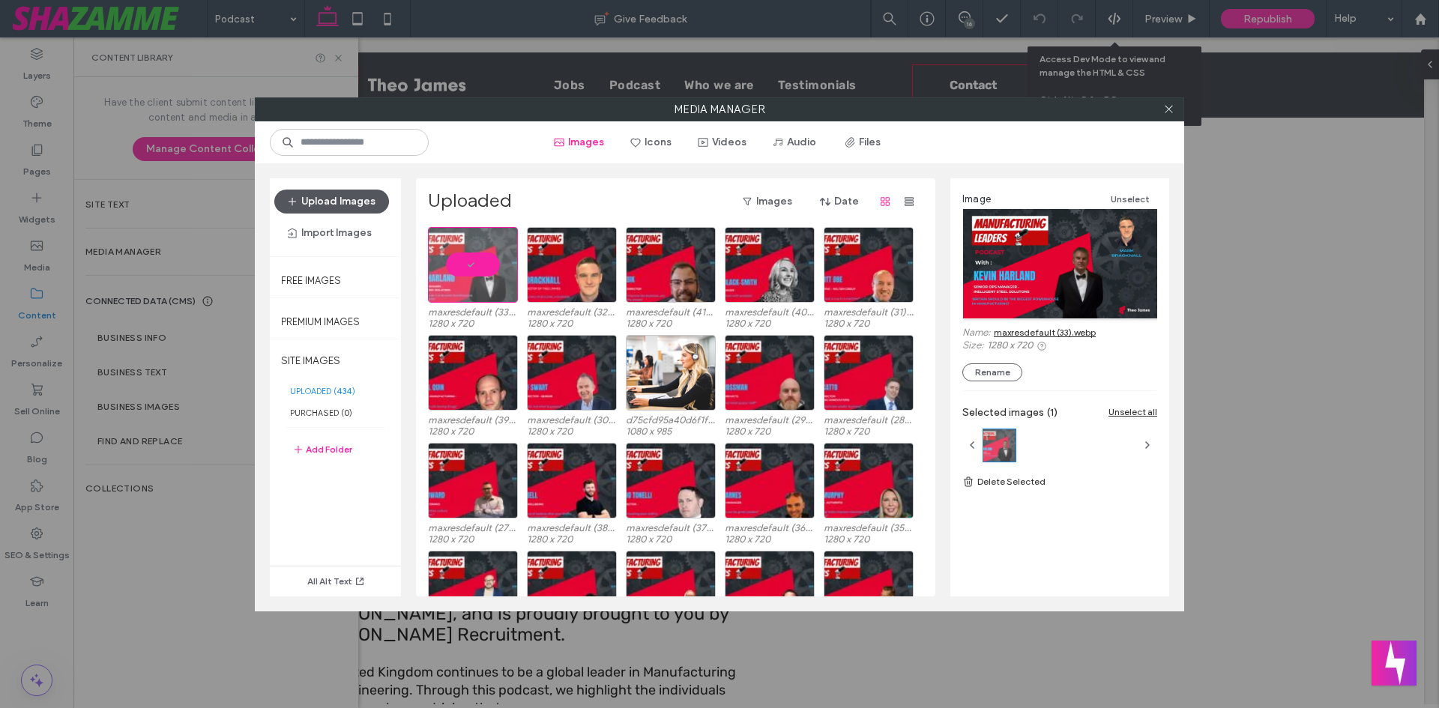
click at [334, 191] on button "Upload Images" at bounding box center [331, 202] width 115 height 24
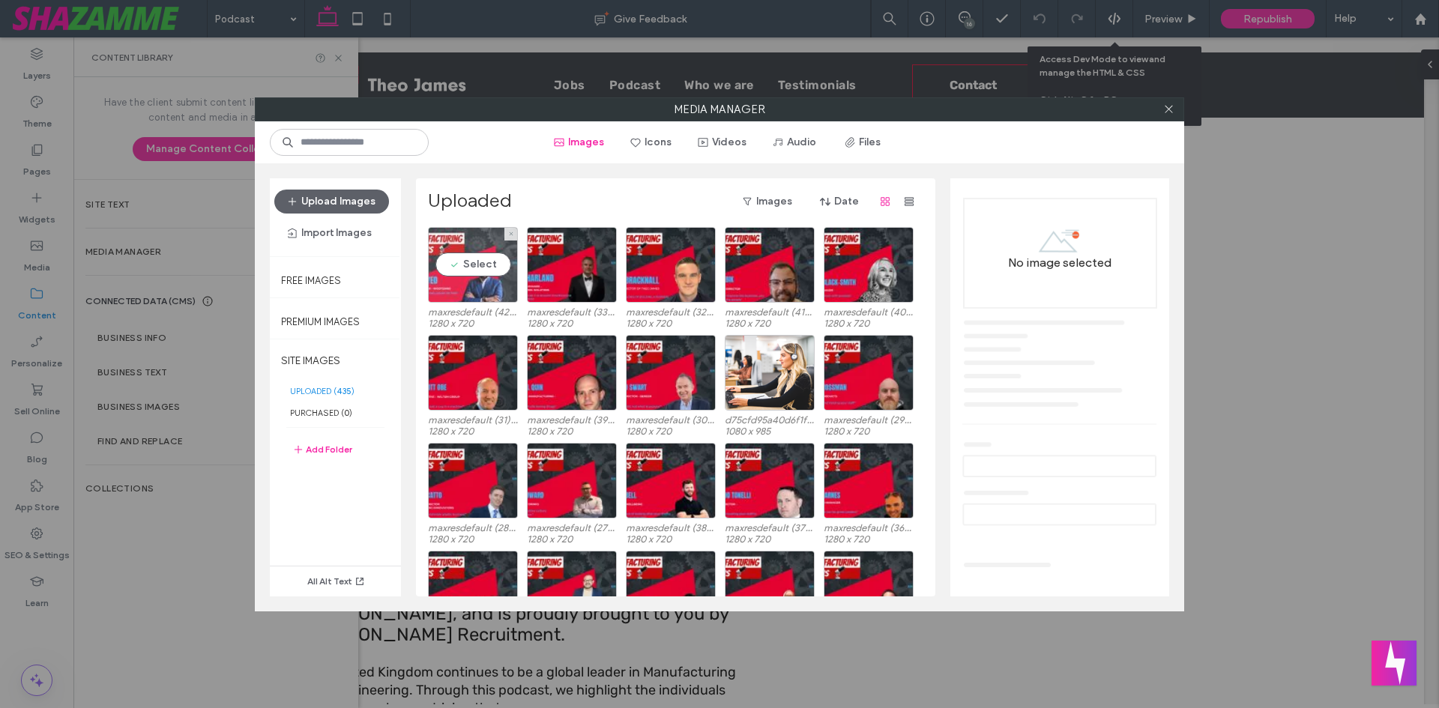
click at [496, 274] on div "Select" at bounding box center [473, 265] width 90 height 76
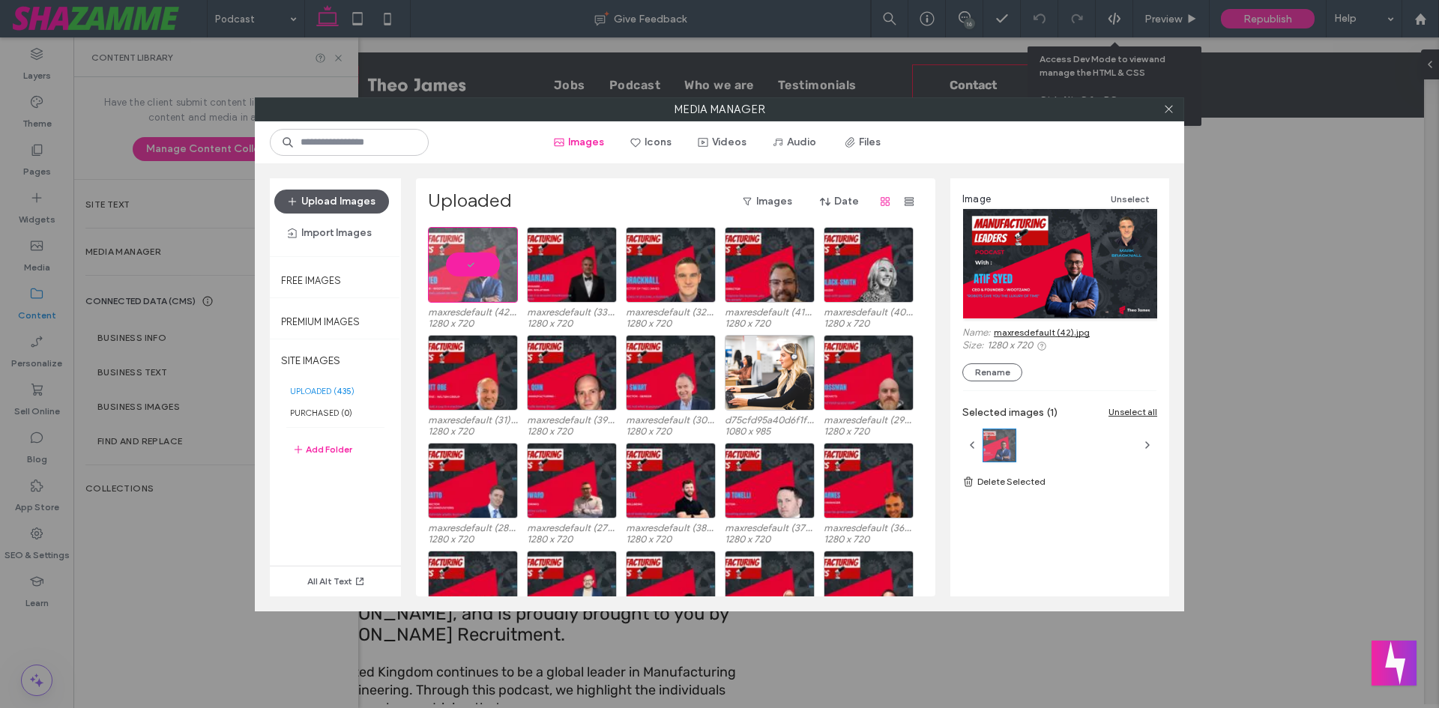
click at [320, 198] on button "Upload Images" at bounding box center [331, 202] width 115 height 24
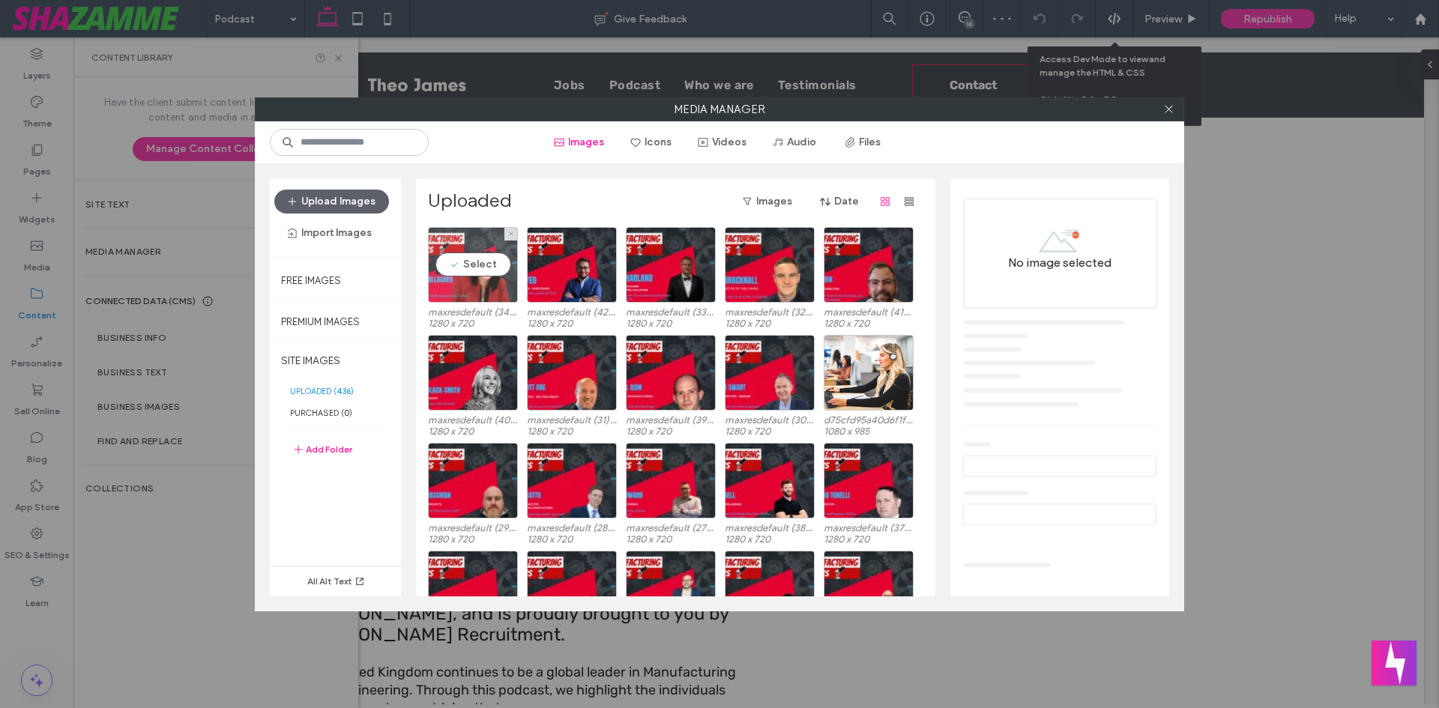
click at [468, 263] on div "Select" at bounding box center [473, 265] width 90 height 76
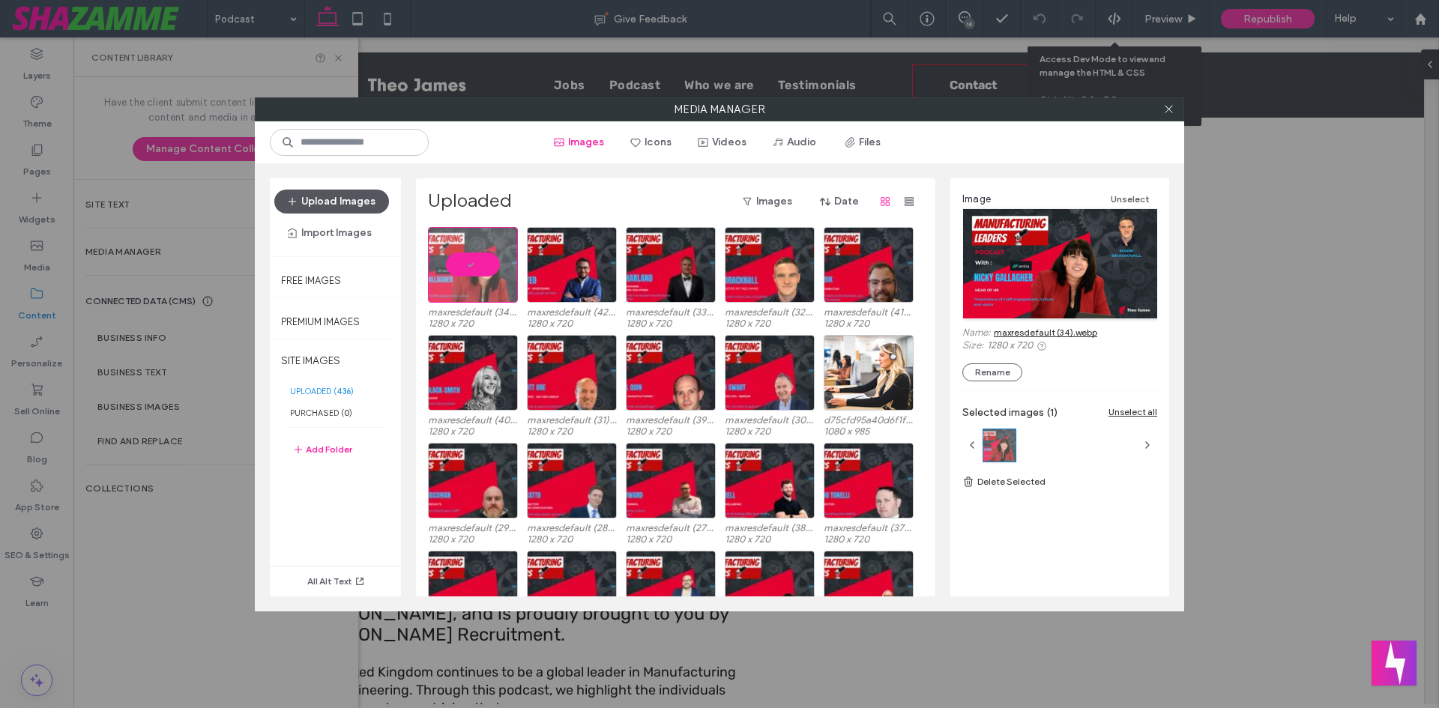
click at [336, 205] on button "Upload Images" at bounding box center [331, 202] width 115 height 24
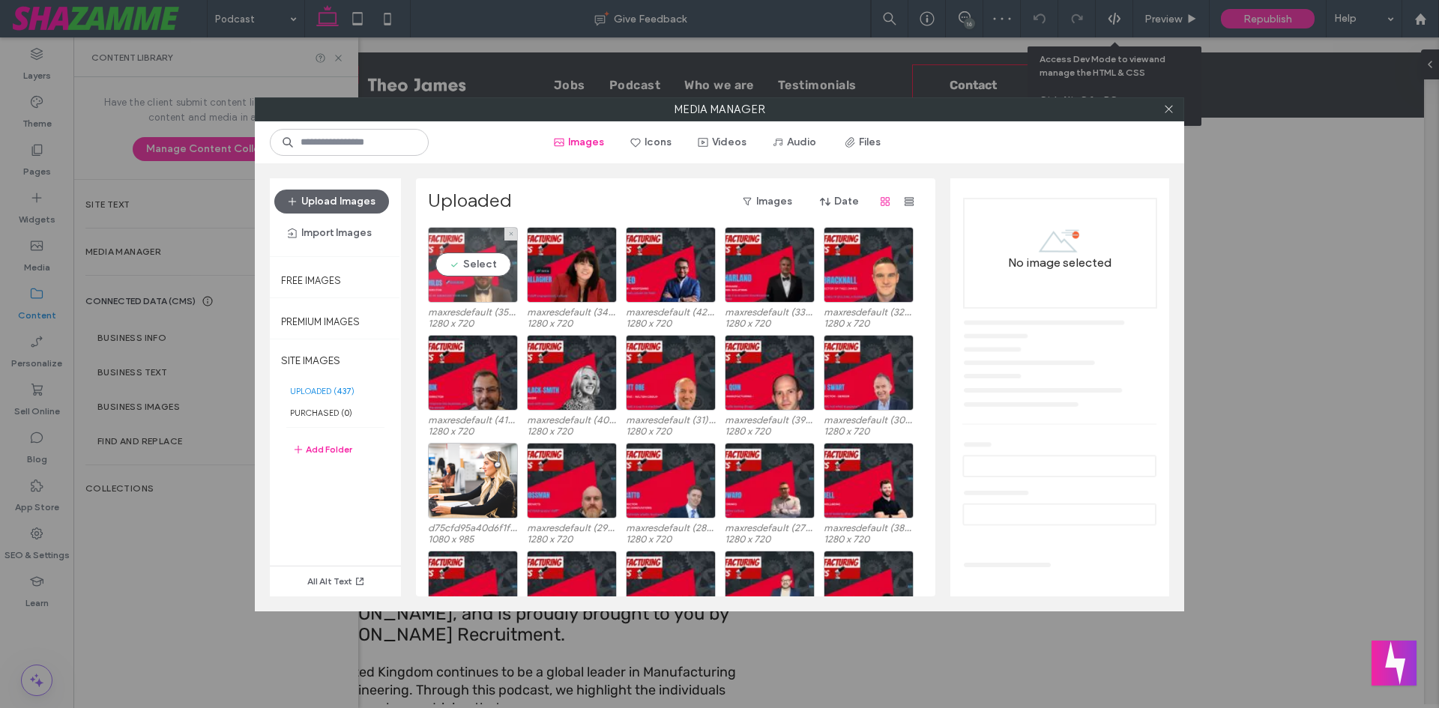
click at [496, 265] on div "Select" at bounding box center [473, 265] width 90 height 76
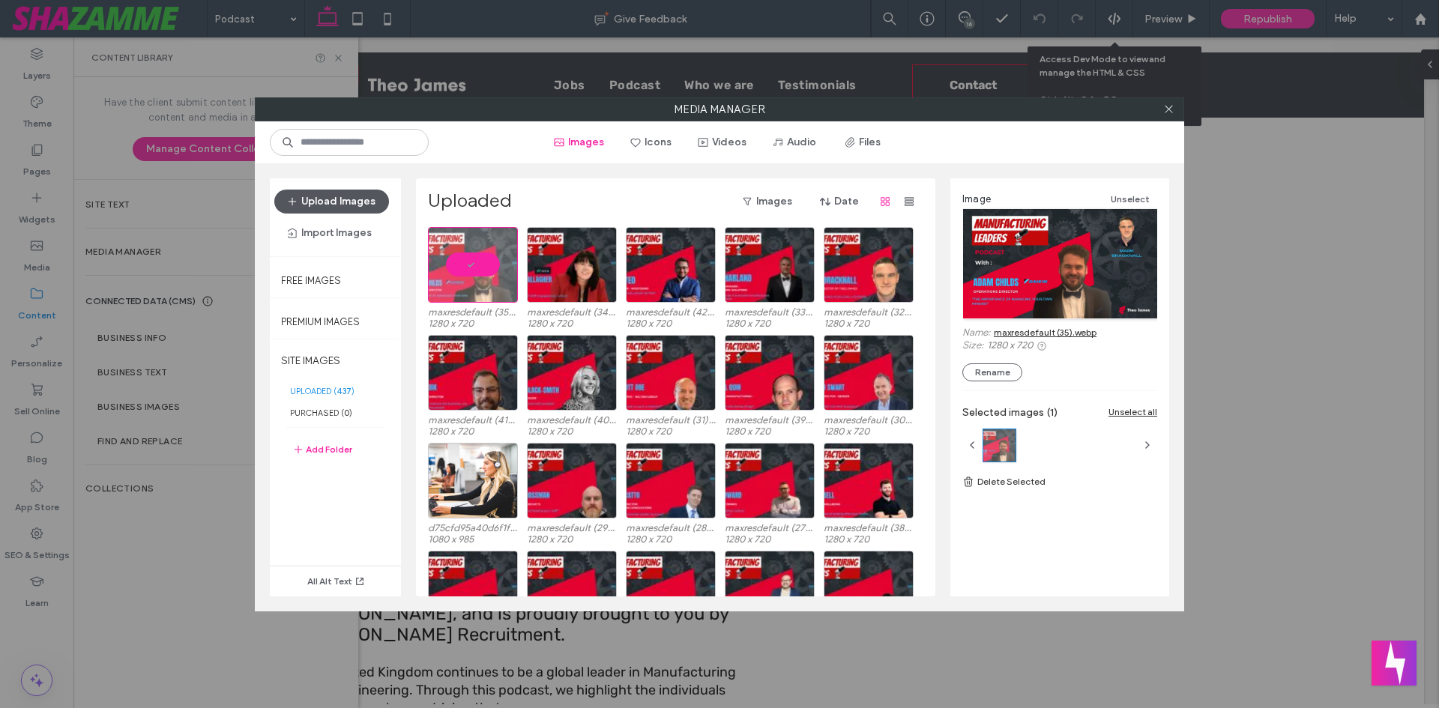
click at [367, 190] on button "Upload Images" at bounding box center [331, 202] width 115 height 24
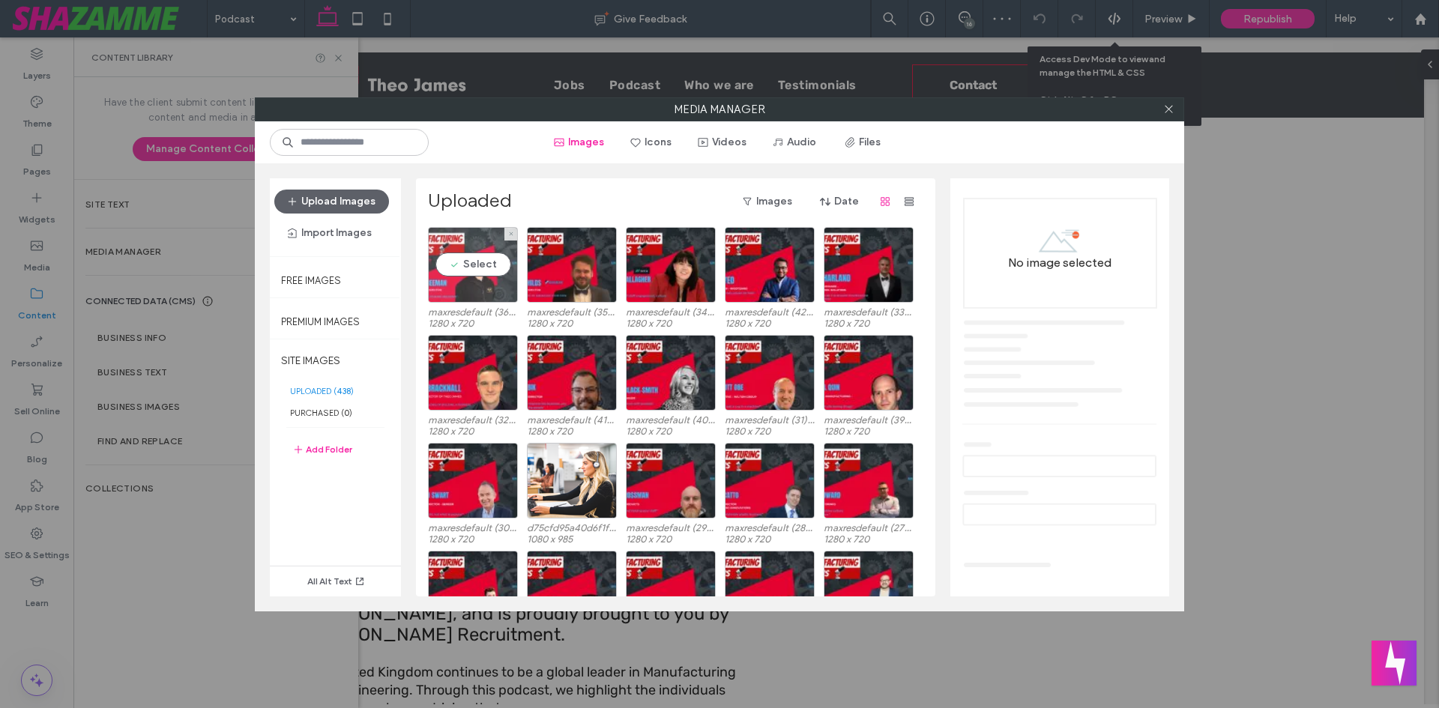
click at [472, 287] on div "Select" at bounding box center [473, 265] width 90 height 76
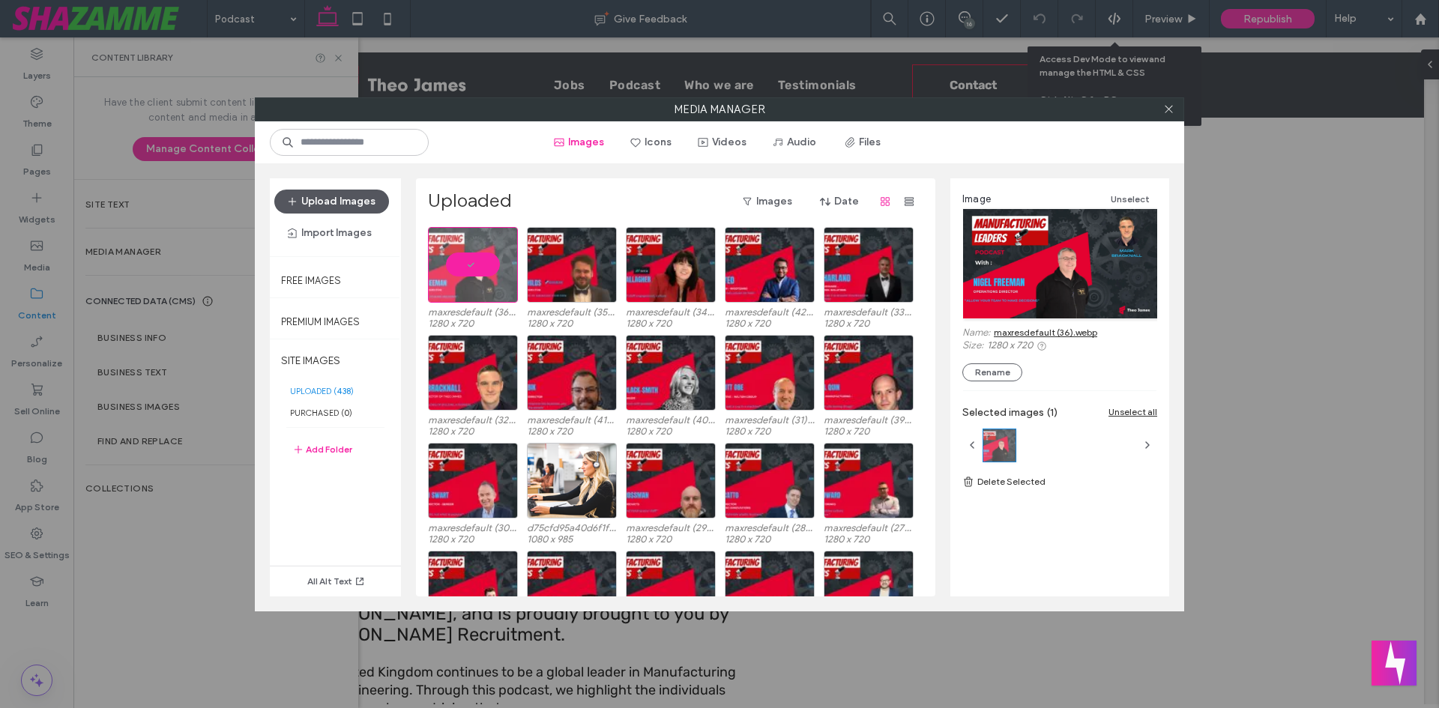
drag, startPoint x: 323, startPoint y: 194, endPoint x: 331, endPoint y: 198, distance: 8.4
click at [326, 196] on button "Upload Images" at bounding box center [331, 202] width 115 height 24
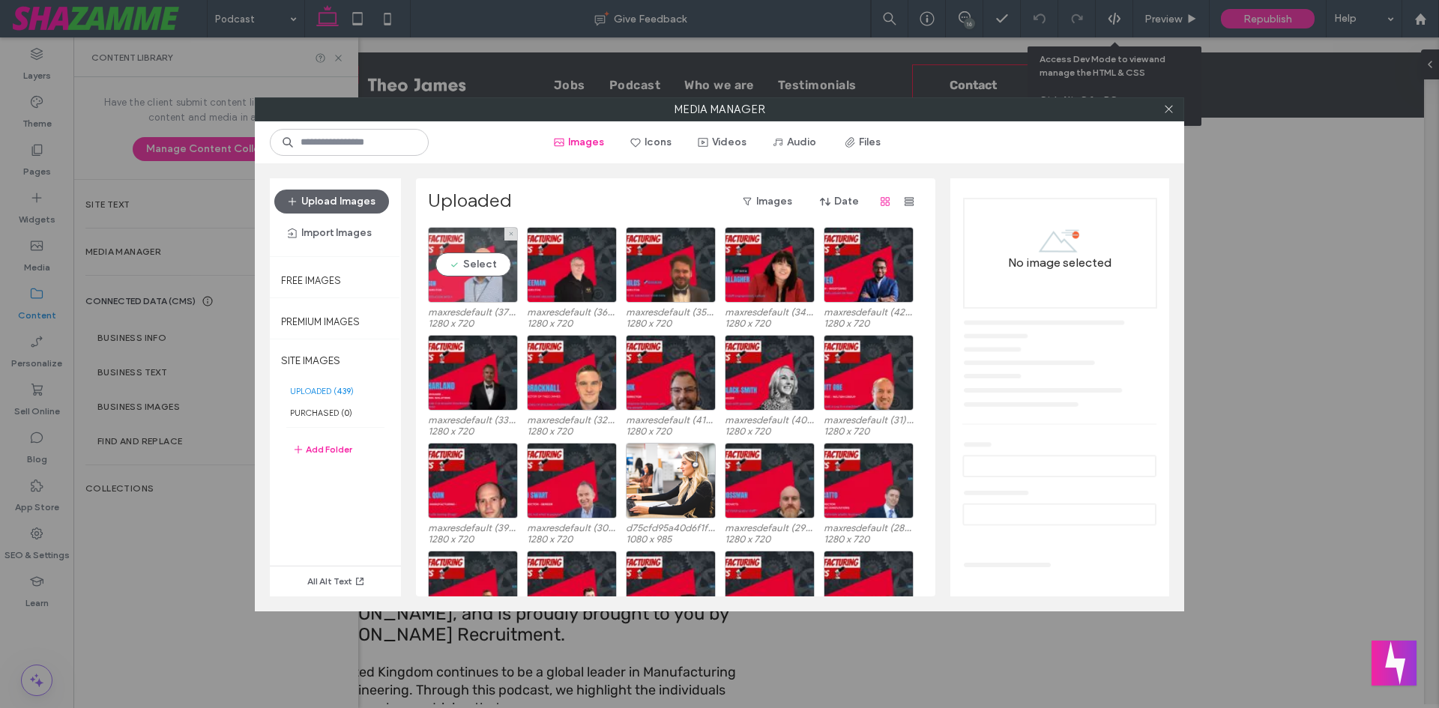
click at [441, 254] on div "Select" at bounding box center [473, 265] width 90 height 76
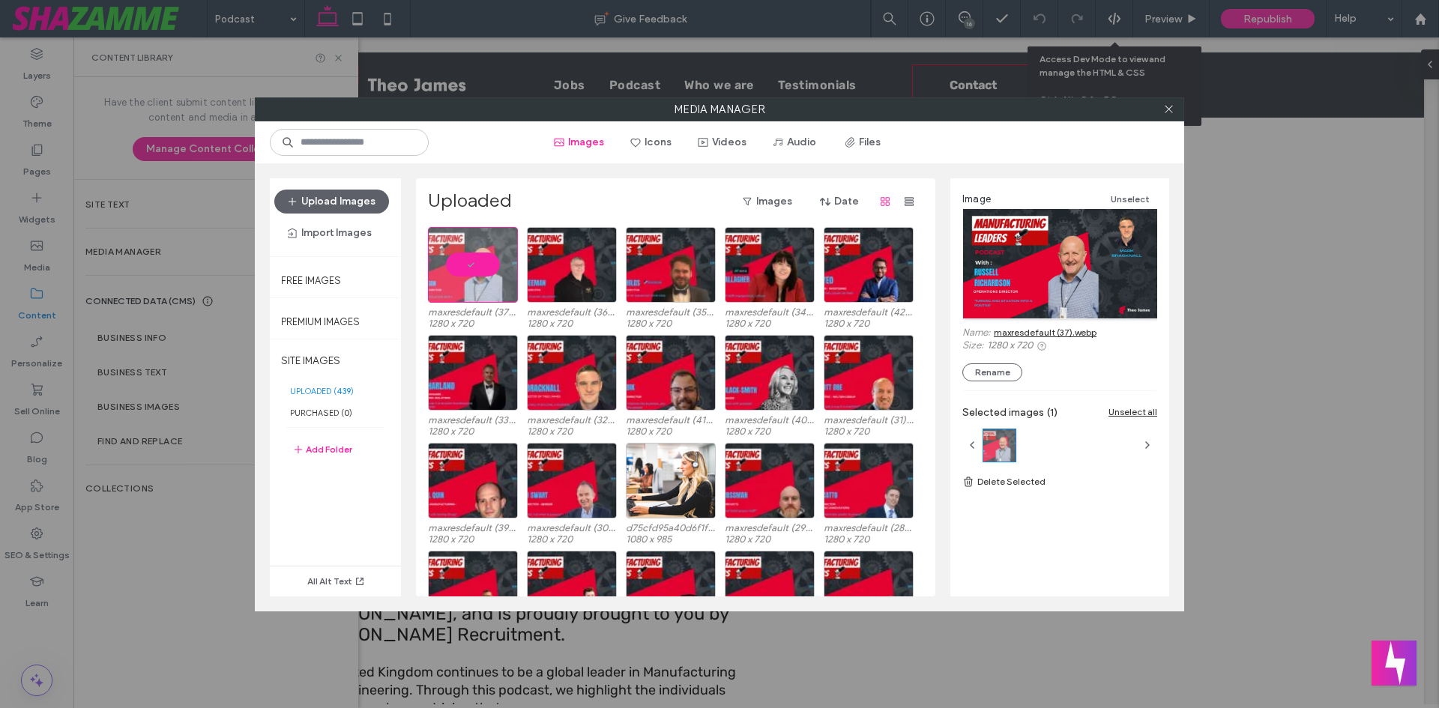
drag, startPoint x: 1025, startPoint y: 342, endPoint x: 1012, endPoint y: 334, distance: 14.8
click at [322, 192] on button "Upload Images" at bounding box center [331, 202] width 115 height 24
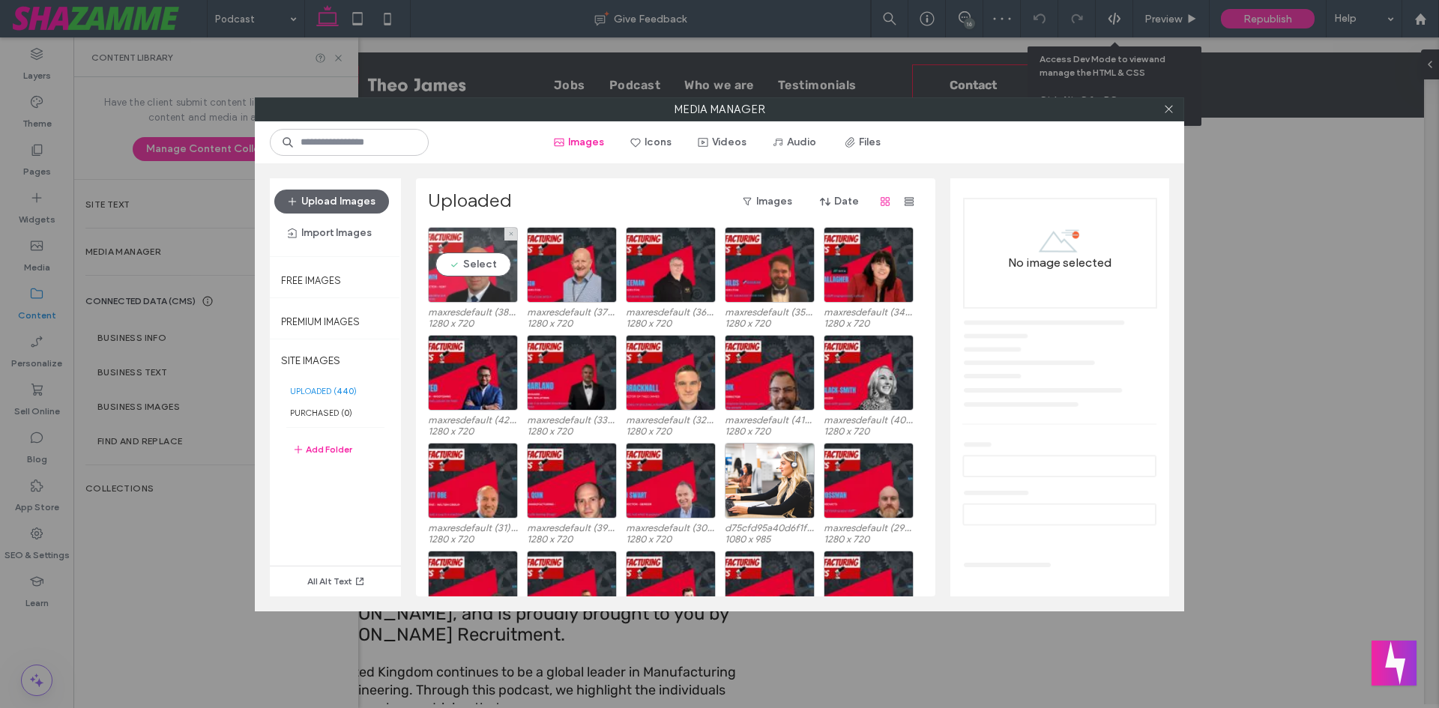
click at [504, 272] on div "Select" at bounding box center [473, 265] width 90 height 76
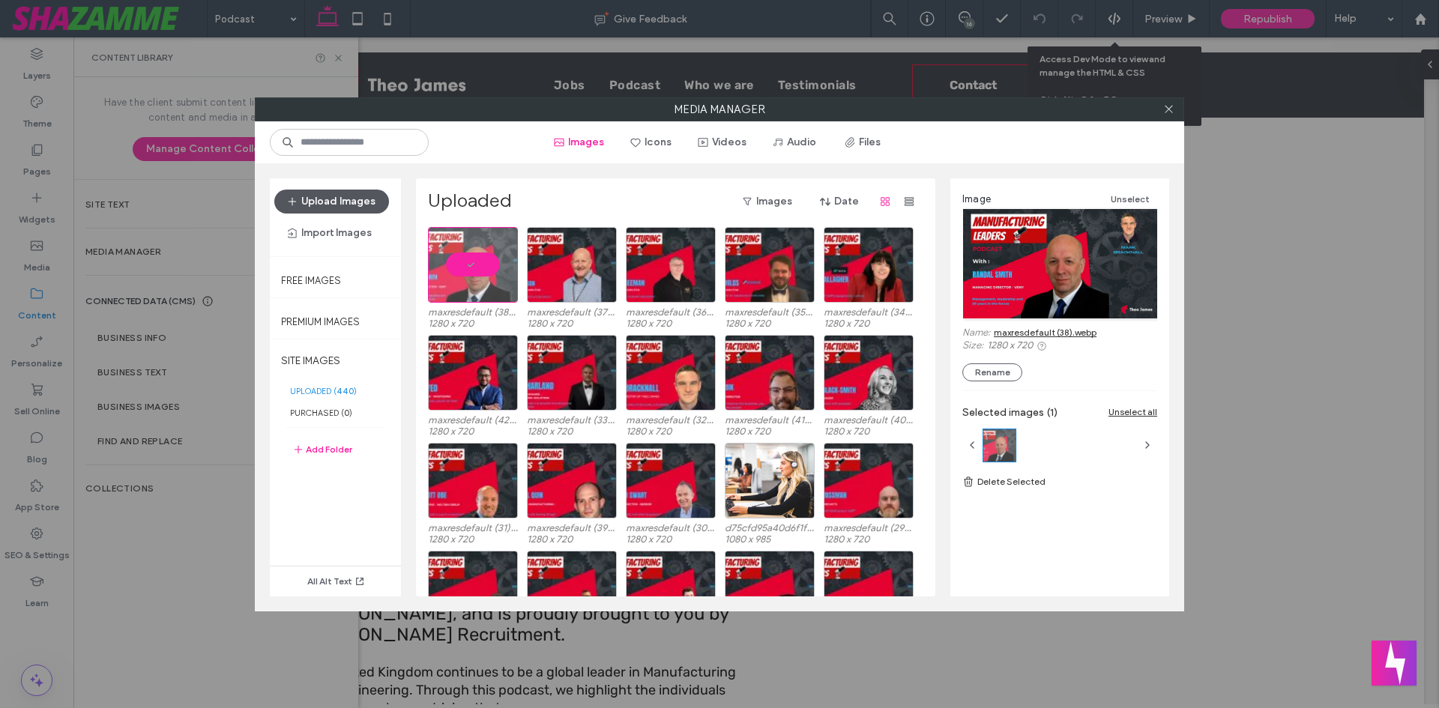
click at [331, 201] on button "Upload Images" at bounding box center [331, 202] width 115 height 24
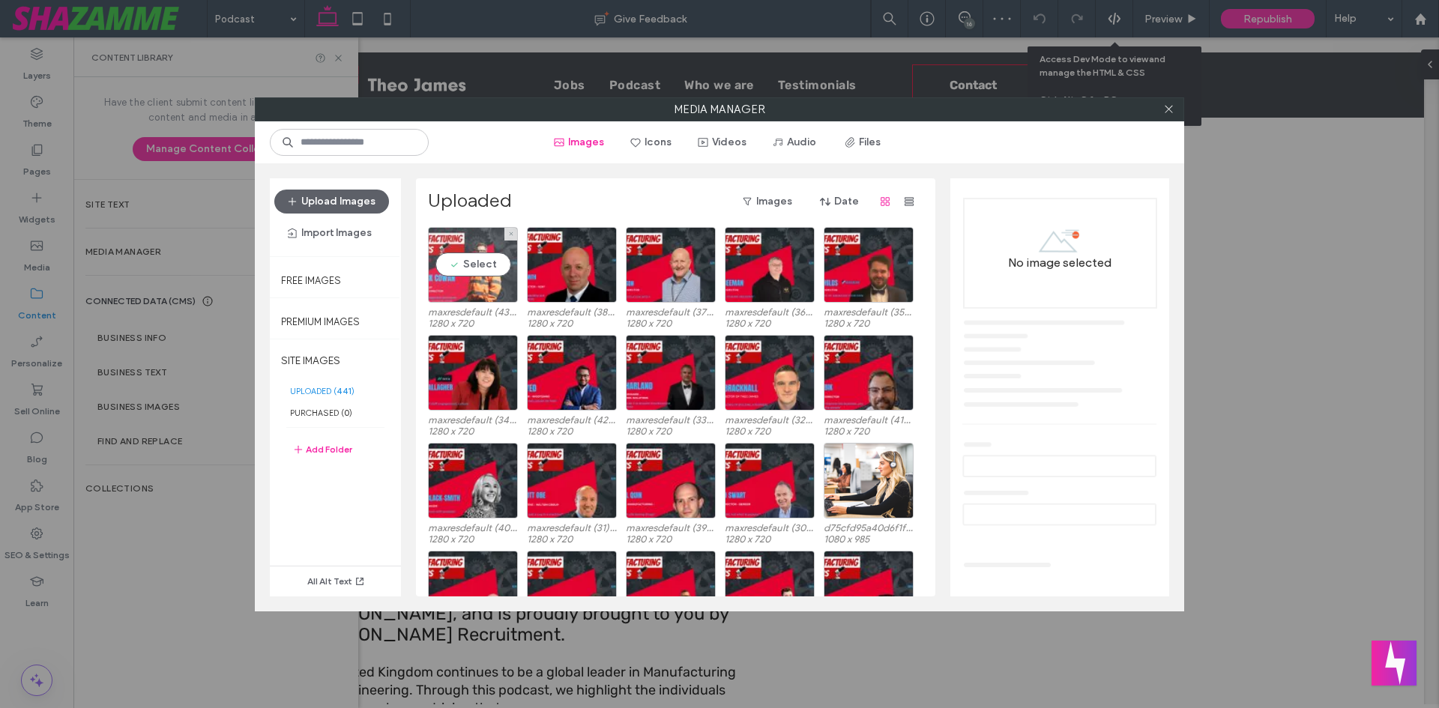
click at [486, 253] on div "Select" at bounding box center [473, 265] width 90 height 76
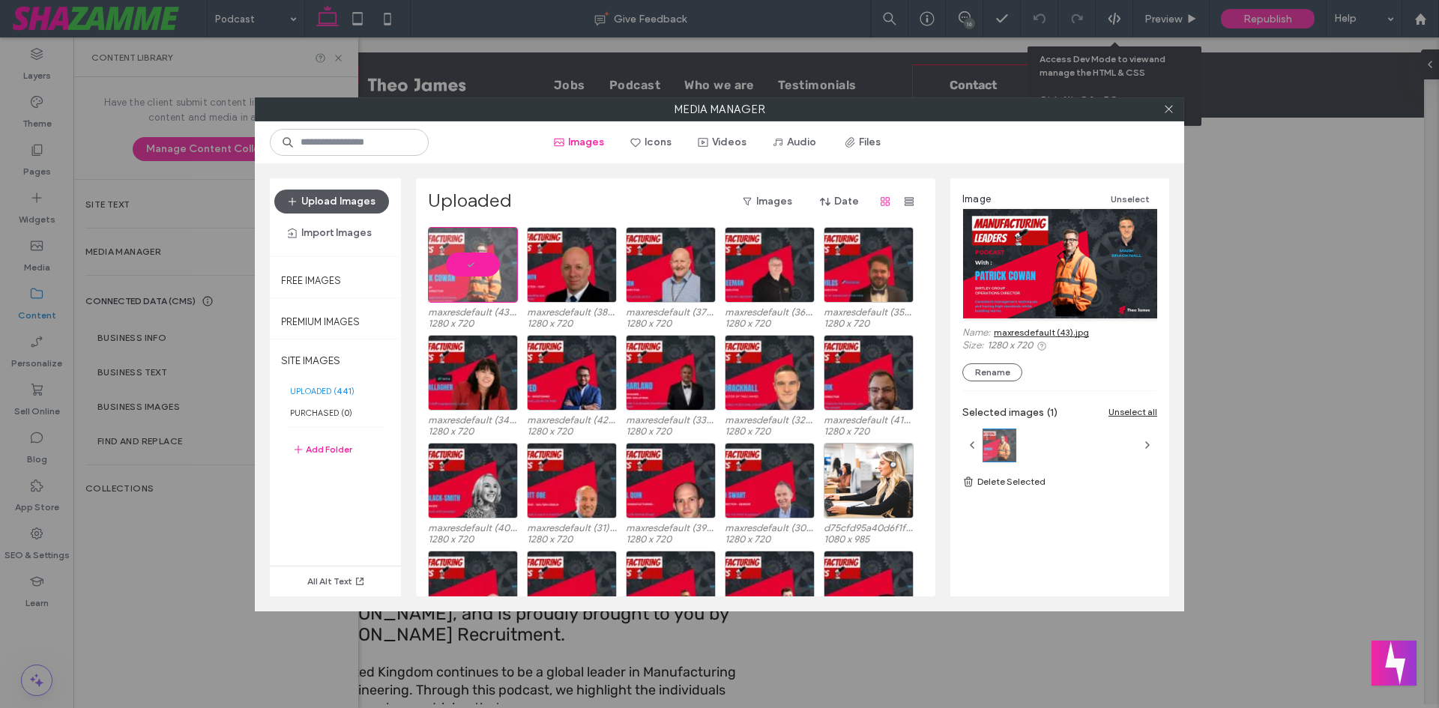
click at [309, 208] on button "Upload Images" at bounding box center [331, 202] width 115 height 24
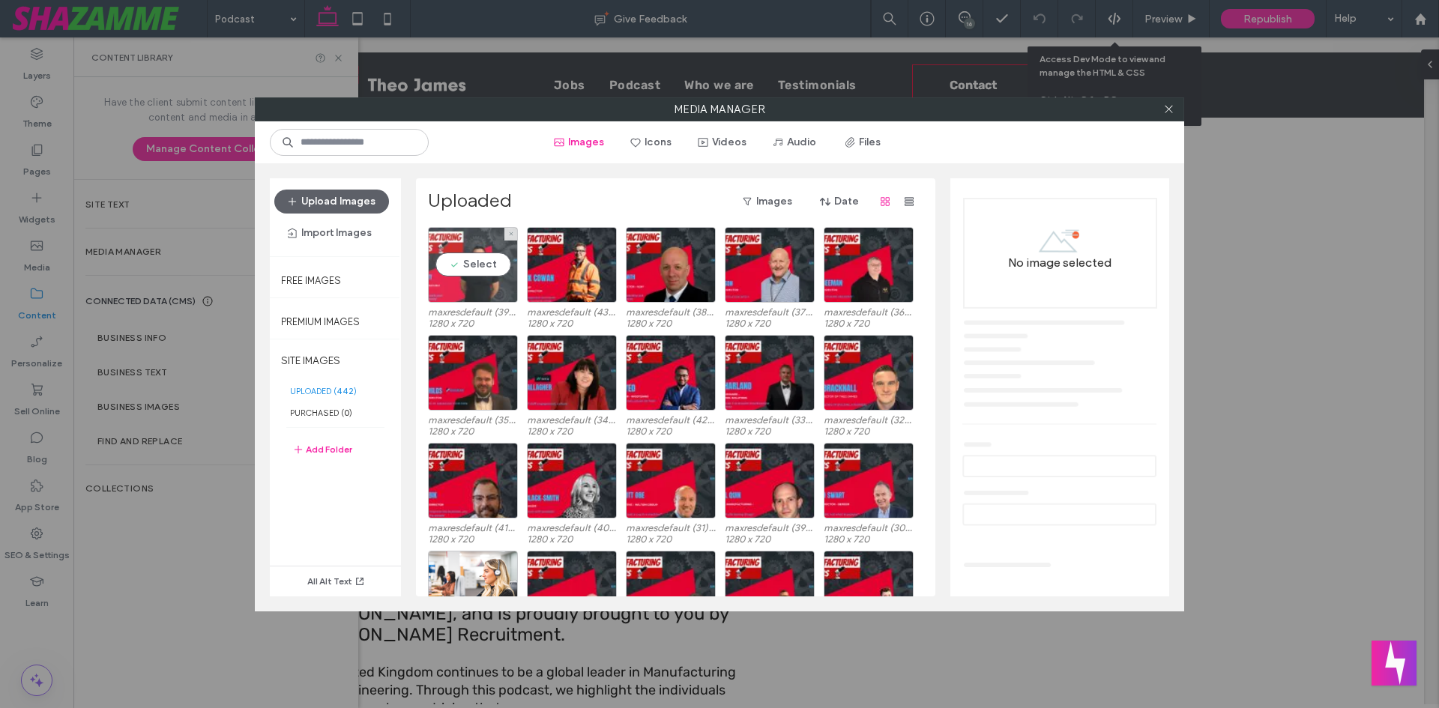
click at [465, 271] on div "Select" at bounding box center [473, 265] width 90 height 76
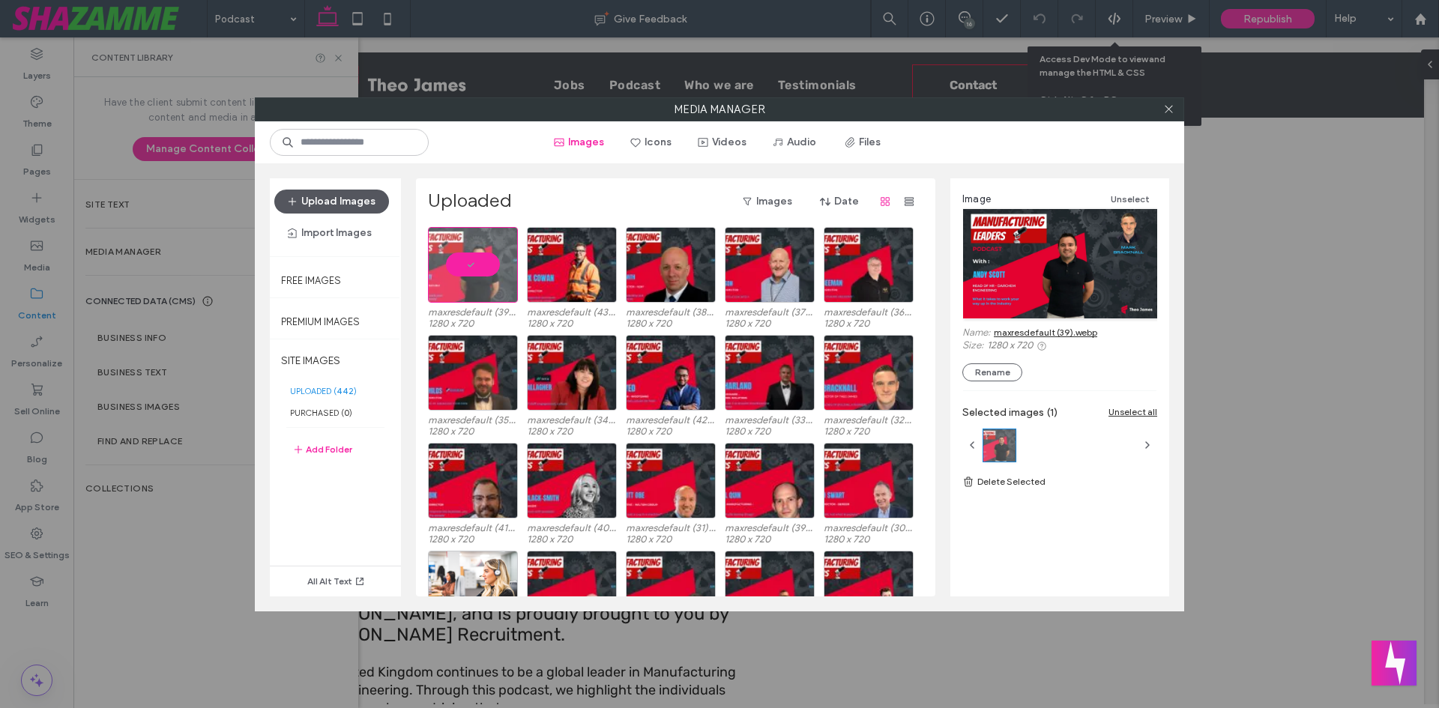
click at [322, 196] on button "Upload Images" at bounding box center [331, 202] width 115 height 24
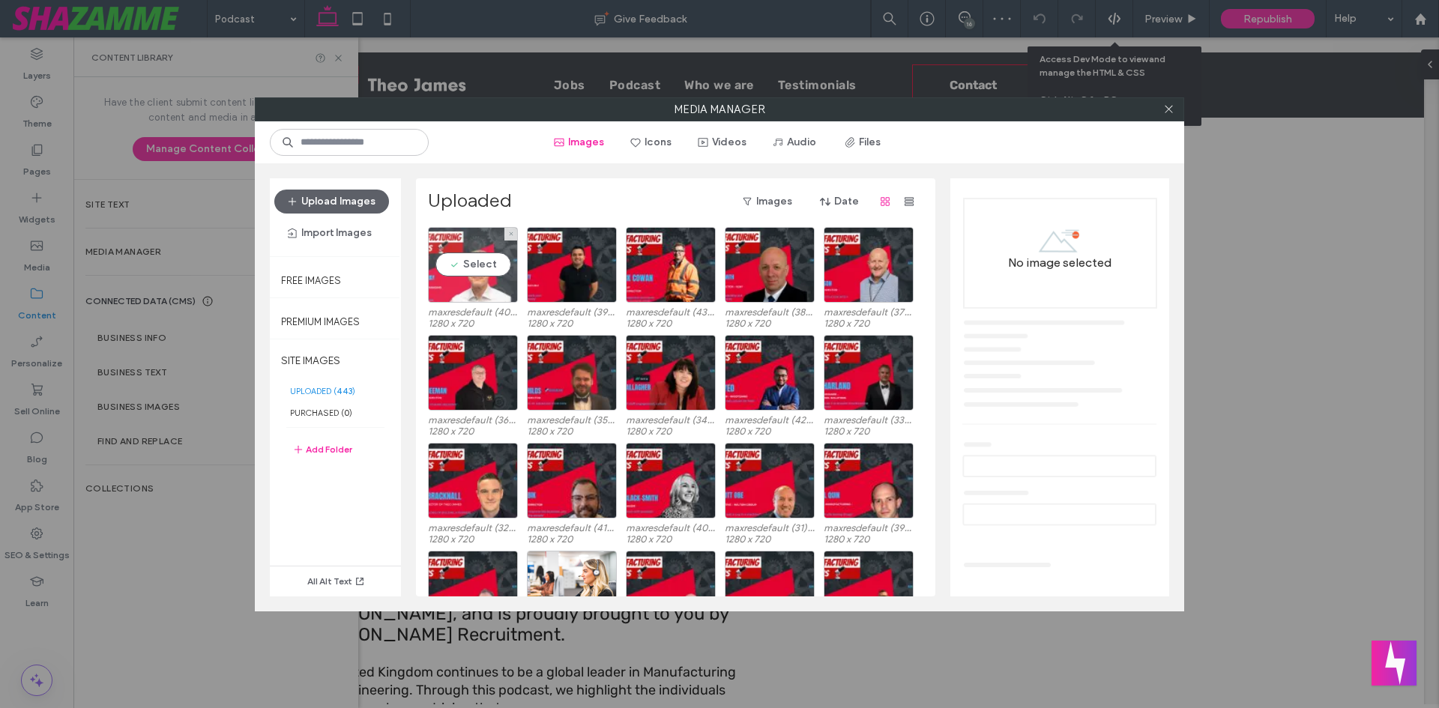
click at [453, 277] on div "Select" at bounding box center [473, 265] width 90 height 76
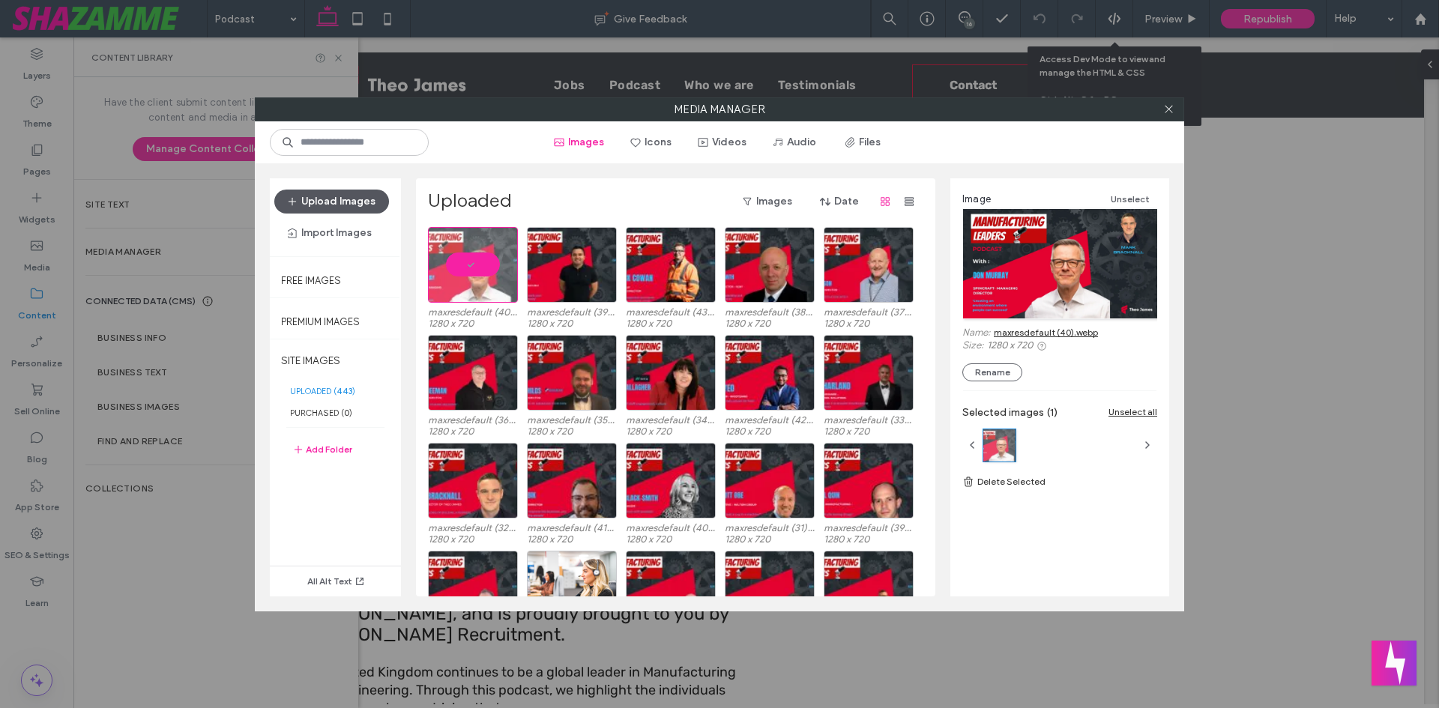
click at [305, 193] on button "Upload Images" at bounding box center [331, 202] width 115 height 24
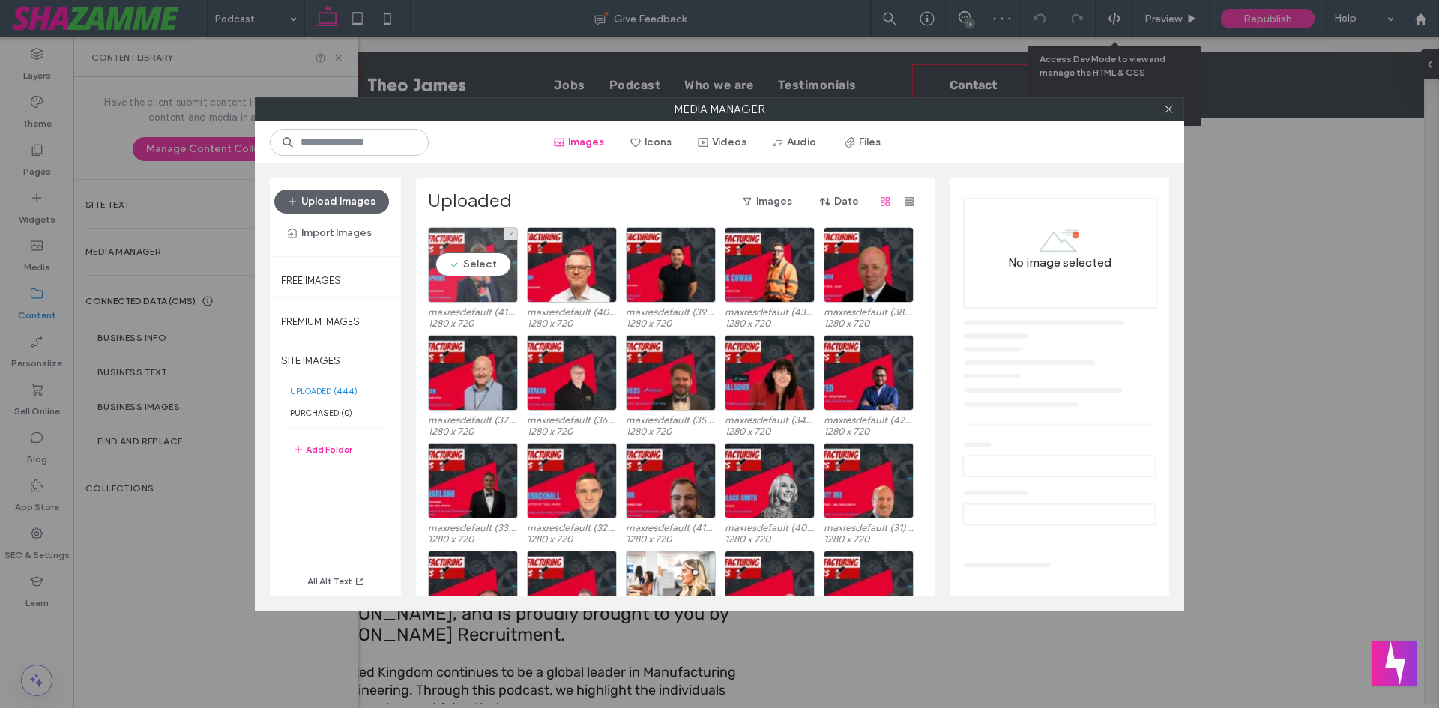
click at [474, 271] on div "Select" at bounding box center [473, 265] width 90 height 76
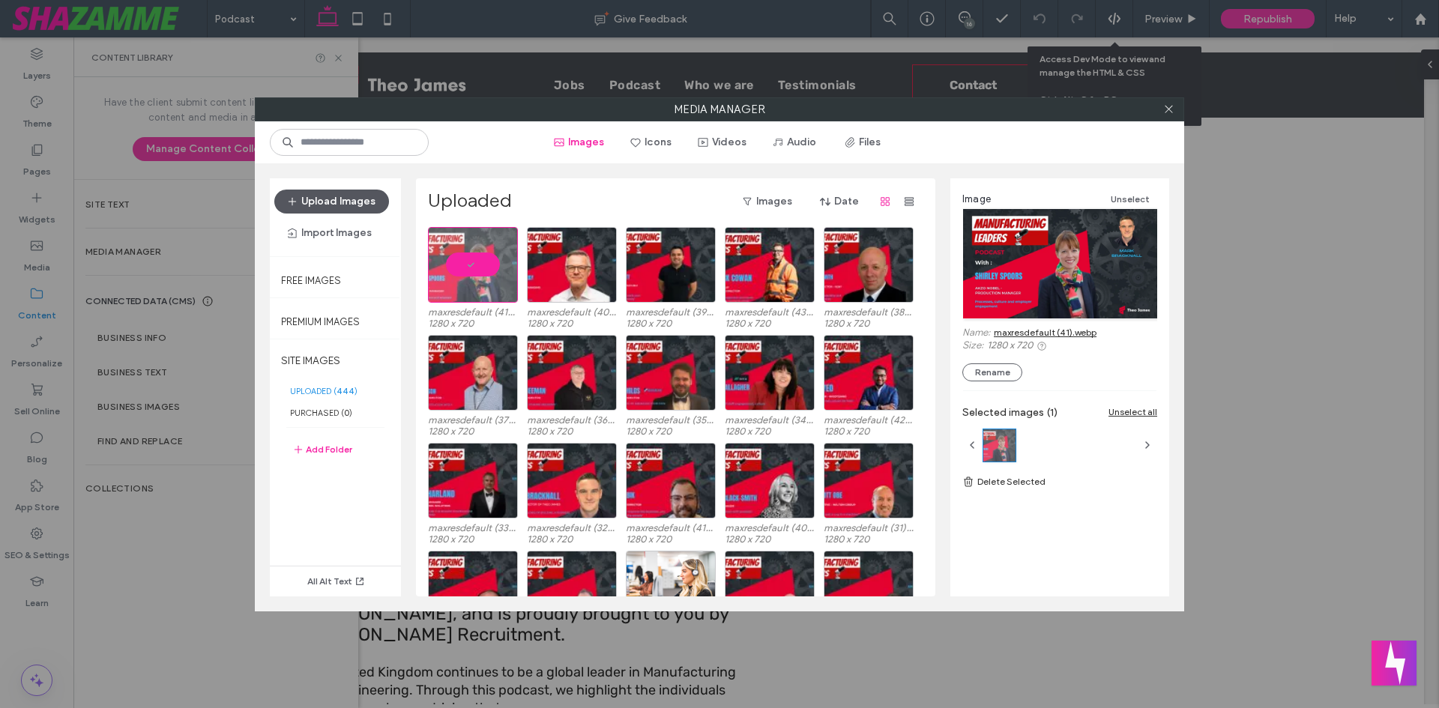
click at [295, 202] on use "button" at bounding box center [292, 200] width 7 height 7
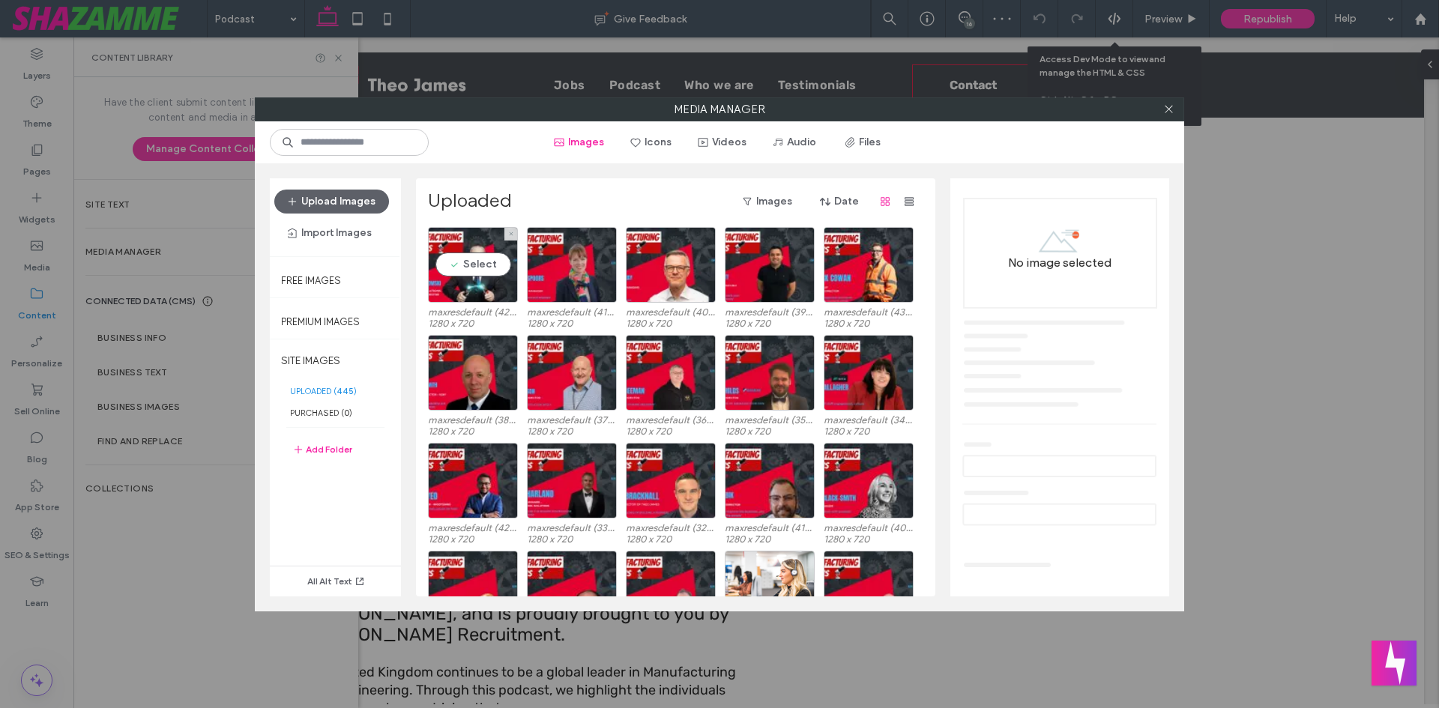
click at [462, 300] on div "Select" at bounding box center [473, 265] width 90 height 76
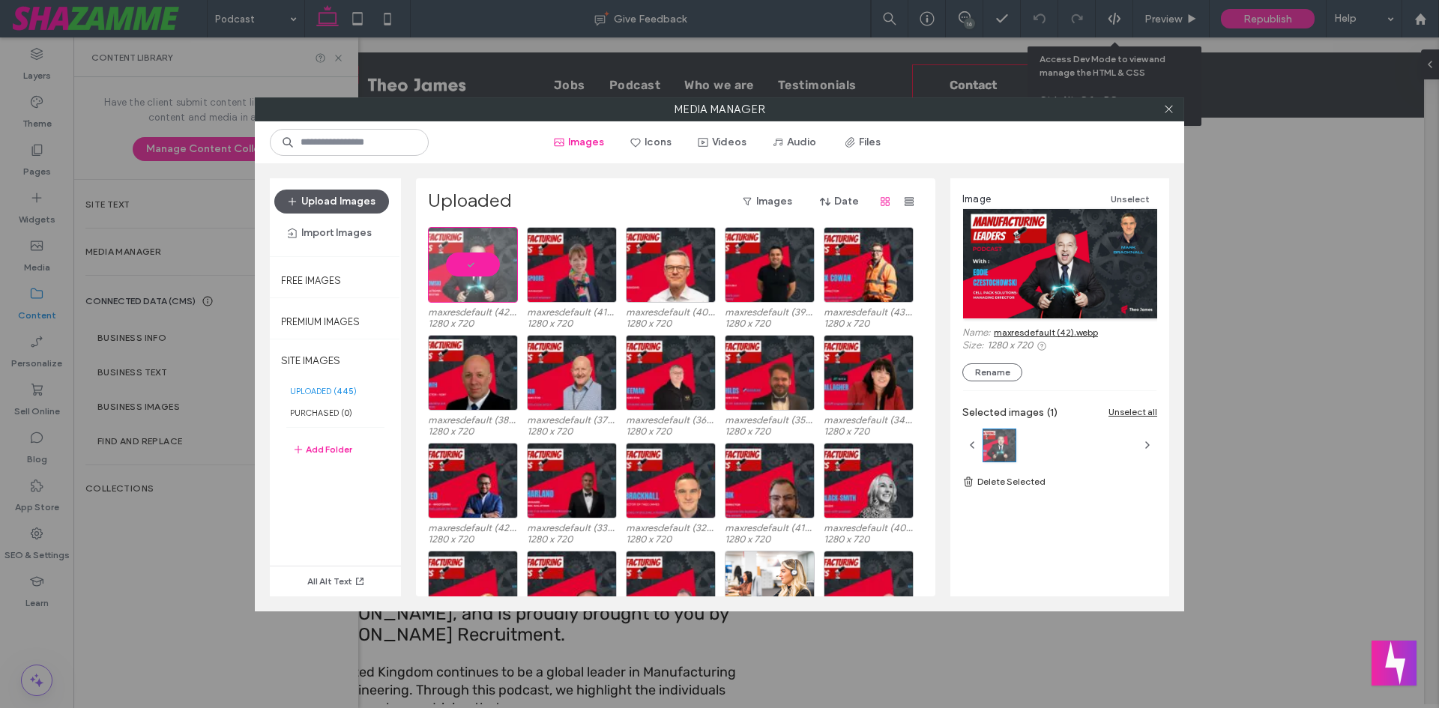
click at [342, 204] on button "Upload Images" at bounding box center [331, 202] width 115 height 24
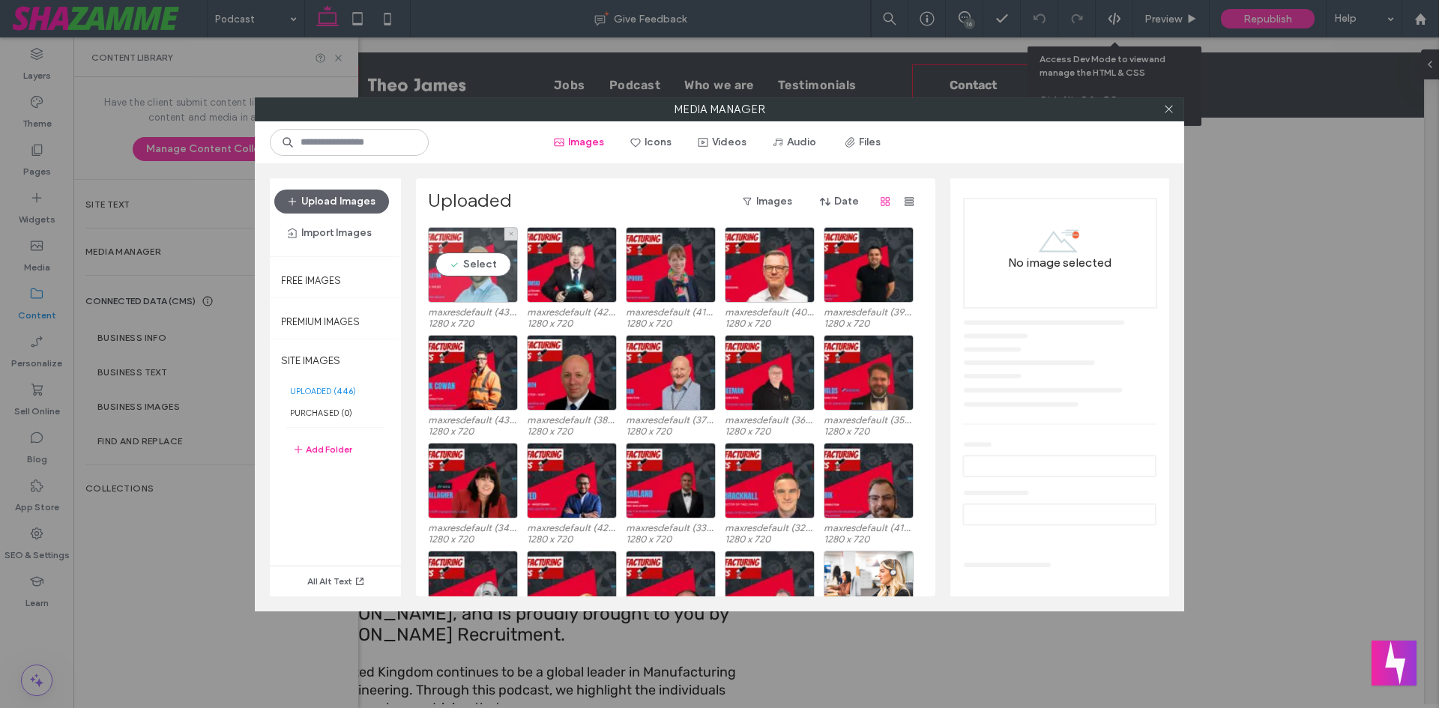
click at [471, 280] on div "Select" at bounding box center [473, 265] width 90 height 76
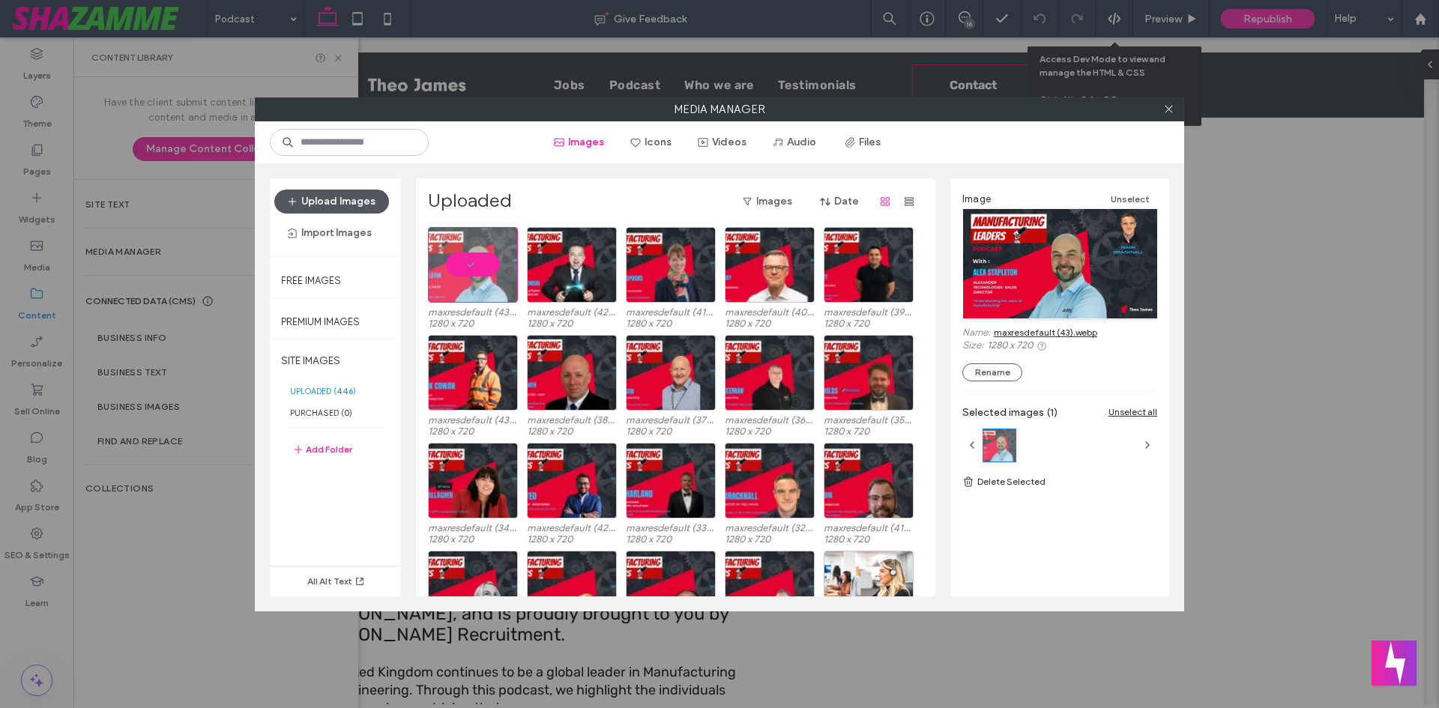
click at [359, 205] on button "Upload Images" at bounding box center [331, 202] width 115 height 24
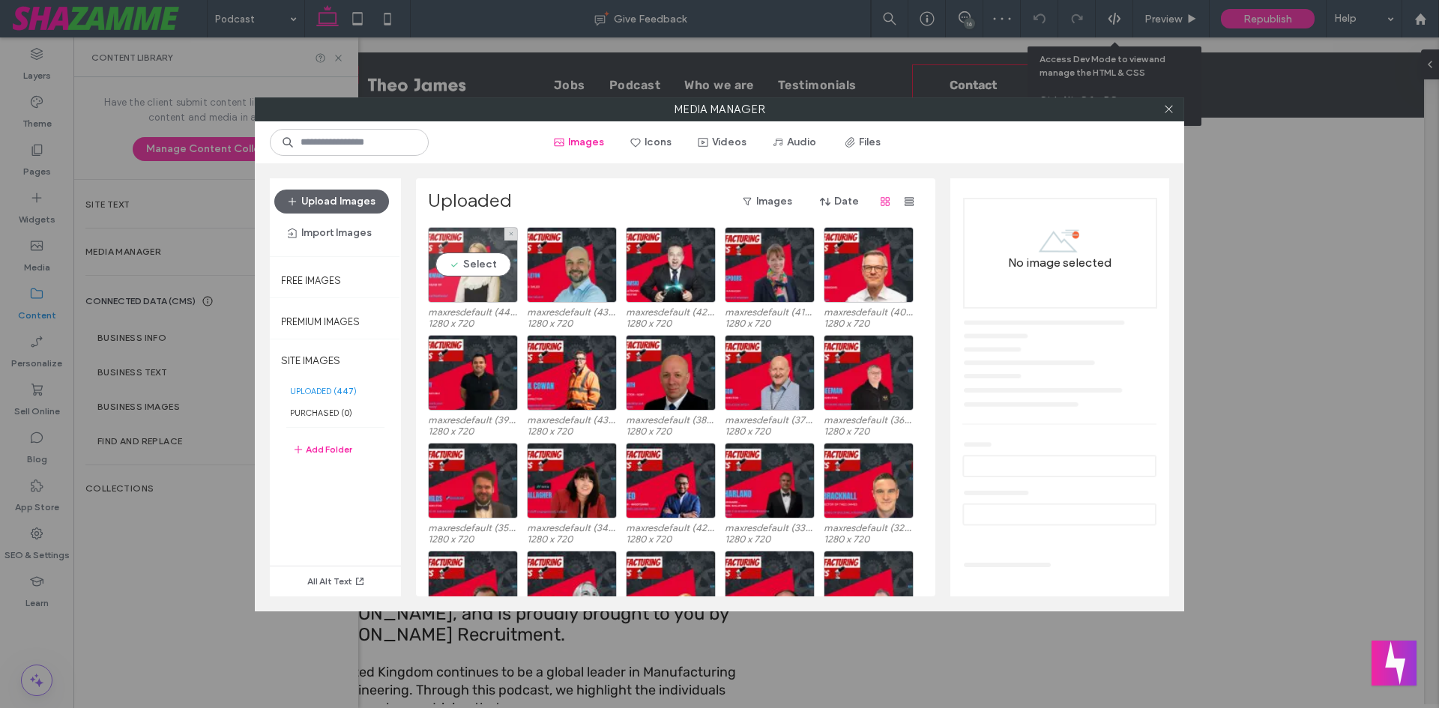
click at [439, 270] on div "Select" at bounding box center [473, 265] width 90 height 76
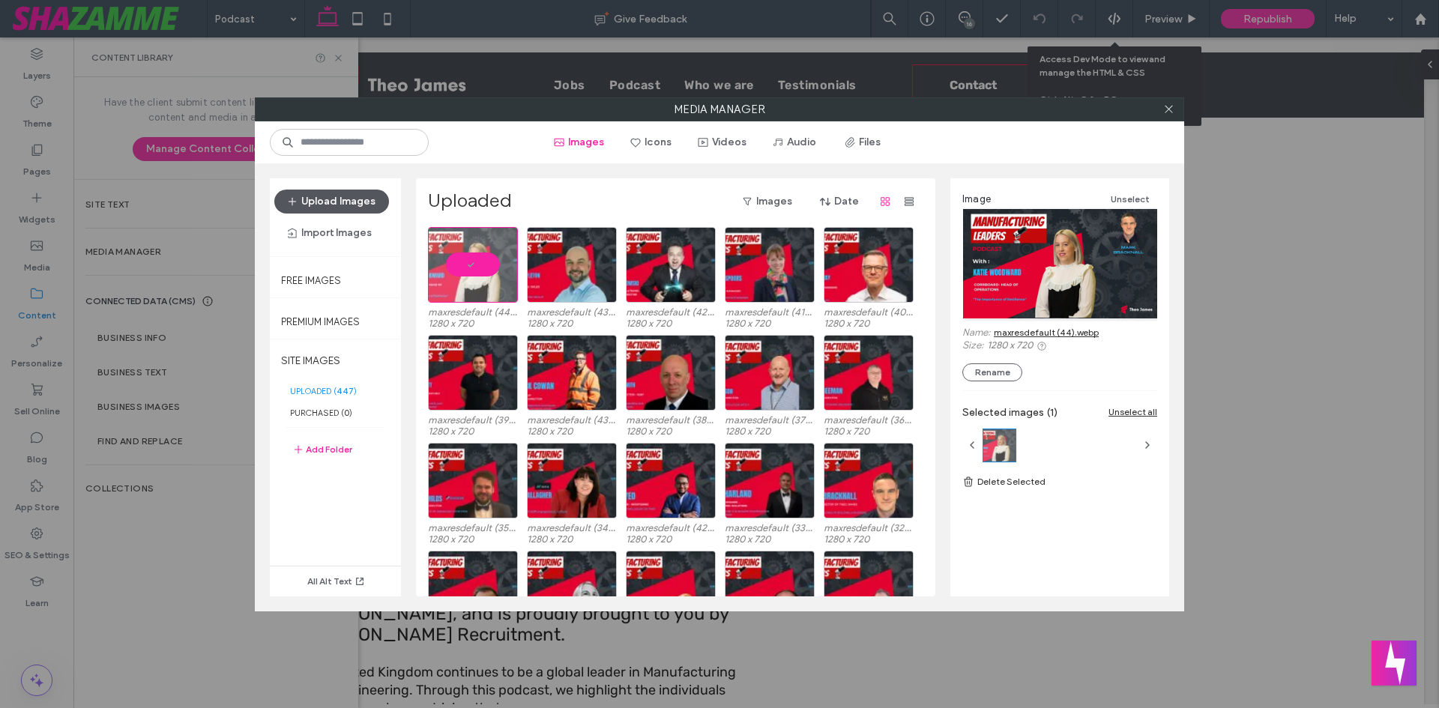
click at [351, 205] on button "Upload Images" at bounding box center [331, 202] width 115 height 24
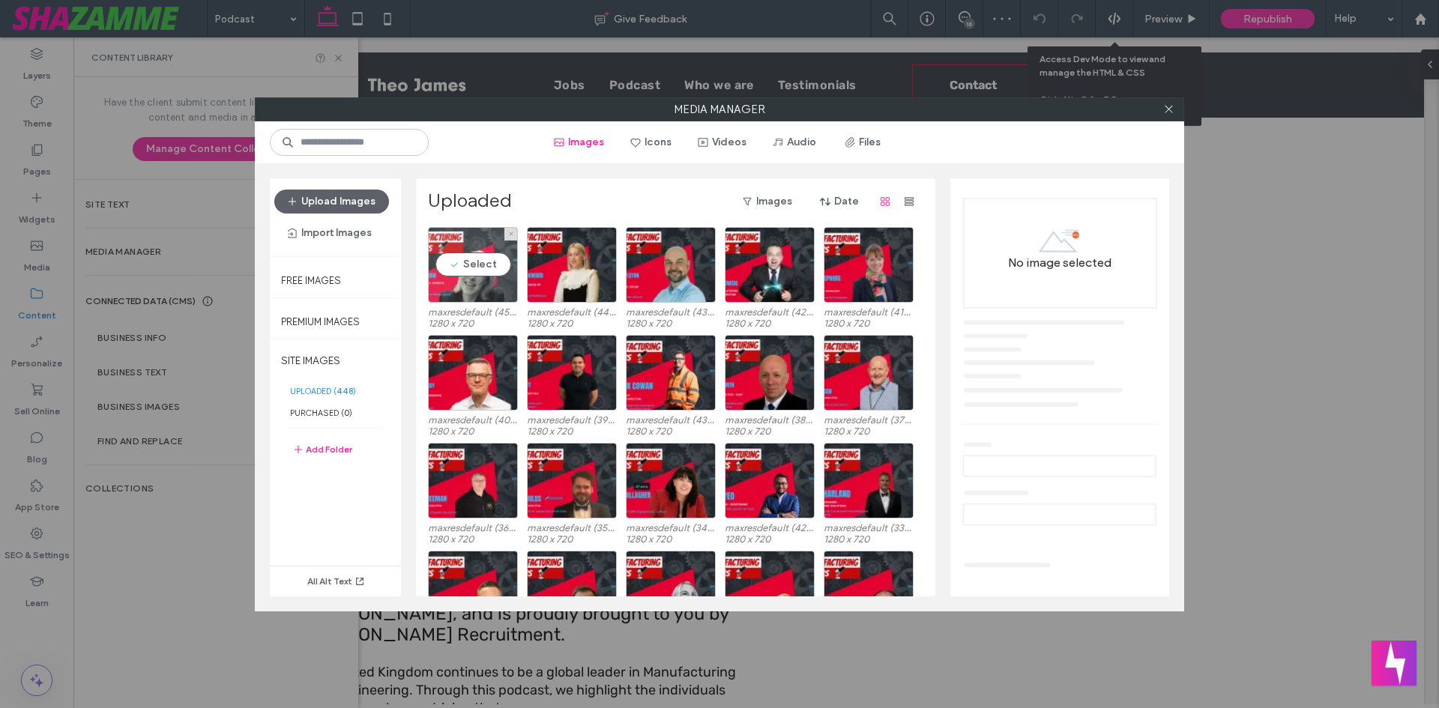
click at [504, 271] on div "Select" at bounding box center [473, 265] width 90 height 76
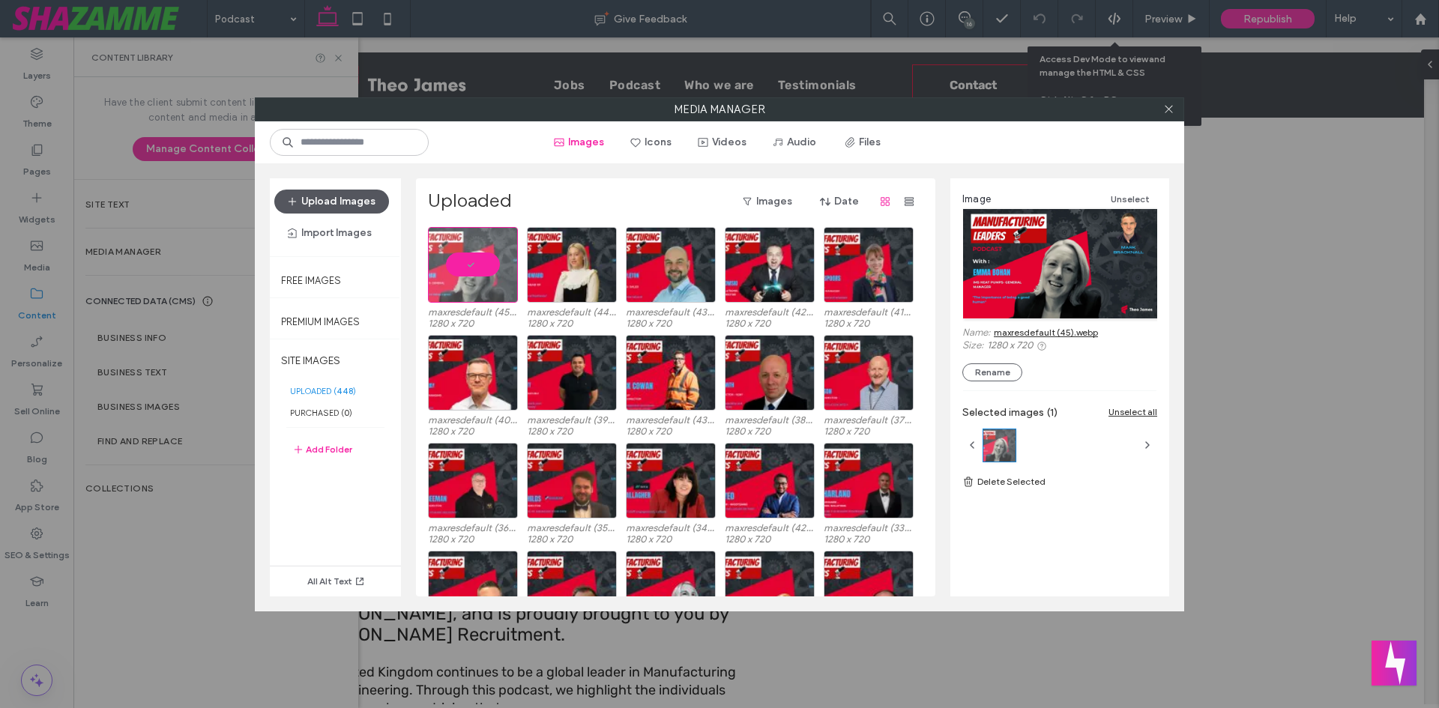
click at [325, 206] on button "Upload Images" at bounding box center [331, 202] width 115 height 24
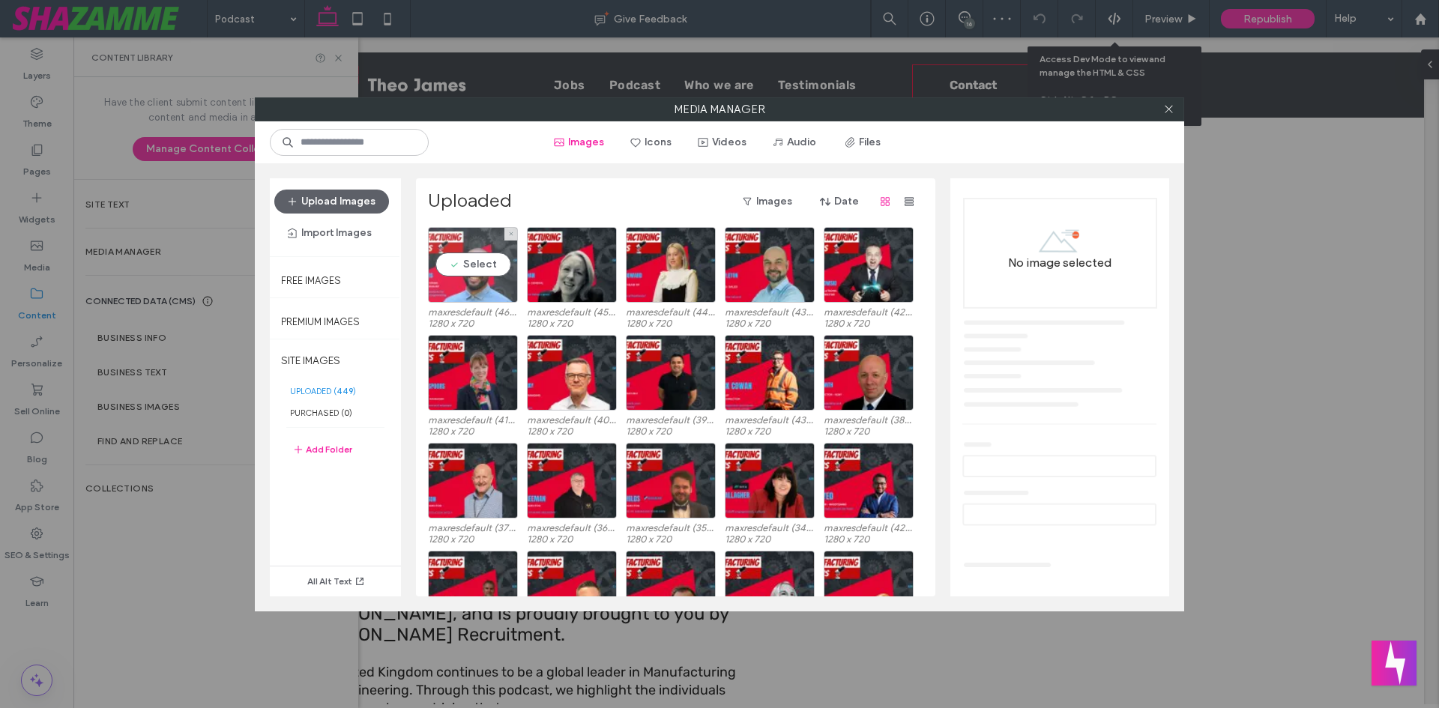
click at [480, 257] on div "Select" at bounding box center [473, 265] width 90 height 76
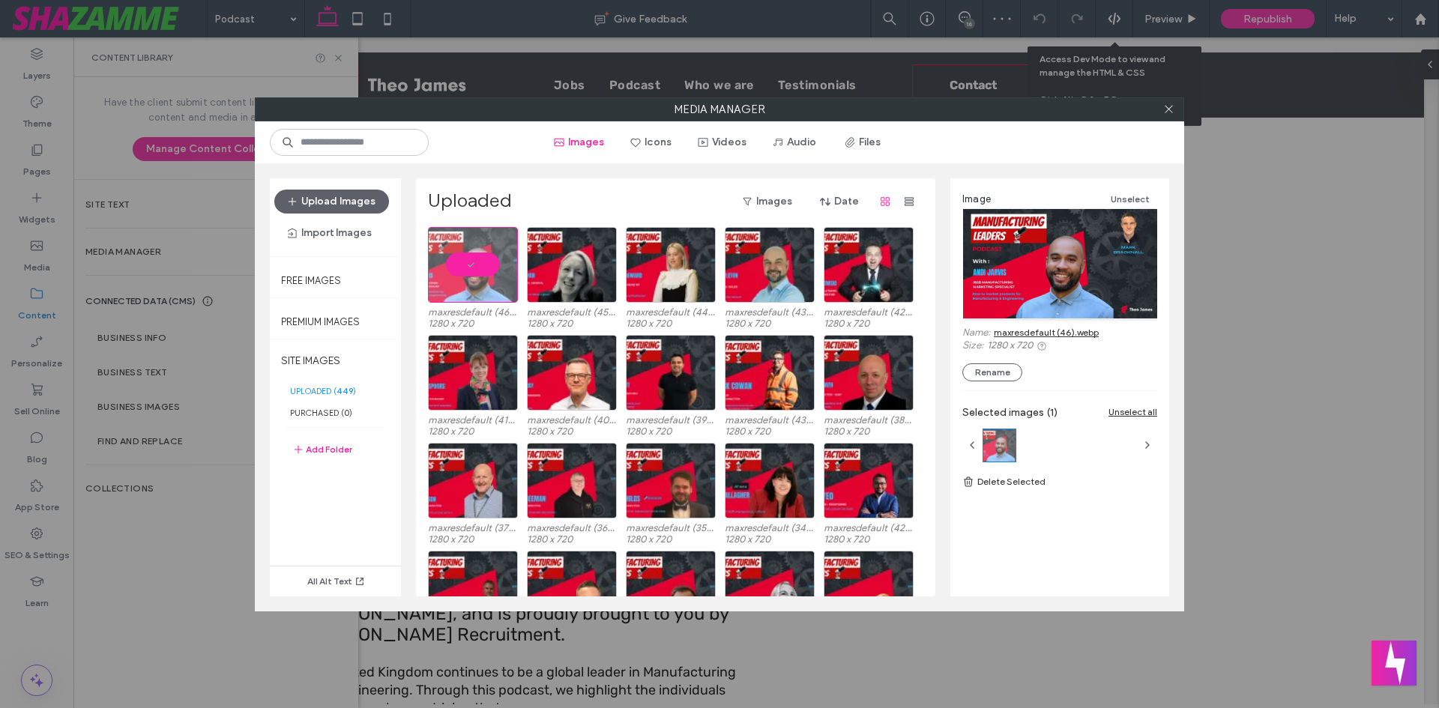
click at [1040, 328] on link "maxresdefault (46).webp" at bounding box center [1046, 332] width 105 height 11
click at [296, 190] on span "button" at bounding box center [293, 201] width 15 height 22
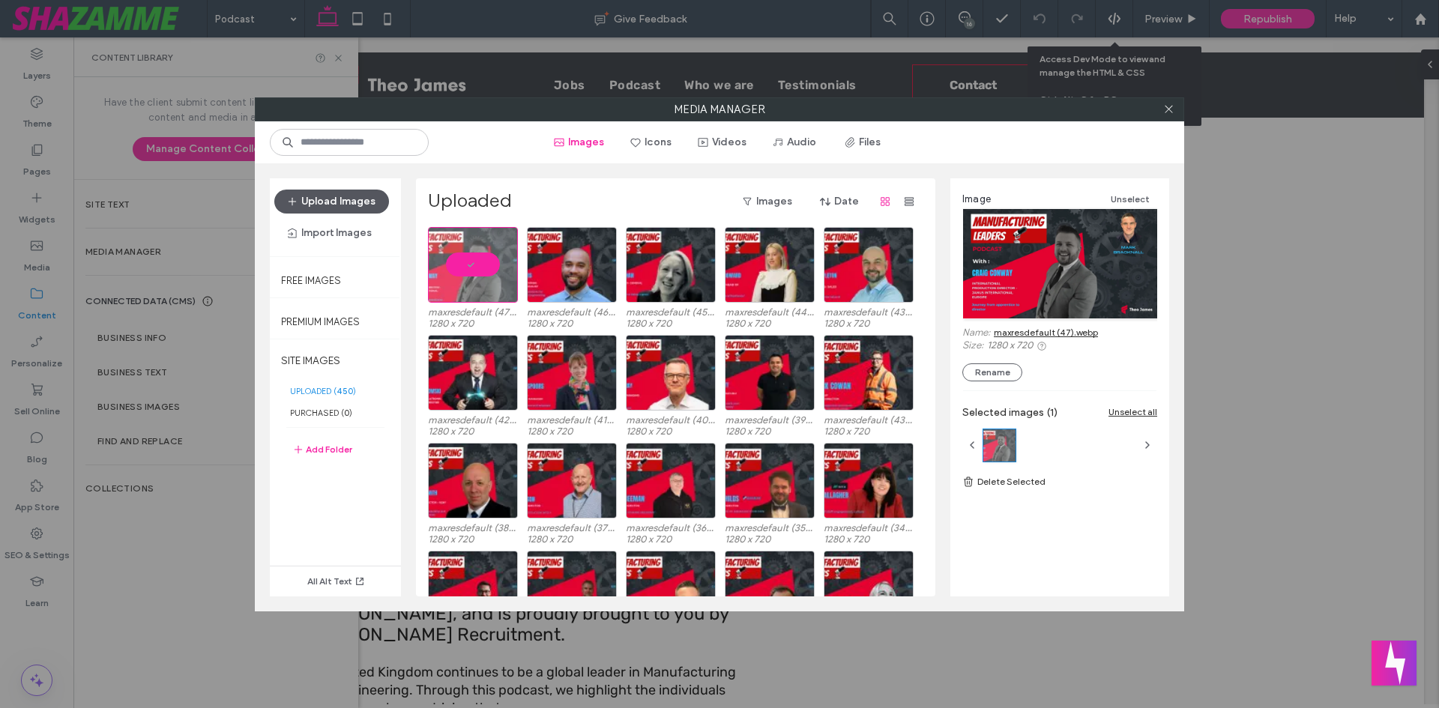
click at [325, 205] on button "Upload Images" at bounding box center [331, 202] width 115 height 24
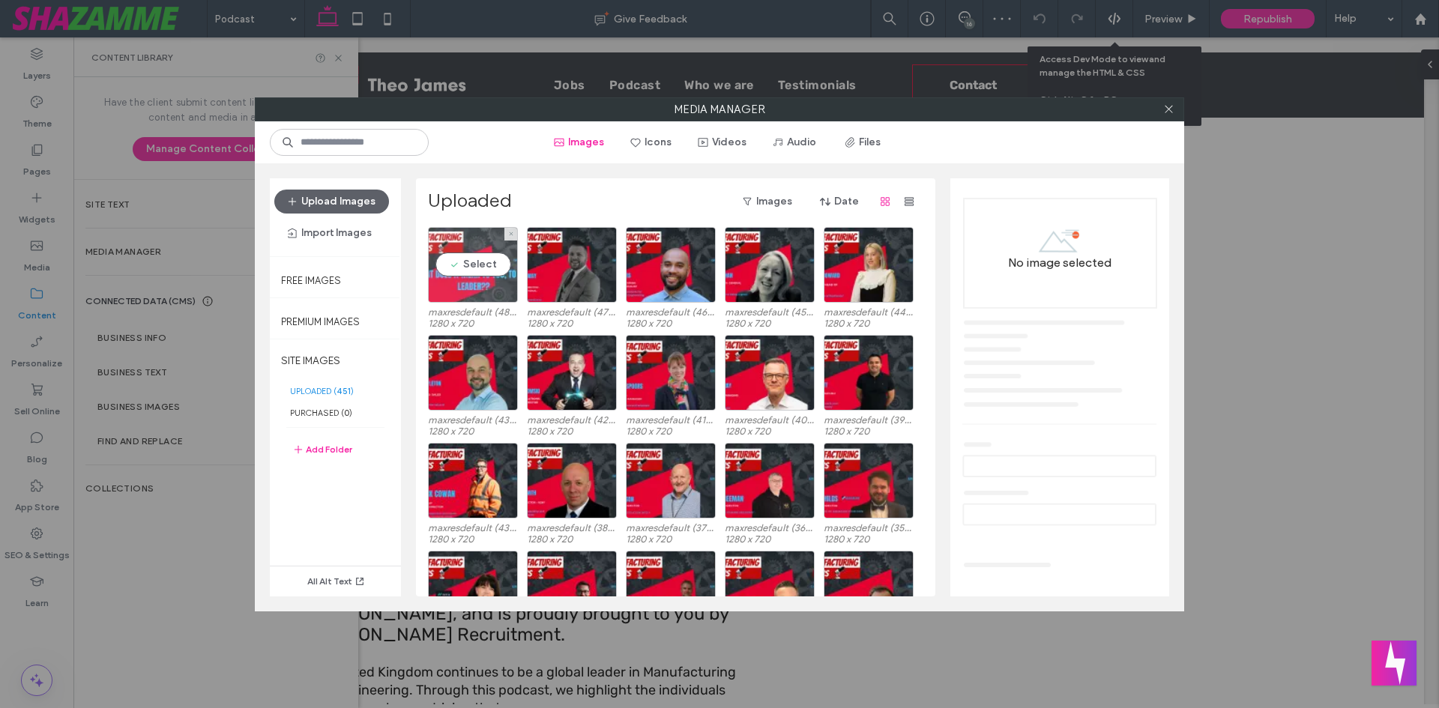
click at [471, 267] on div "Select" at bounding box center [473, 265] width 90 height 76
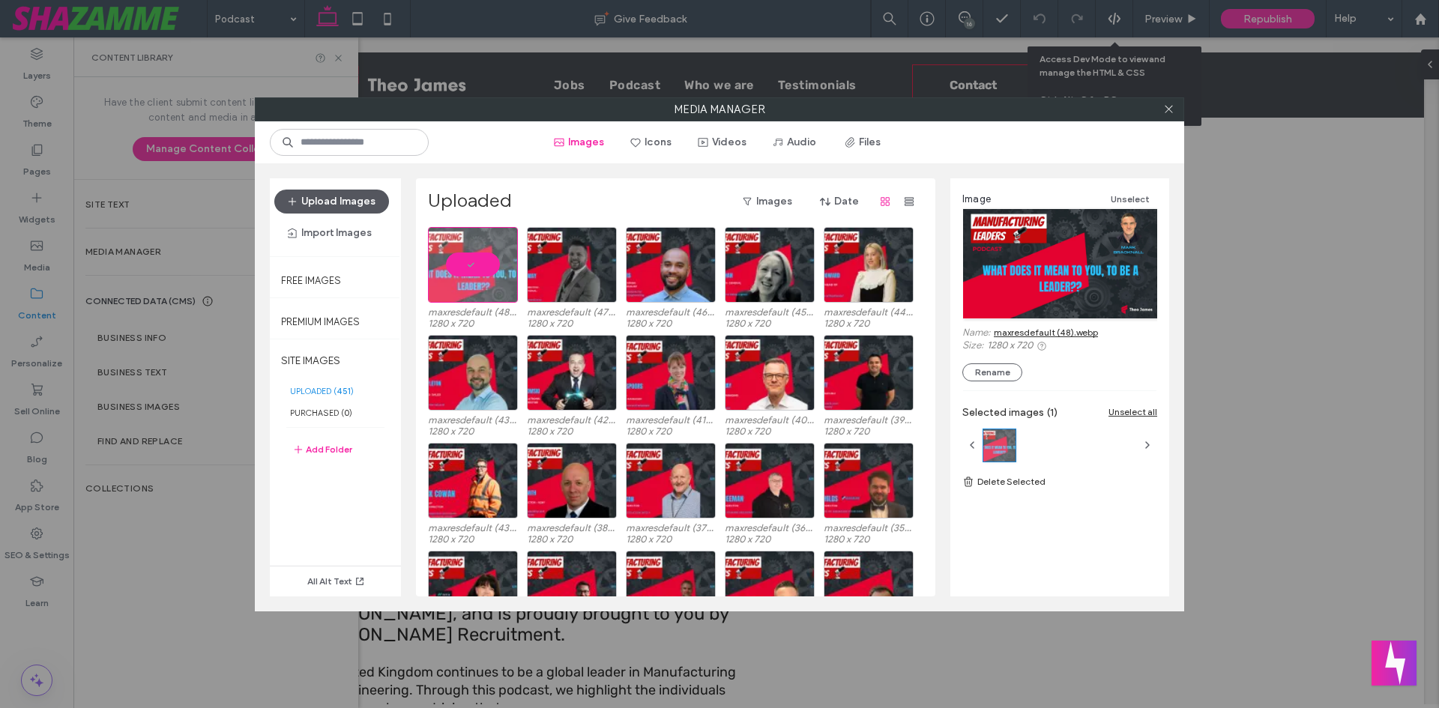
click at [354, 195] on button "Upload Images" at bounding box center [331, 202] width 115 height 24
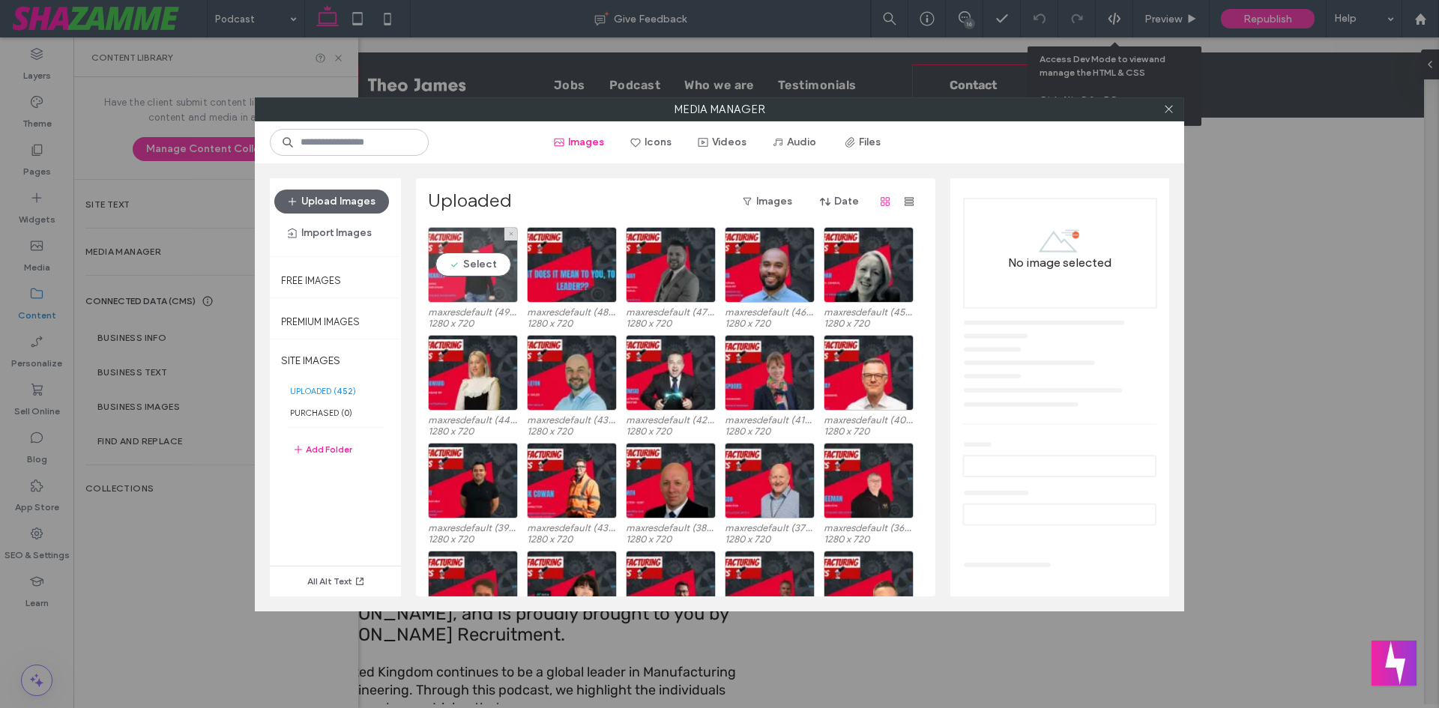
click at [493, 264] on div "Select" at bounding box center [473, 265] width 90 height 76
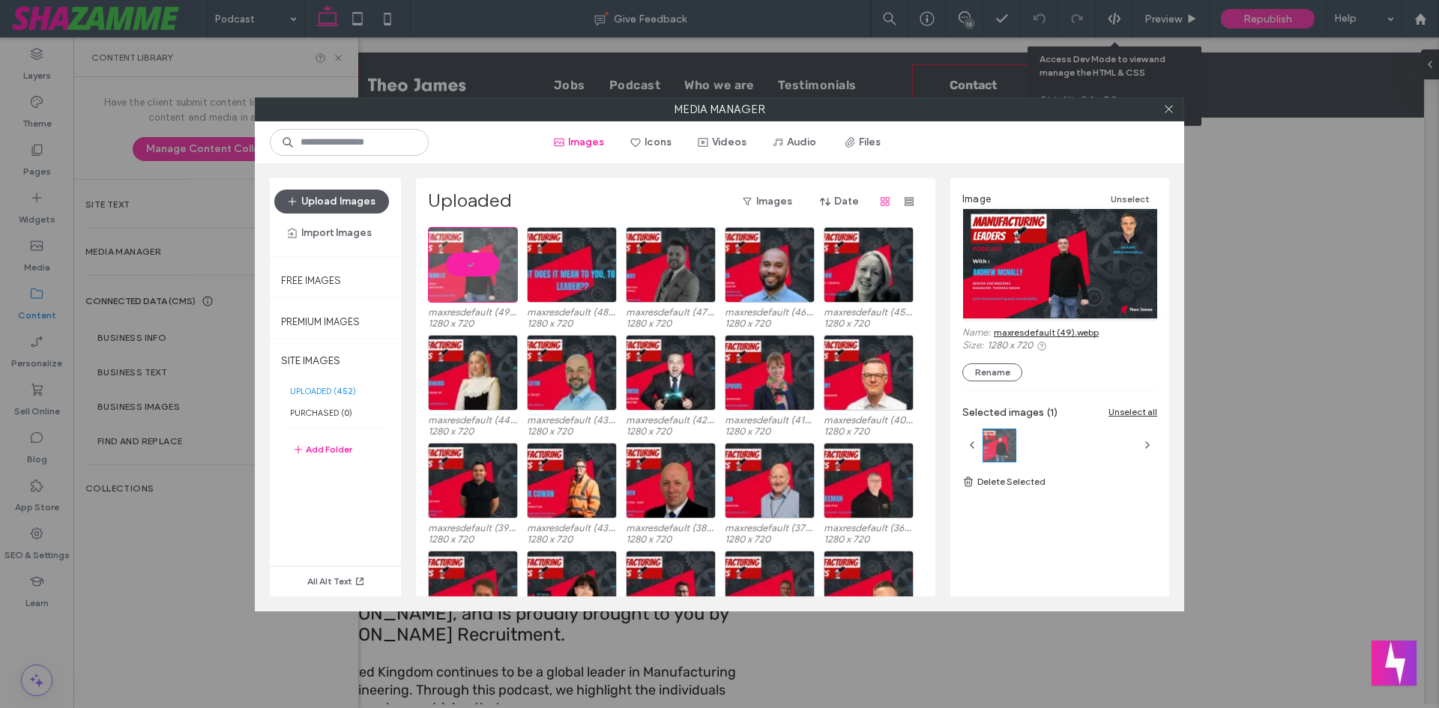
click at [298, 197] on icon "button" at bounding box center [292, 202] width 12 height 12
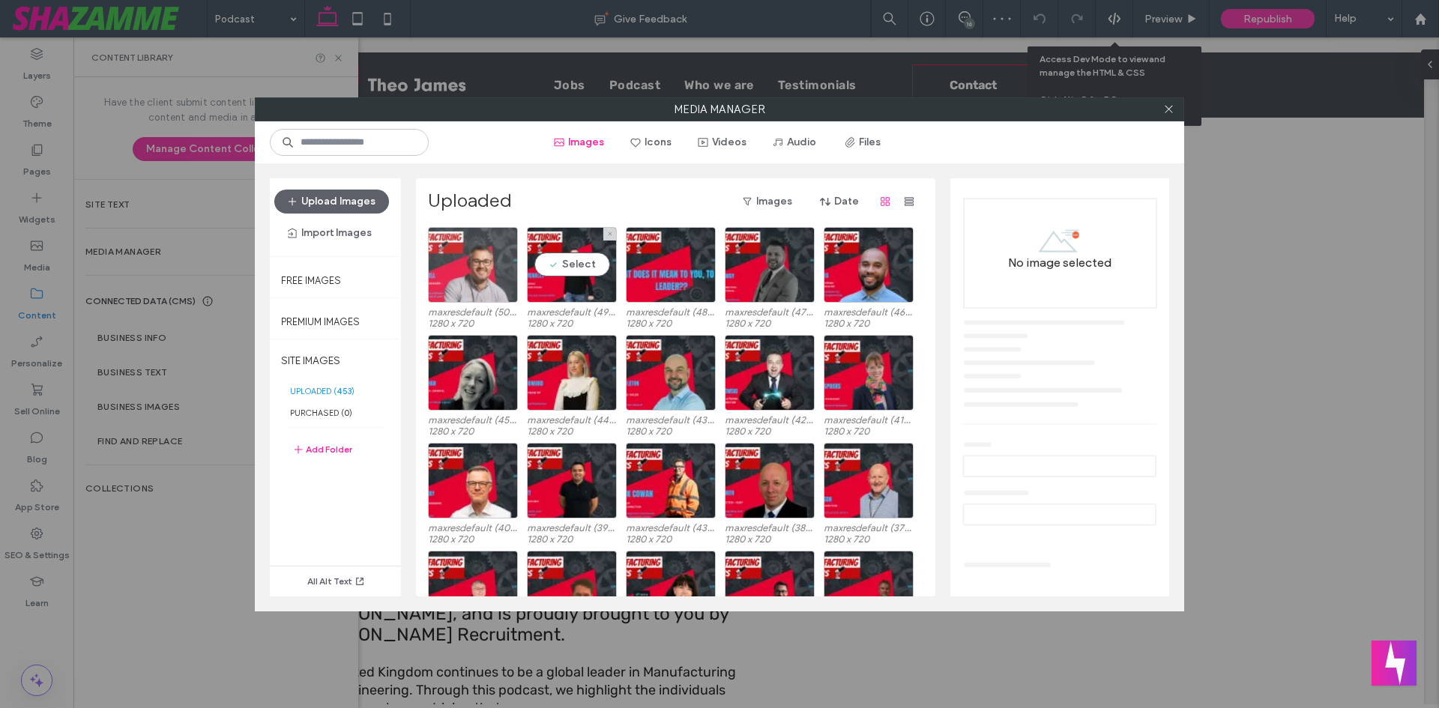
drag, startPoint x: 472, startPoint y: 283, endPoint x: 495, endPoint y: 289, distance: 23.5
click at [474, 283] on div at bounding box center [473, 265] width 90 height 76
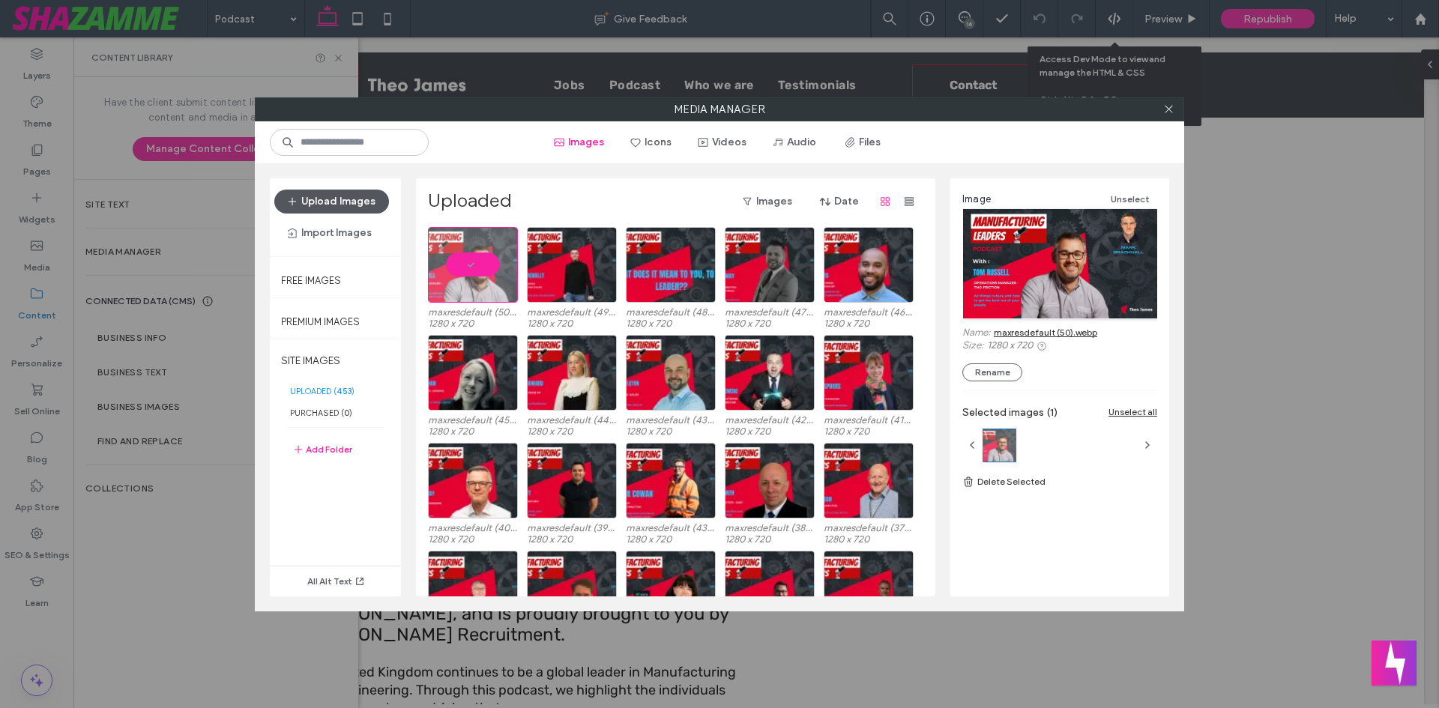
click at [326, 208] on button "Upload Images" at bounding box center [331, 202] width 115 height 24
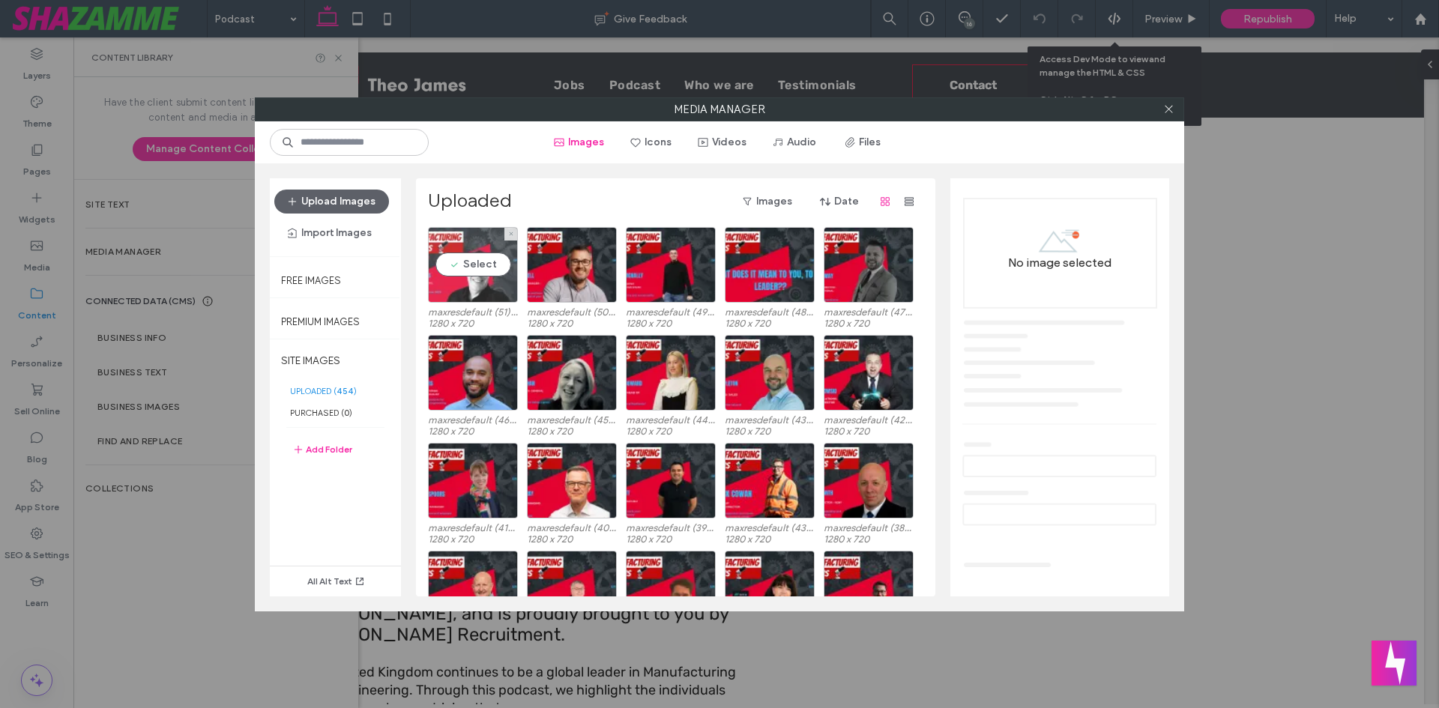
click at [493, 259] on div "Select" at bounding box center [473, 265] width 90 height 76
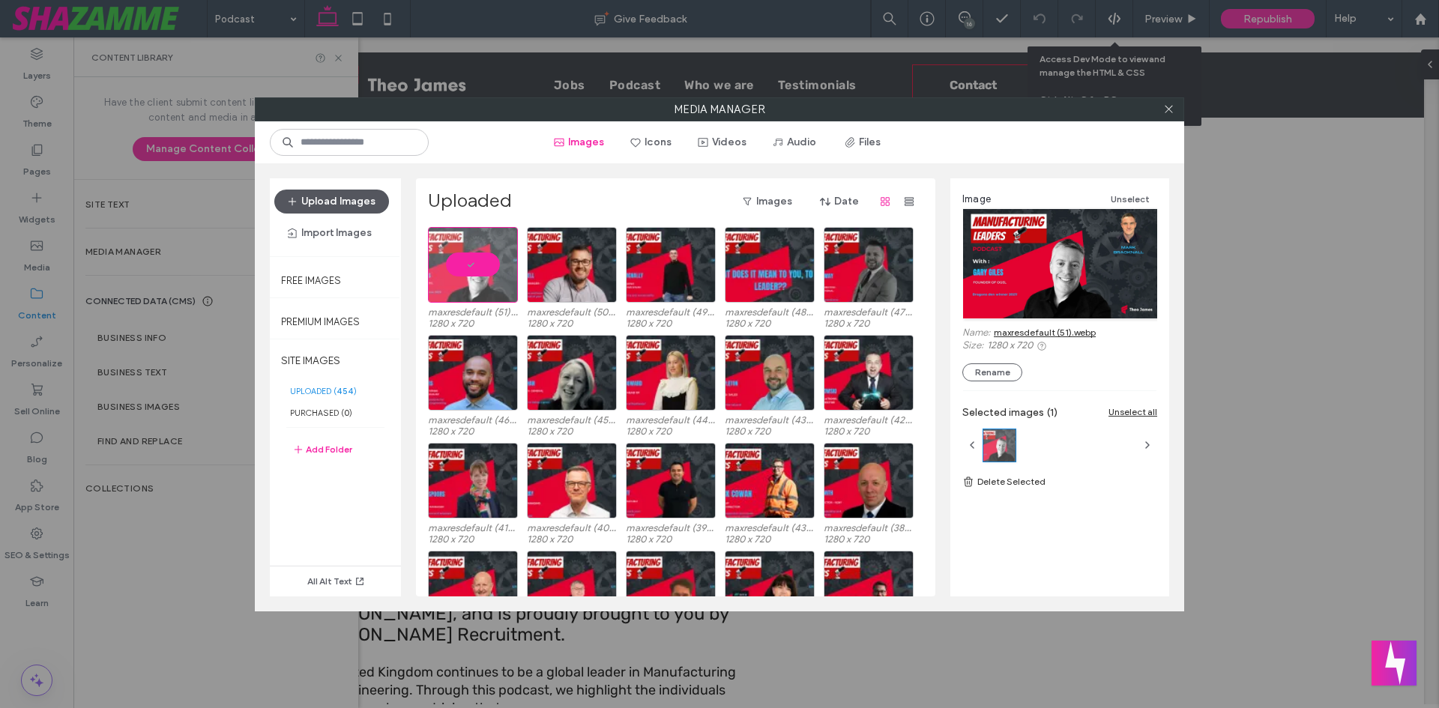
click at [330, 205] on button "Upload Images" at bounding box center [331, 202] width 115 height 24
click at [296, 200] on icon "button" at bounding box center [292, 202] width 12 height 12
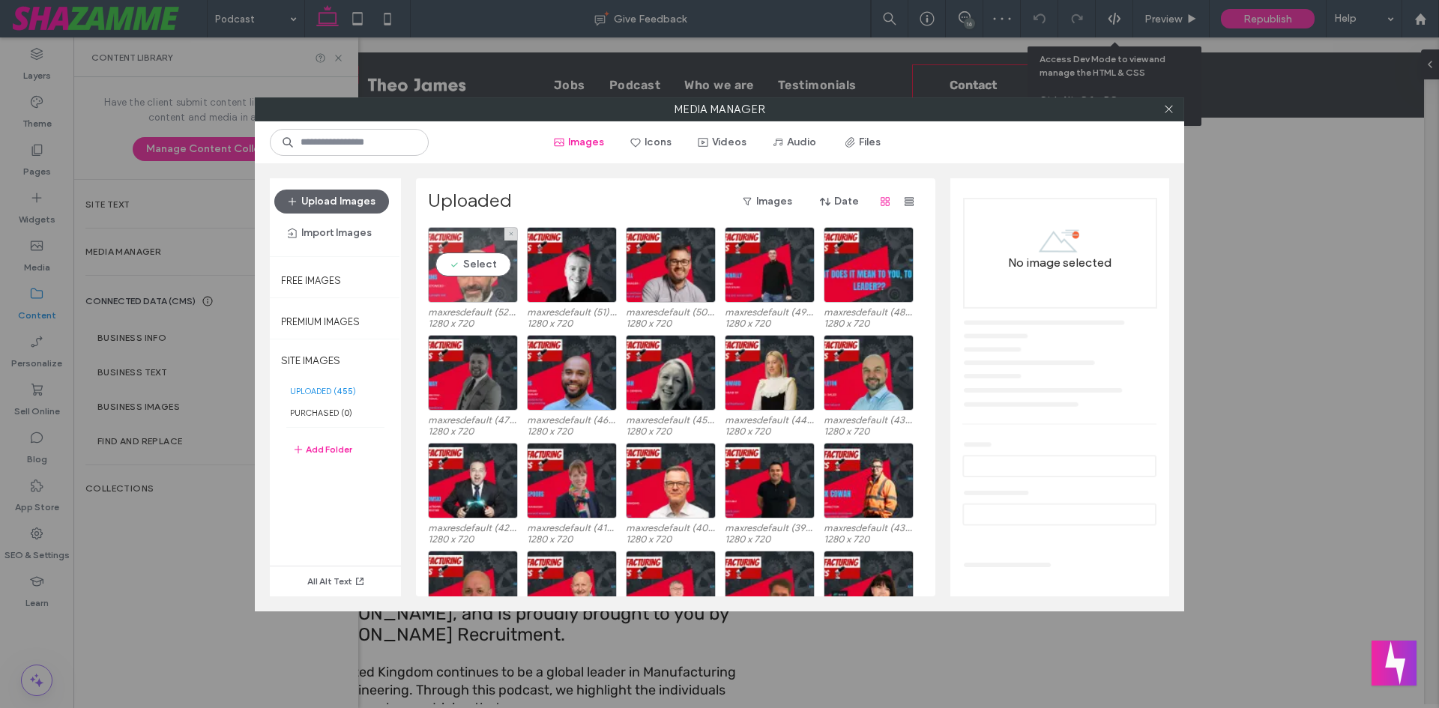
click at [477, 256] on div "Select" at bounding box center [473, 265] width 90 height 76
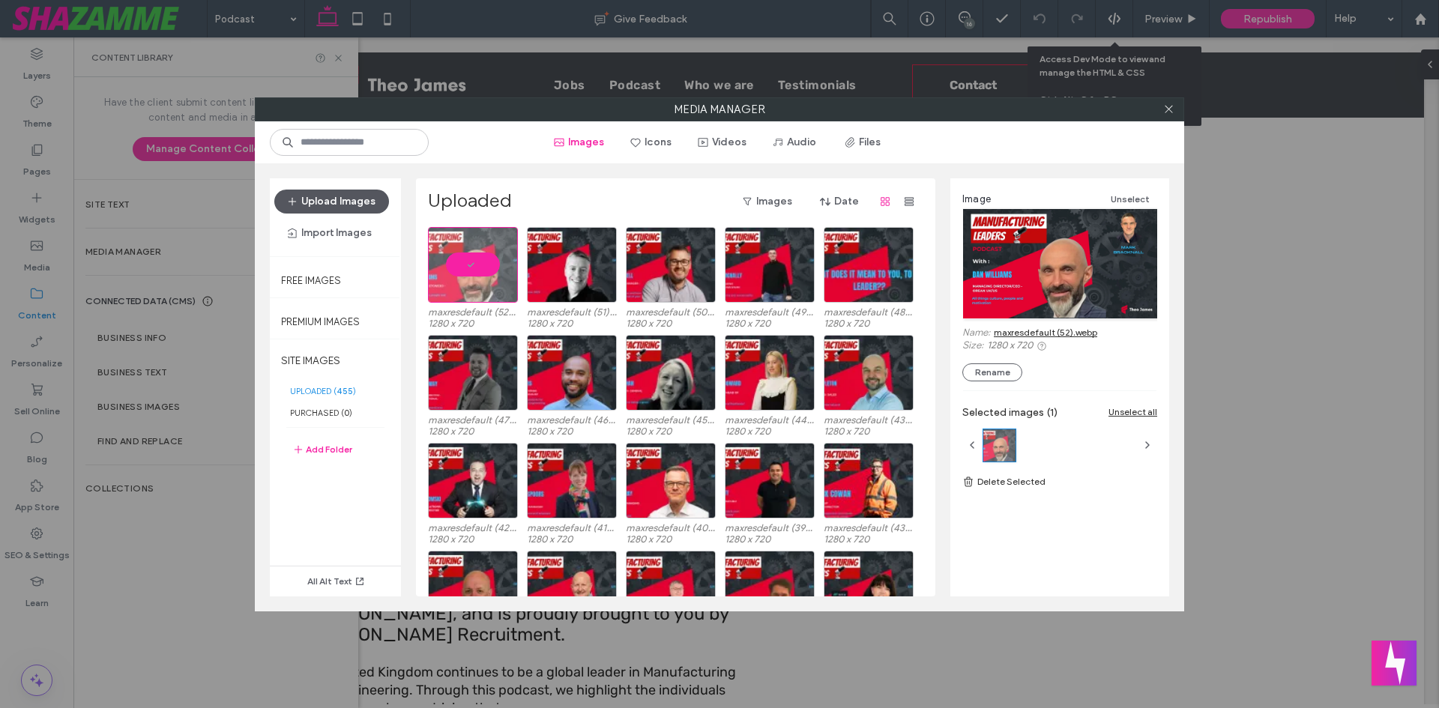
click at [349, 196] on button "Upload Images" at bounding box center [331, 202] width 115 height 24
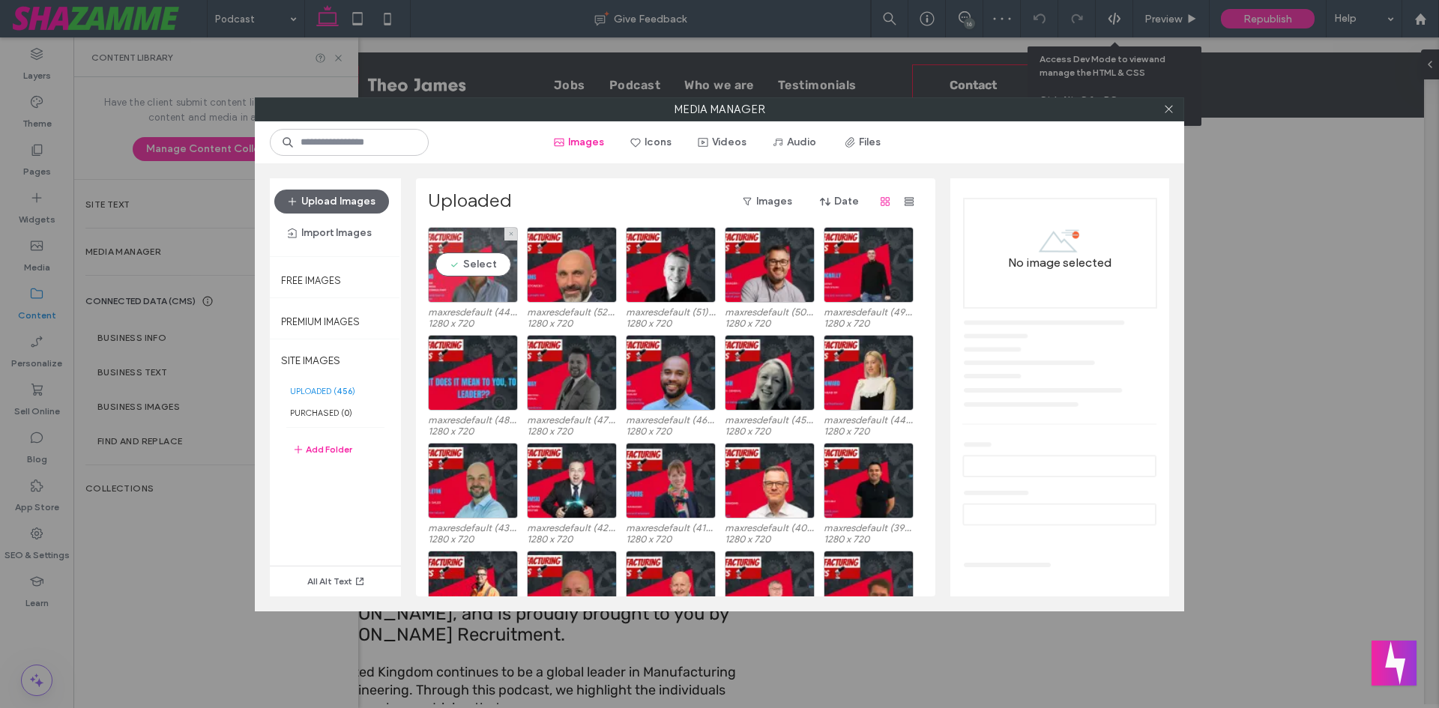
click at [489, 259] on div "Select" at bounding box center [473, 265] width 90 height 76
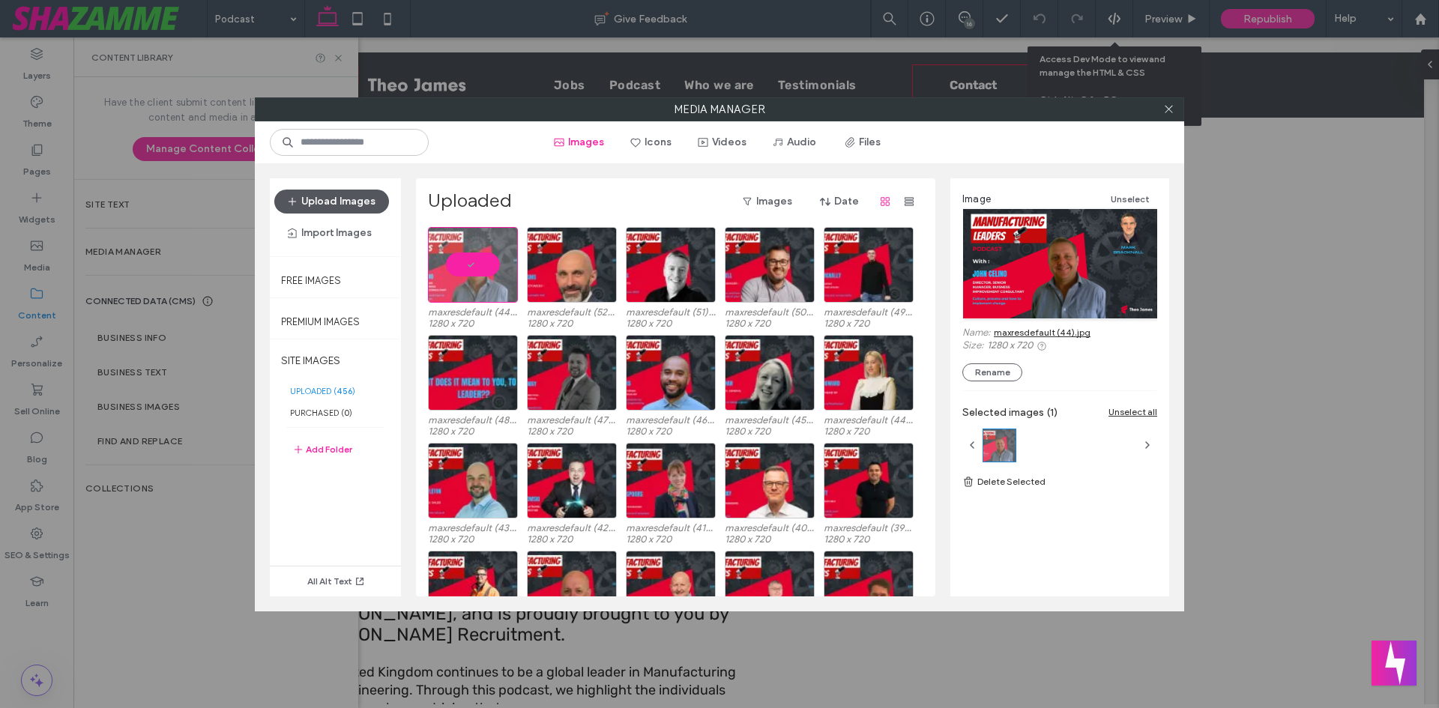
click at [321, 193] on button "Upload Images" at bounding box center [331, 202] width 115 height 24
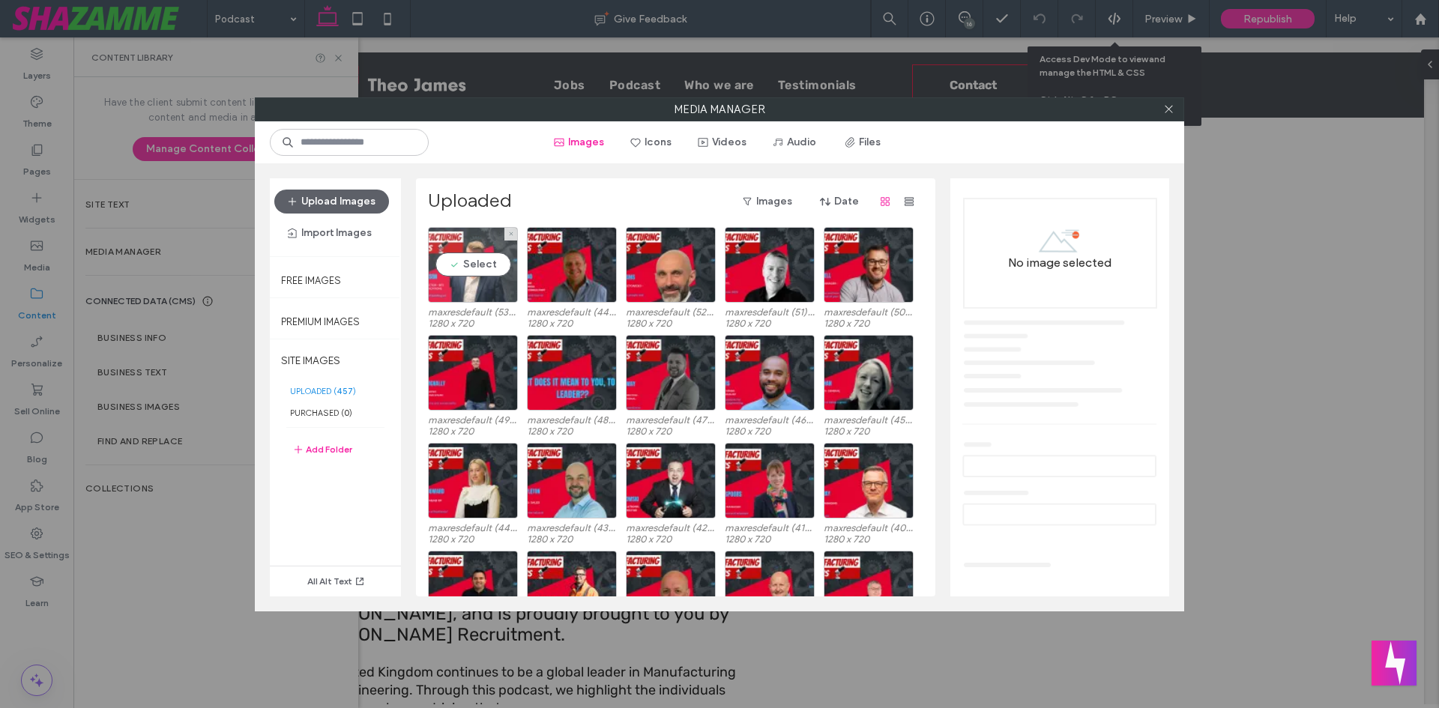
click at [483, 252] on div "Select" at bounding box center [473, 265] width 90 height 76
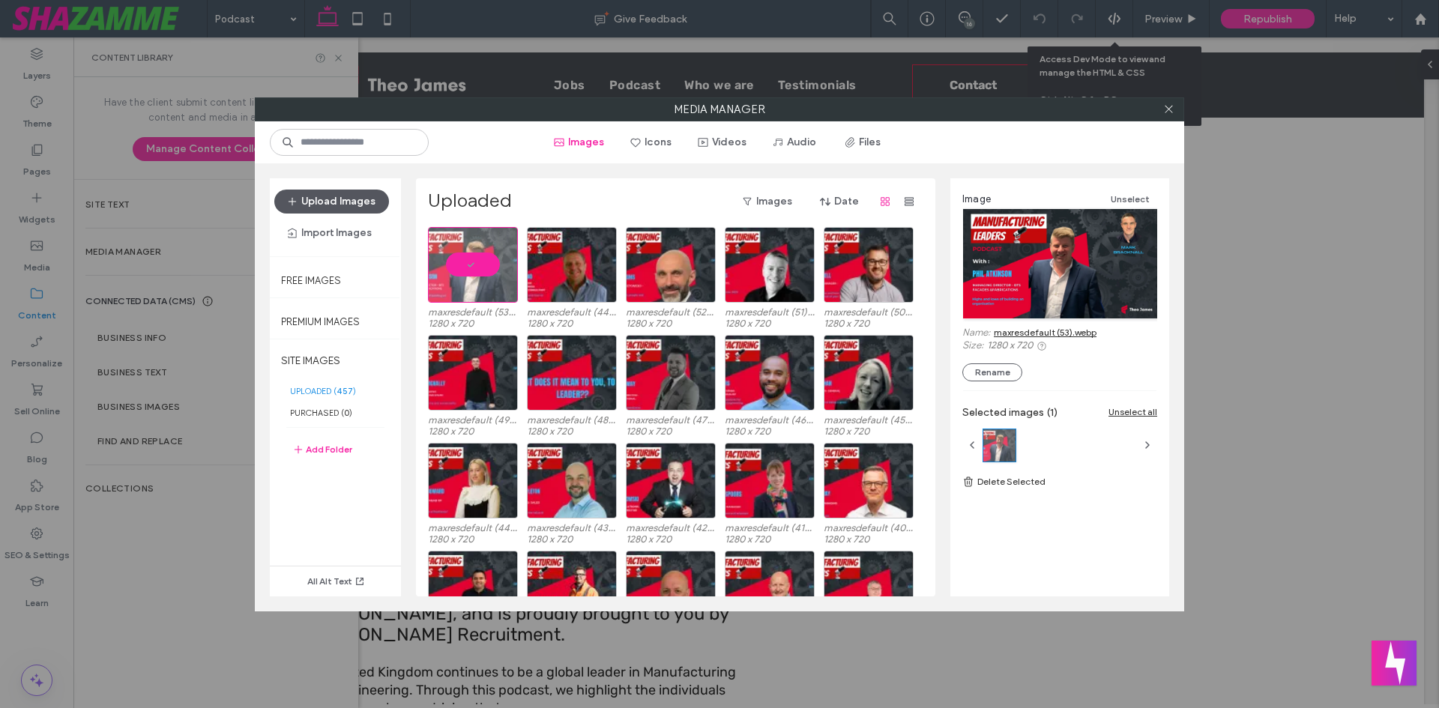
click at [325, 196] on button "Upload Images" at bounding box center [331, 202] width 115 height 24
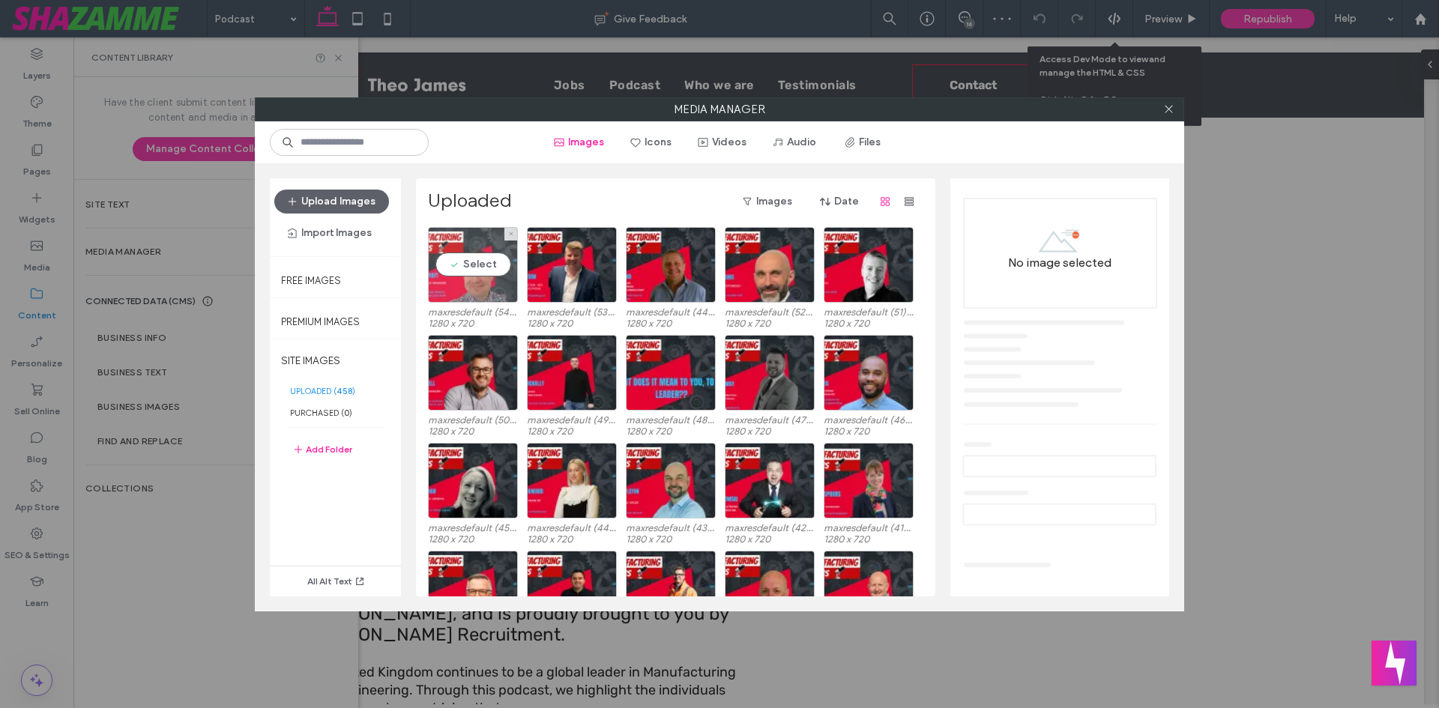
click at [449, 274] on div "Select" at bounding box center [473, 265] width 90 height 76
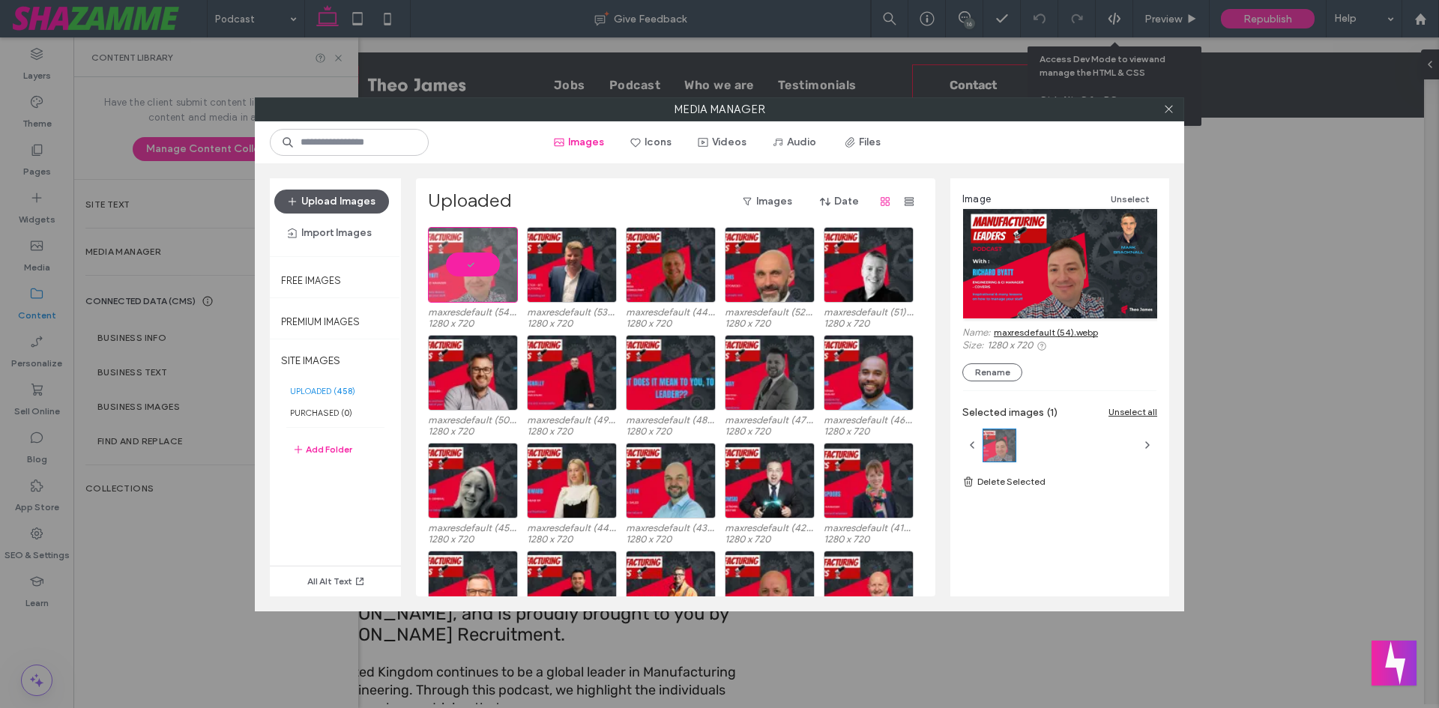
click at [352, 211] on button "Upload Images" at bounding box center [331, 202] width 115 height 24
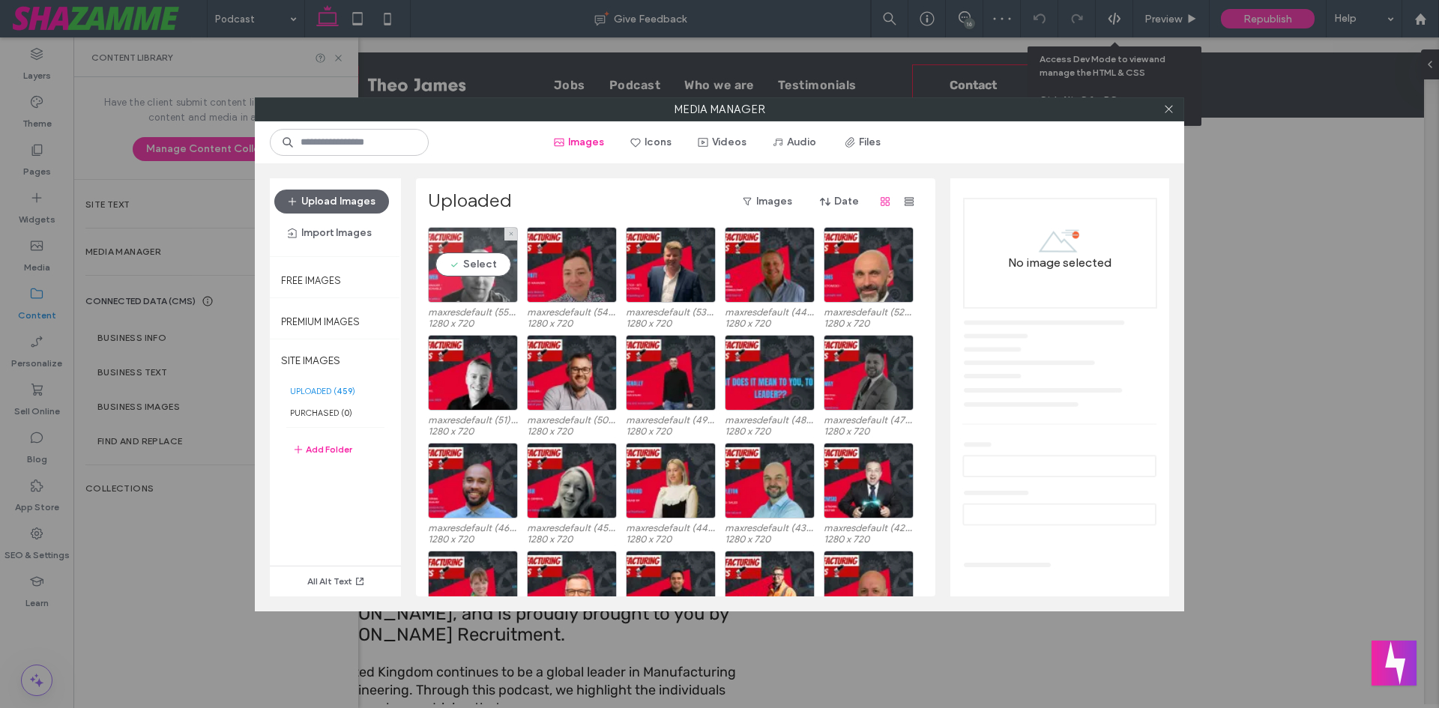
click at [471, 277] on div "Select" at bounding box center [473, 265] width 90 height 76
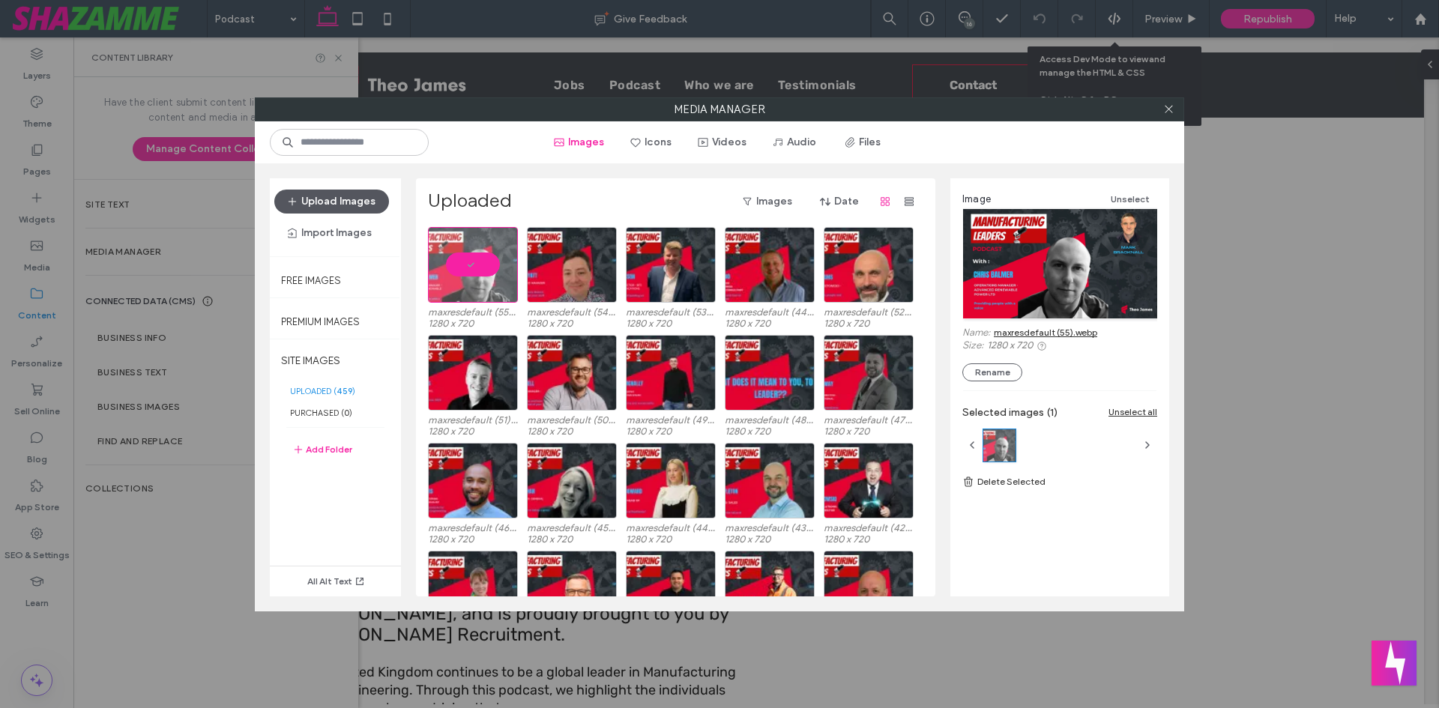
click at [338, 206] on button "Upload Images" at bounding box center [331, 202] width 115 height 24
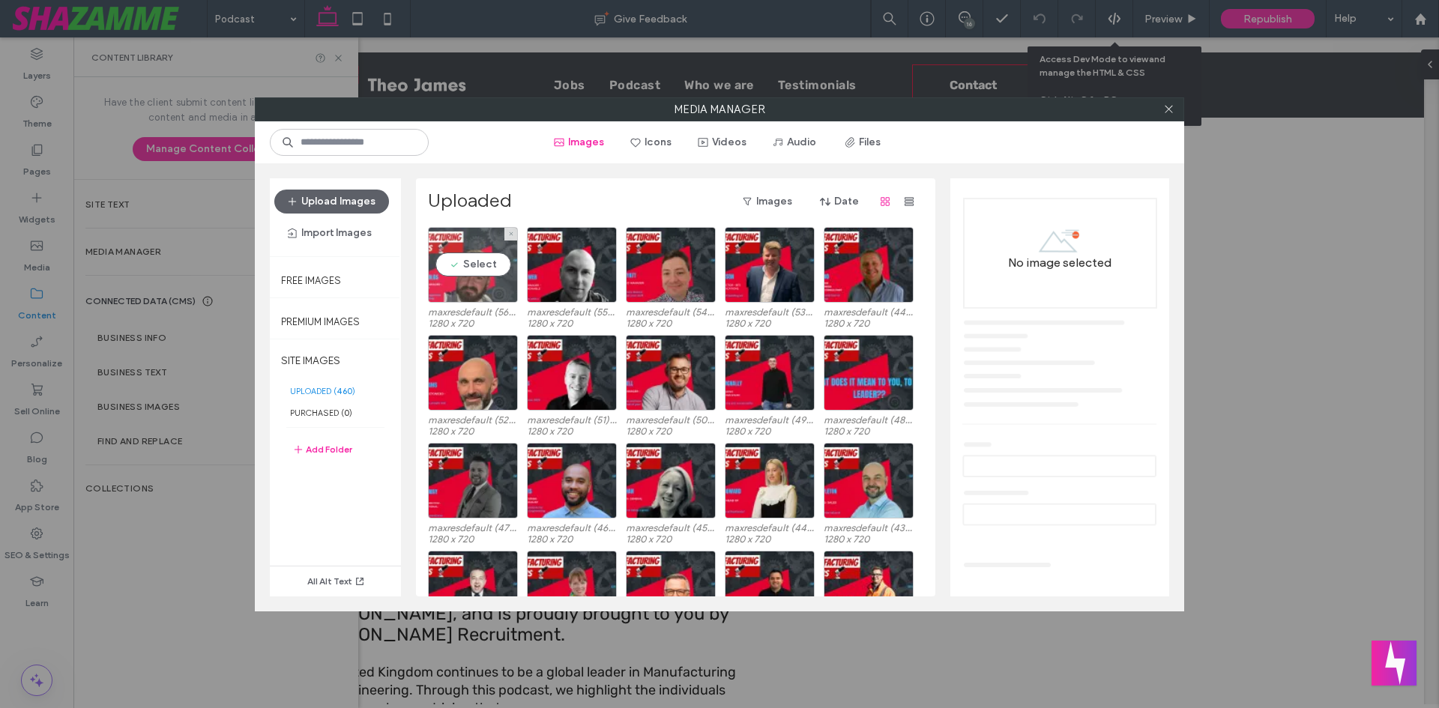
click at [515, 240] on div at bounding box center [510, 234] width 13 height 13
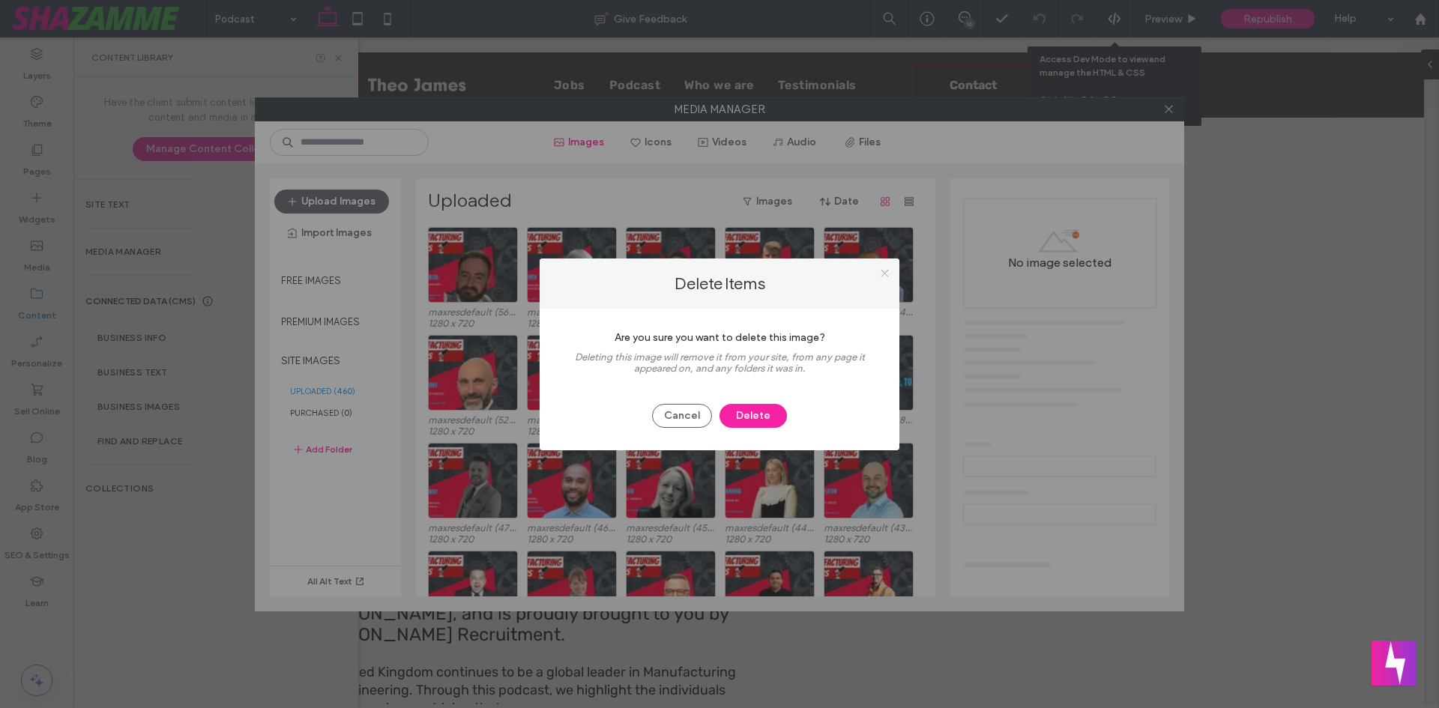
click at [885, 273] on use at bounding box center [884, 273] width 7 height 7
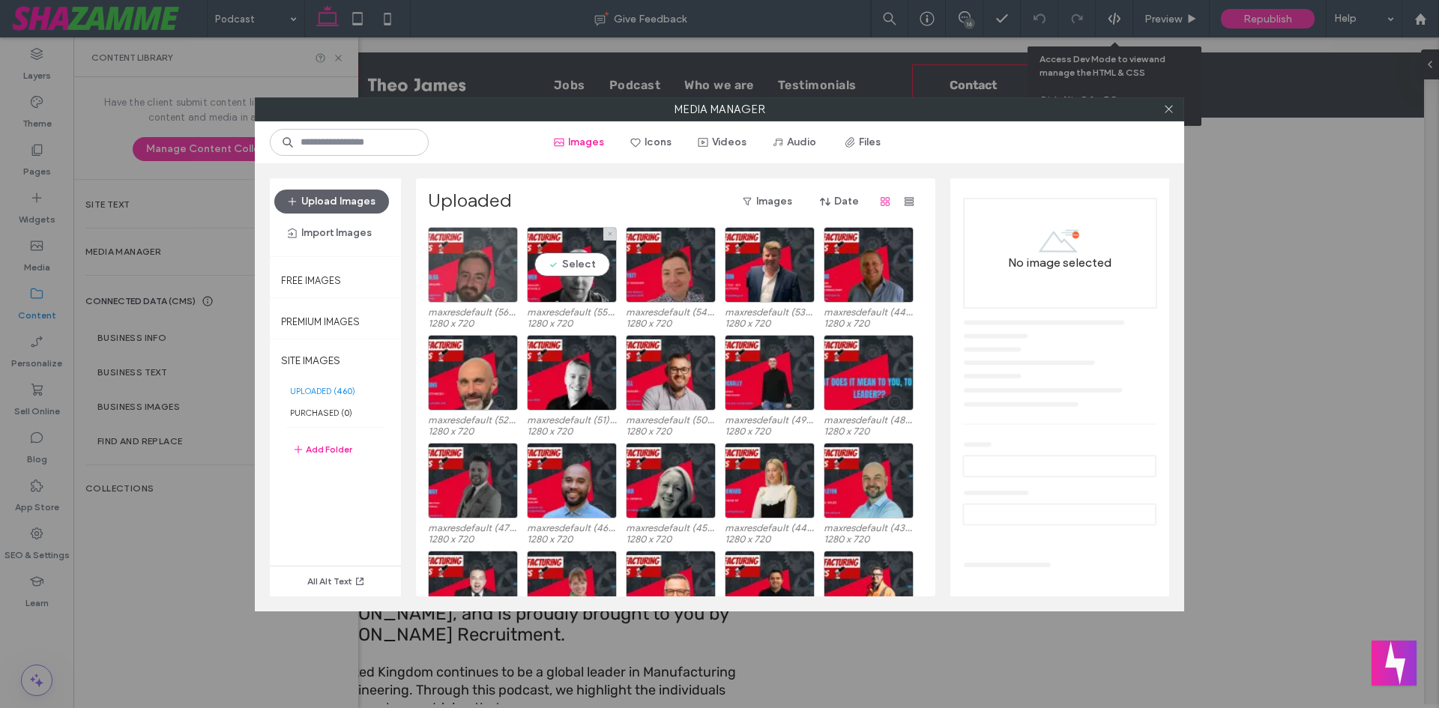
click at [500, 272] on div at bounding box center [473, 265] width 90 height 76
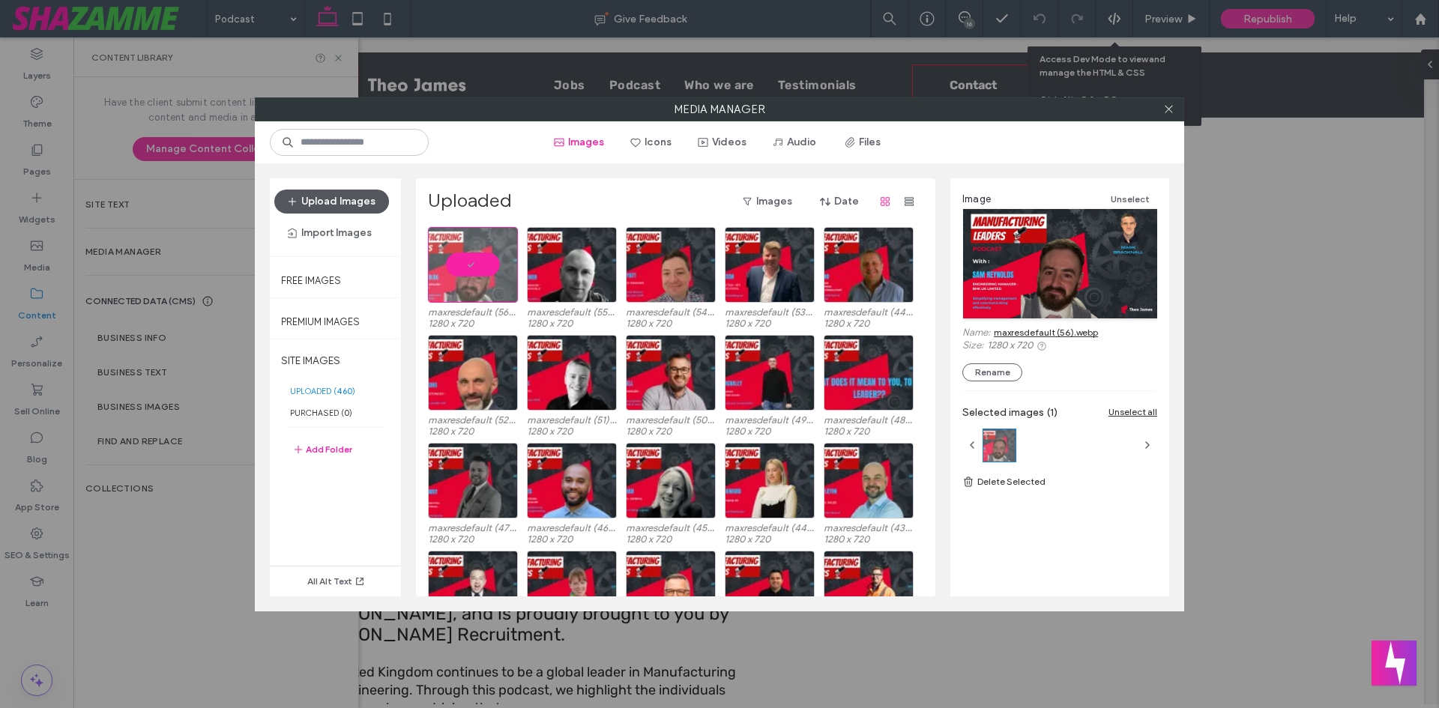
click at [333, 197] on button "Upload Images" at bounding box center [331, 202] width 115 height 24
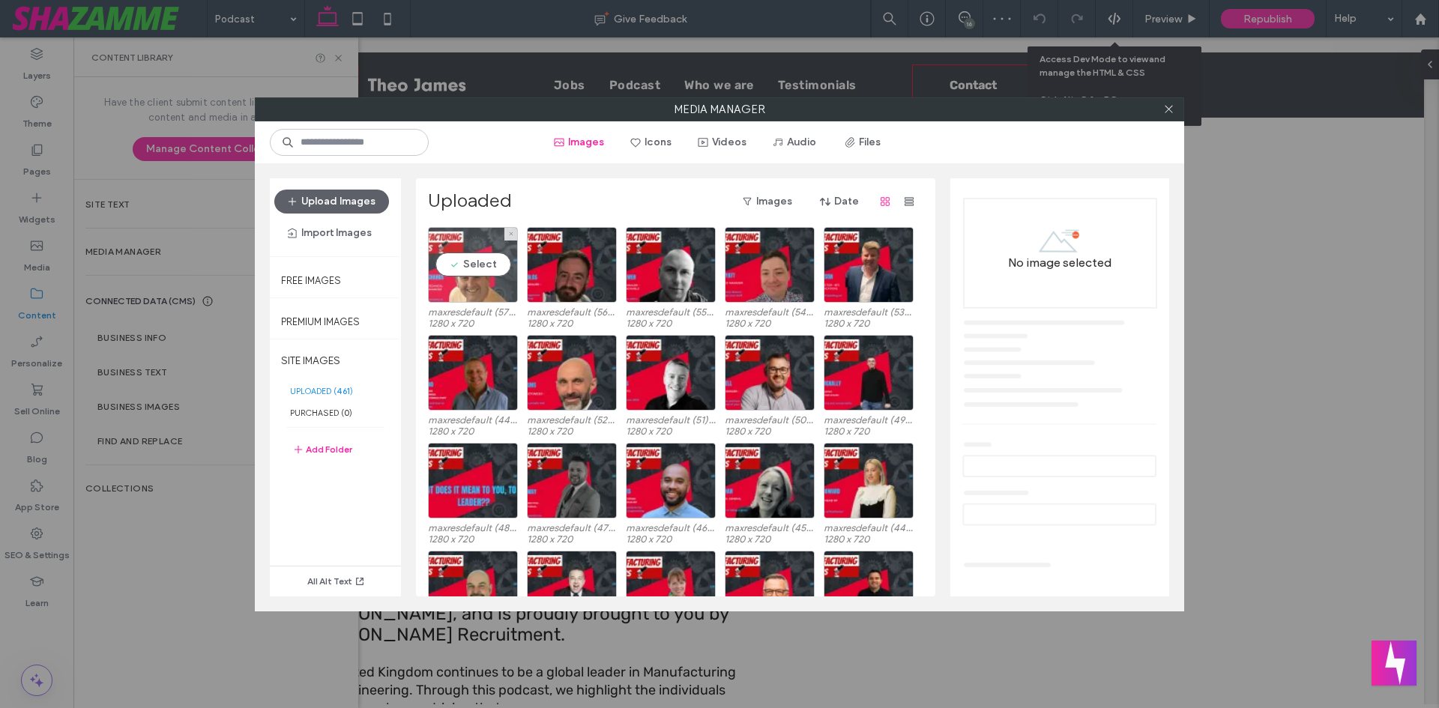
click at [474, 237] on div "Select" at bounding box center [473, 265] width 90 height 76
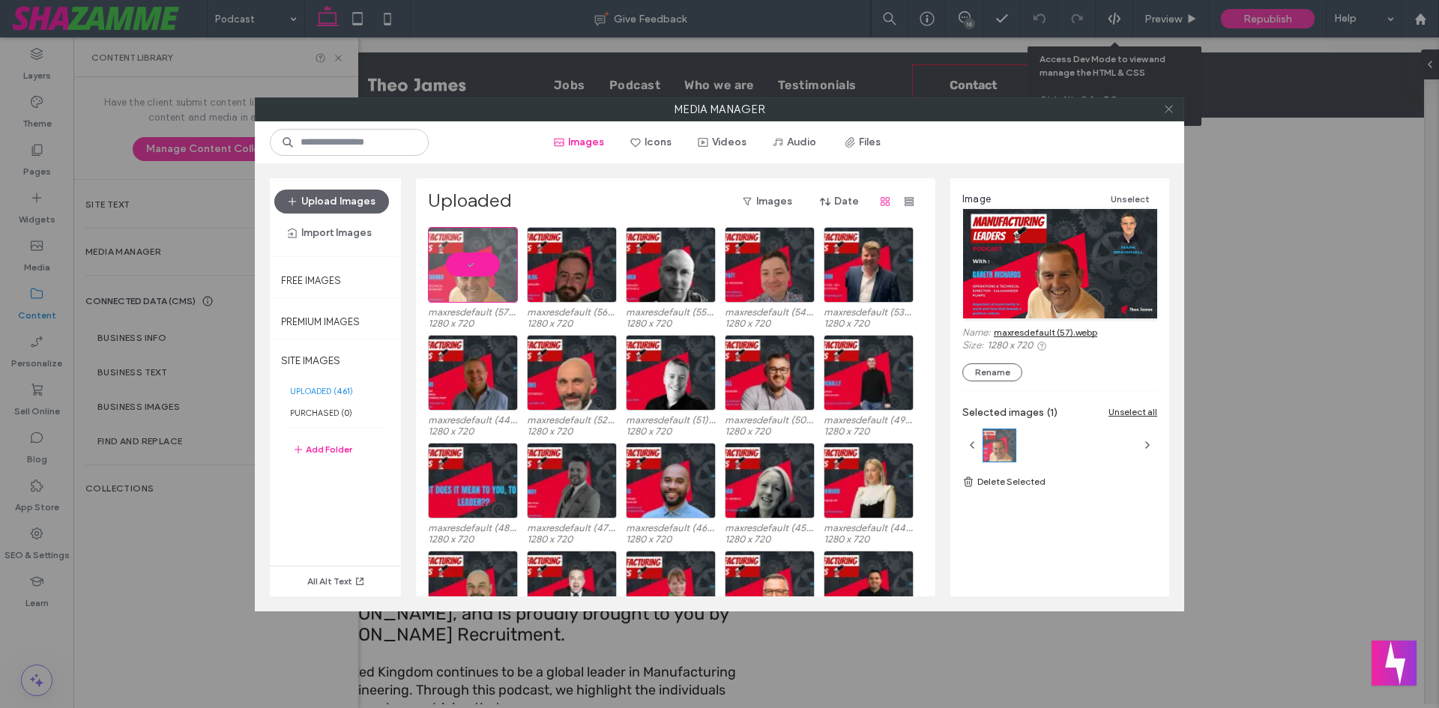
click at [1167, 109] on icon at bounding box center [1168, 108] width 11 height 11
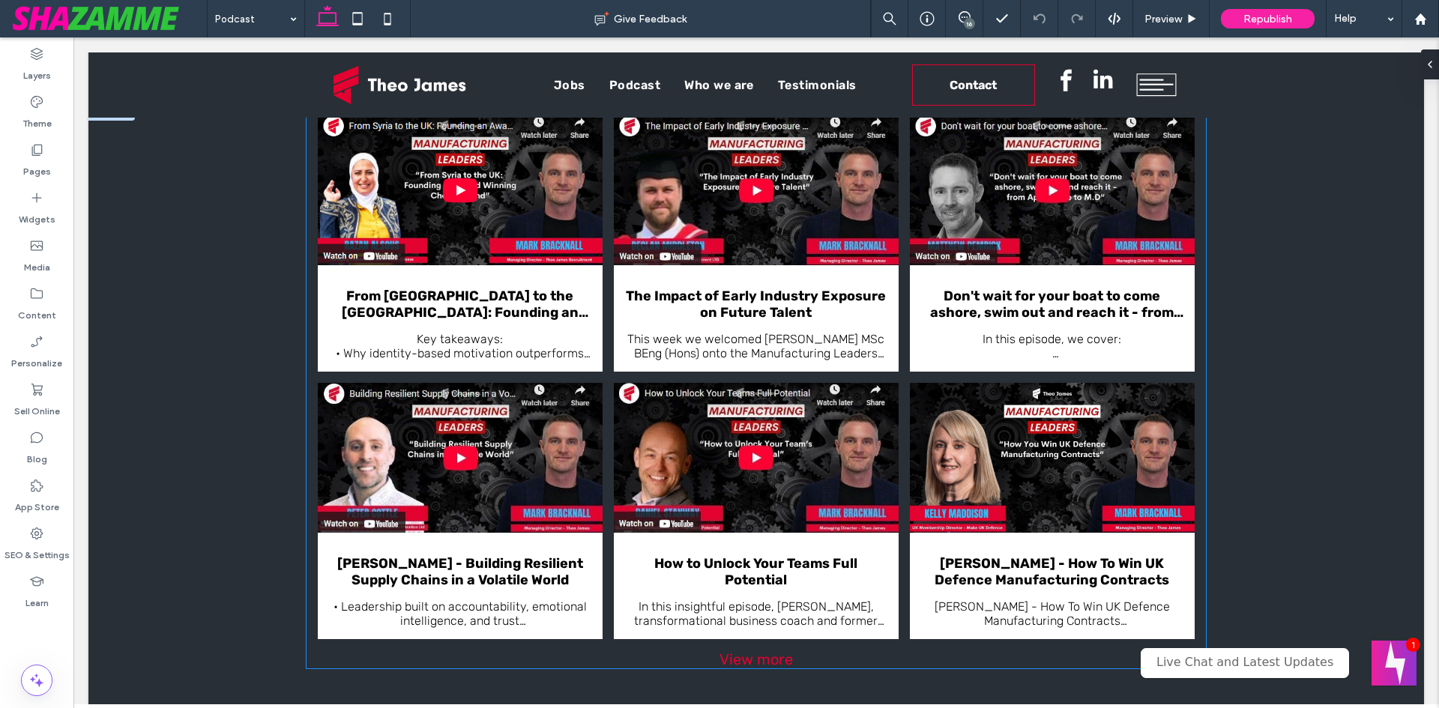
scroll to position [1349, 0]
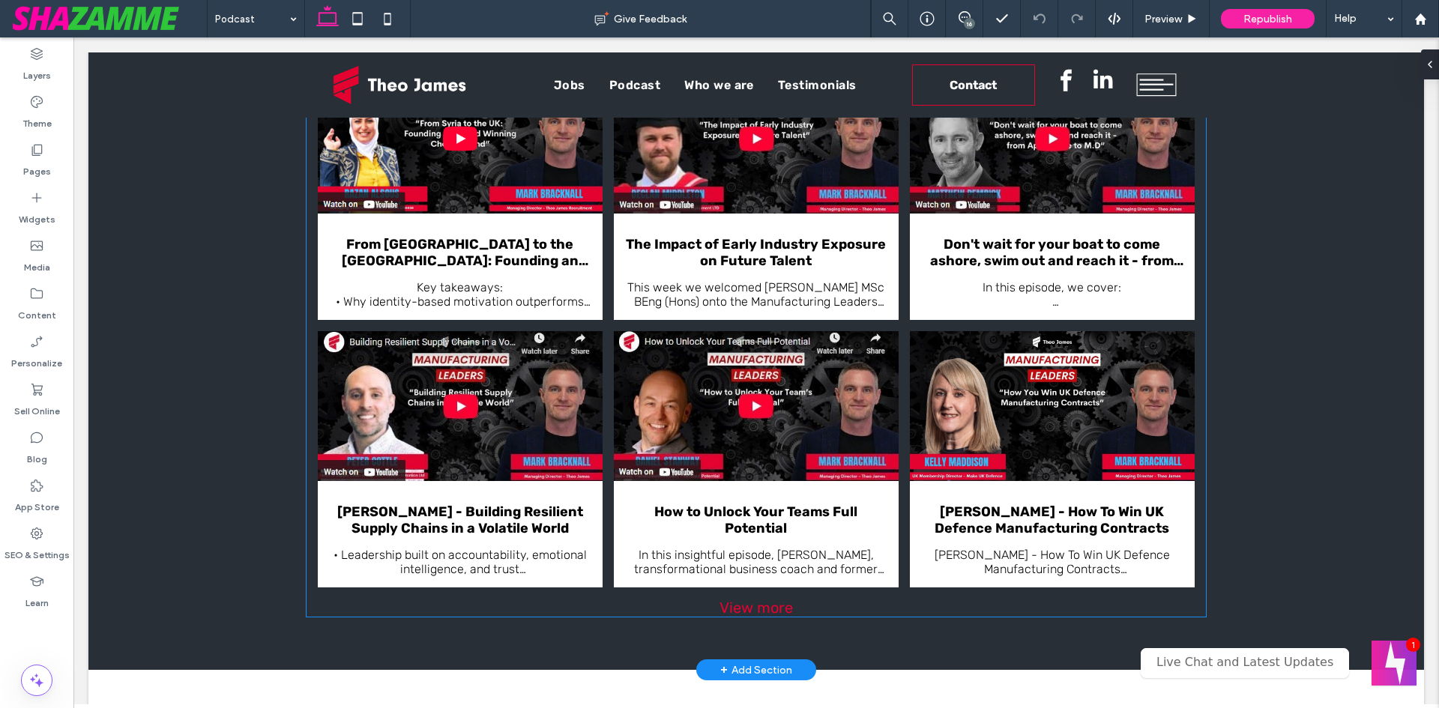
click at [749, 602] on div "View more" at bounding box center [756, 608] width 899 height 18
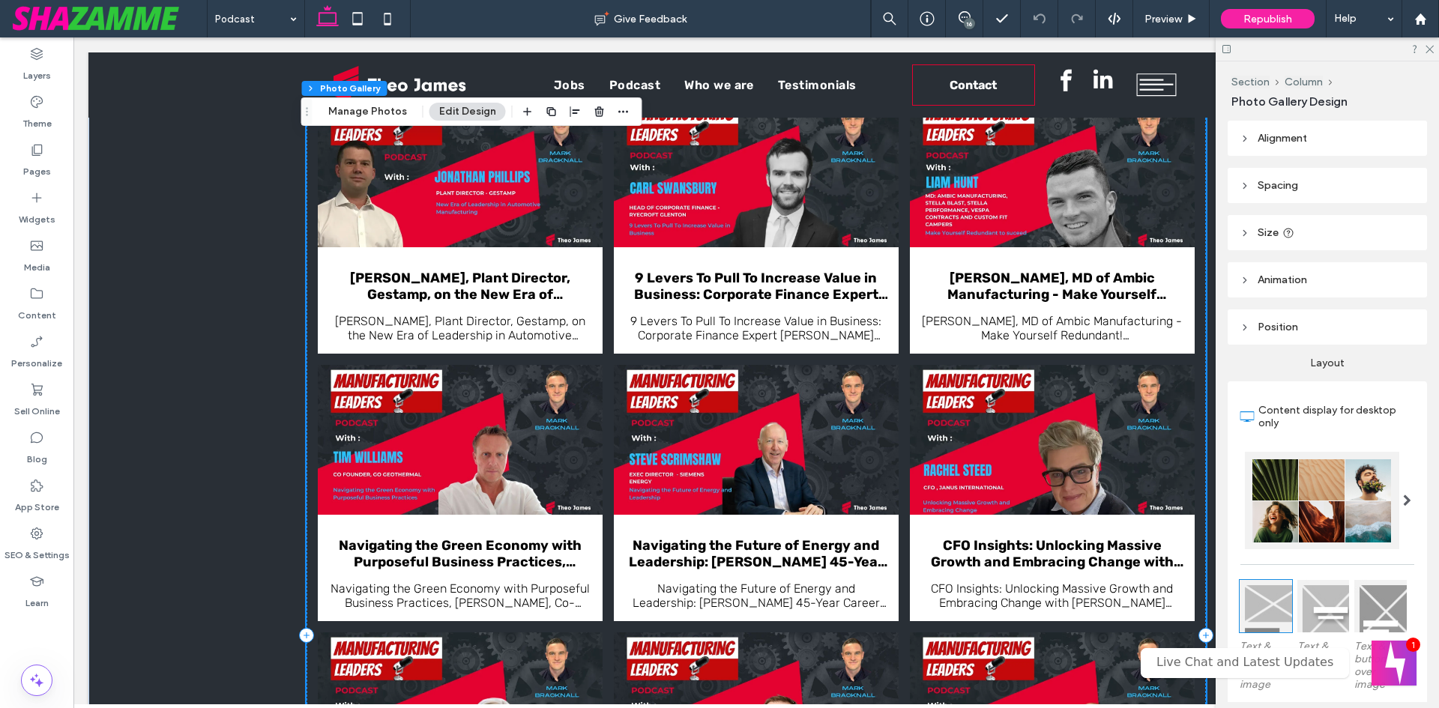
scroll to position [5696, 0]
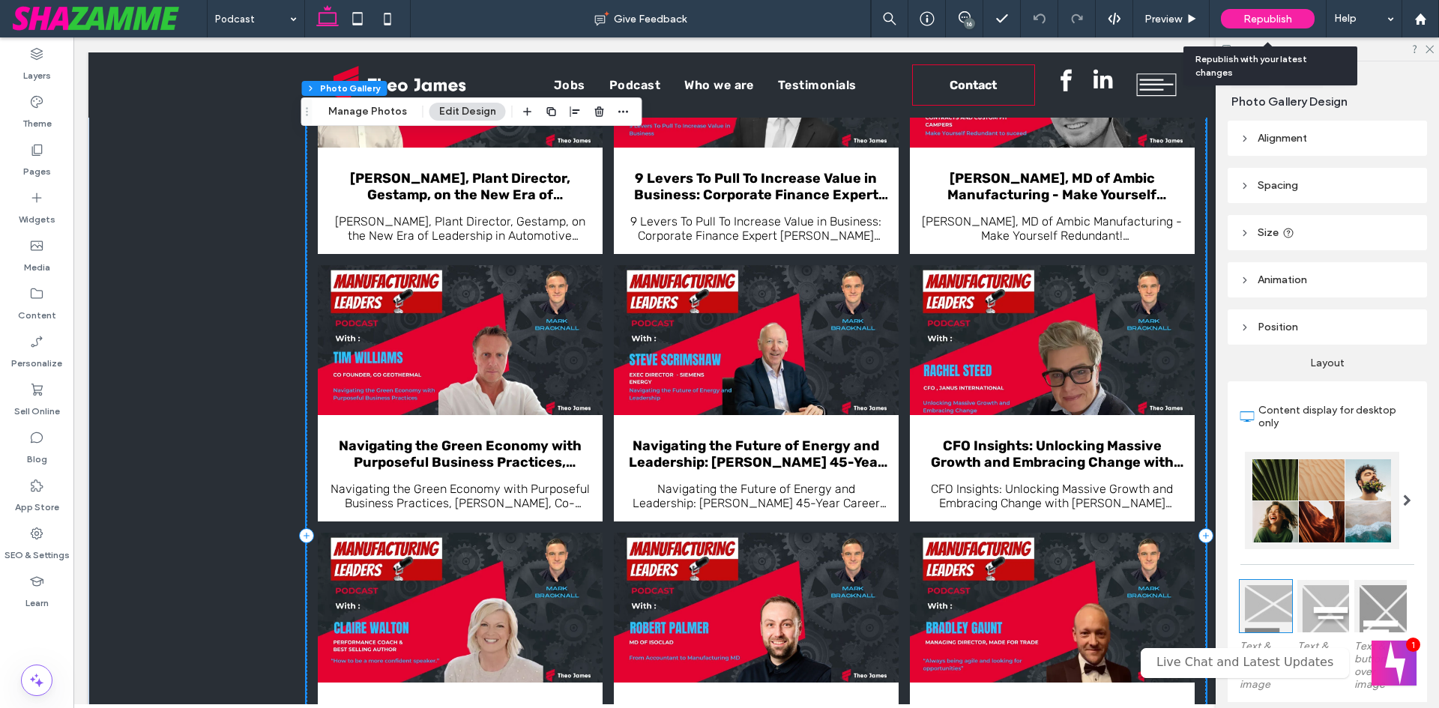
click at [1228, 18] on div "Republish" at bounding box center [1268, 18] width 94 height 19
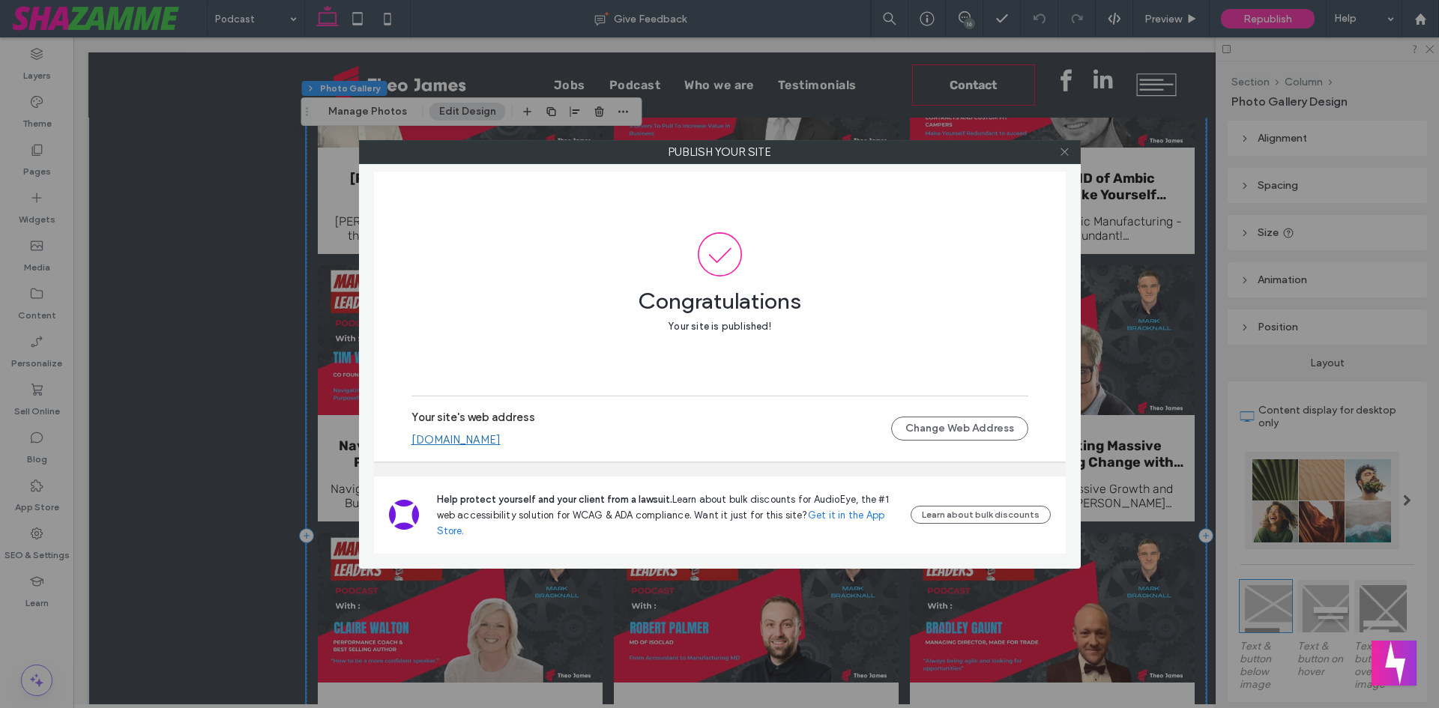
click at [1066, 154] on icon at bounding box center [1064, 151] width 11 height 11
